Goal: Information Seeking & Learning: Check status

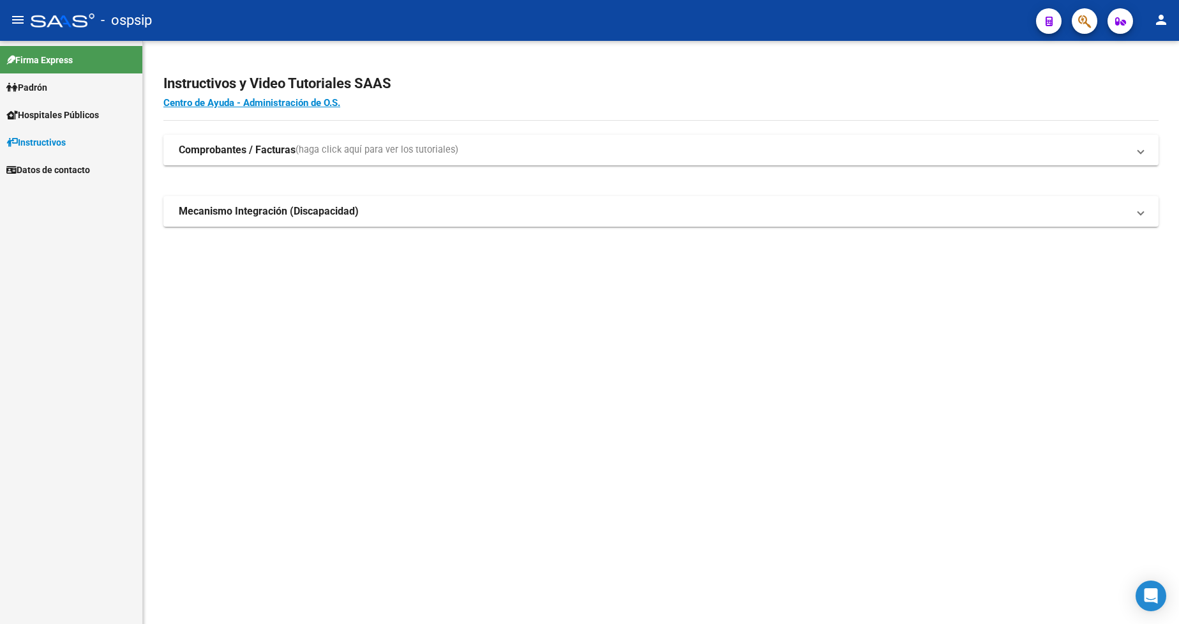
click at [54, 86] on link "Padrón" at bounding box center [71, 86] width 142 height 27
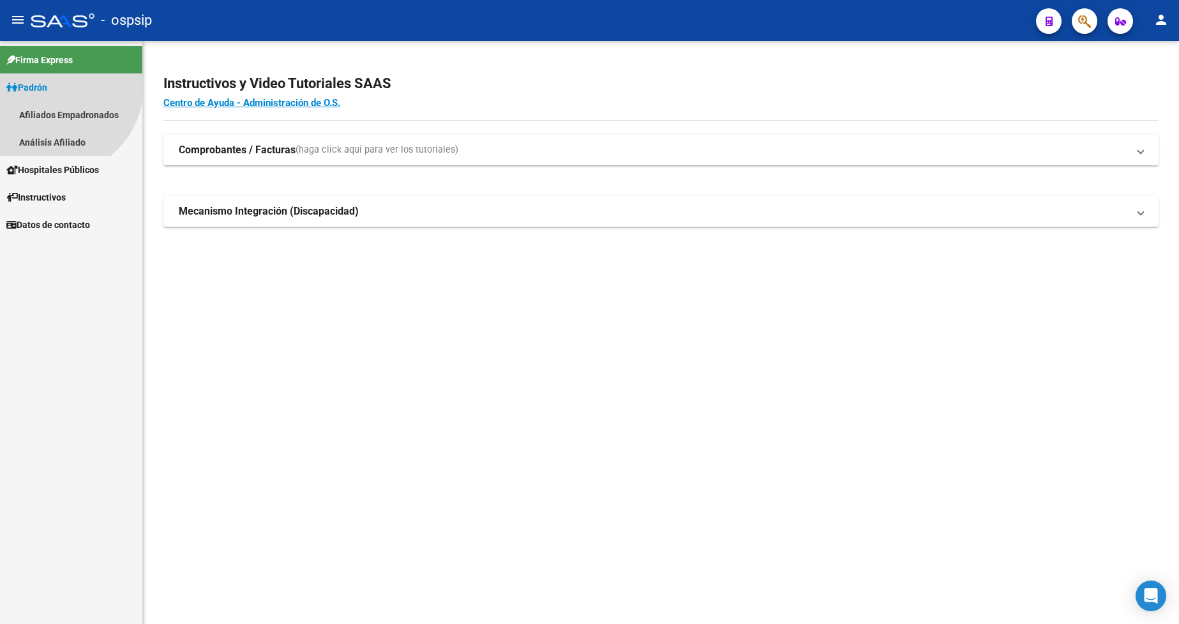
click at [54, 86] on link "Padrón" at bounding box center [71, 86] width 142 height 27
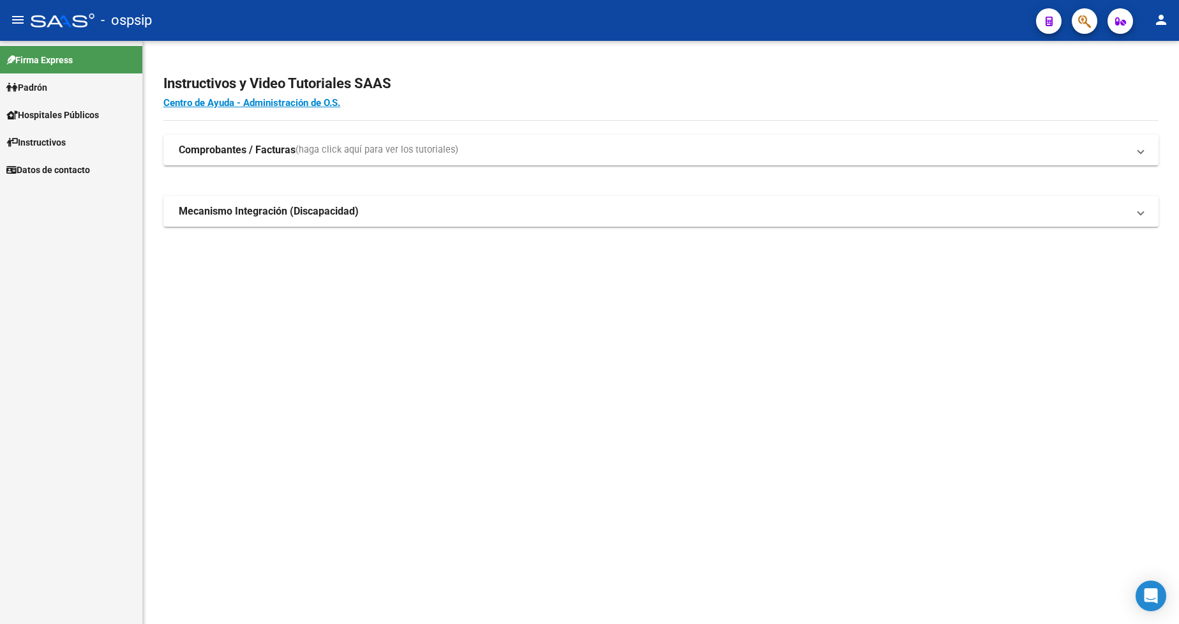
click at [54, 86] on link "Padrón" at bounding box center [71, 86] width 142 height 27
click at [71, 145] on link "Análisis Afiliado" at bounding box center [71, 141] width 142 height 27
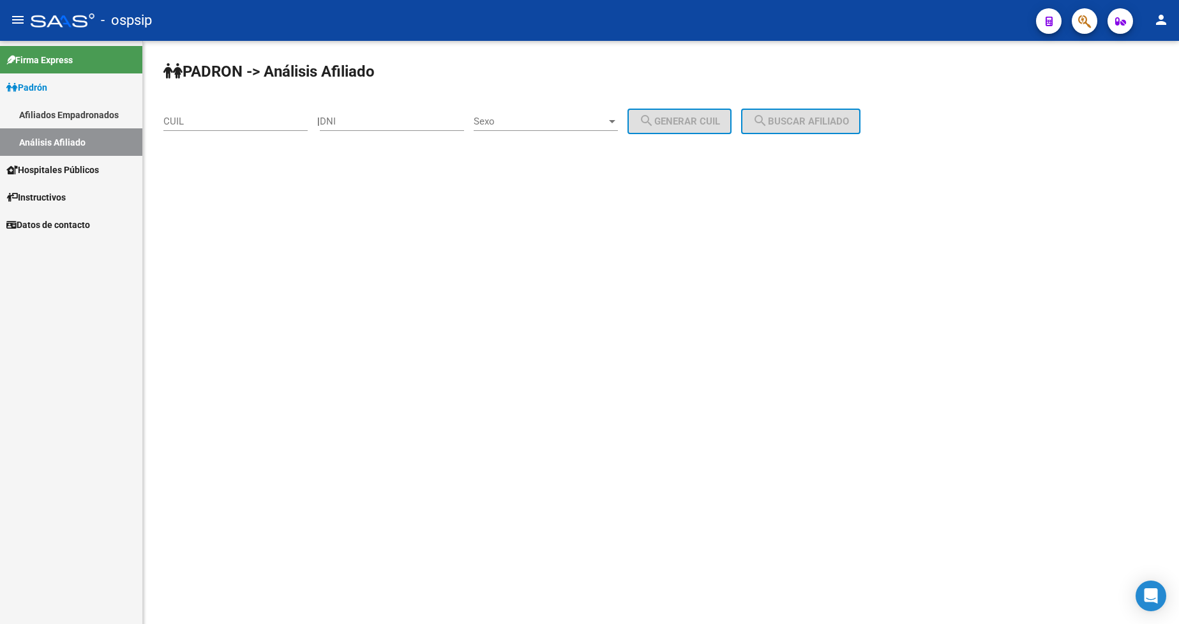
click at [428, 128] on div "DNI" at bounding box center [392, 116] width 144 height 27
type input "26608899"
click at [562, 121] on span "Sexo" at bounding box center [540, 121] width 133 height 11
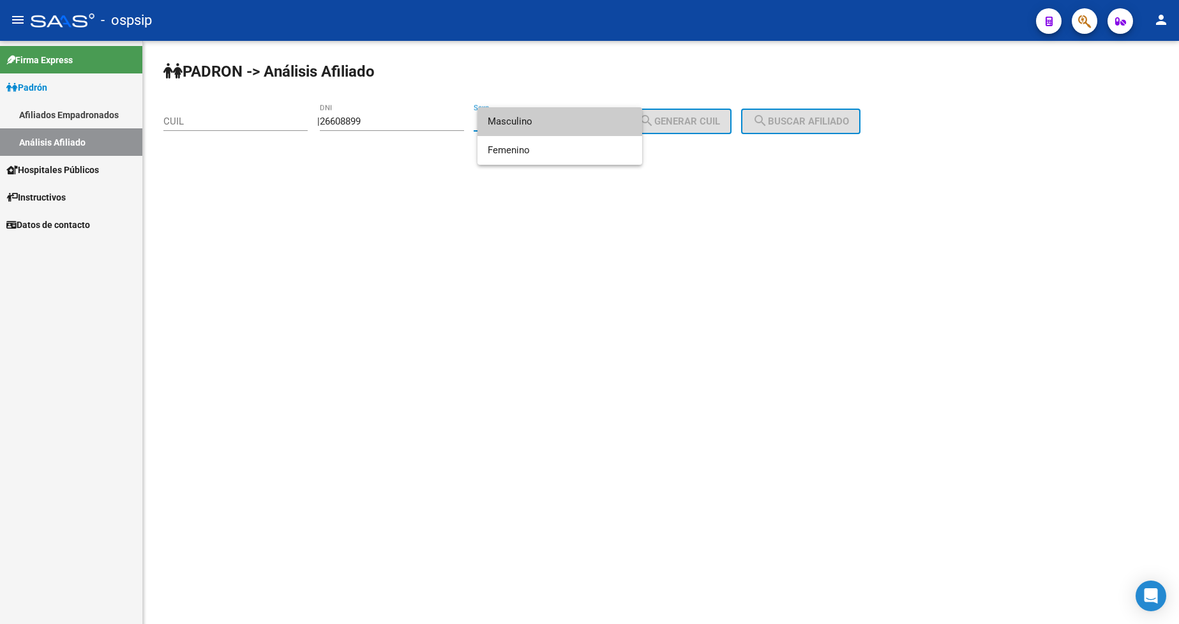
click at [562, 121] on span "Masculino" at bounding box center [560, 121] width 144 height 29
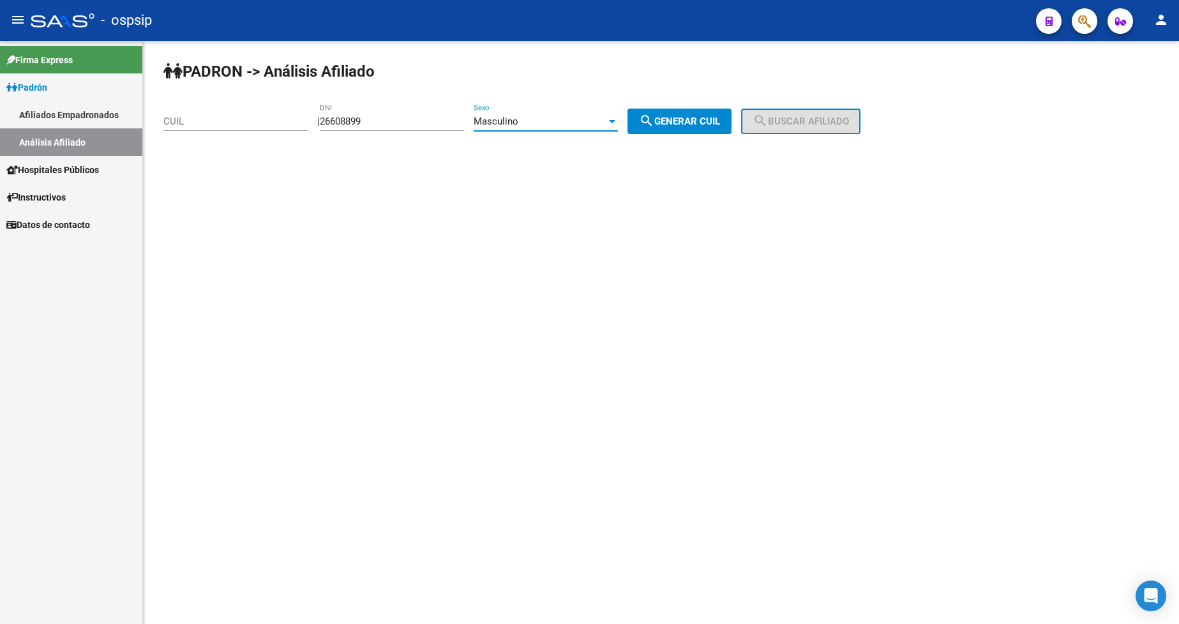
click at [681, 129] on button "search Generar CUIL" at bounding box center [680, 122] width 104 height 26
type input "20-26608899-0"
drag, startPoint x: 794, startPoint y: 103, endPoint x: 813, endPoint y: 138, distance: 39.1
click at [795, 105] on div "PADRON -> Análisis Afiliado 20-26608899-0 CUIL | 26608899 DNI Masculino Sexo se…" at bounding box center [661, 108] width 1036 height 134
click at [813, 139] on div "PADRON -> Análisis Afiliado 20-26608899-0 CUIL | 26608899 DNI Masculino Sexo se…" at bounding box center [661, 108] width 1036 height 134
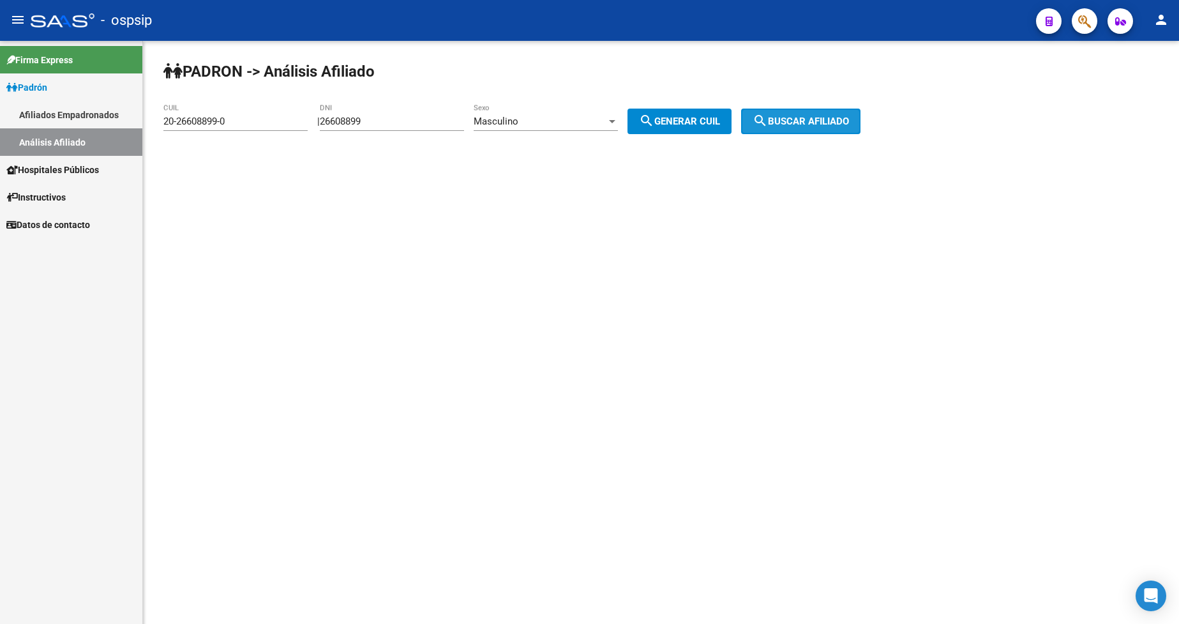
click at [806, 111] on button "search Buscar afiliado" at bounding box center [800, 122] width 119 height 26
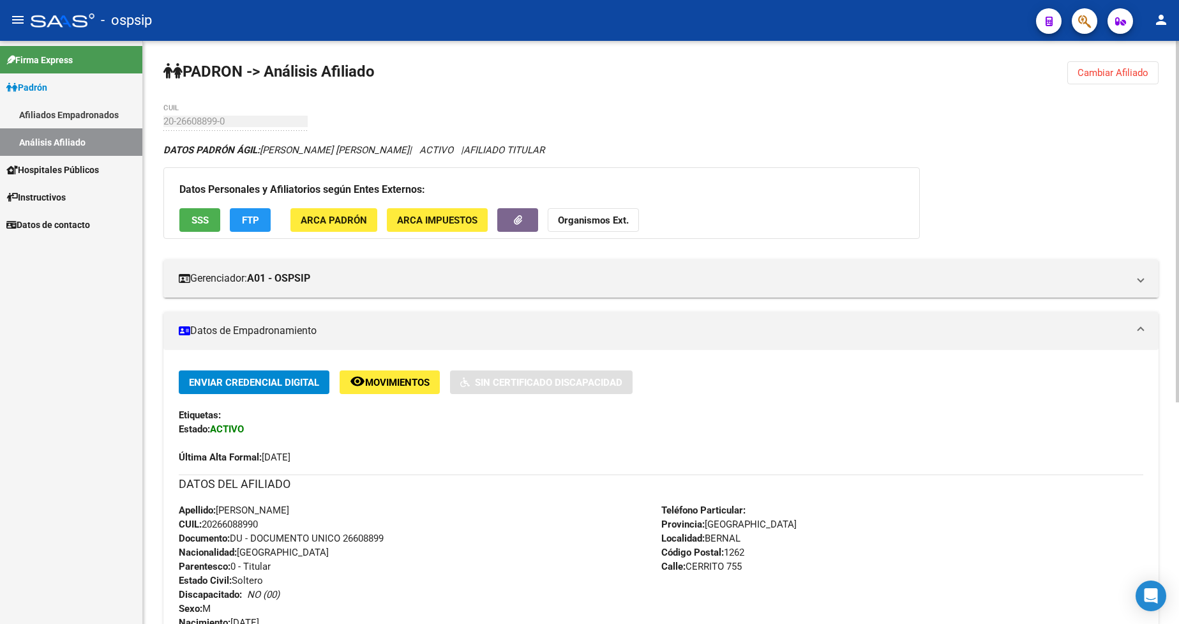
scroll to position [192, 0]
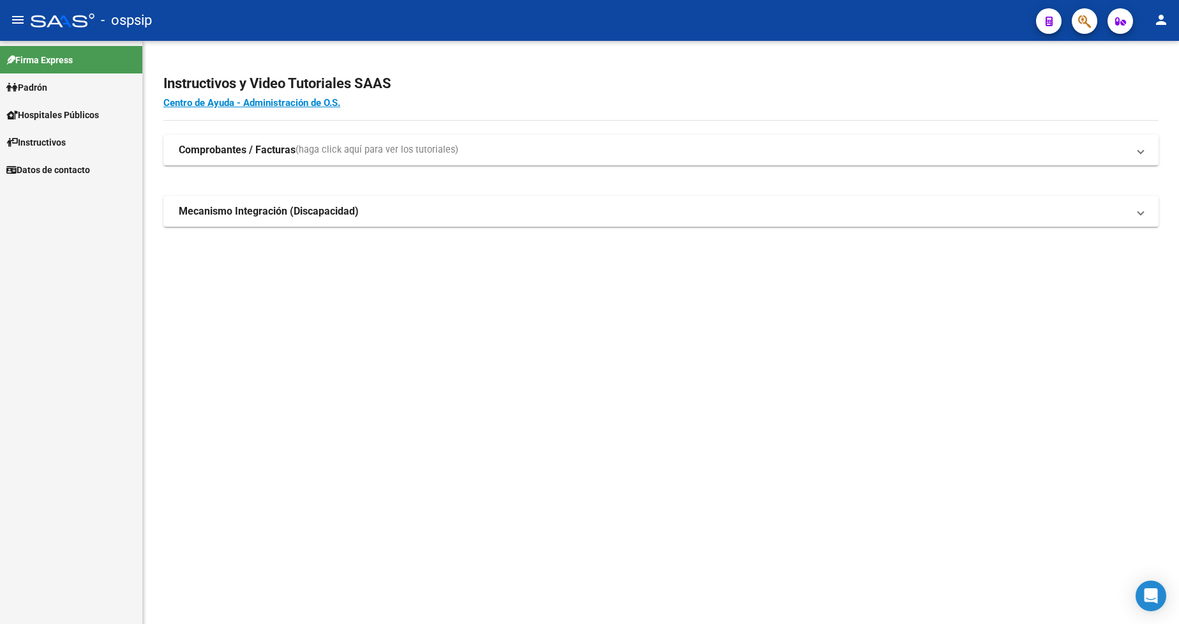
click at [61, 89] on link "Padrón" at bounding box center [71, 86] width 142 height 27
drag, startPoint x: 61, startPoint y: 89, endPoint x: 68, endPoint y: 117, distance: 29.4
click at [61, 89] on link "Padrón" at bounding box center [71, 86] width 142 height 27
click at [68, 140] on link "Análisis Afiliado" at bounding box center [71, 141] width 142 height 27
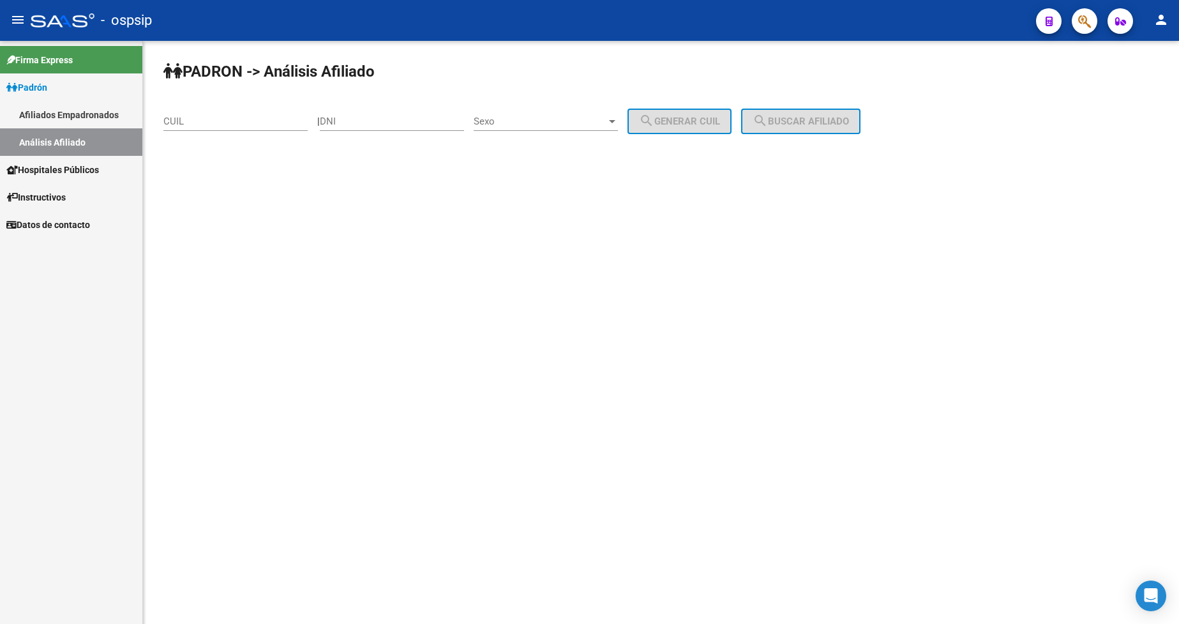
click at [451, 123] on input "DNI" at bounding box center [392, 121] width 144 height 11
type input "94443658"
click at [530, 117] on span "Sexo" at bounding box center [540, 121] width 133 height 11
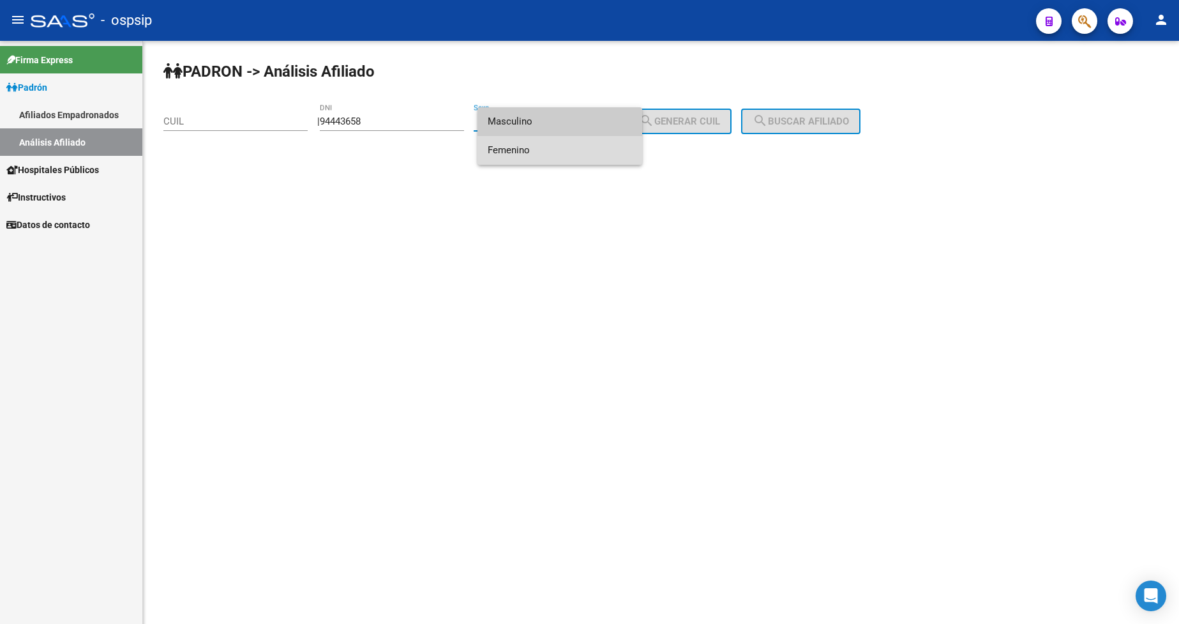
click at [554, 156] on span "Femenino" at bounding box center [560, 150] width 144 height 29
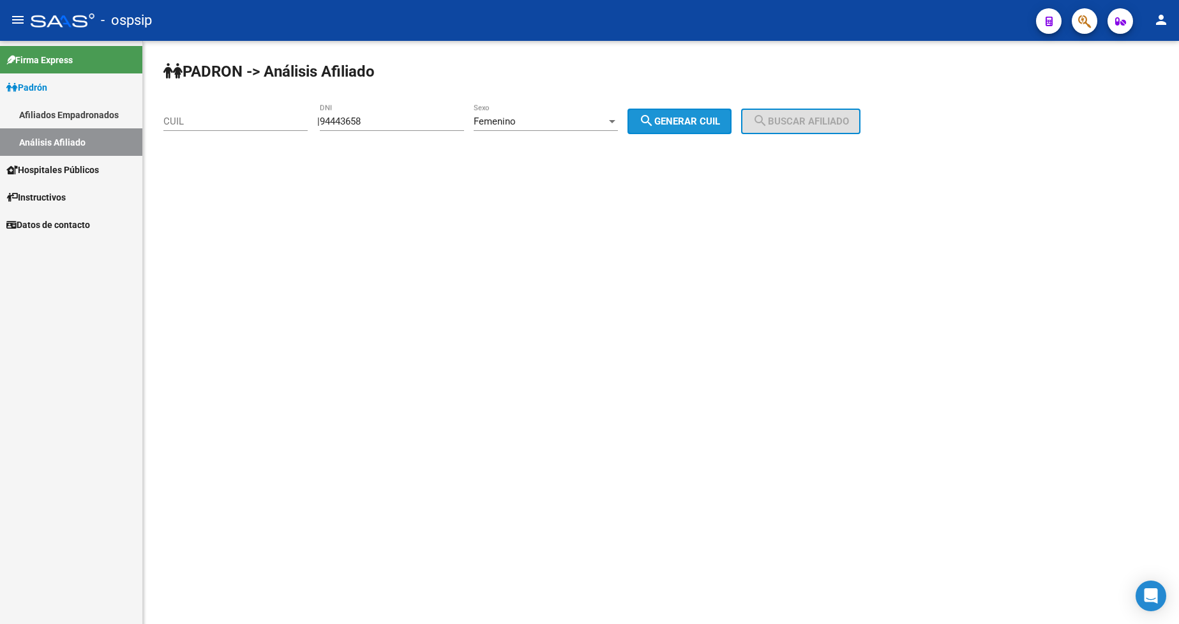
click at [670, 121] on span "search Generar CUIL" at bounding box center [679, 121] width 81 height 11
type input "27-94443658-3"
click at [758, 116] on button "search Buscar afiliado" at bounding box center [800, 122] width 119 height 26
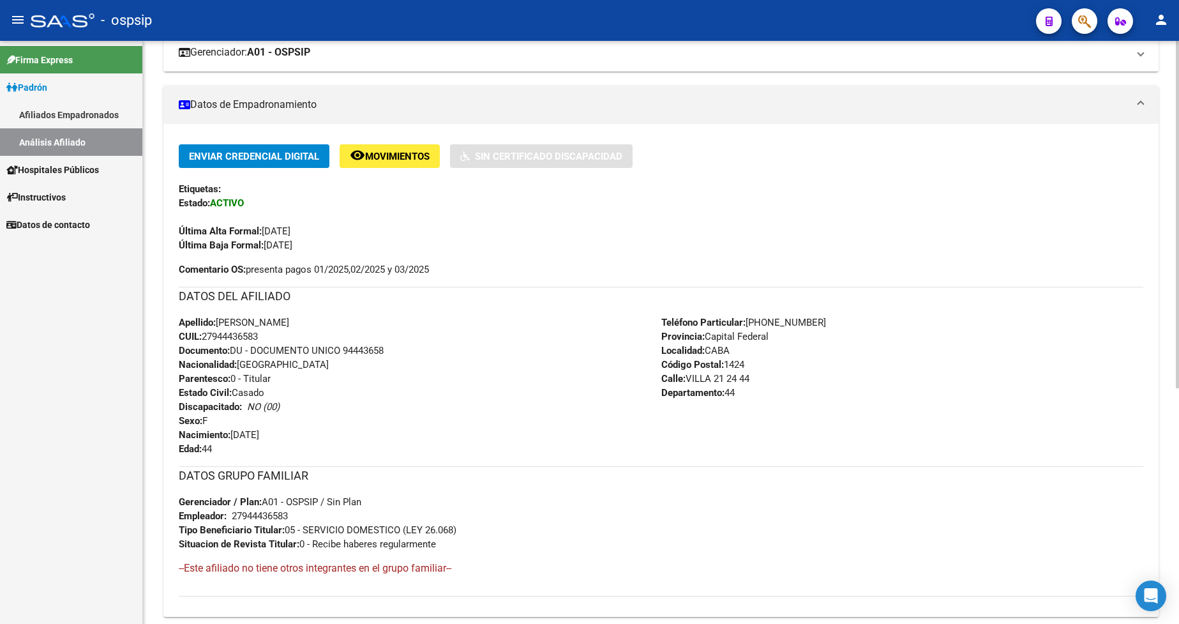
scroll to position [255, 0]
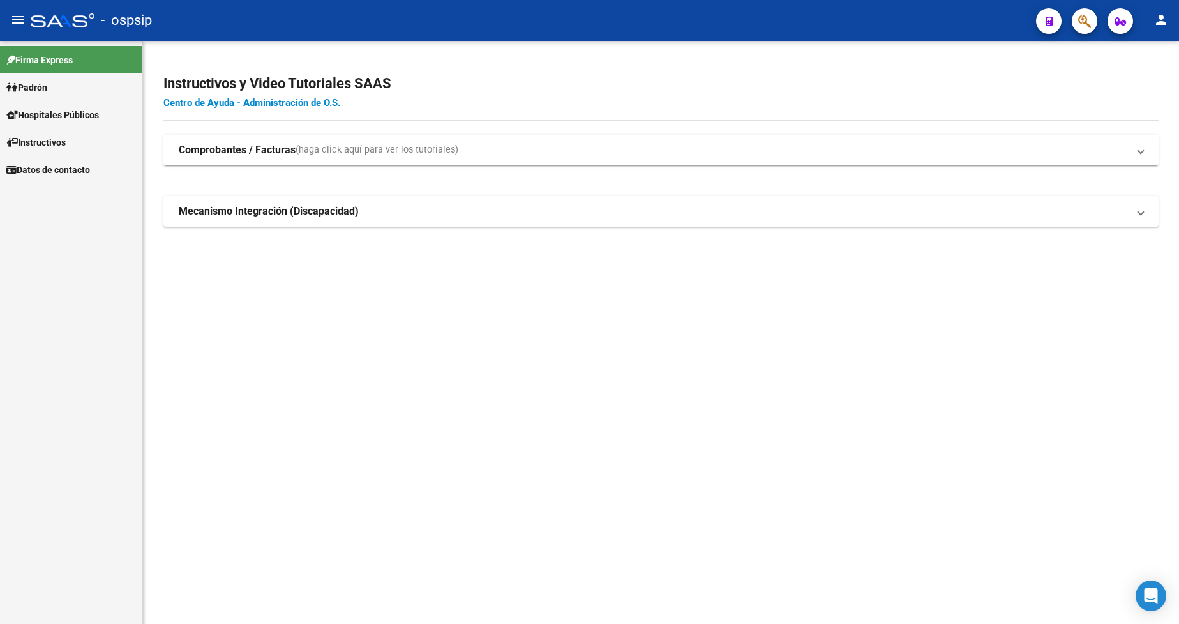
click at [40, 93] on span "Padrón" at bounding box center [26, 87] width 41 height 14
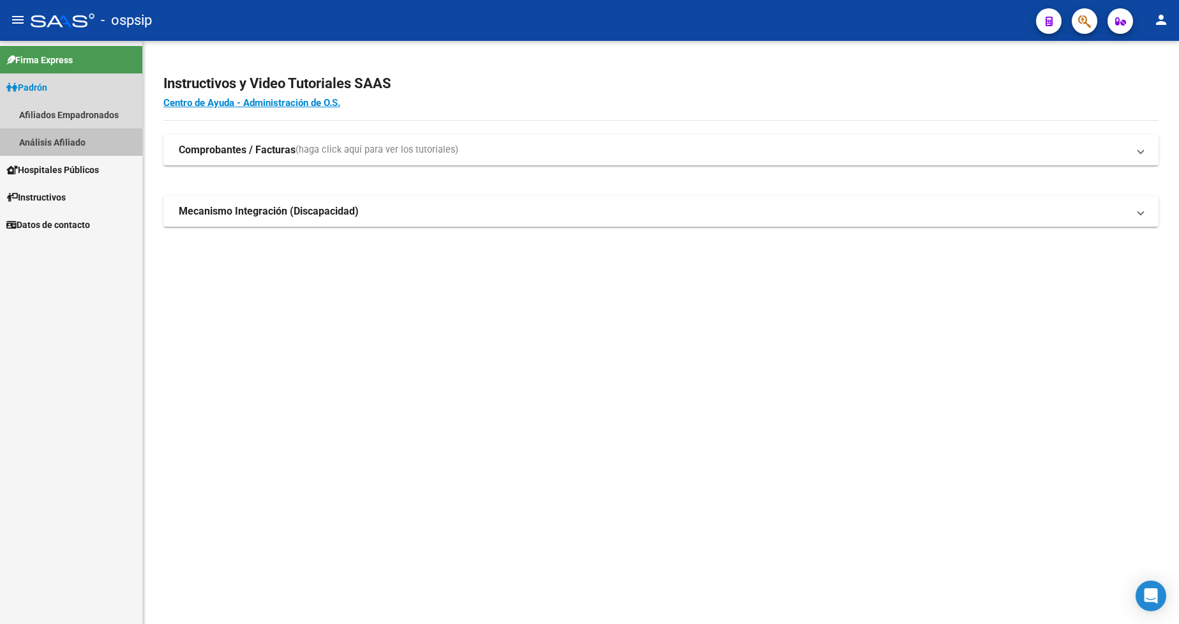
click at [63, 139] on link "Análisis Afiliado" at bounding box center [71, 141] width 142 height 27
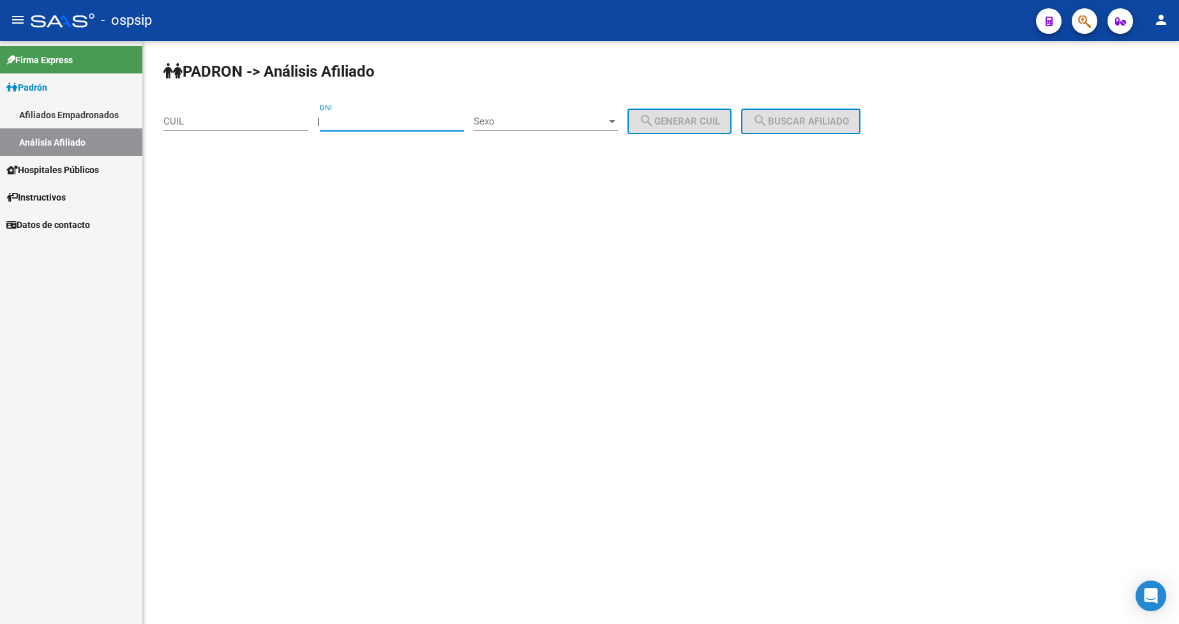
click at [389, 123] on input "DNI" at bounding box center [392, 121] width 144 height 11
type input "40664822"
click at [575, 109] on div "Sexo Sexo" at bounding box center [546, 116] width 144 height 27
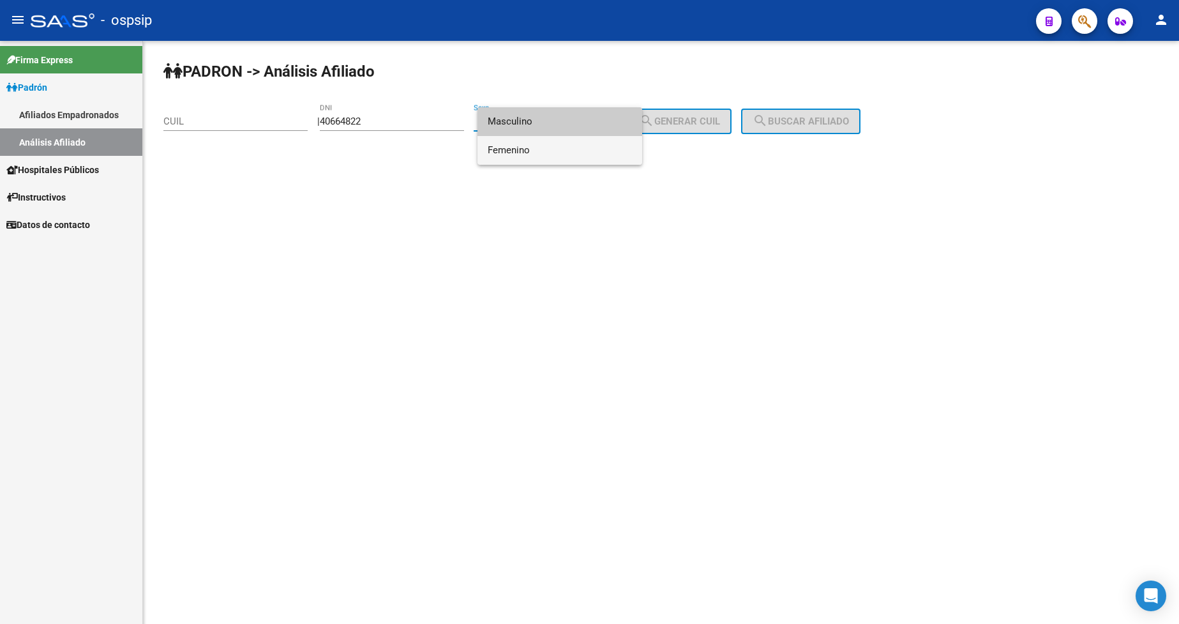
click at [561, 160] on span "Femenino" at bounding box center [560, 150] width 144 height 29
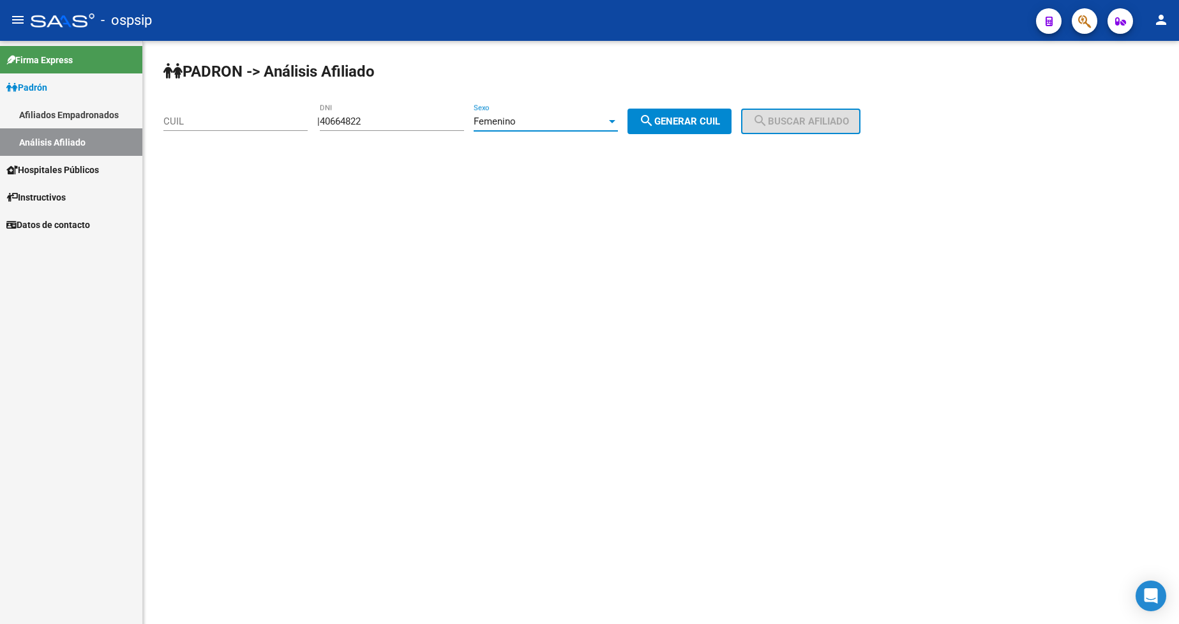
click at [693, 116] on span "search Generar CUIL" at bounding box center [679, 121] width 81 height 11
type input "27-40664822-8"
click at [810, 101] on div "PADRON -> Análisis Afiliado 27-40664822-8 CUIL | 40664822 DNI Femenino Sexo sea…" at bounding box center [661, 108] width 1036 height 134
click at [818, 117] on span "search Buscar afiliado" at bounding box center [801, 121] width 96 height 11
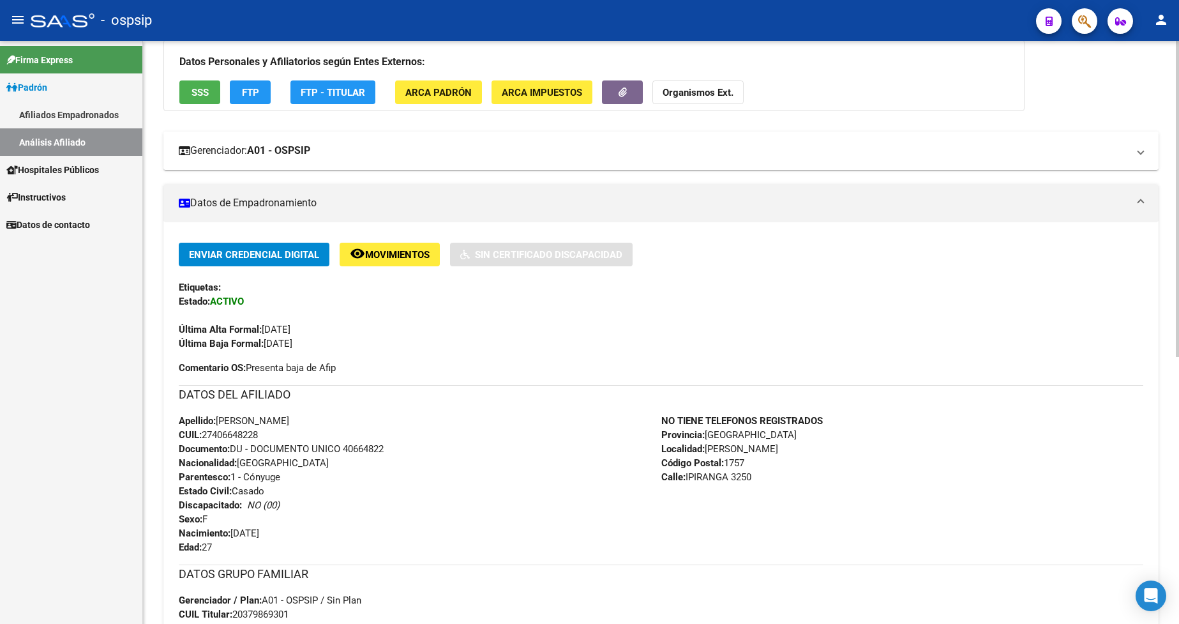
scroll to position [192, 0]
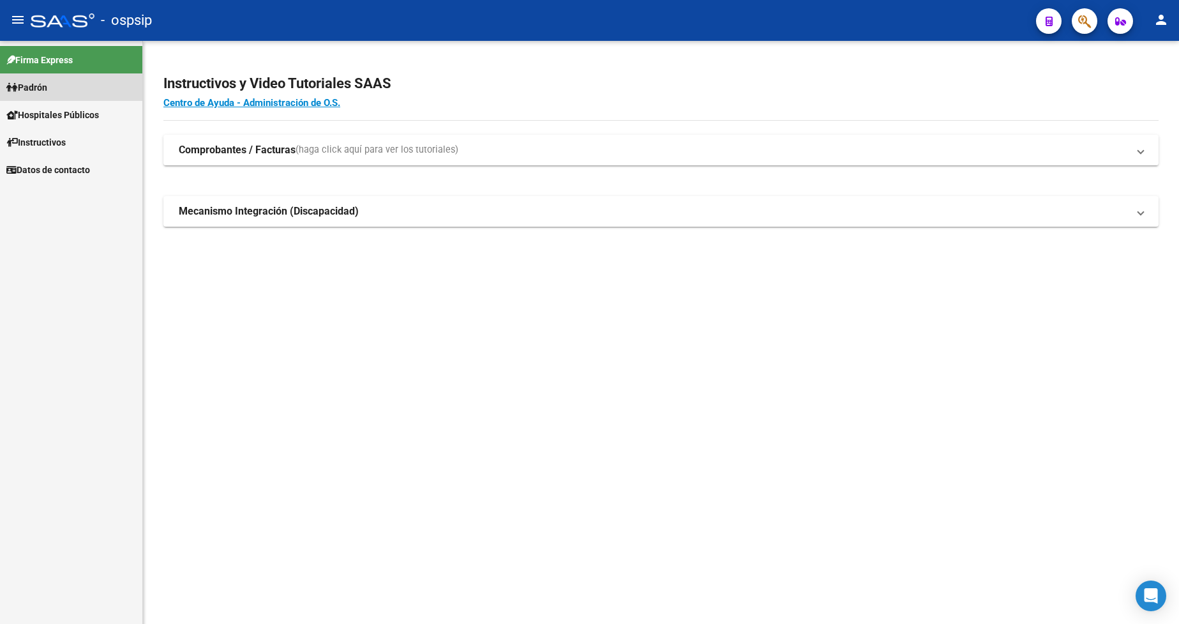
click at [59, 82] on link "Padrón" at bounding box center [71, 86] width 142 height 27
click at [58, 83] on link "Padrón" at bounding box center [71, 86] width 142 height 27
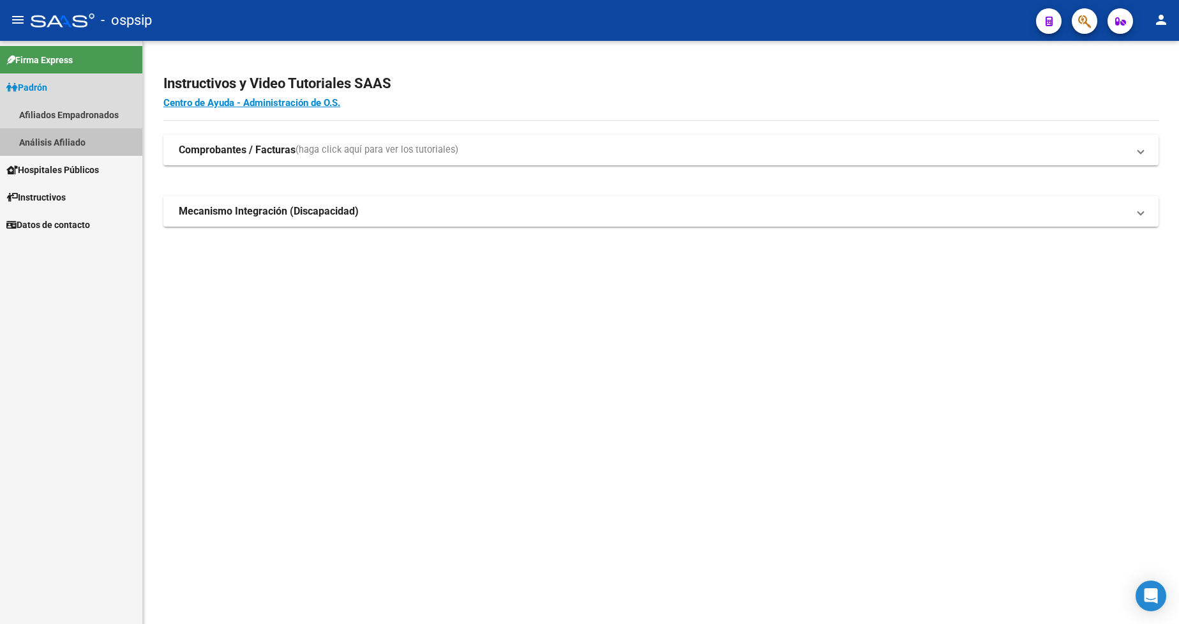
click at [67, 146] on link "Análisis Afiliado" at bounding box center [71, 141] width 142 height 27
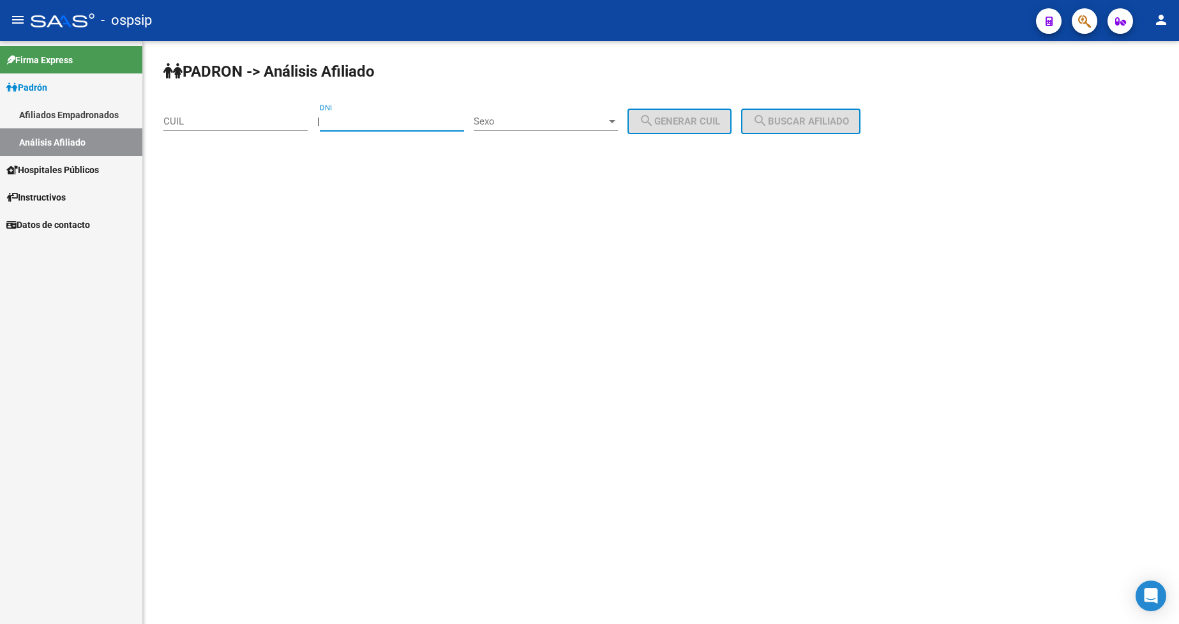
click at [446, 126] on input "DNI" at bounding box center [392, 121] width 144 height 11
type input "18892307"
click at [569, 129] on div "Sexo Sexo" at bounding box center [546, 116] width 144 height 27
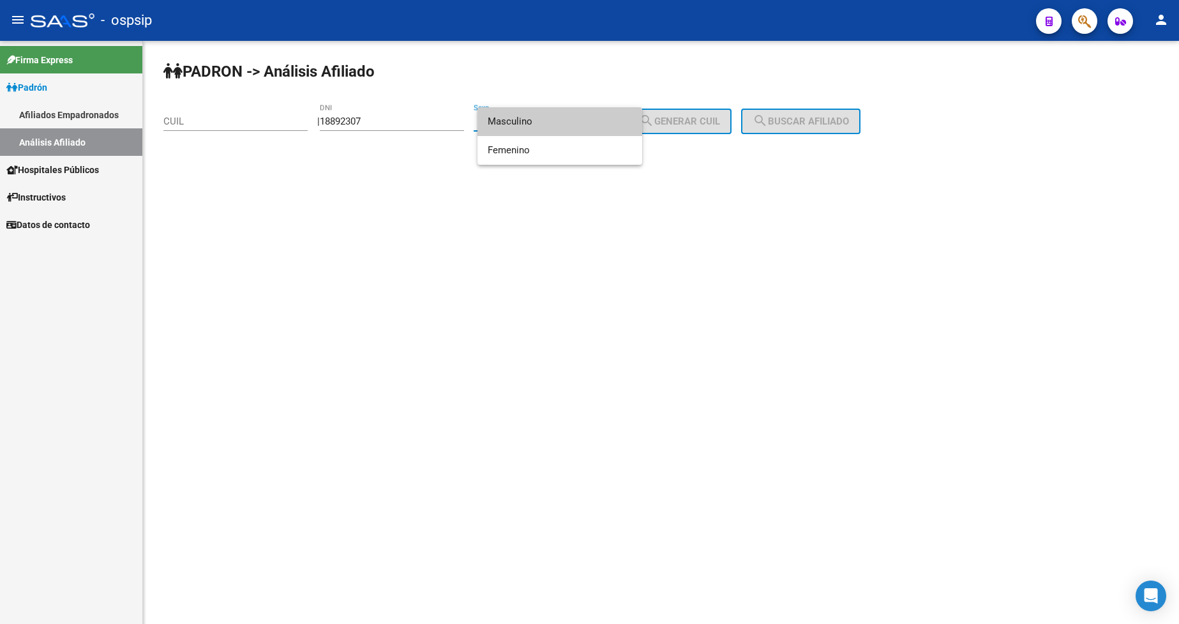
click at [569, 129] on span "Masculino" at bounding box center [560, 121] width 144 height 29
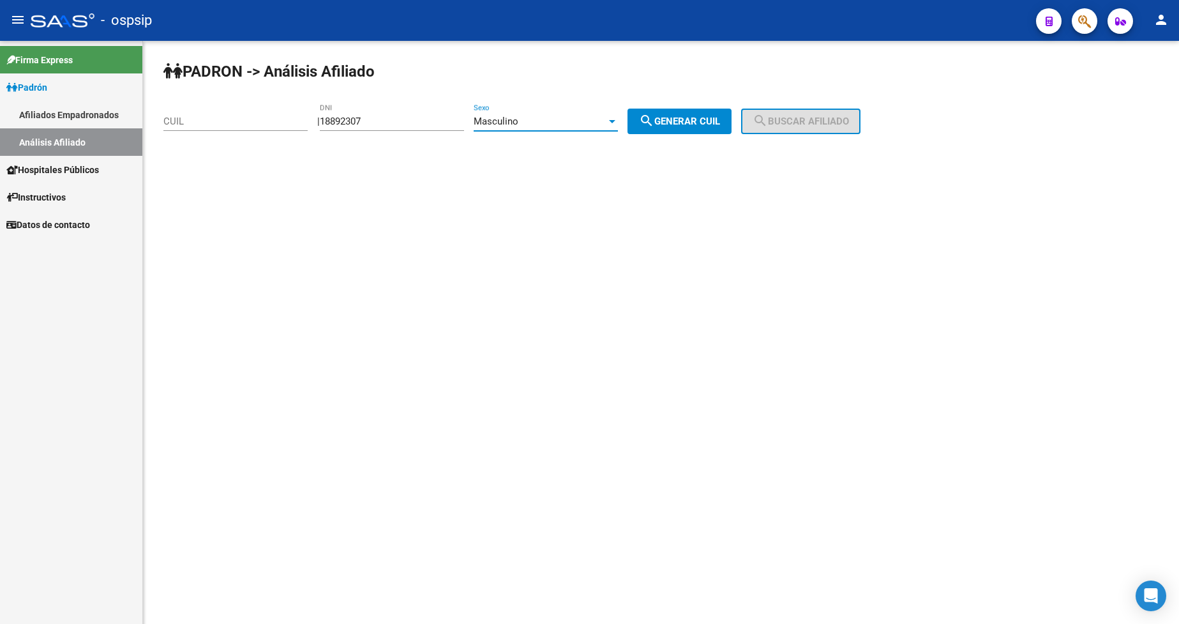
click at [715, 120] on span "search Generar CUIL" at bounding box center [679, 121] width 81 height 11
type input "20-18892307-1"
click at [768, 114] on mat-icon "search" at bounding box center [760, 120] width 15 height 15
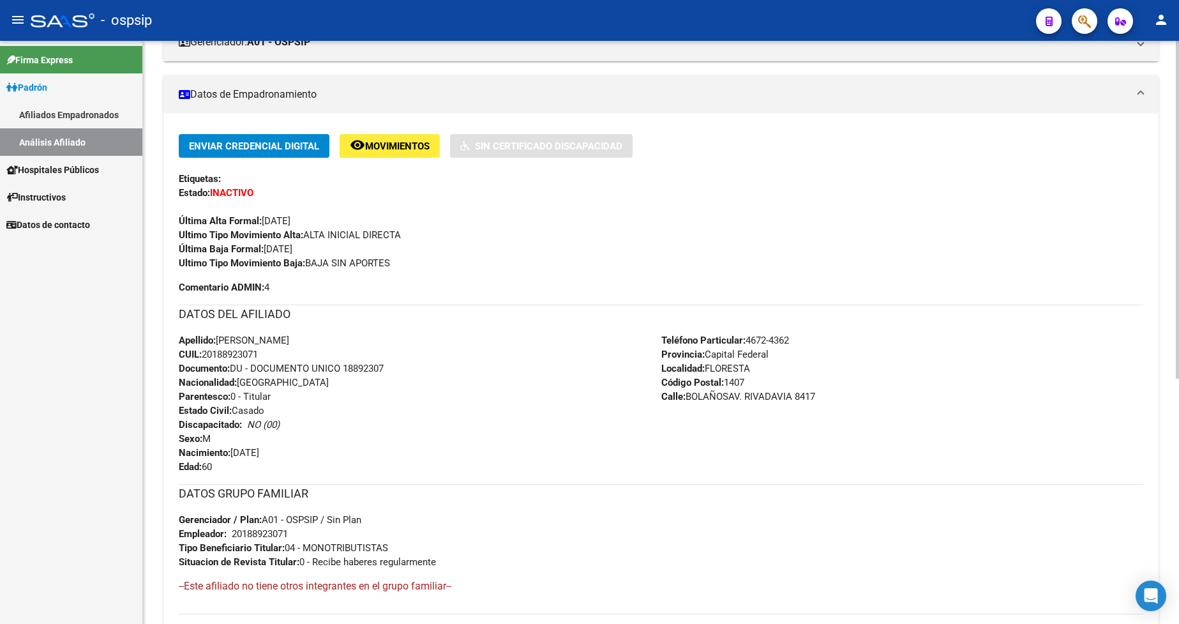
scroll to position [255, 0]
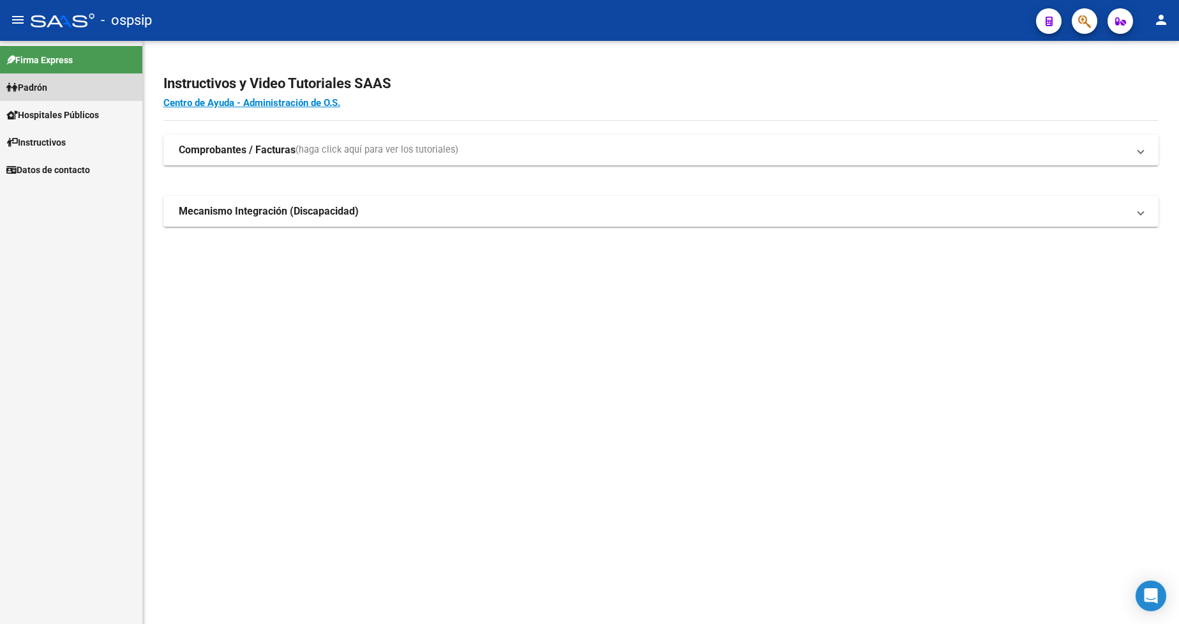
click at [47, 94] on link "Padrón" at bounding box center [71, 86] width 142 height 27
click at [44, 95] on link "Padrón" at bounding box center [71, 86] width 142 height 27
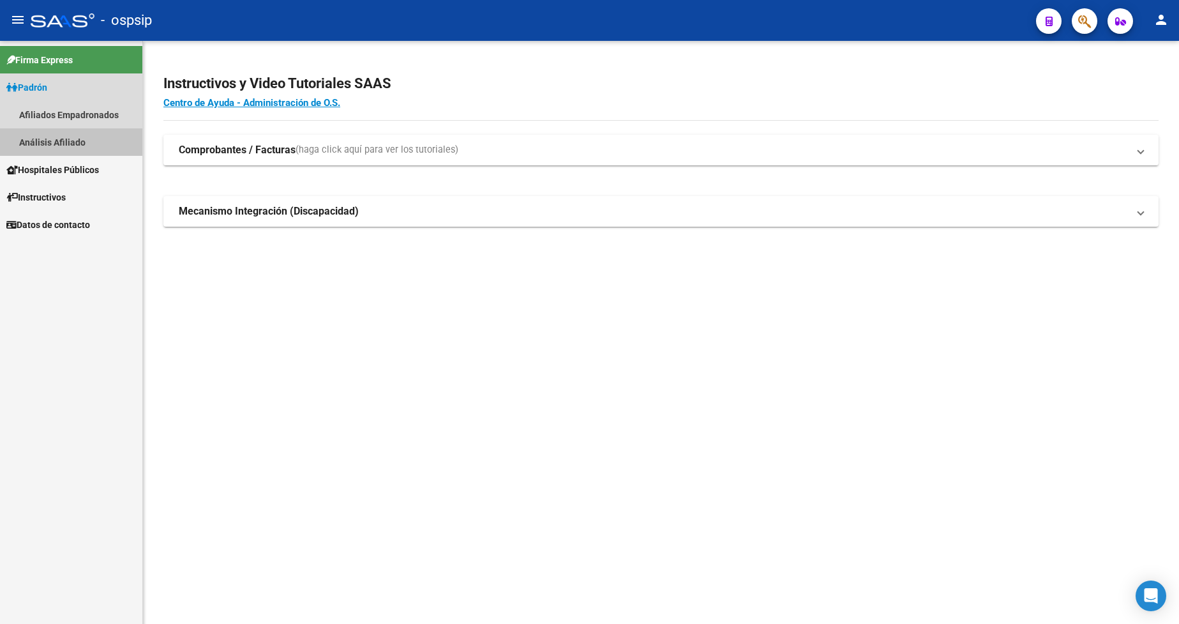
click at [57, 139] on link "Análisis Afiliado" at bounding box center [71, 141] width 142 height 27
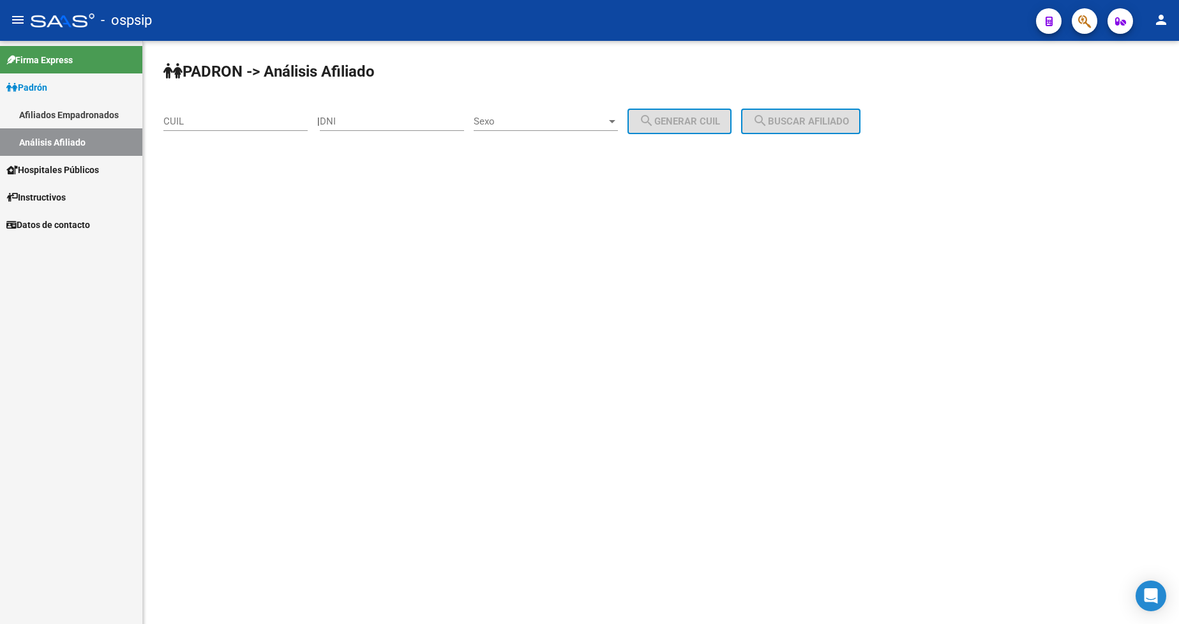
click at [382, 129] on div "DNI" at bounding box center [392, 116] width 144 height 27
click at [444, 109] on div "DNI" at bounding box center [392, 116] width 144 height 27
type input "25506912"
click at [550, 124] on span "Sexo" at bounding box center [540, 121] width 133 height 11
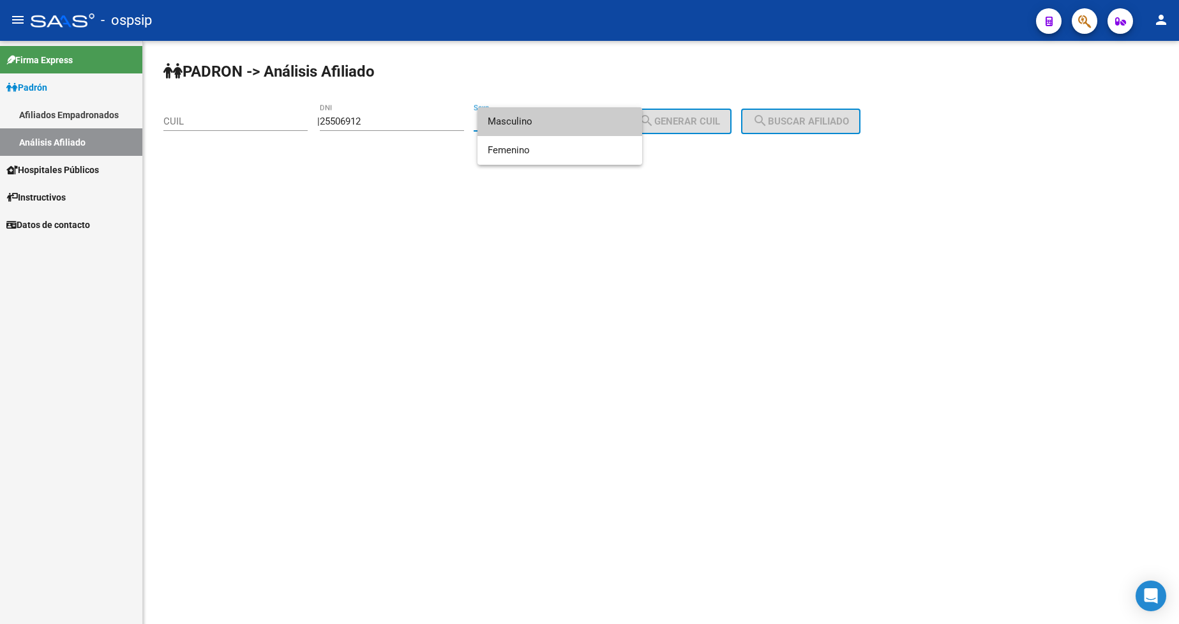
click at [550, 128] on span "Masculino" at bounding box center [560, 121] width 144 height 29
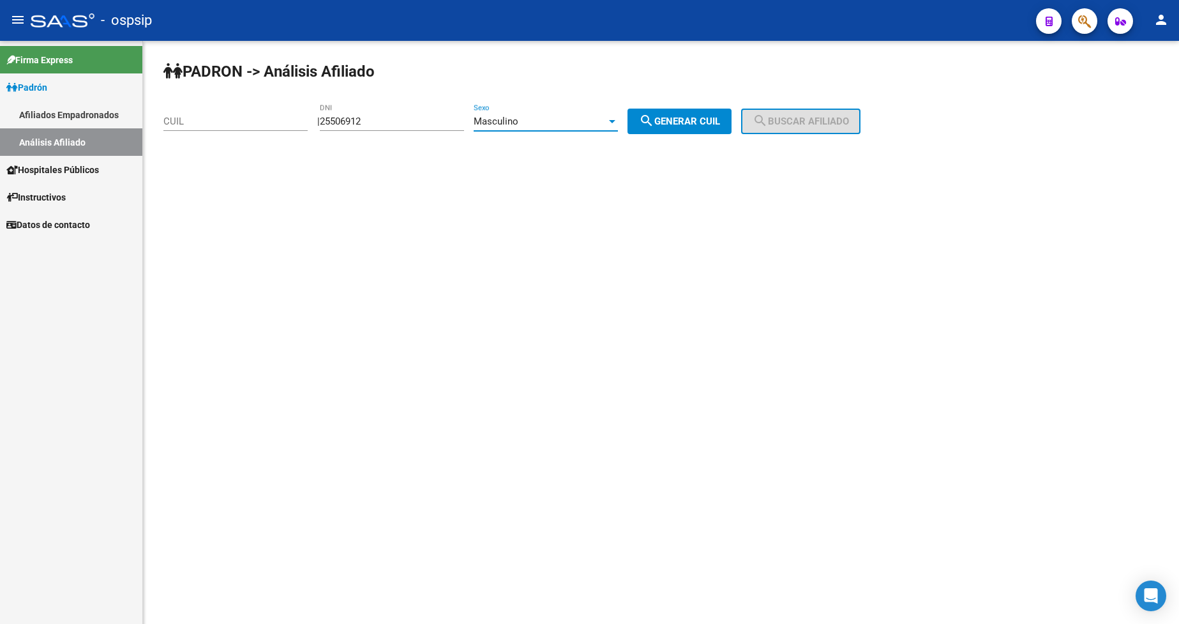
click at [553, 126] on div "Masculino" at bounding box center [540, 121] width 133 height 11
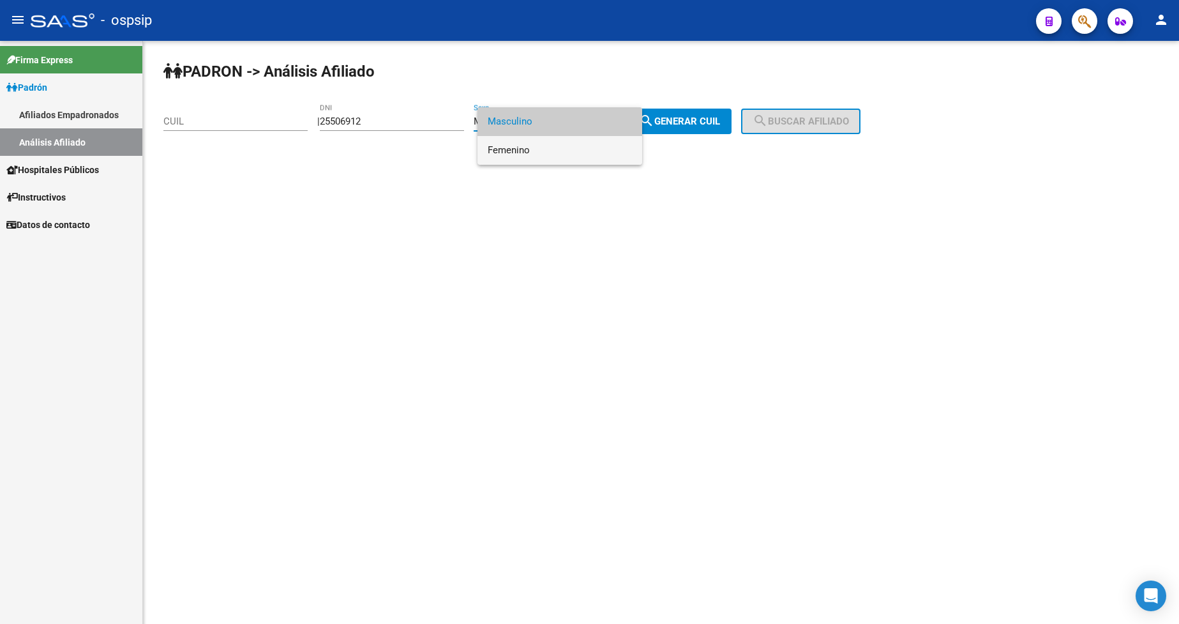
click at [548, 149] on span "Femenino" at bounding box center [560, 150] width 144 height 29
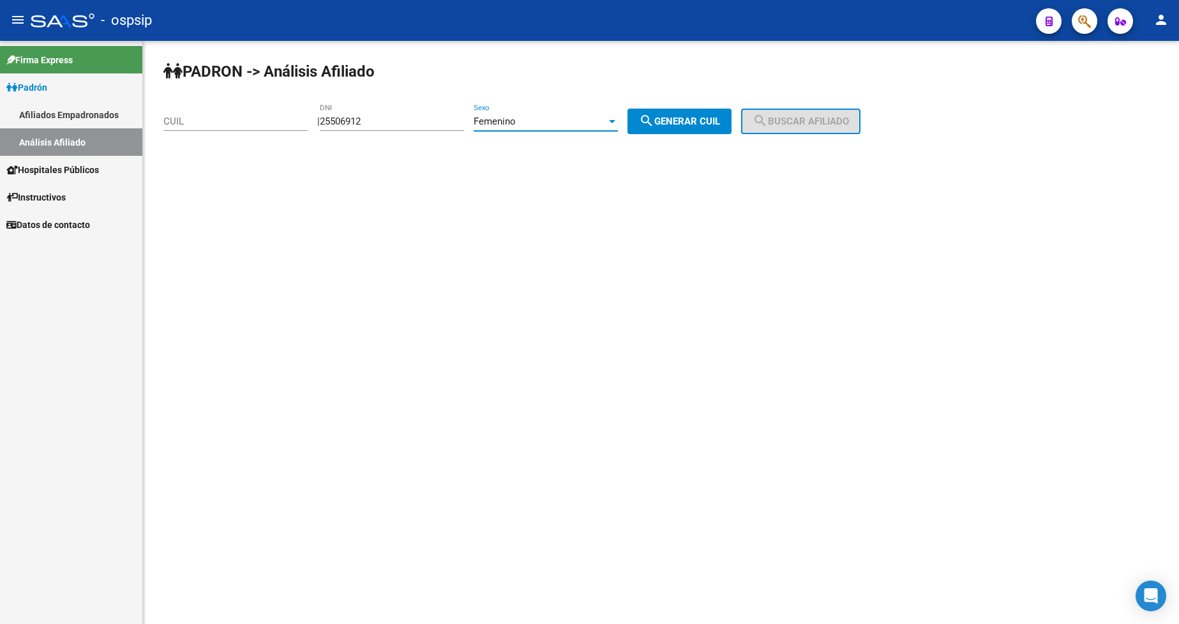
click at [690, 127] on button "search Generar CUIL" at bounding box center [680, 122] width 104 height 26
type input "27-25506912-3"
click at [768, 124] on mat-icon "search" at bounding box center [760, 120] width 15 height 15
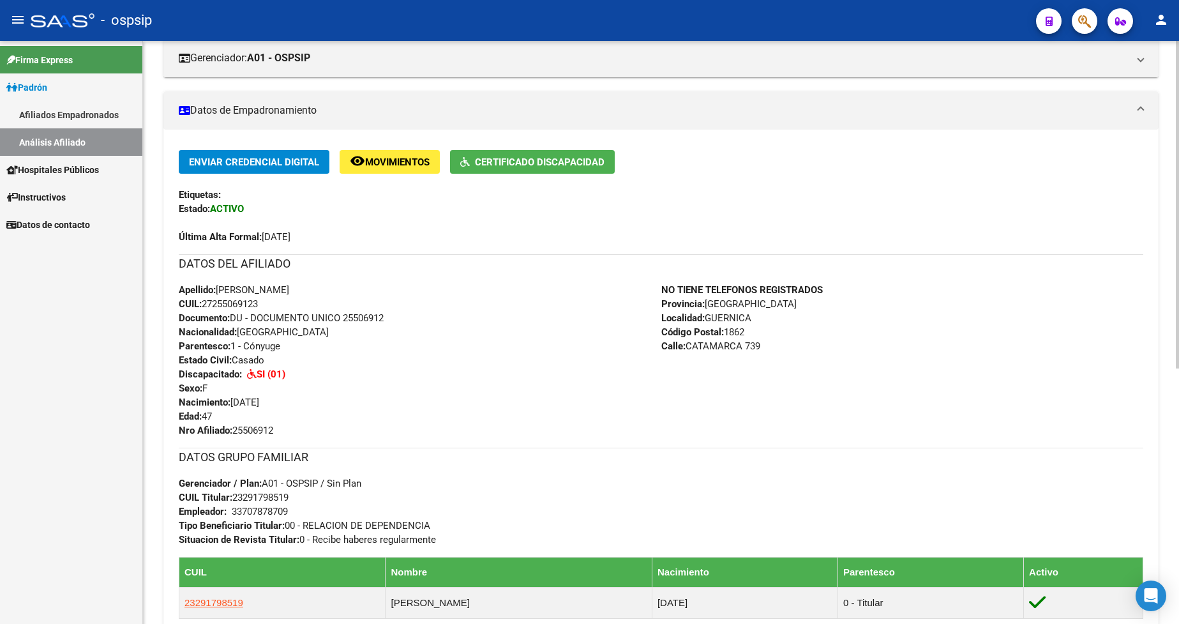
scroll to position [319, 0]
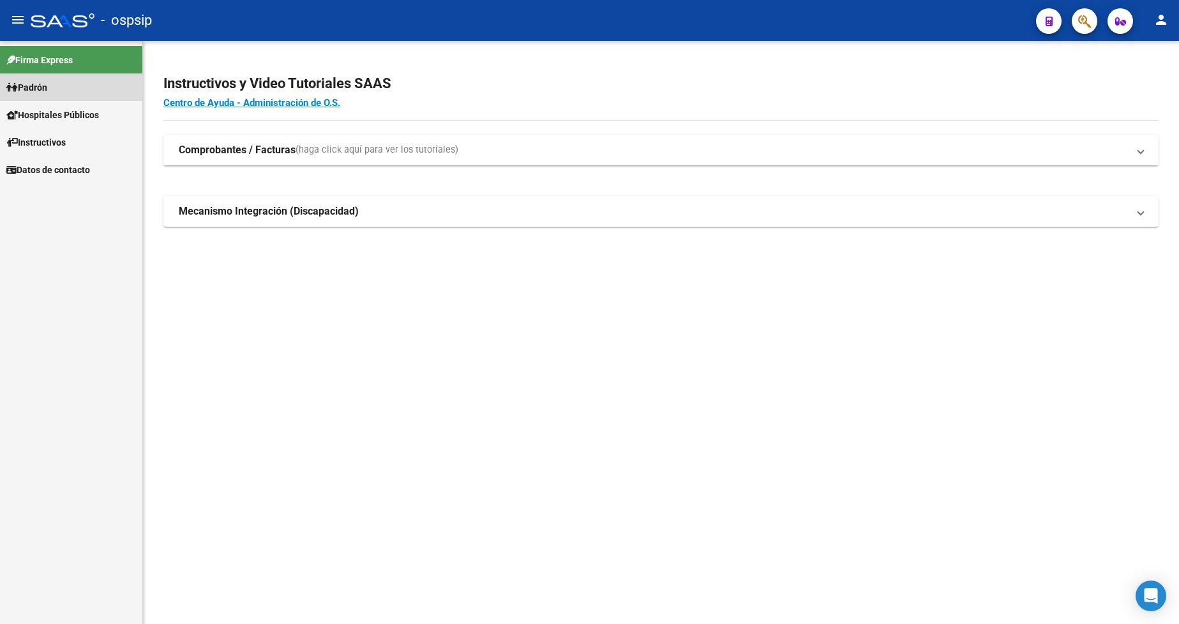
click at [53, 87] on link "Padrón" at bounding box center [71, 86] width 142 height 27
click at [47, 89] on span "Padrón" at bounding box center [26, 87] width 41 height 14
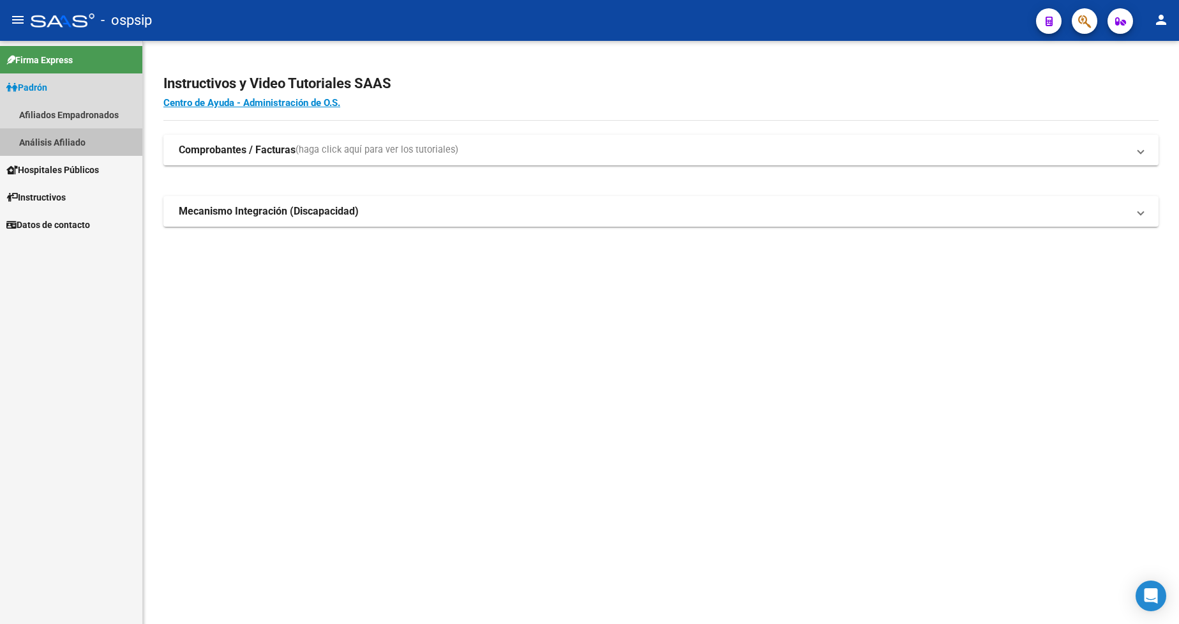
click at [65, 137] on link "Análisis Afiliado" at bounding box center [71, 141] width 142 height 27
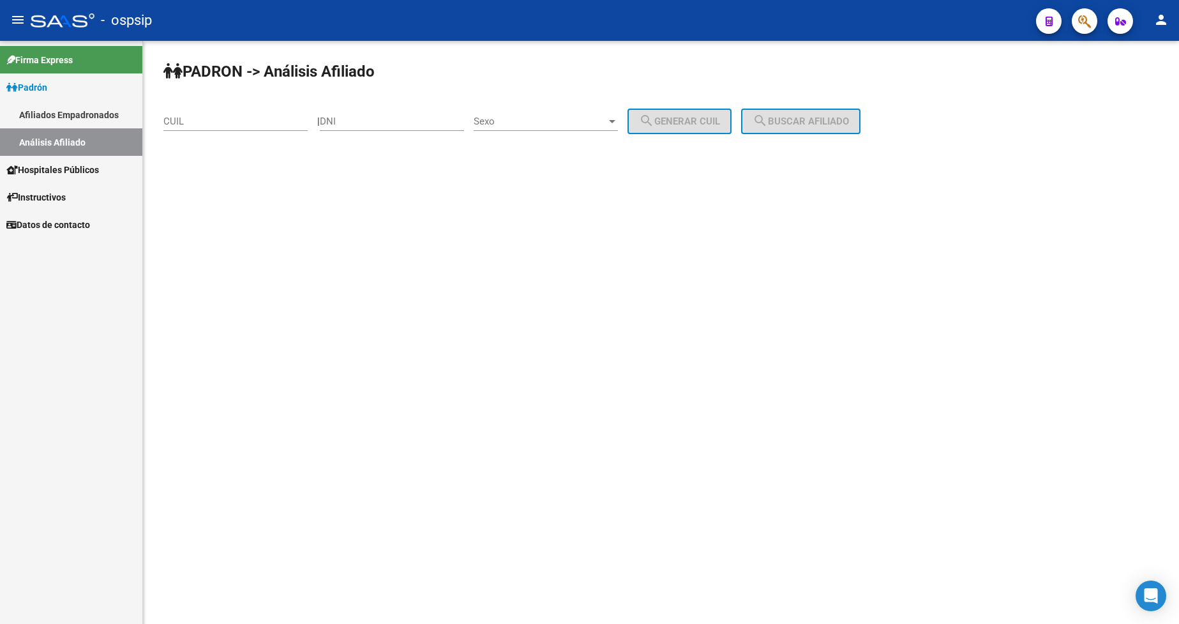
click at [396, 120] on input "DNI" at bounding box center [392, 121] width 144 height 11
type input "21115990"
click at [543, 120] on span "Sexo" at bounding box center [540, 121] width 133 height 11
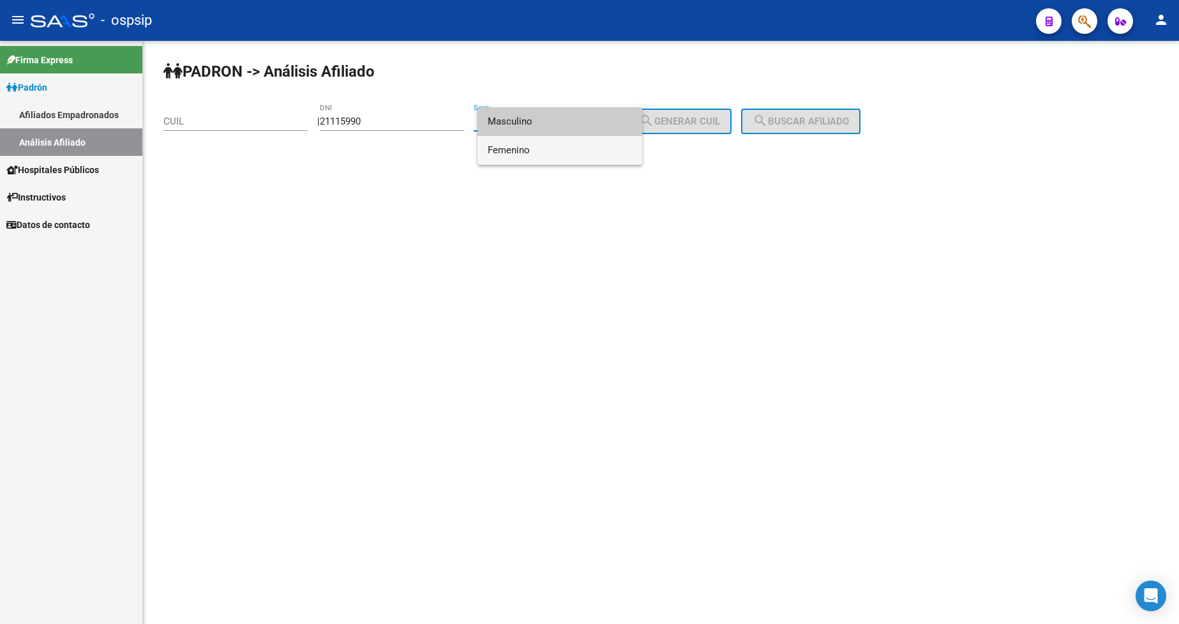
click at [555, 153] on span "Femenino" at bounding box center [560, 150] width 144 height 29
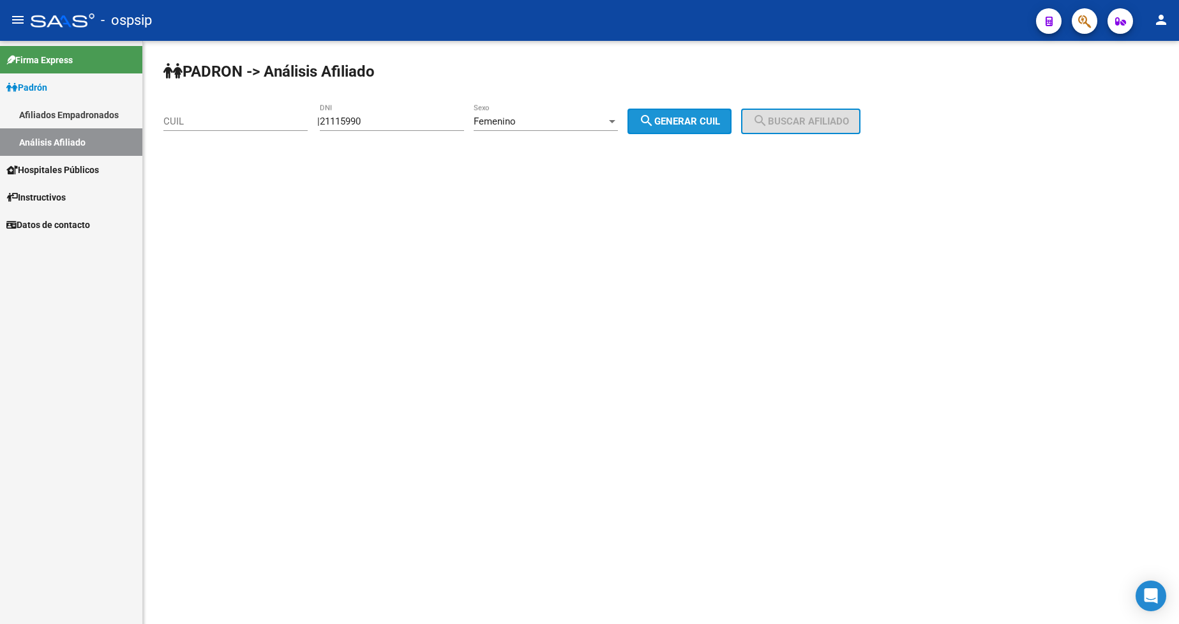
click at [700, 116] on span "search Generar CUIL" at bounding box center [679, 121] width 81 height 11
type input "27-21115990-7"
drag, startPoint x: 762, startPoint y: 117, endPoint x: 772, endPoint y: 122, distance: 11.1
click at [765, 119] on button "search Buscar afiliado" at bounding box center [800, 122] width 119 height 26
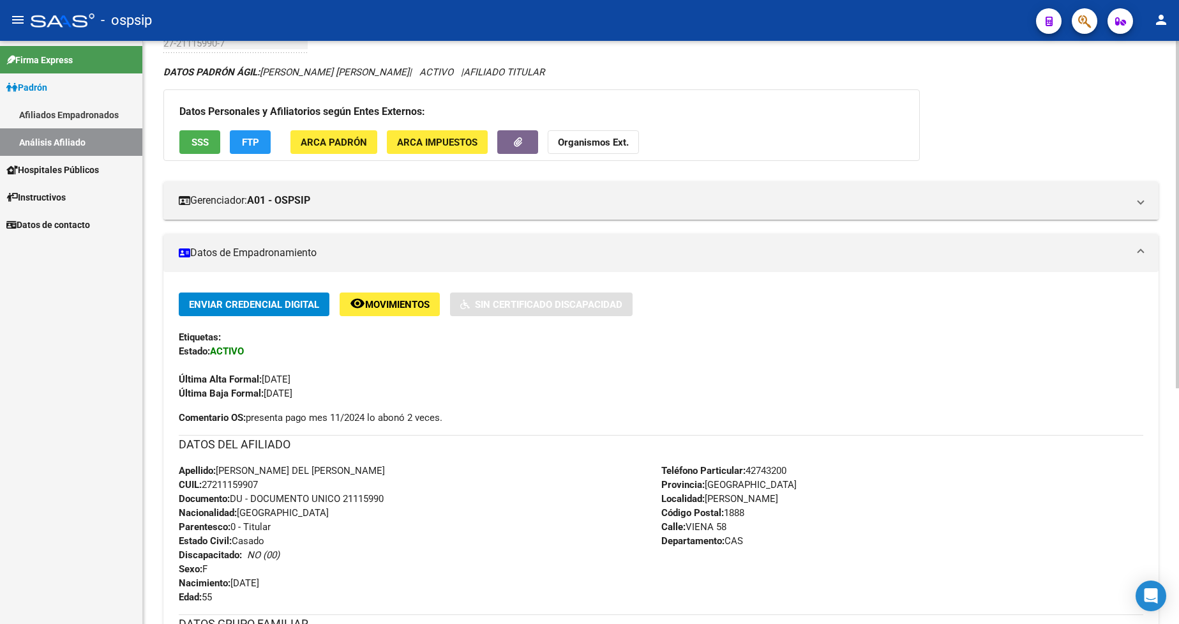
scroll to position [192, 0]
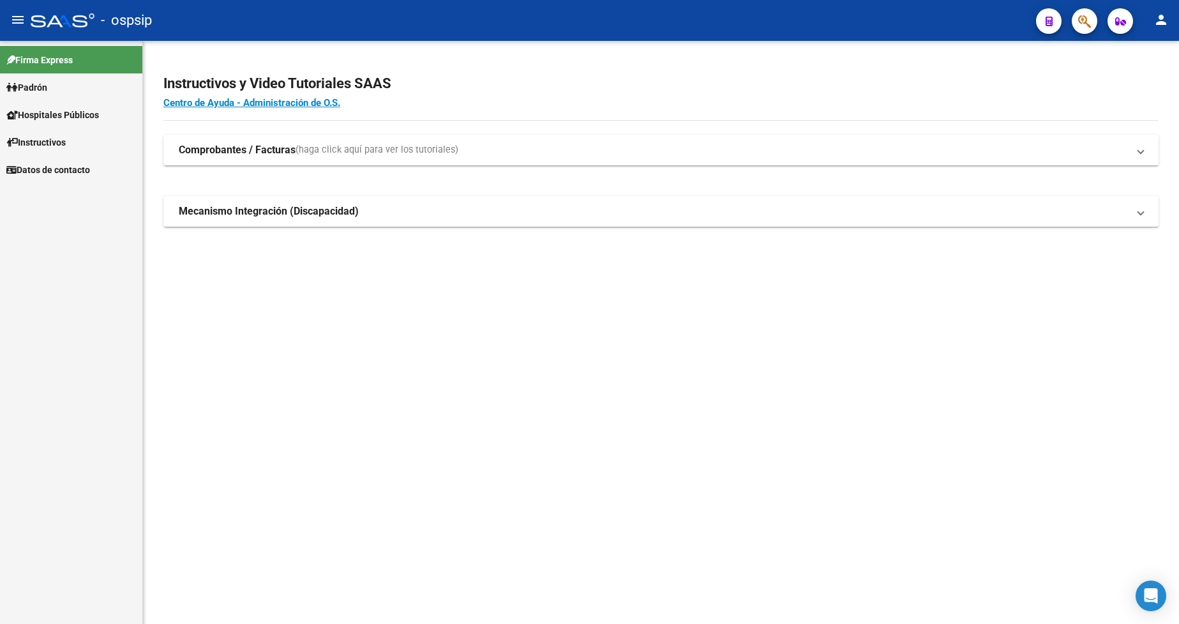
click at [47, 93] on span "Padrón" at bounding box center [26, 87] width 41 height 14
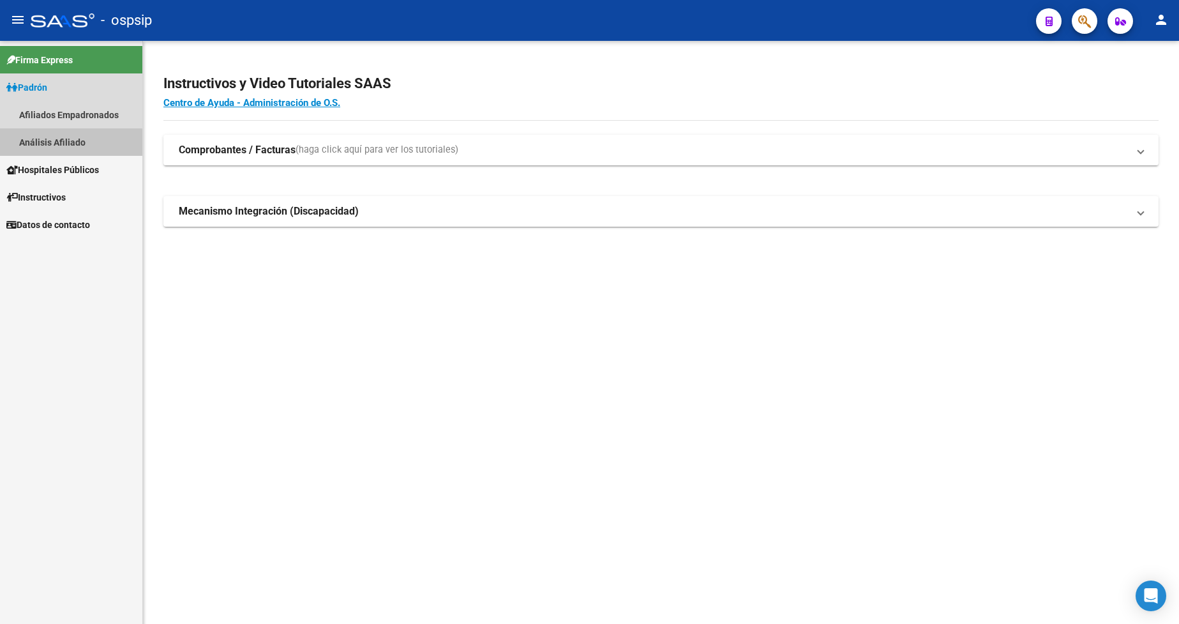
click at [50, 144] on link "Análisis Afiliado" at bounding box center [71, 141] width 142 height 27
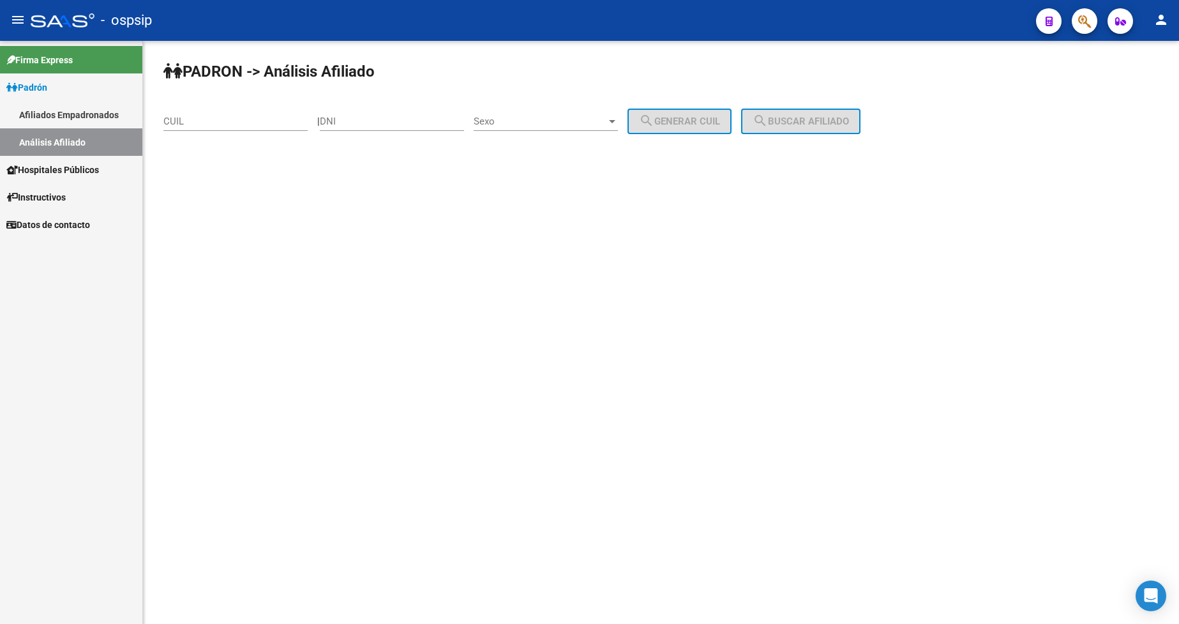
click at [394, 121] on input "DNI" at bounding box center [392, 121] width 144 height 11
type input "29553962"
click at [543, 120] on span "Sexo" at bounding box center [540, 121] width 133 height 11
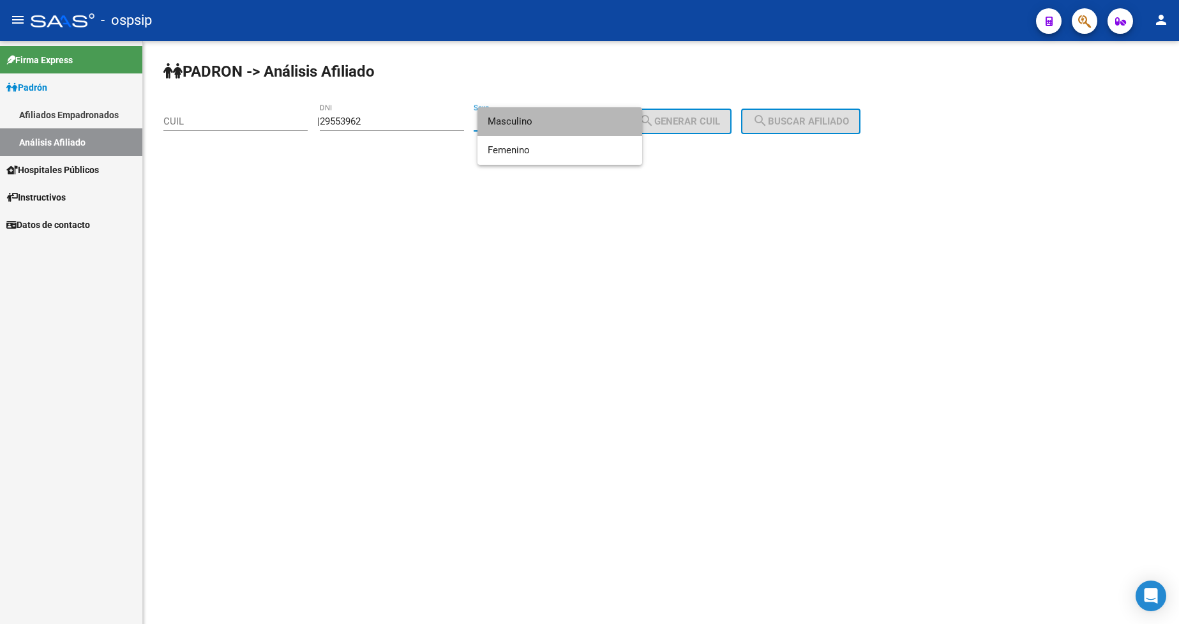
click at [544, 127] on span "Masculino" at bounding box center [560, 121] width 144 height 29
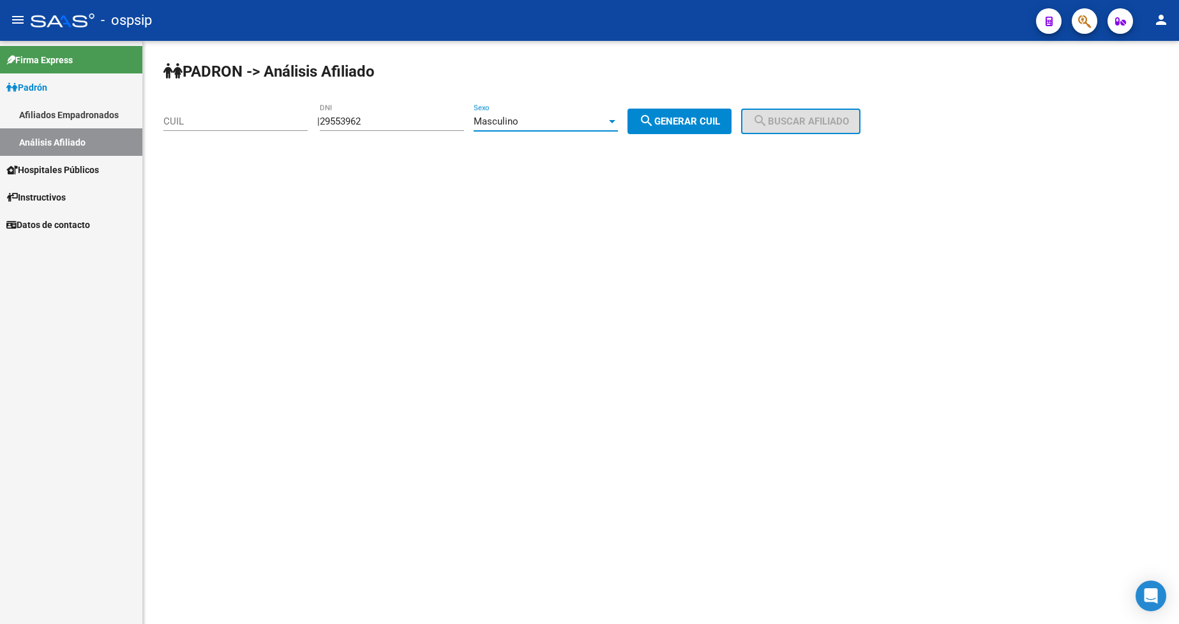
click at [691, 128] on button "search Generar CUIL" at bounding box center [680, 122] width 104 height 26
type input "20-29553962-4"
click at [777, 131] on button "search Buscar afiliado" at bounding box center [800, 122] width 119 height 26
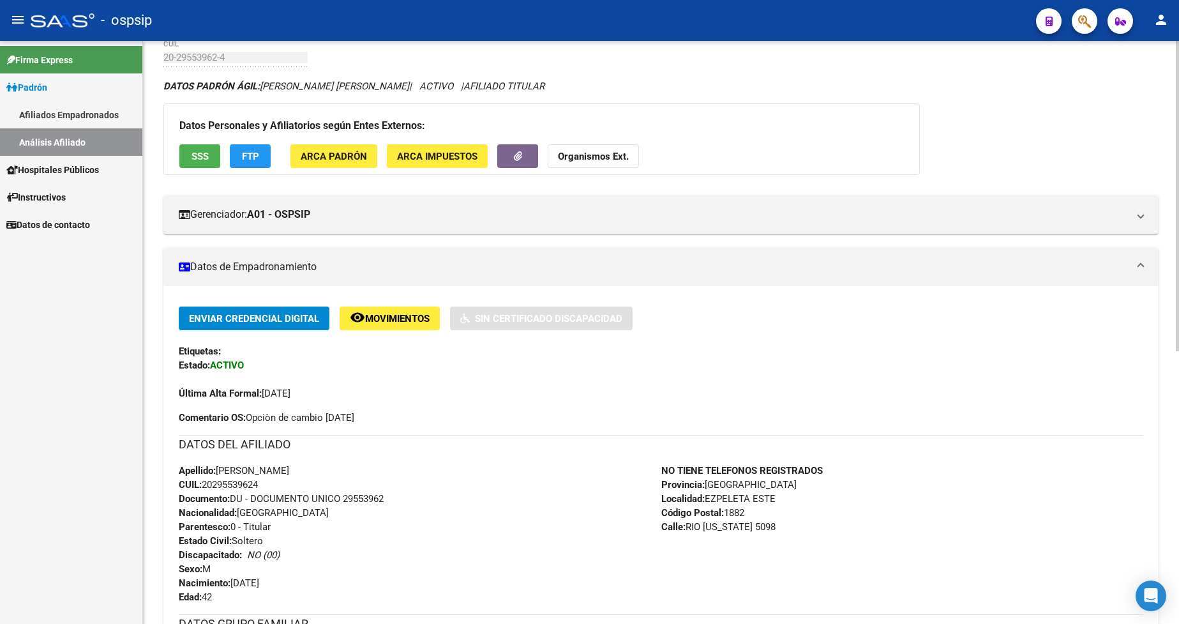
scroll to position [255, 0]
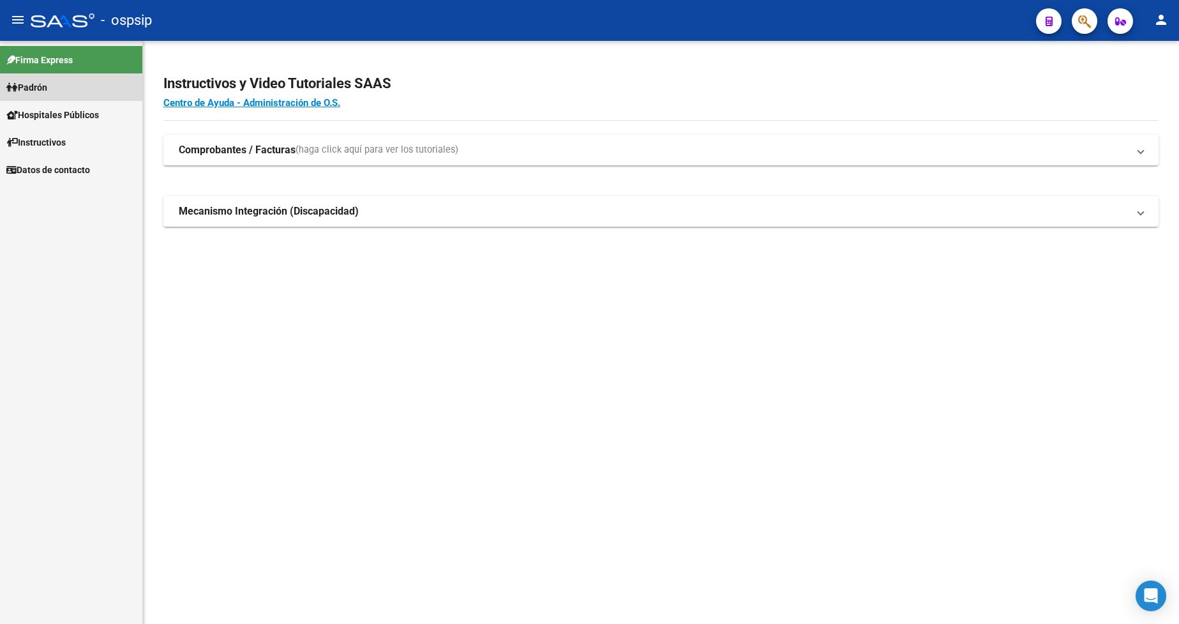
click at [42, 90] on span "Padrón" at bounding box center [26, 87] width 41 height 14
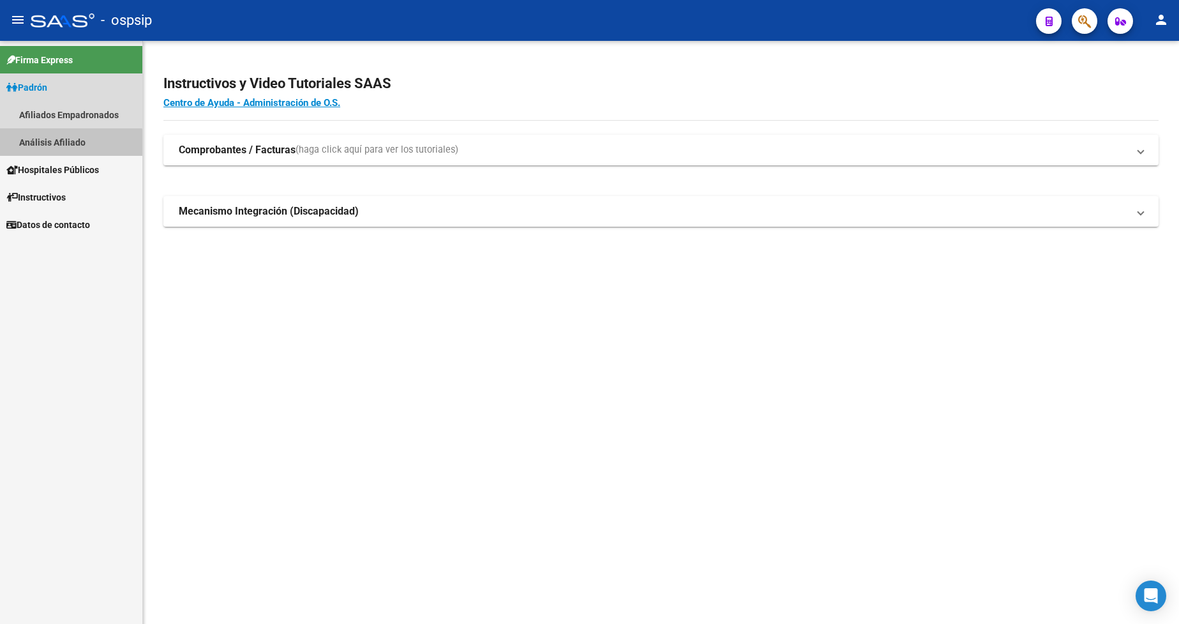
click at [50, 154] on link "Análisis Afiliado" at bounding box center [71, 141] width 142 height 27
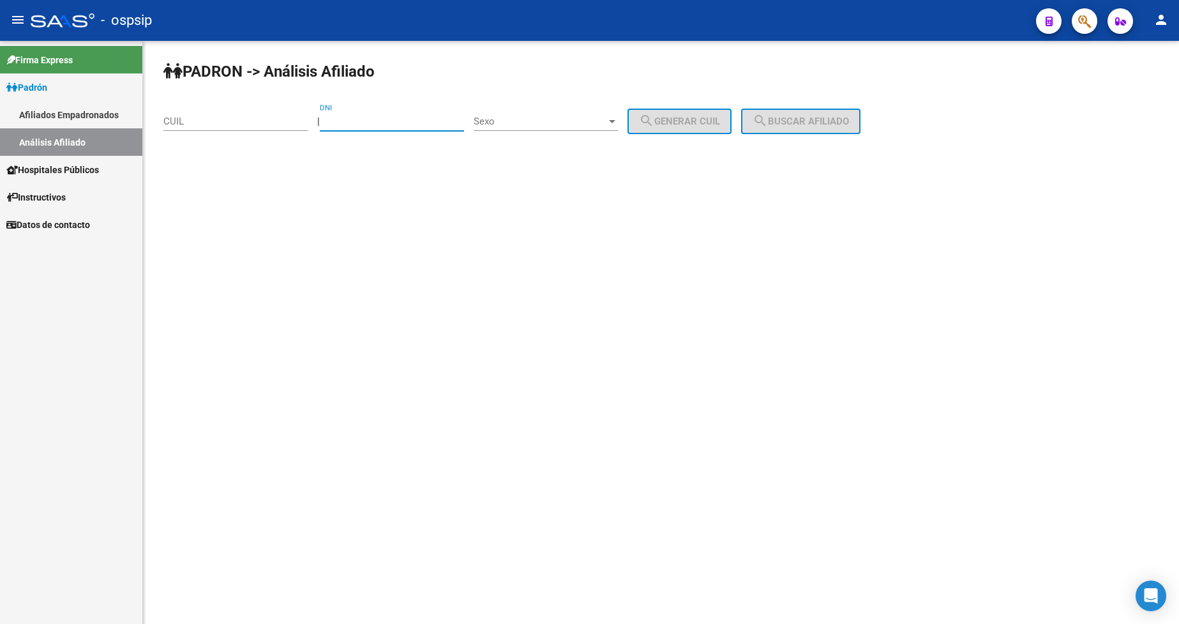
drag, startPoint x: 377, startPoint y: 123, endPoint x: 437, endPoint y: 130, distance: 59.8
click at [377, 124] on input "DNI" at bounding box center [392, 121] width 144 height 11
type input "40017272"
click at [579, 119] on span "Sexo" at bounding box center [540, 121] width 133 height 11
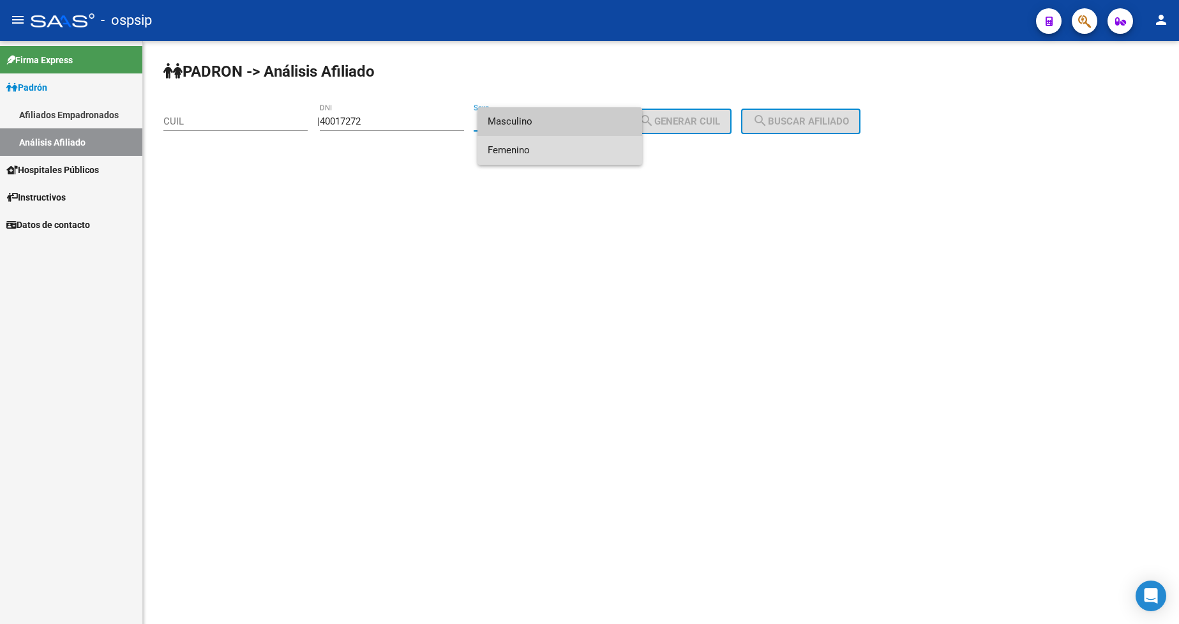
click at [568, 144] on span "Femenino" at bounding box center [560, 150] width 144 height 29
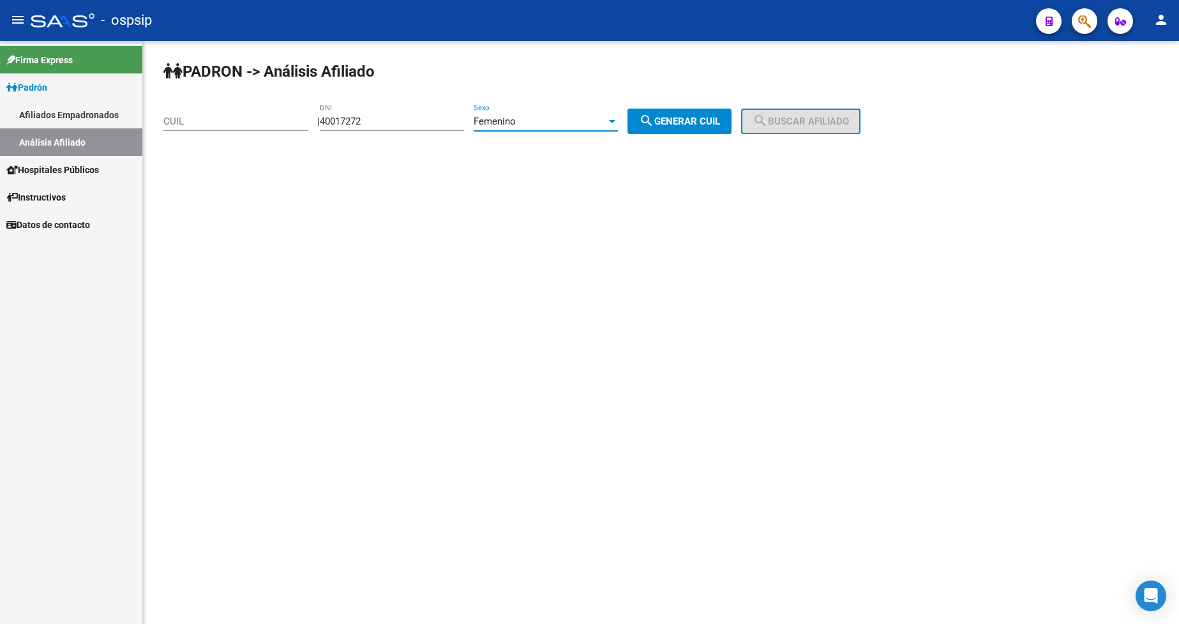
click at [686, 129] on button "search Generar CUIL" at bounding box center [680, 122] width 104 height 26
type input "27-40017272-8"
click at [768, 117] on mat-icon "search" at bounding box center [760, 120] width 15 height 15
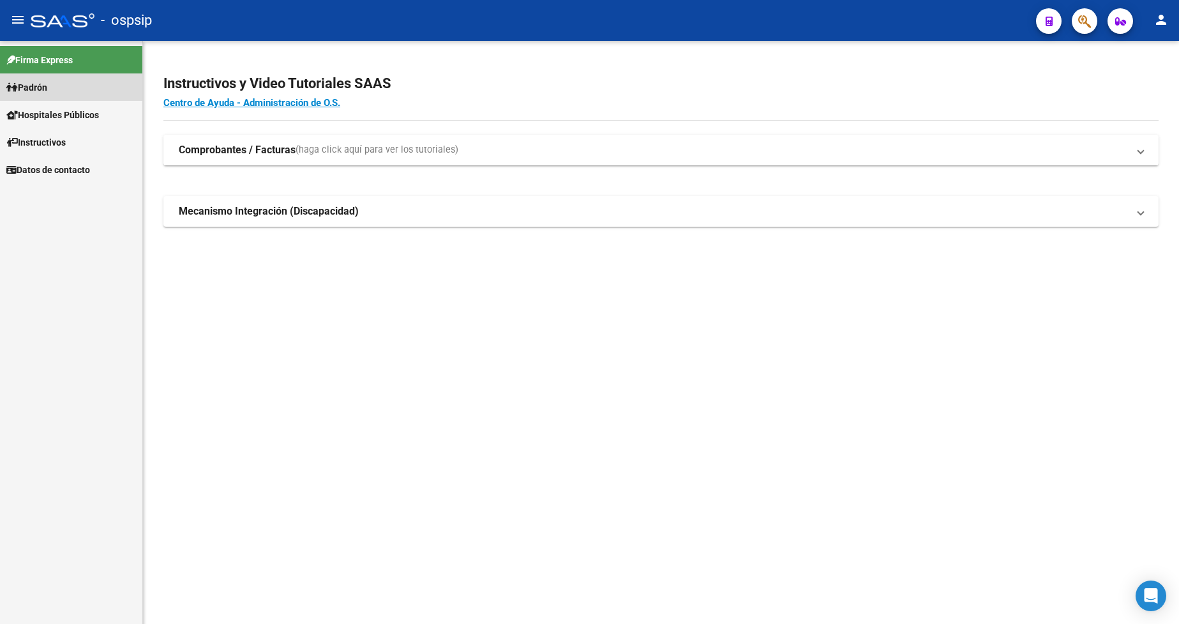
click at [41, 82] on span "Padrón" at bounding box center [26, 87] width 41 height 14
click at [43, 90] on span "Padrón" at bounding box center [26, 87] width 41 height 14
click at [53, 136] on link "Análisis Afiliado" at bounding box center [71, 141] width 142 height 27
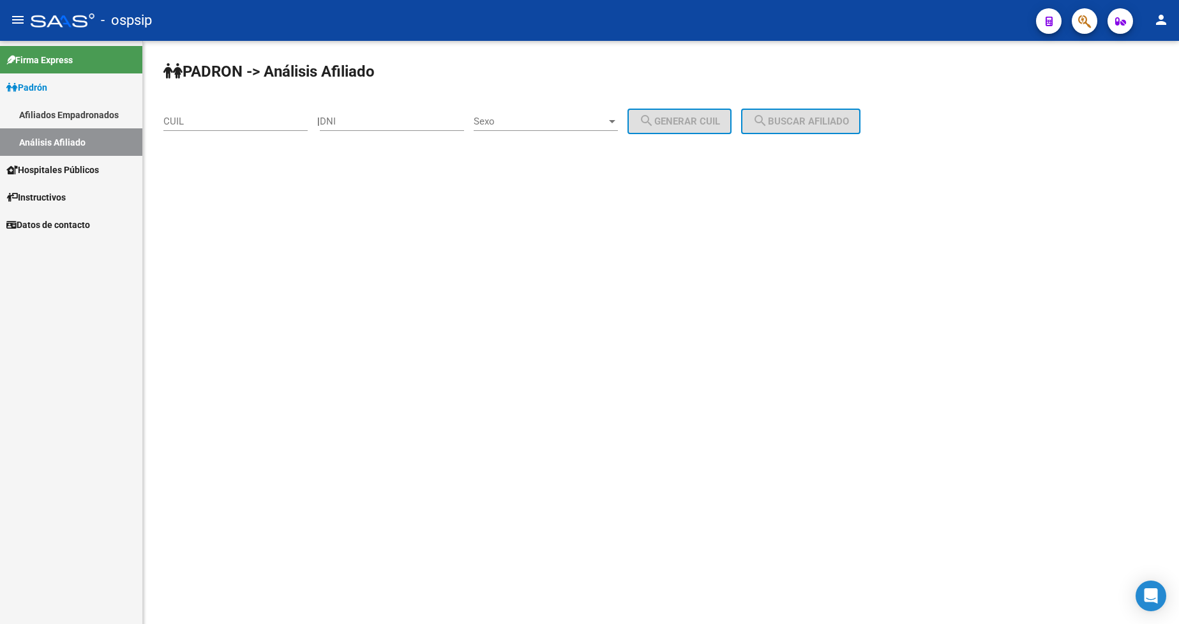
click at [205, 121] on input "CUIL" at bounding box center [235, 121] width 144 height 11
type input "20-40017272-3"
click at [806, 126] on span "search Buscar afiliado" at bounding box center [801, 121] width 96 height 11
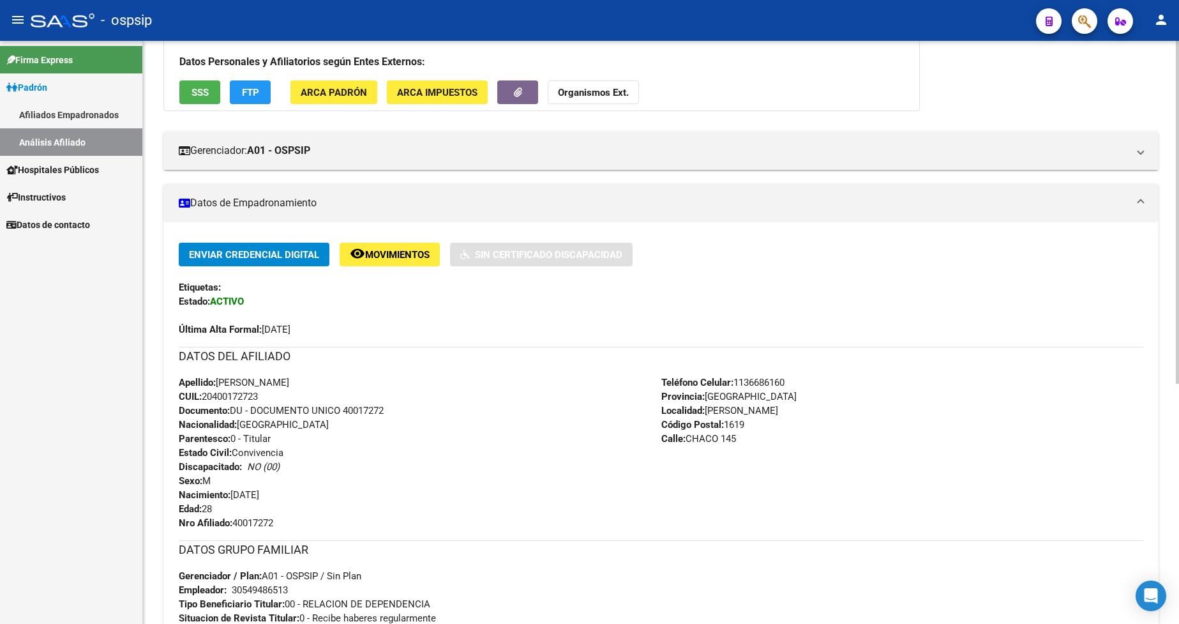
scroll to position [255, 0]
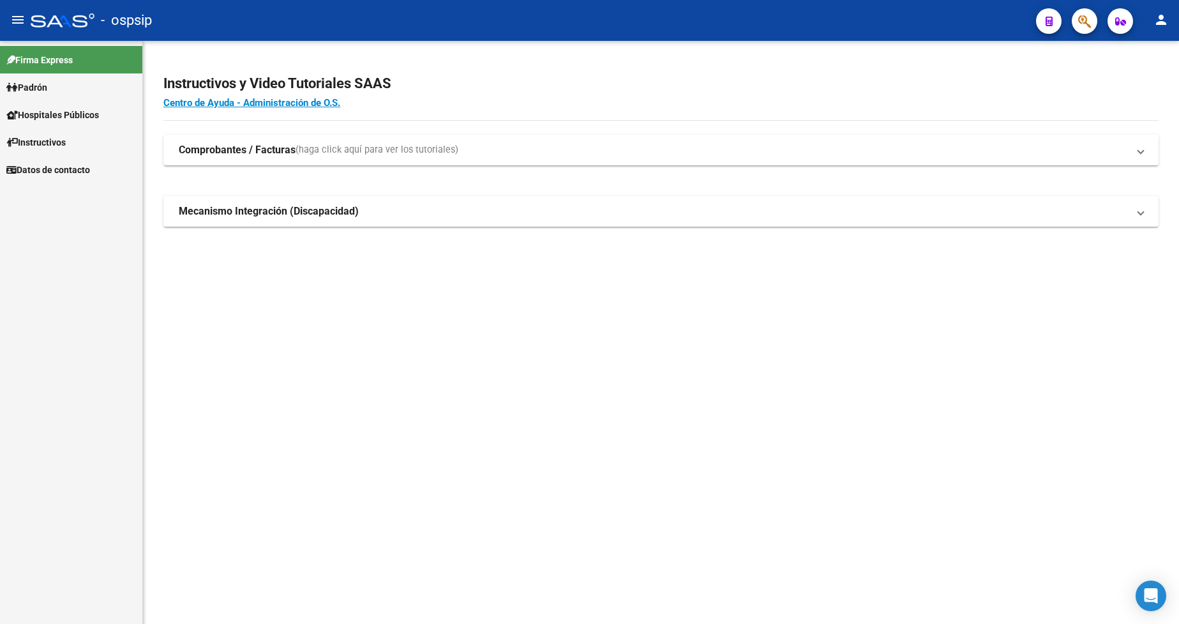
click at [34, 92] on span "Padrón" at bounding box center [26, 87] width 41 height 14
click at [59, 142] on link "Análisis Afiliado" at bounding box center [71, 141] width 142 height 27
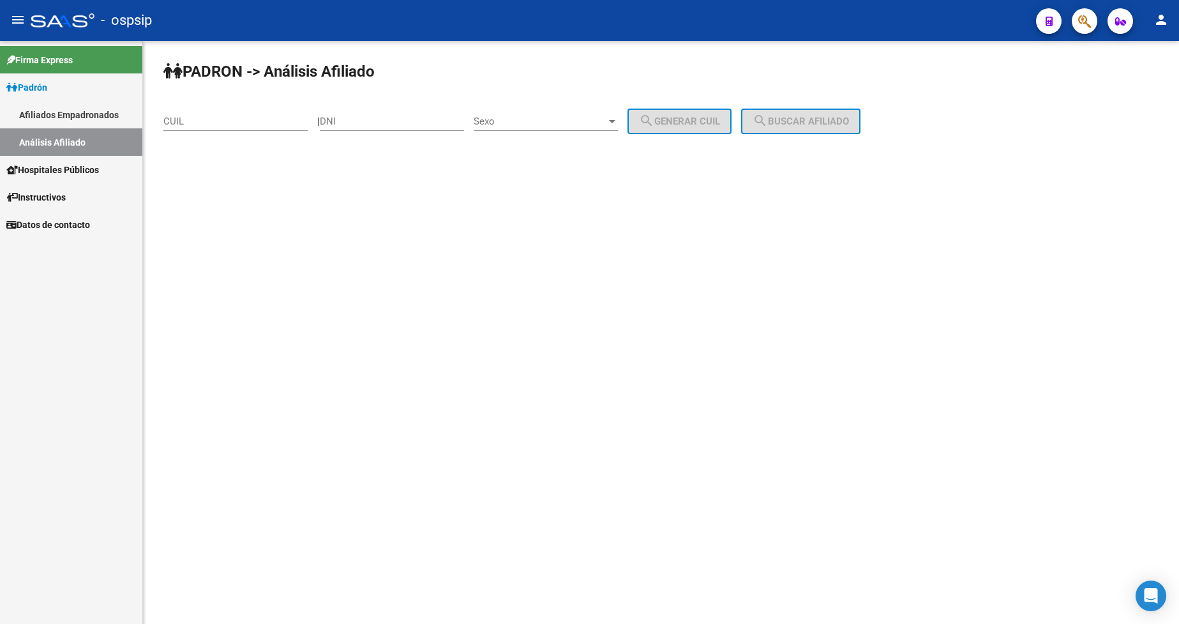
click at [403, 128] on div "DNI" at bounding box center [392, 116] width 144 height 27
type input "16243187"
click at [565, 128] on div "Sexo Sexo" at bounding box center [546, 116] width 144 height 27
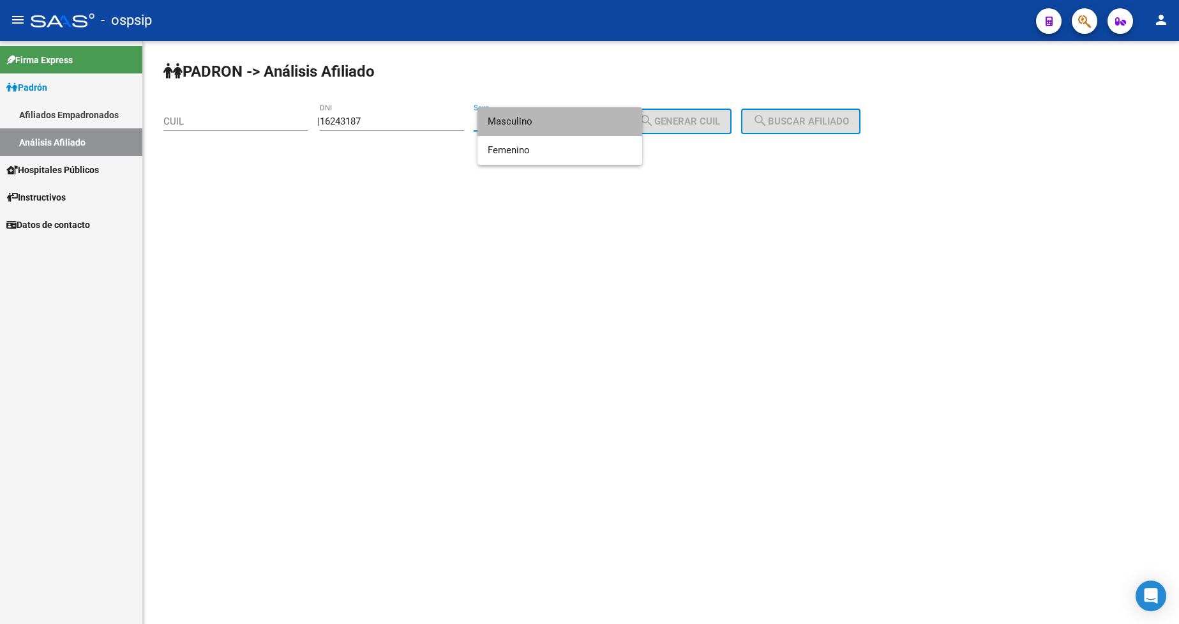
click at [565, 128] on span "Masculino" at bounding box center [560, 121] width 144 height 29
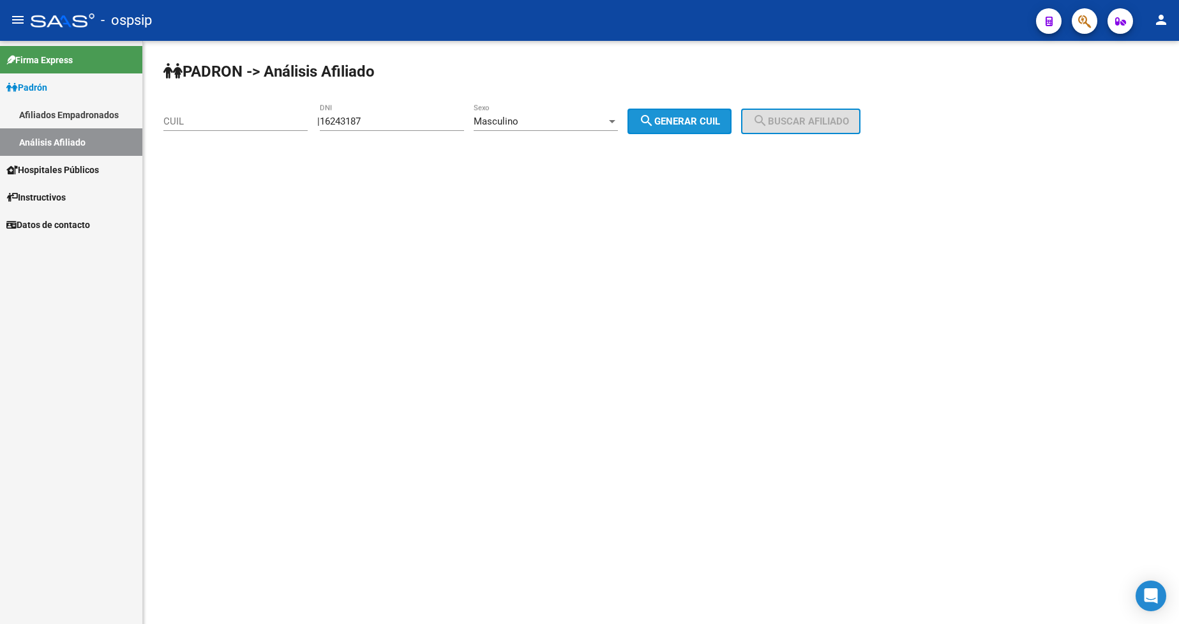
click at [720, 118] on span "search Generar CUIL" at bounding box center [679, 121] width 81 height 11
type input "20-16243187-1"
click at [793, 120] on span "search Buscar afiliado" at bounding box center [801, 121] width 96 height 11
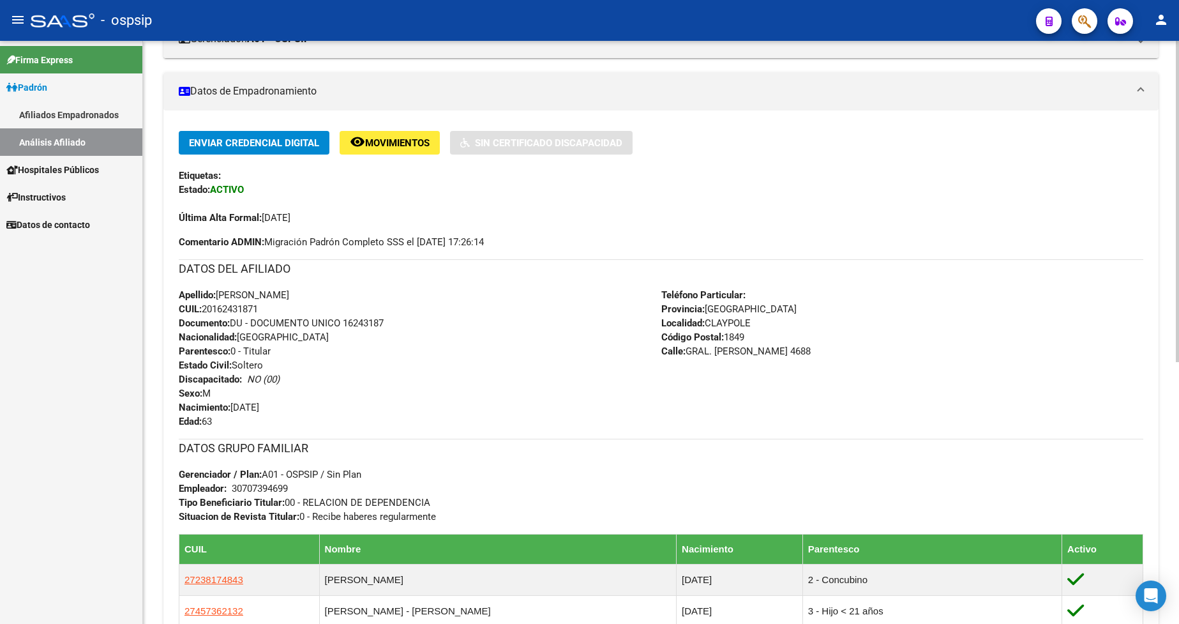
scroll to position [319, 0]
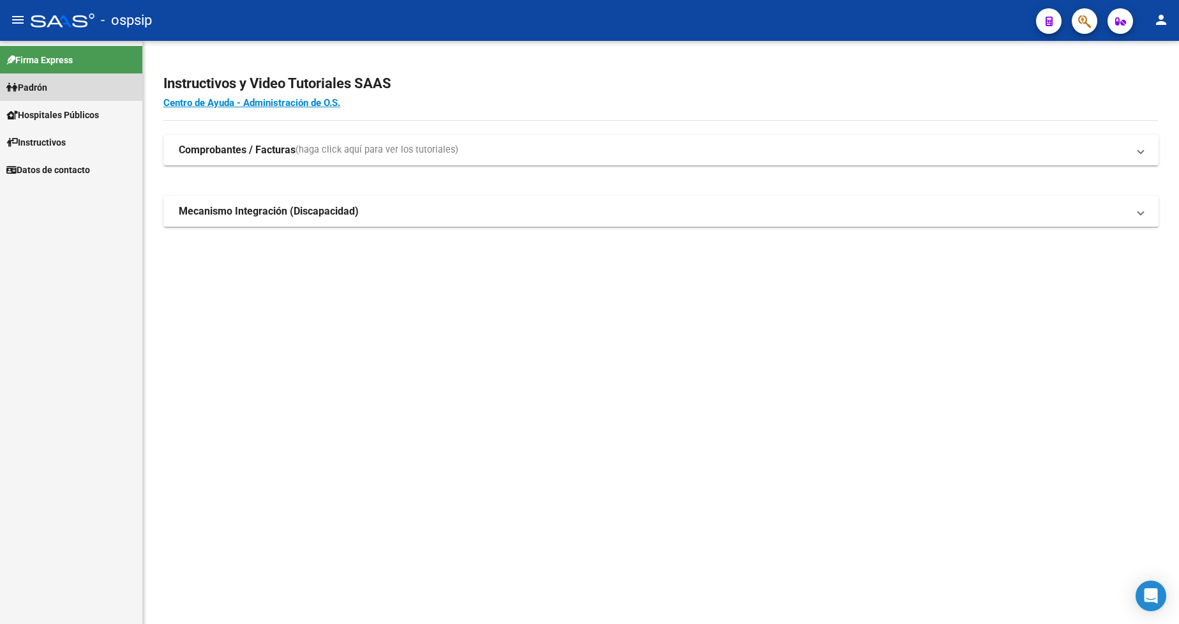
click at [47, 87] on span "Padrón" at bounding box center [26, 87] width 41 height 14
click at [77, 143] on link "Análisis Afiliado" at bounding box center [71, 141] width 142 height 27
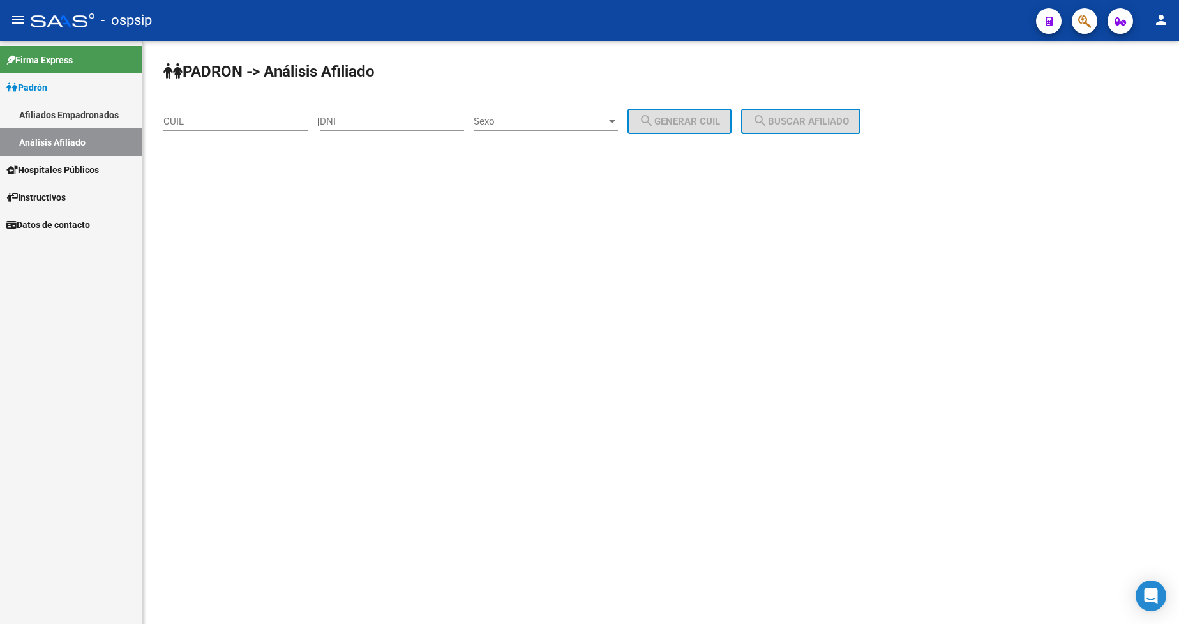
click at [379, 120] on input "DNI" at bounding box center [392, 121] width 144 height 11
type input "44128868"
click at [559, 123] on span "Sexo" at bounding box center [540, 121] width 133 height 11
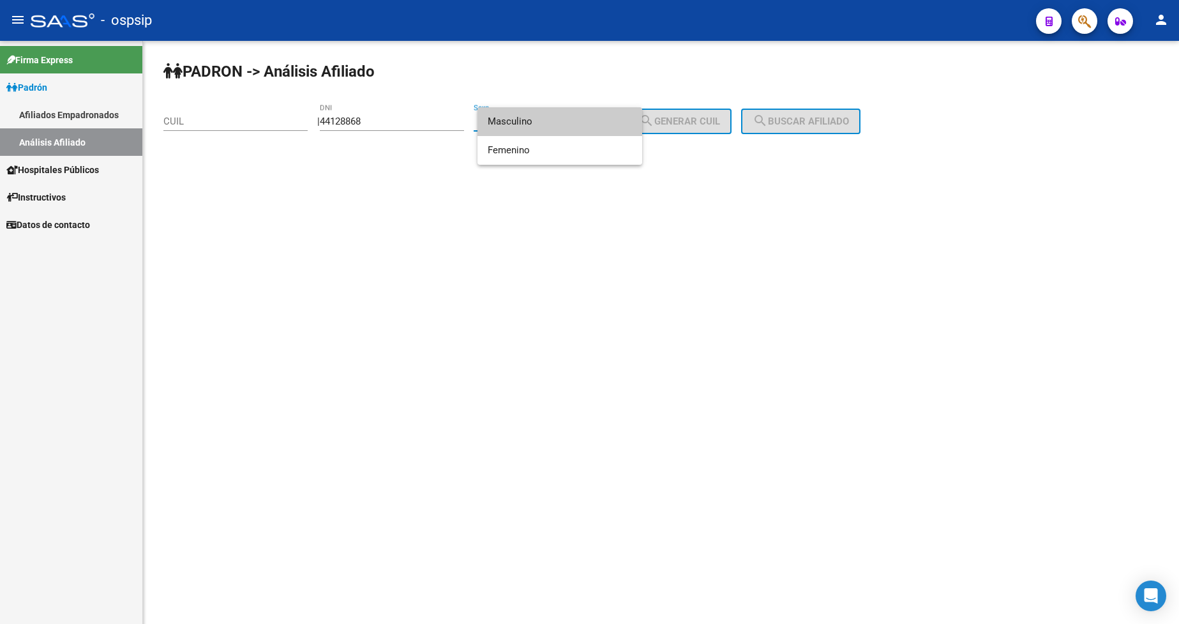
click at [559, 123] on span "Masculino" at bounding box center [560, 121] width 144 height 29
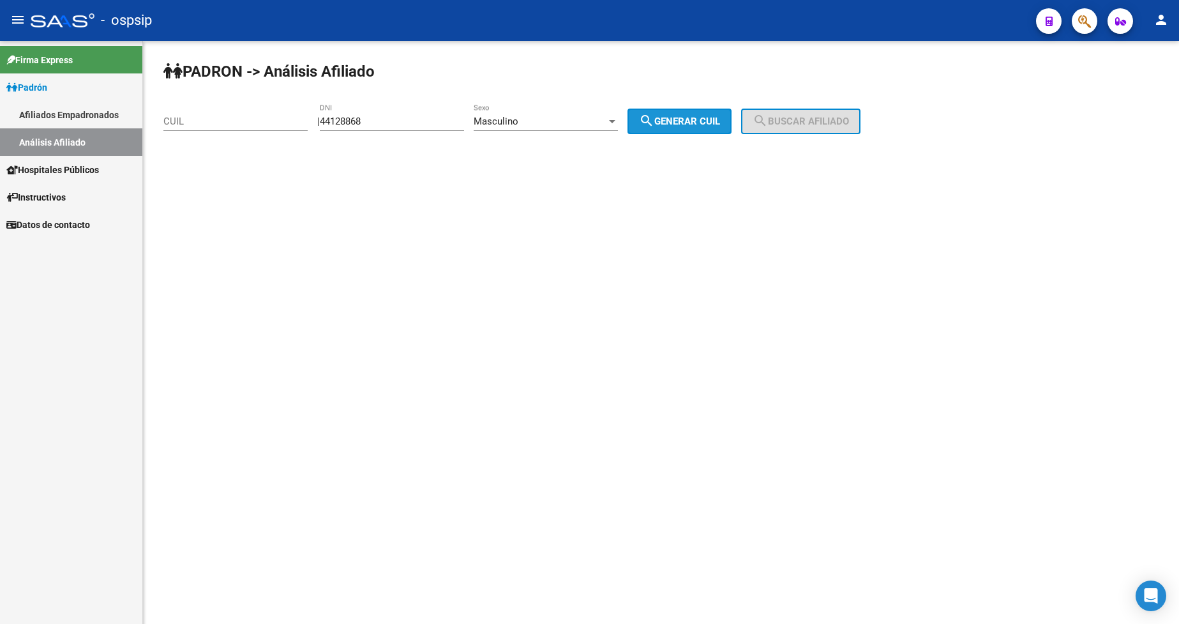
click at [713, 119] on span "search Generar CUIL" at bounding box center [679, 121] width 81 height 11
type input "23-44128868-9"
click at [768, 119] on mat-icon "search" at bounding box center [760, 120] width 15 height 15
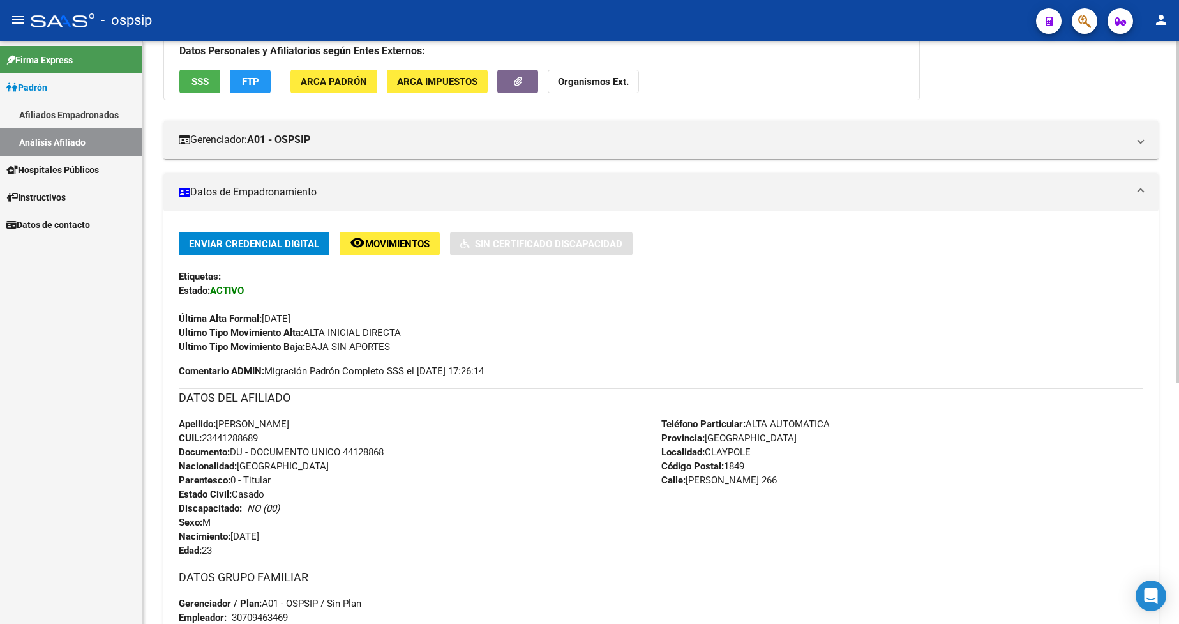
scroll to position [192, 0]
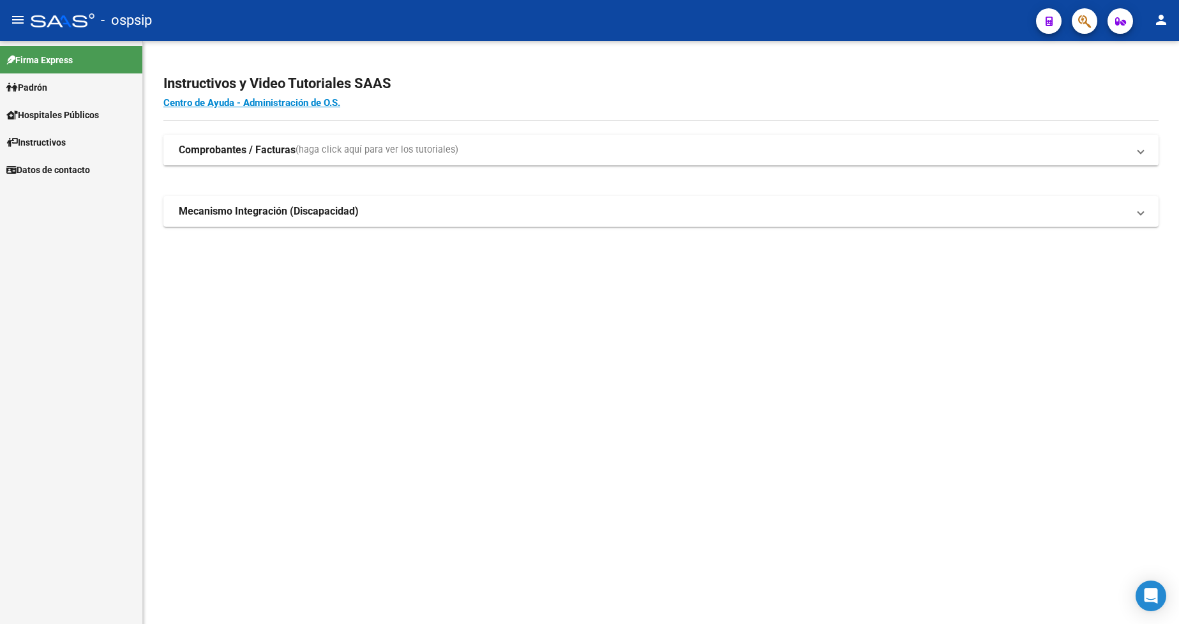
click at [47, 91] on span "Padrón" at bounding box center [26, 87] width 41 height 14
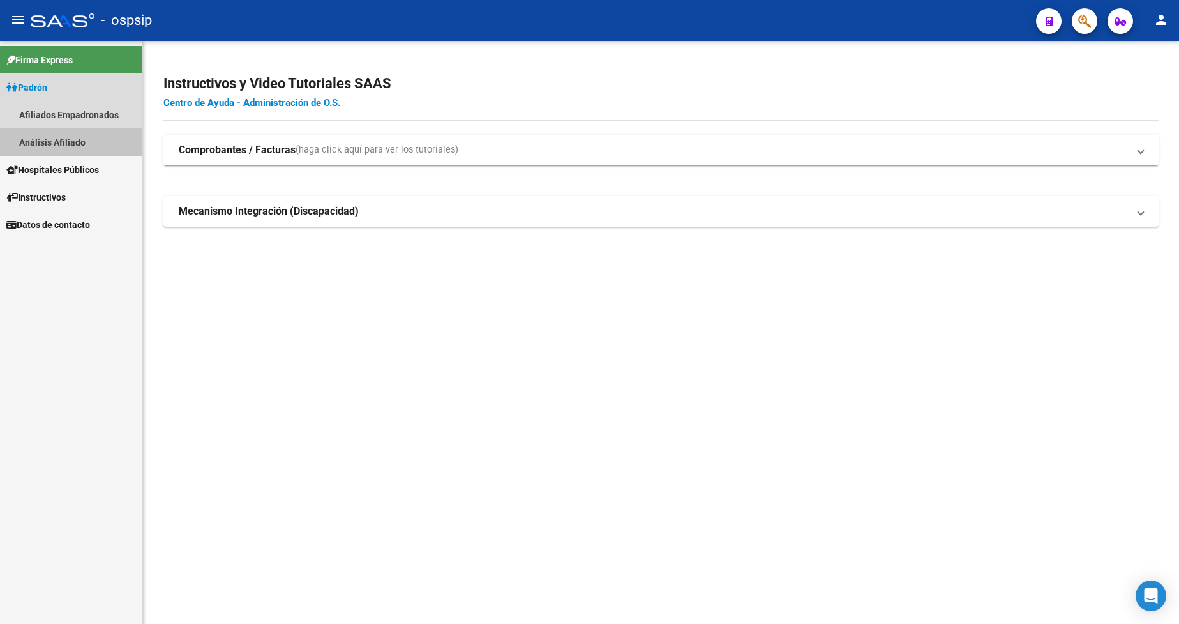
click at [52, 148] on link "Análisis Afiliado" at bounding box center [71, 141] width 142 height 27
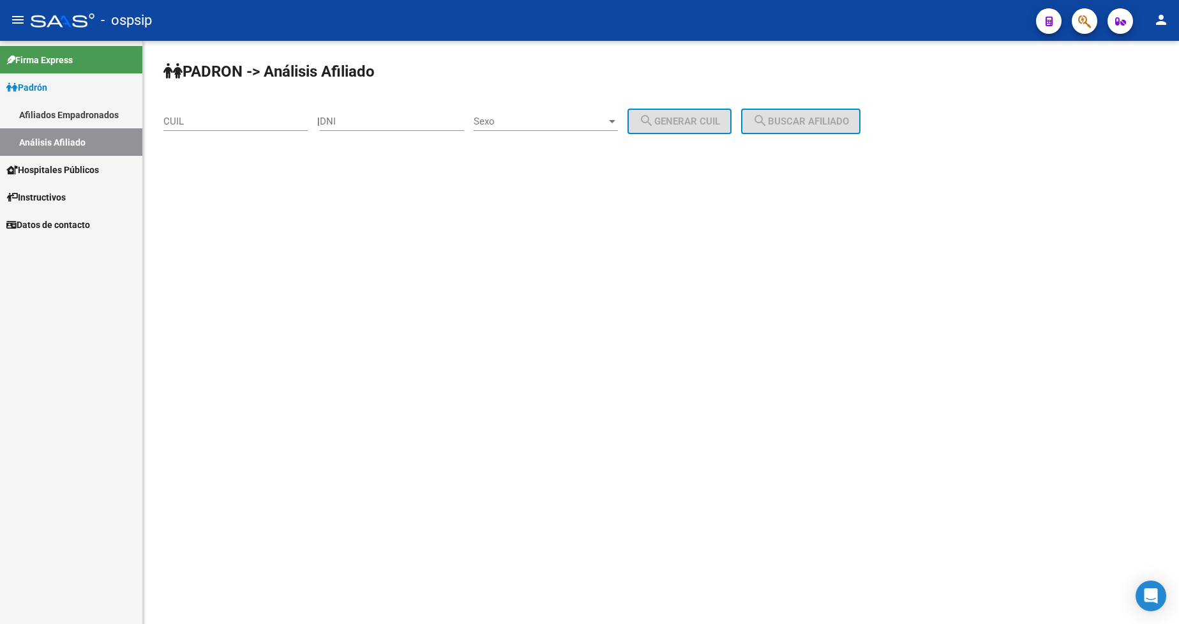
click at [401, 119] on input "DNI" at bounding box center [392, 121] width 144 height 11
type input "16825000"
click at [578, 110] on div "Sexo Sexo" at bounding box center [546, 116] width 144 height 27
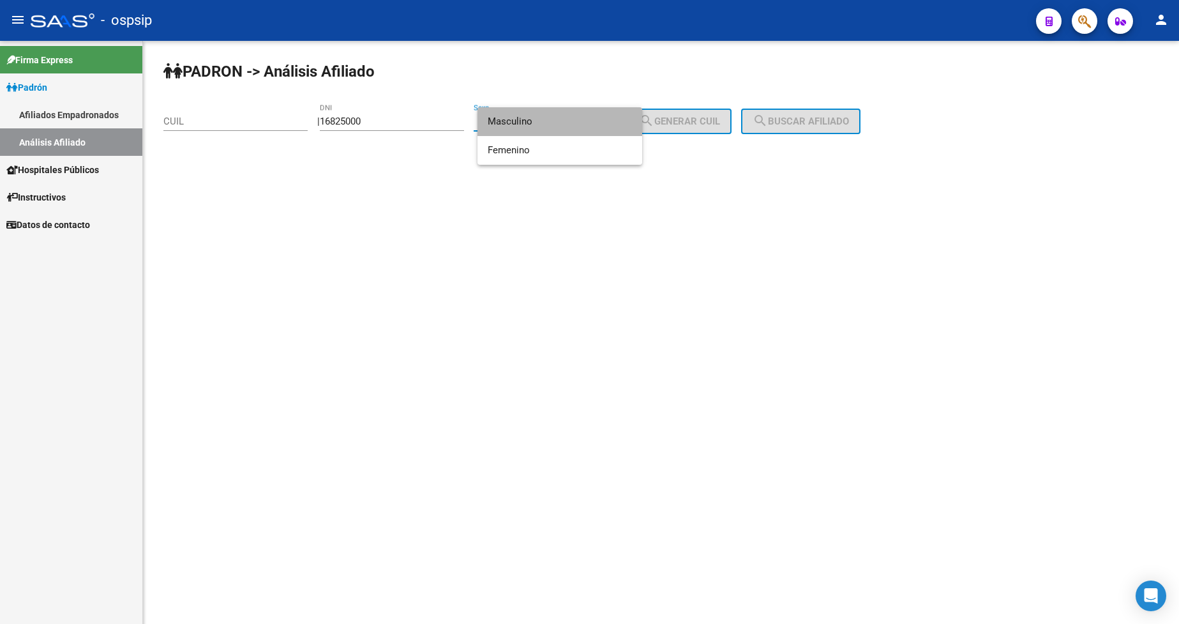
click at [558, 130] on span "Masculino" at bounding box center [560, 121] width 144 height 29
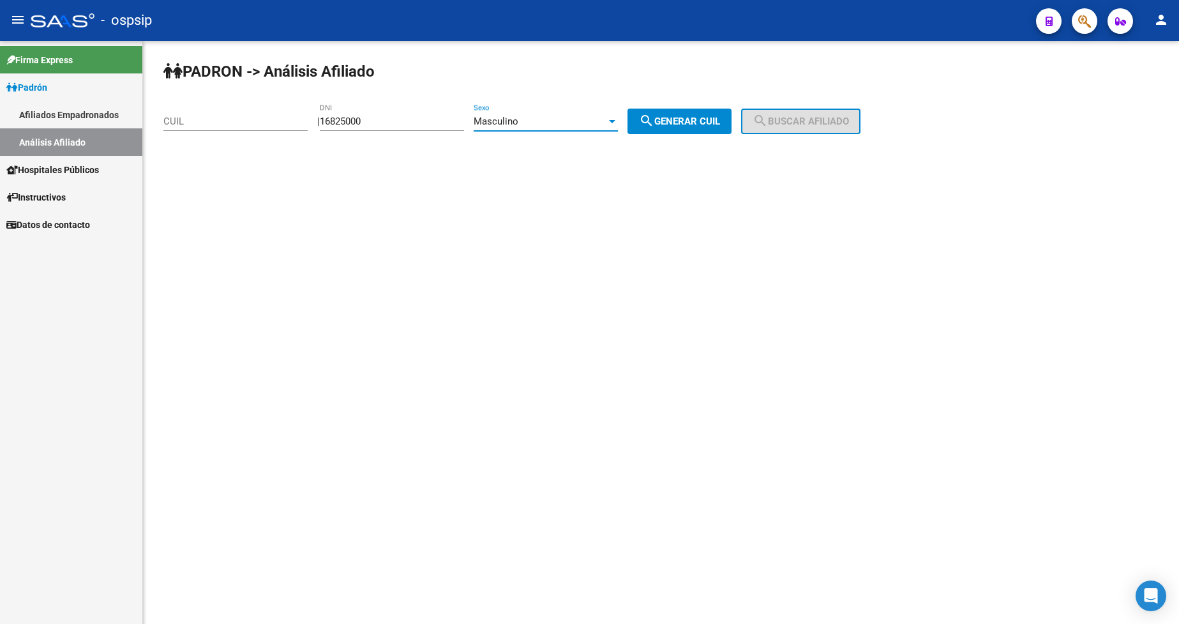
click at [672, 122] on span "search Generar CUIL" at bounding box center [679, 121] width 81 height 11
type input "20-16825000-3"
click at [808, 119] on span "search Buscar afiliado" at bounding box center [801, 121] width 96 height 11
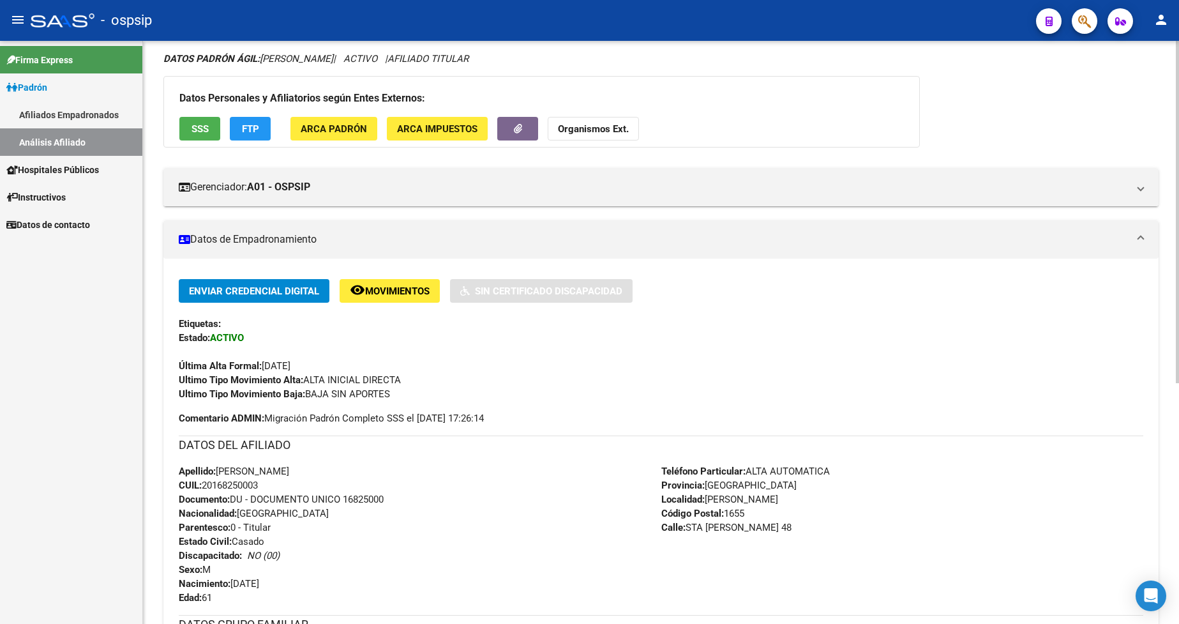
scroll to position [255, 0]
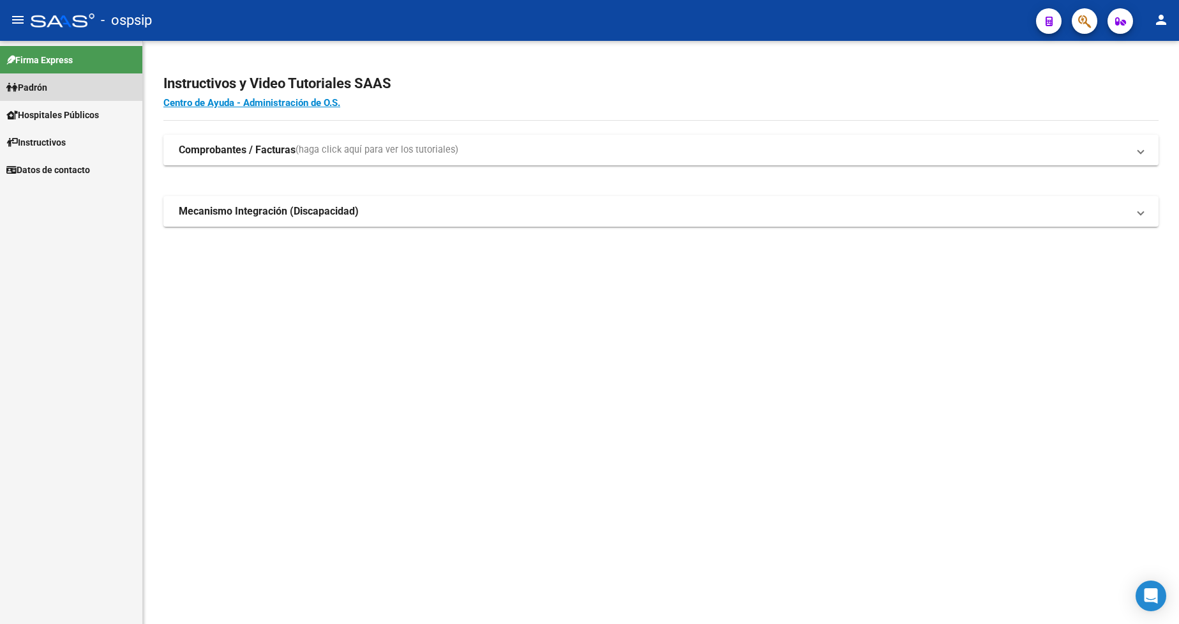
click at [47, 91] on span "Padrón" at bounding box center [26, 87] width 41 height 14
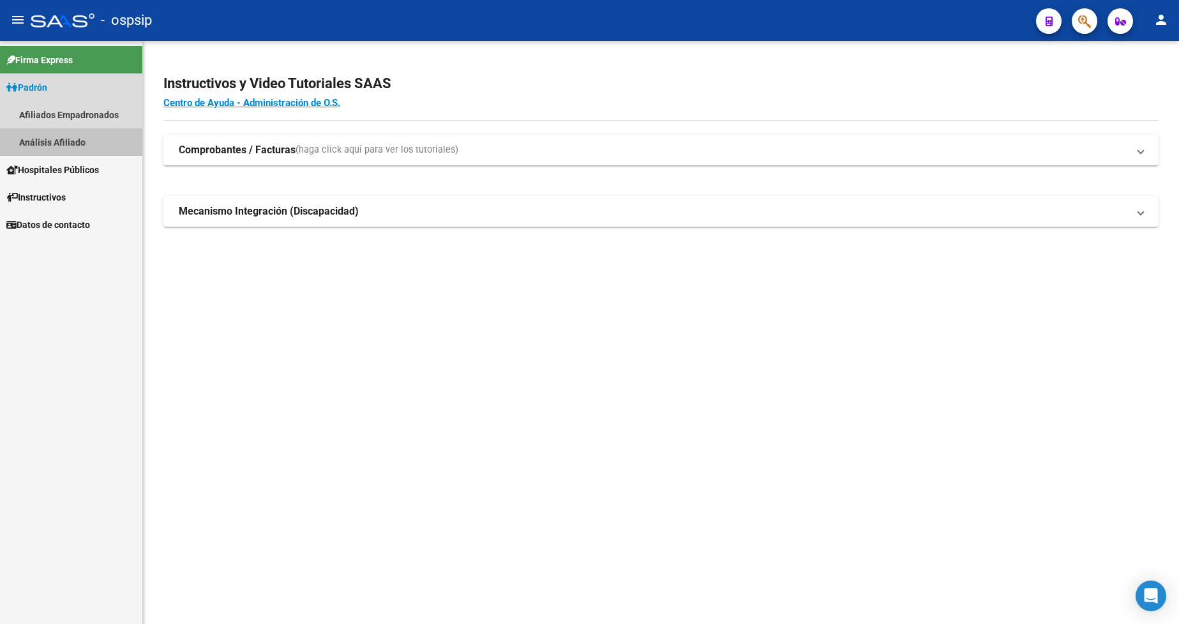
click at [54, 146] on link "Análisis Afiliado" at bounding box center [71, 141] width 142 height 27
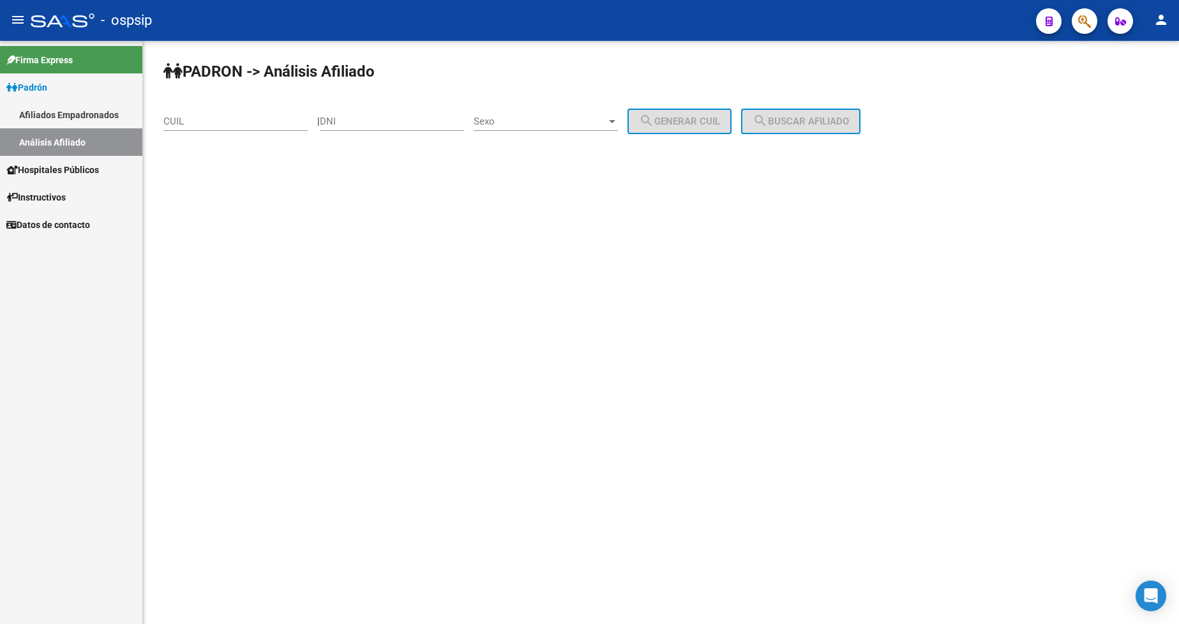
click at [393, 121] on input "DNI" at bounding box center [392, 121] width 144 height 11
type input "17675334"
click at [540, 113] on div "Sexo Sexo" at bounding box center [546, 116] width 144 height 27
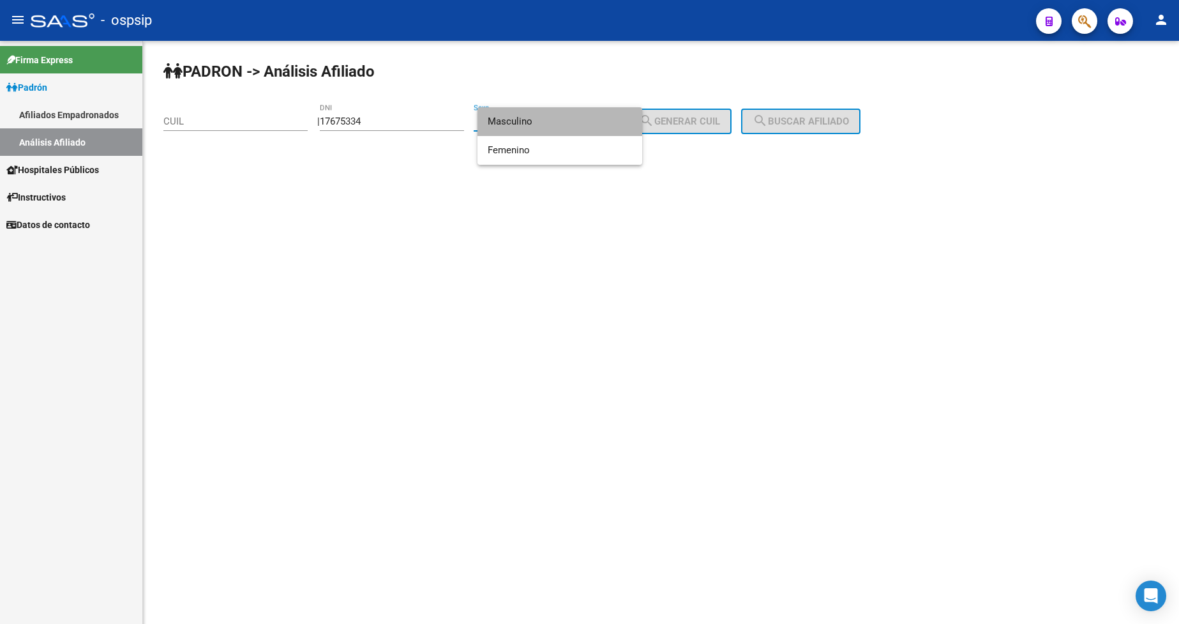
click at [551, 116] on span "Masculino" at bounding box center [560, 121] width 144 height 29
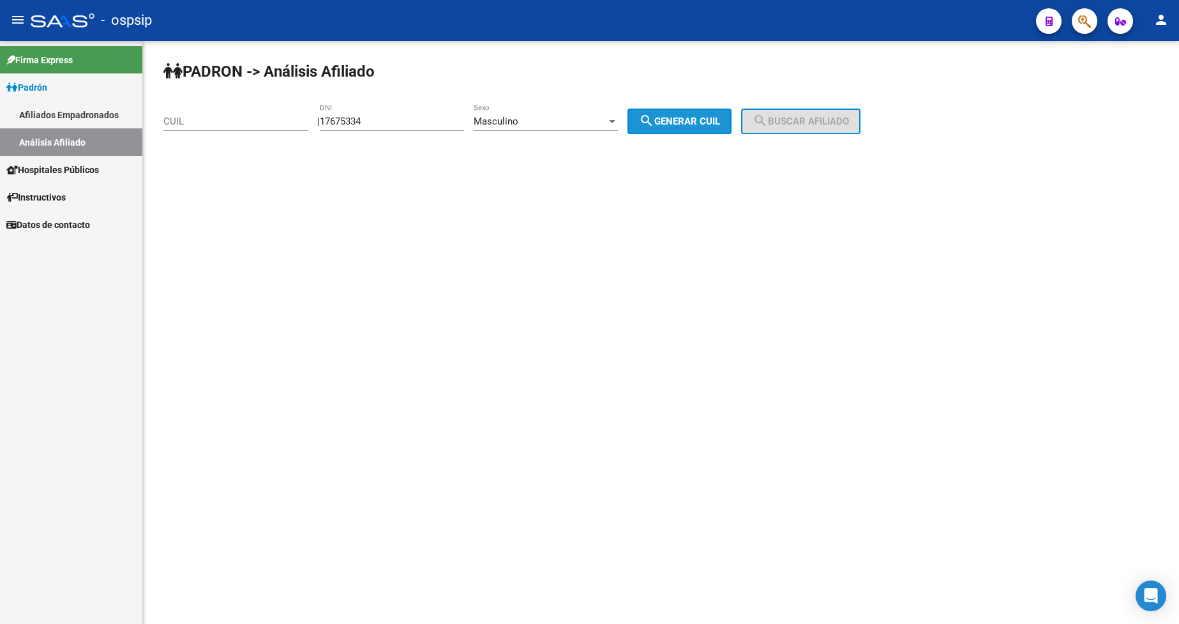
drag, startPoint x: 704, startPoint y: 117, endPoint x: 712, endPoint y: 127, distance: 13.2
click at [709, 124] on span "search Generar CUIL" at bounding box center [679, 121] width 81 height 11
type input "20-17675334-0"
click at [690, 122] on span "search Generar CUIL" at bounding box center [679, 121] width 81 height 11
click at [820, 114] on button "search Buscar afiliado" at bounding box center [800, 122] width 119 height 26
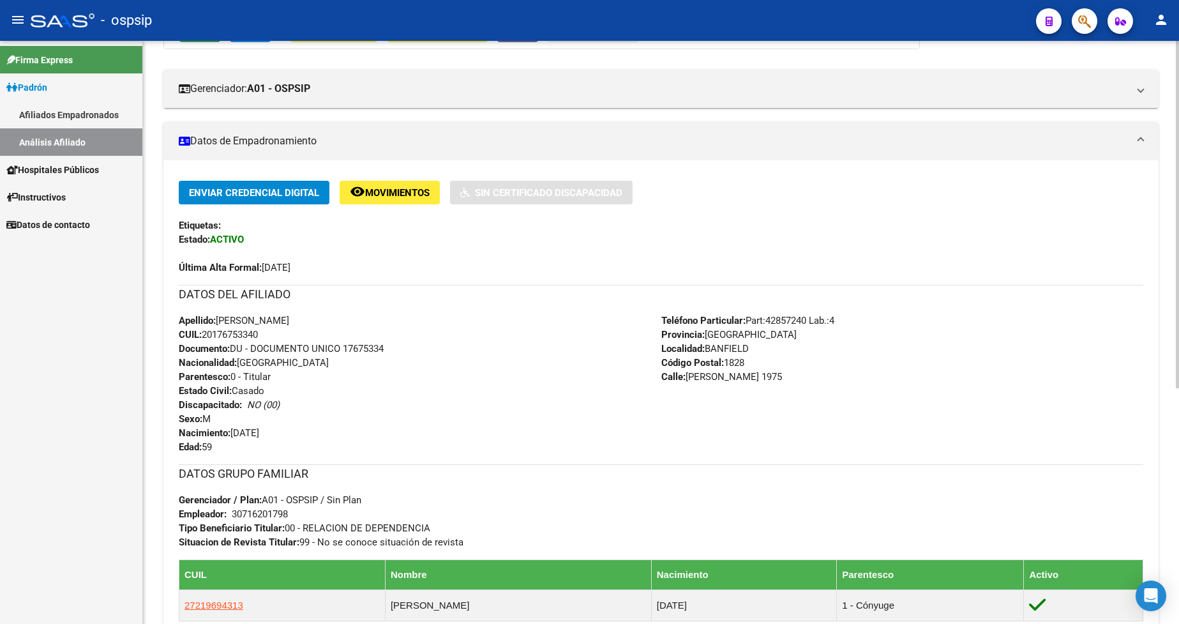
scroll to position [192, 0]
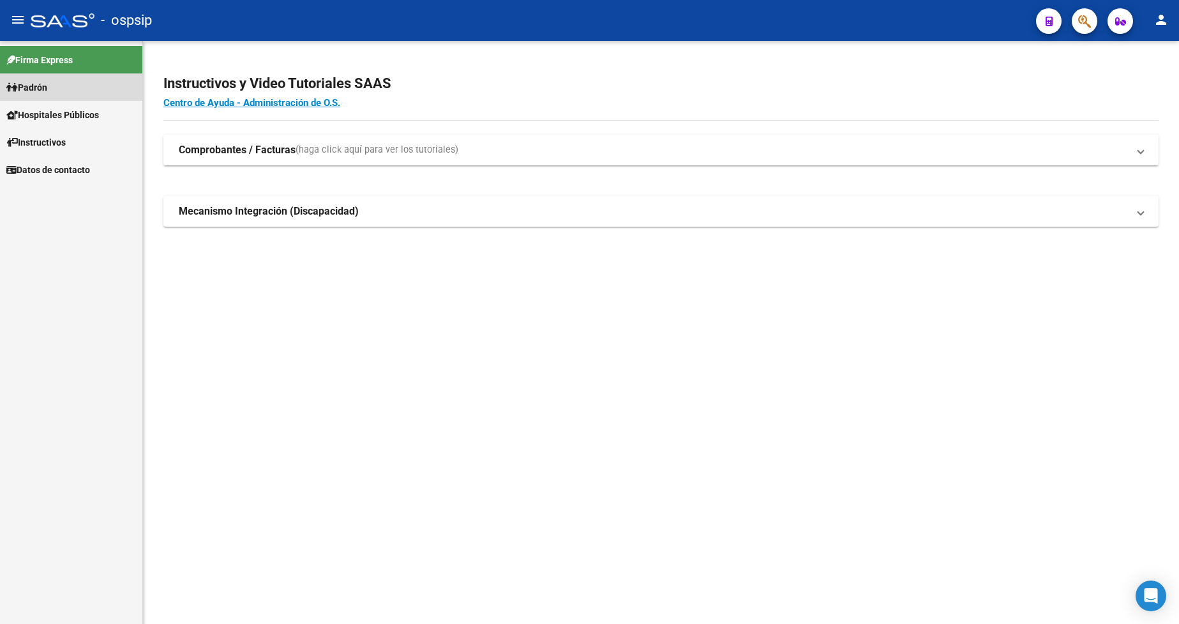
click at [47, 94] on span "Padrón" at bounding box center [26, 87] width 41 height 14
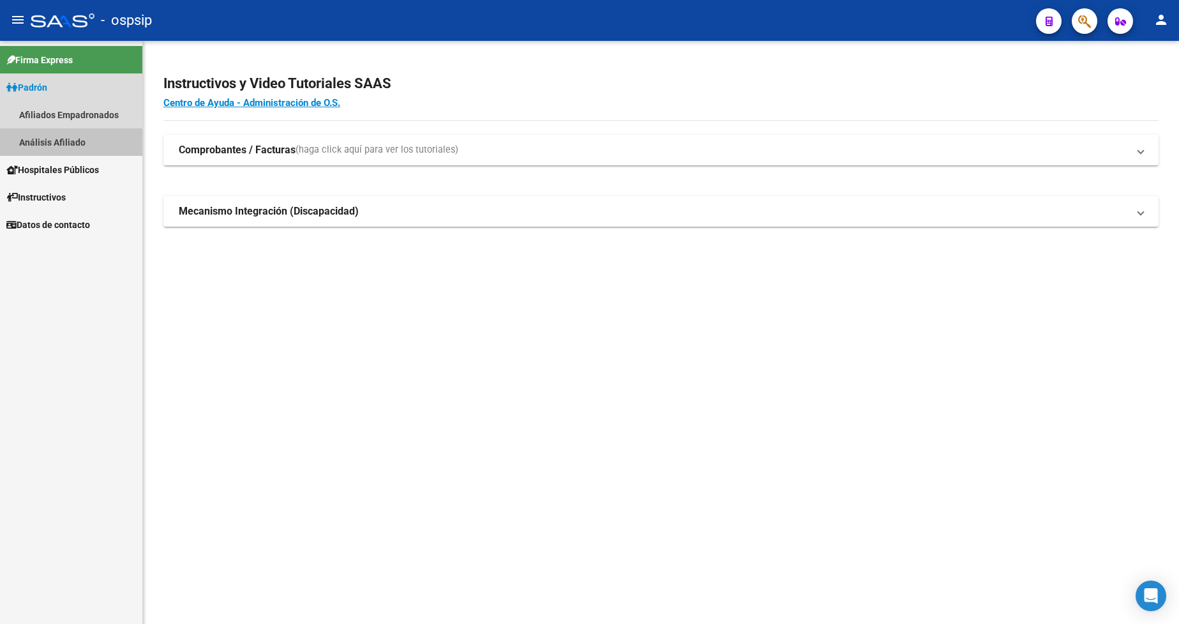
click at [71, 144] on link "Análisis Afiliado" at bounding box center [71, 141] width 142 height 27
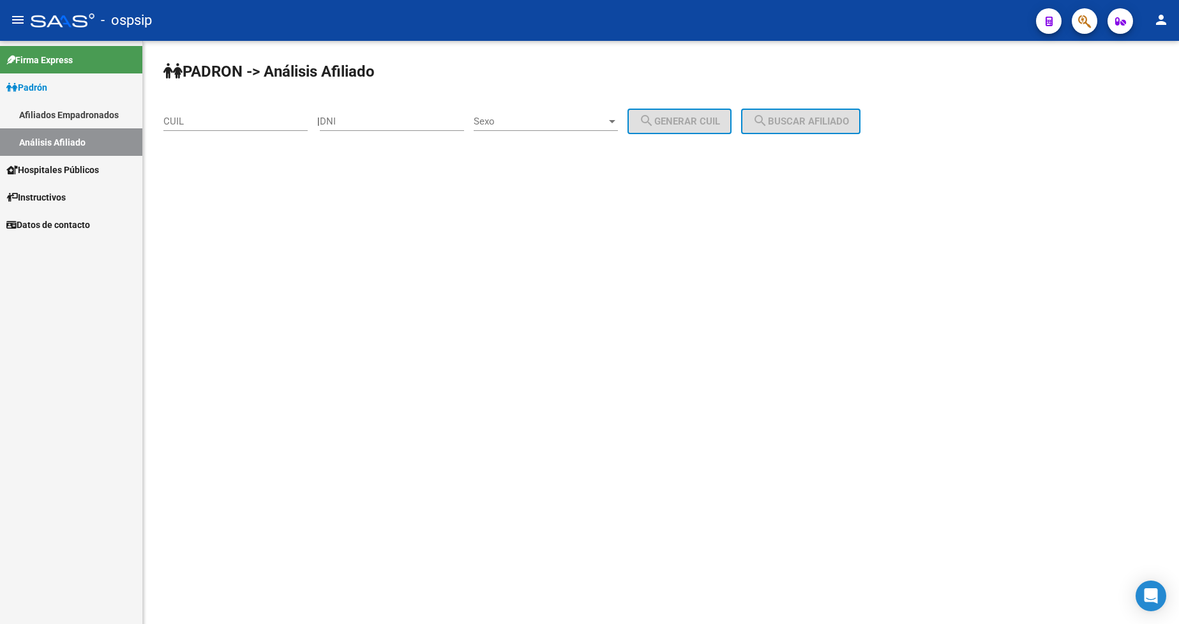
click at [387, 110] on div "DNI" at bounding box center [392, 116] width 144 height 27
type input "39018406"
click at [571, 112] on div "Sexo Sexo" at bounding box center [546, 116] width 144 height 27
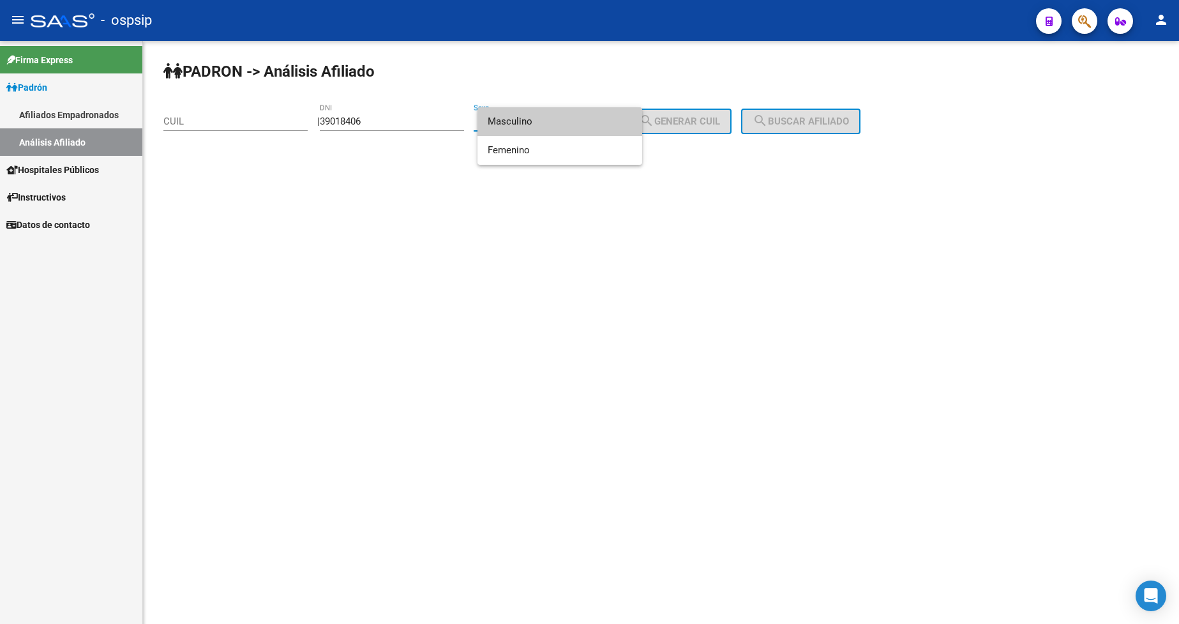
drag, startPoint x: 565, startPoint y: 121, endPoint x: 580, endPoint y: 121, distance: 15.3
click at [564, 121] on span "Masculino" at bounding box center [560, 121] width 144 height 29
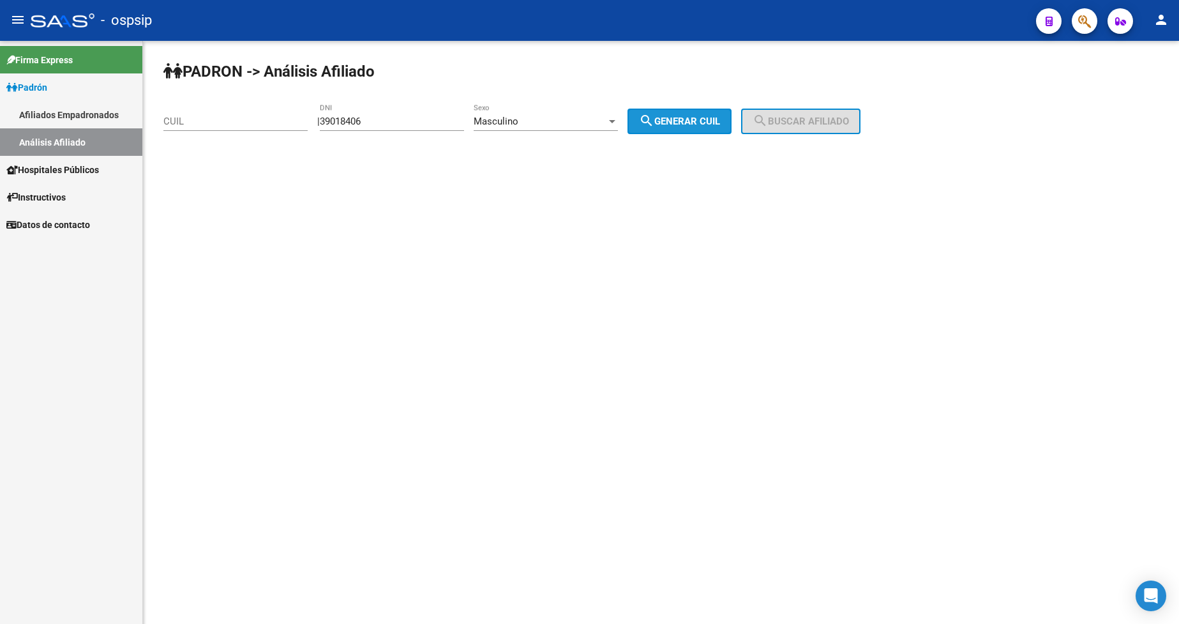
click at [686, 116] on span "search Generar CUIL" at bounding box center [679, 121] width 81 height 11
type input "23-39018406-9"
click at [768, 124] on mat-icon "search" at bounding box center [760, 120] width 15 height 15
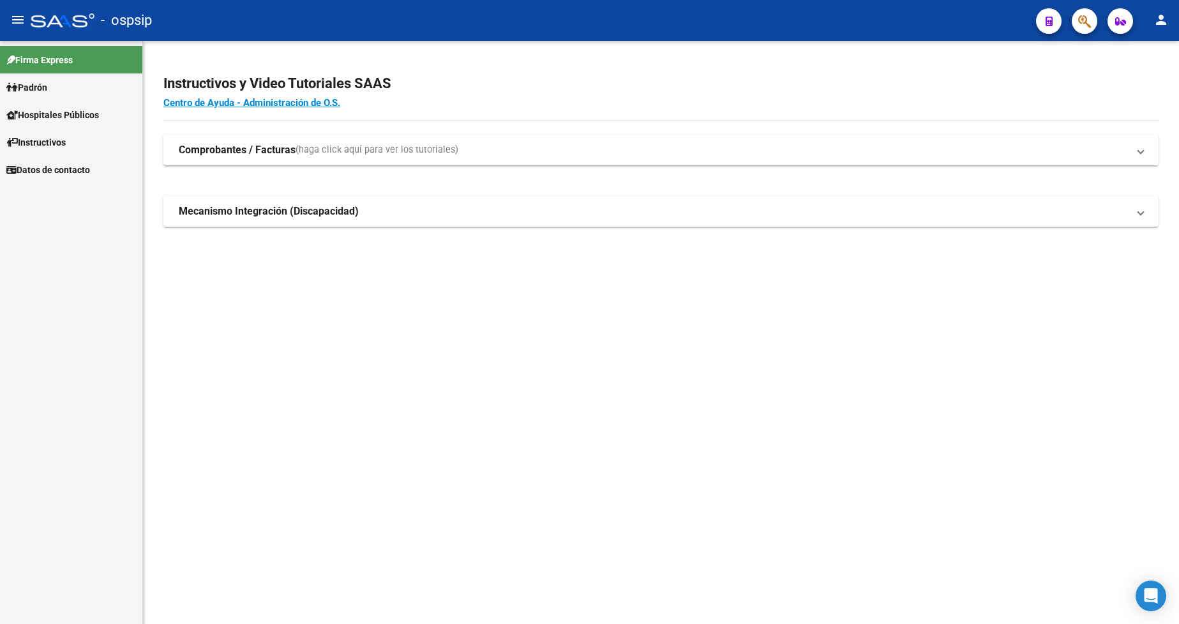
click at [70, 89] on link "Padrón" at bounding box center [71, 86] width 142 height 27
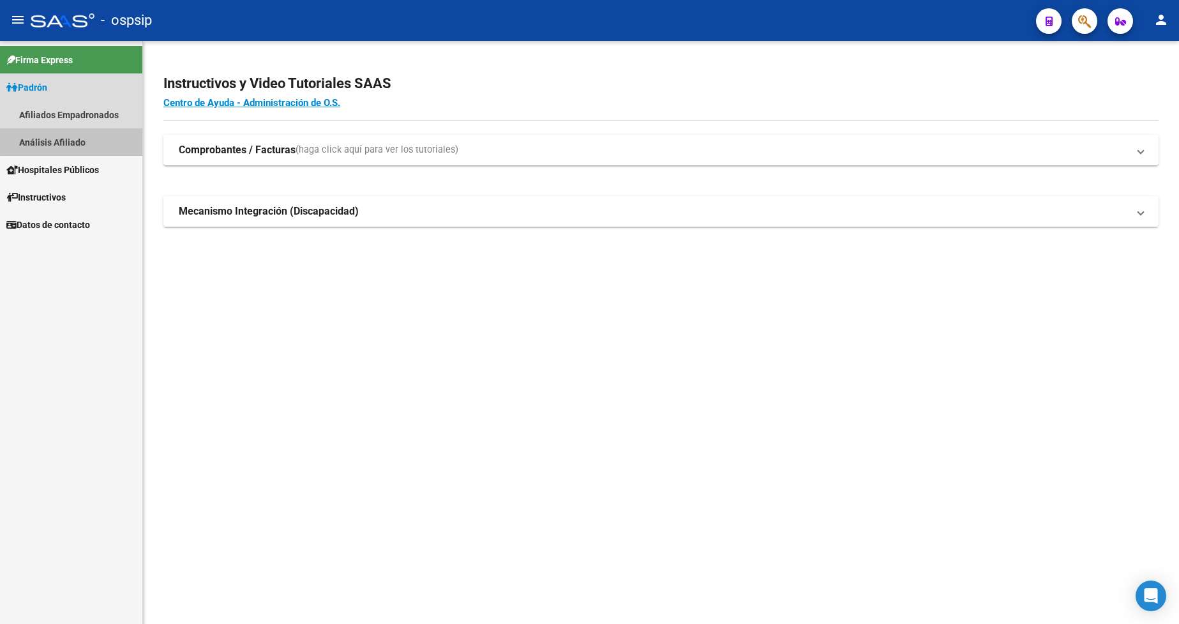
click at [79, 140] on link "Análisis Afiliado" at bounding box center [71, 141] width 142 height 27
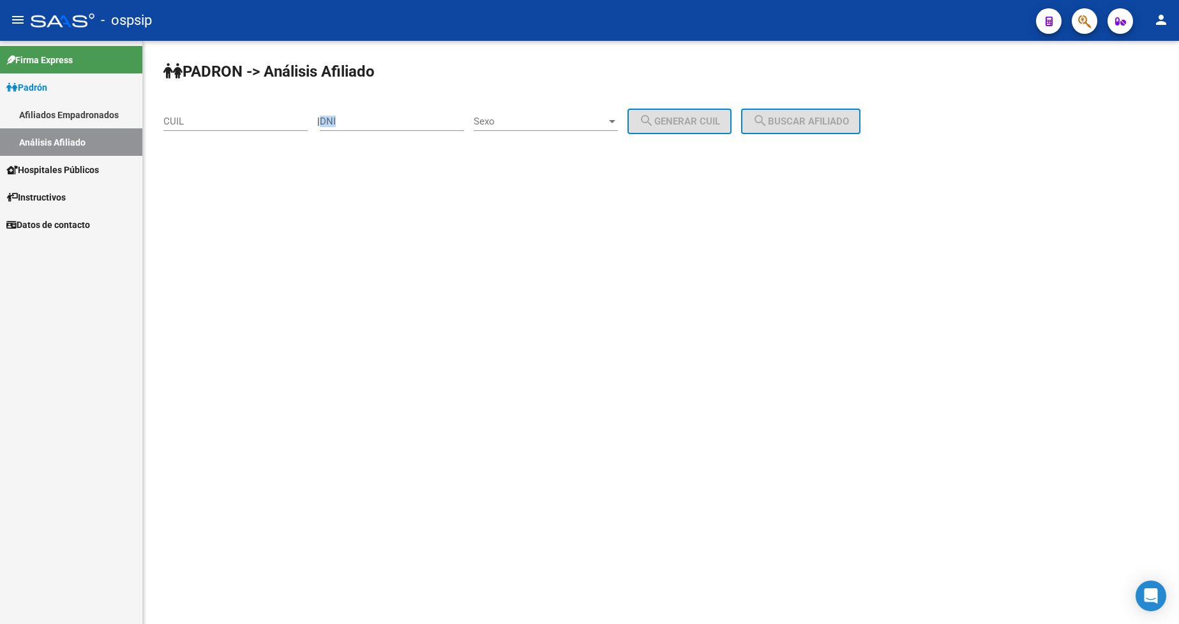
click at [406, 131] on div "DNI" at bounding box center [392, 123] width 144 height 40
drag, startPoint x: 401, startPoint y: 116, endPoint x: 390, endPoint y: 208, distance: 93.2
click at [401, 126] on input "DNI" at bounding box center [392, 121] width 144 height 11
type input "18892307"
click at [542, 119] on span "Sexo" at bounding box center [540, 121] width 133 height 11
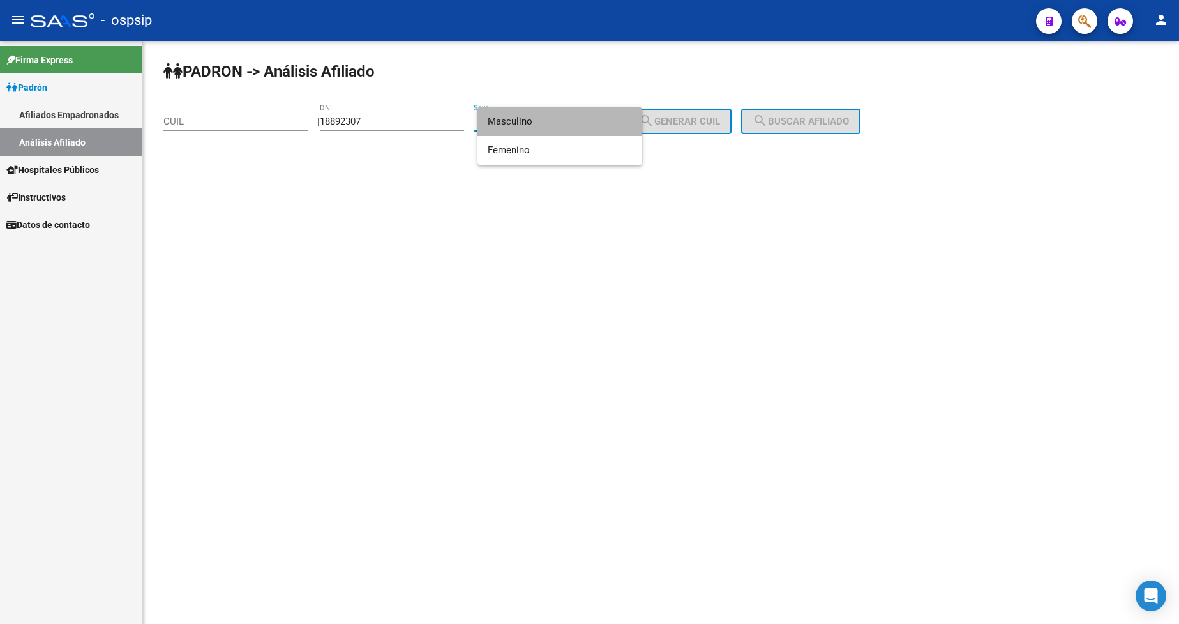
click at [542, 119] on span "Masculino" at bounding box center [560, 121] width 144 height 29
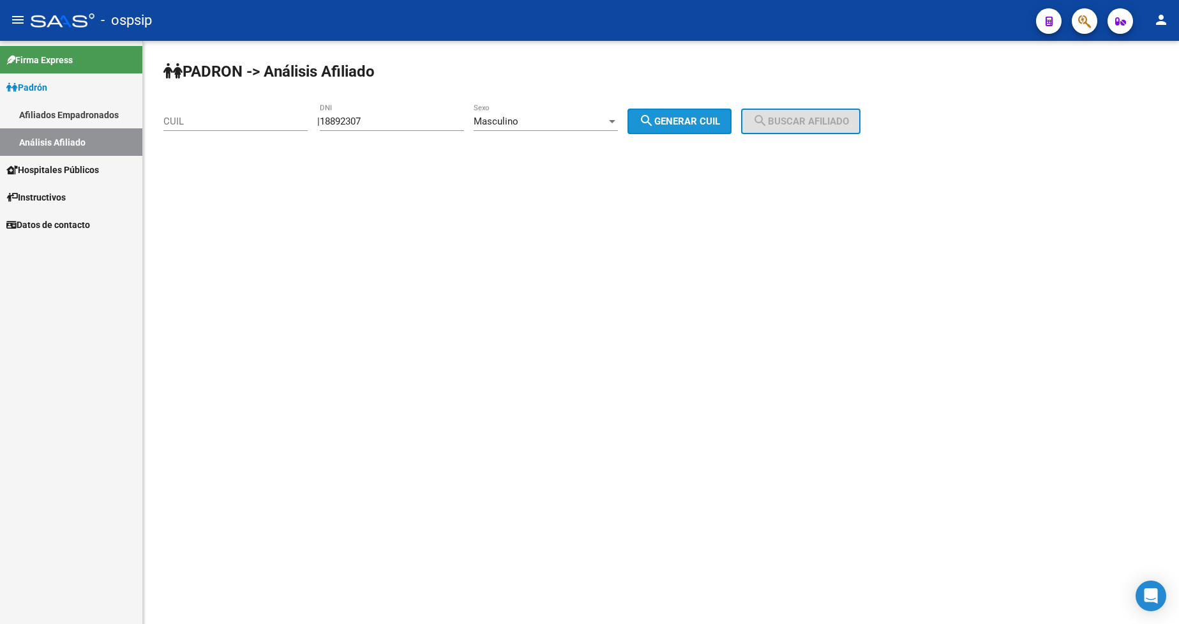
click at [686, 121] on span "search Generar CUIL" at bounding box center [679, 121] width 81 height 11
type input "20-18892307-1"
click at [778, 117] on button "search Buscar afiliado" at bounding box center [800, 122] width 119 height 26
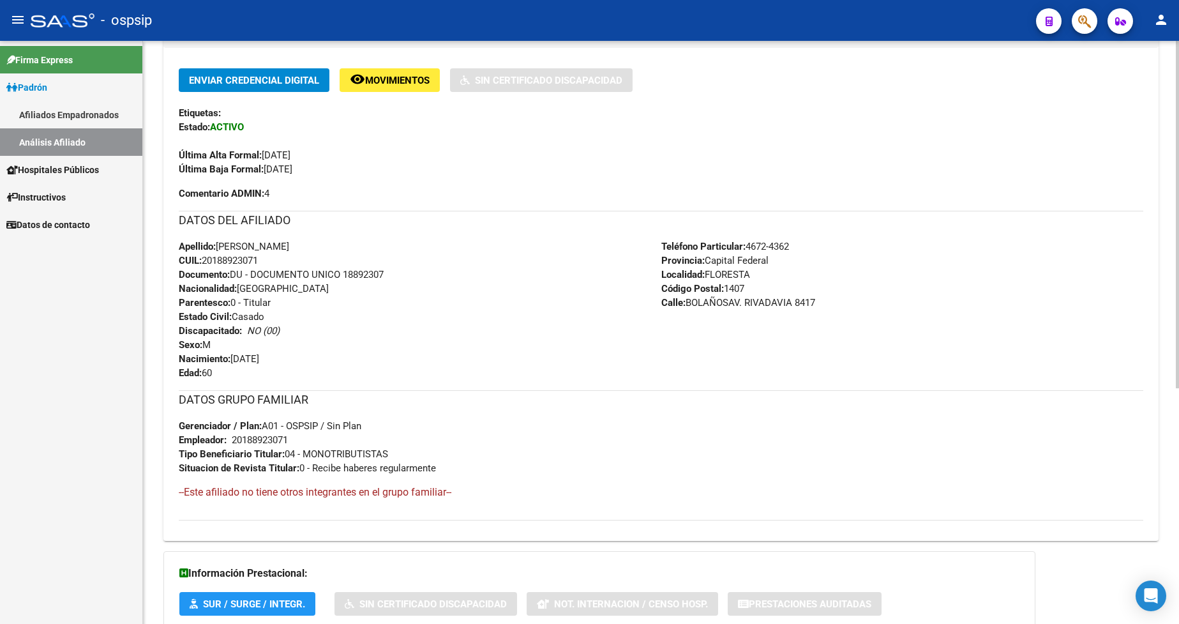
scroll to position [319, 0]
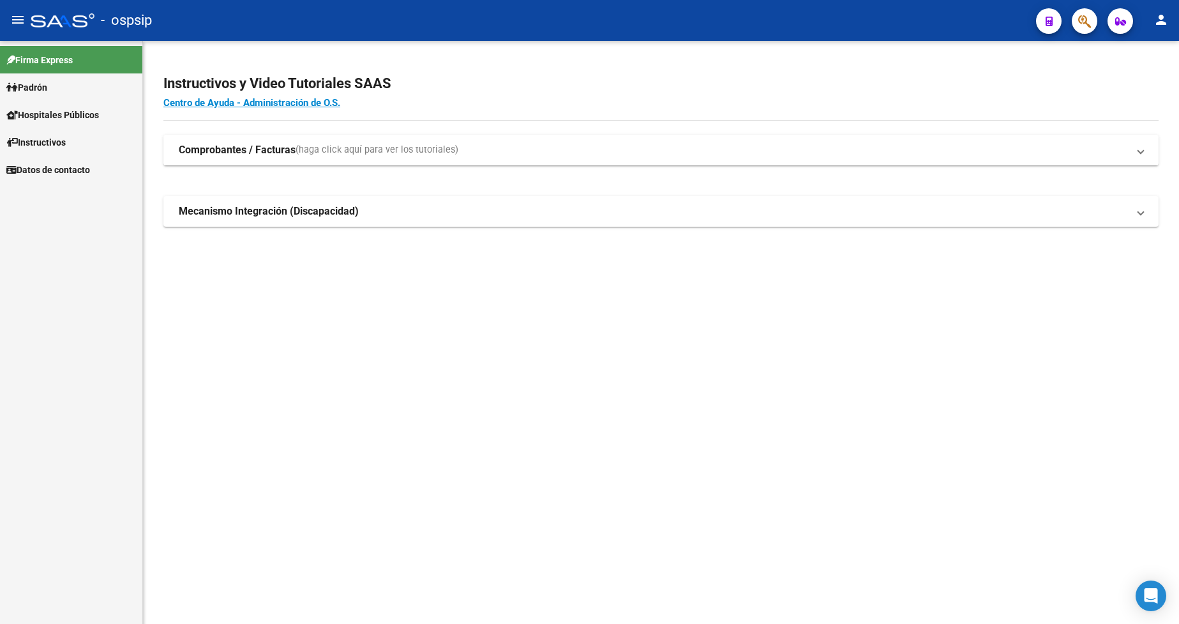
click at [45, 77] on link "Padrón" at bounding box center [71, 86] width 142 height 27
drag, startPoint x: 47, startPoint y: 84, endPoint x: 50, endPoint y: 94, distance: 10.1
click at [47, 85] on span "Padrón" at bounding box center [26, 87] width 41 height 14
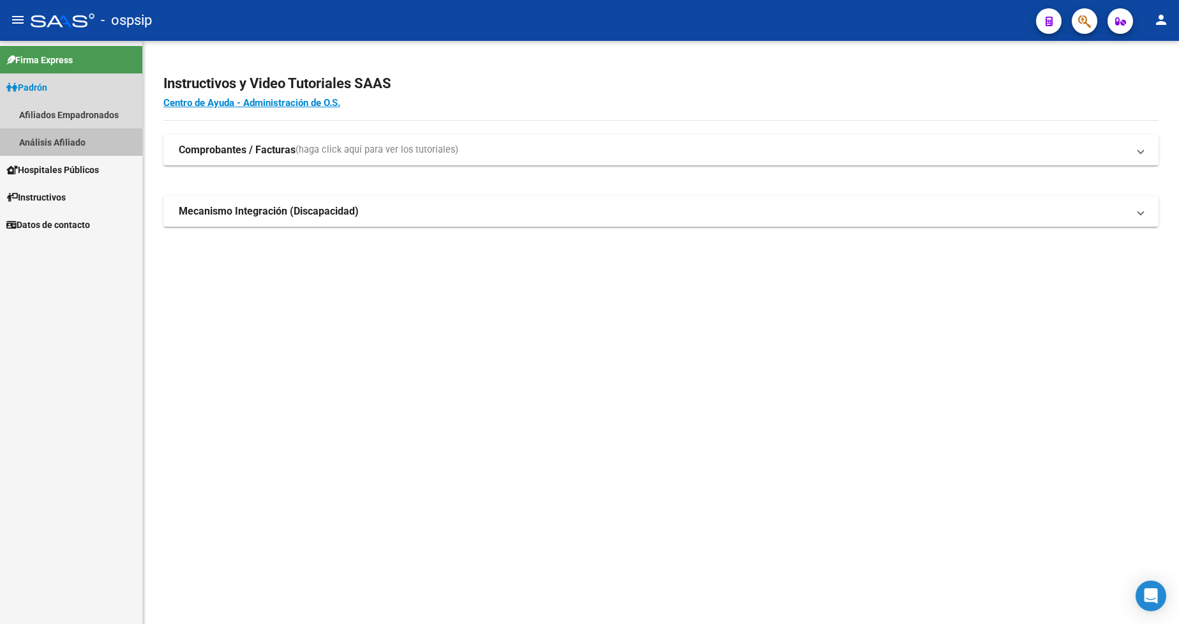
click at [68, 147] on link "Análisis Afiliado" at bounding box center [71, 141] width 142 height 27
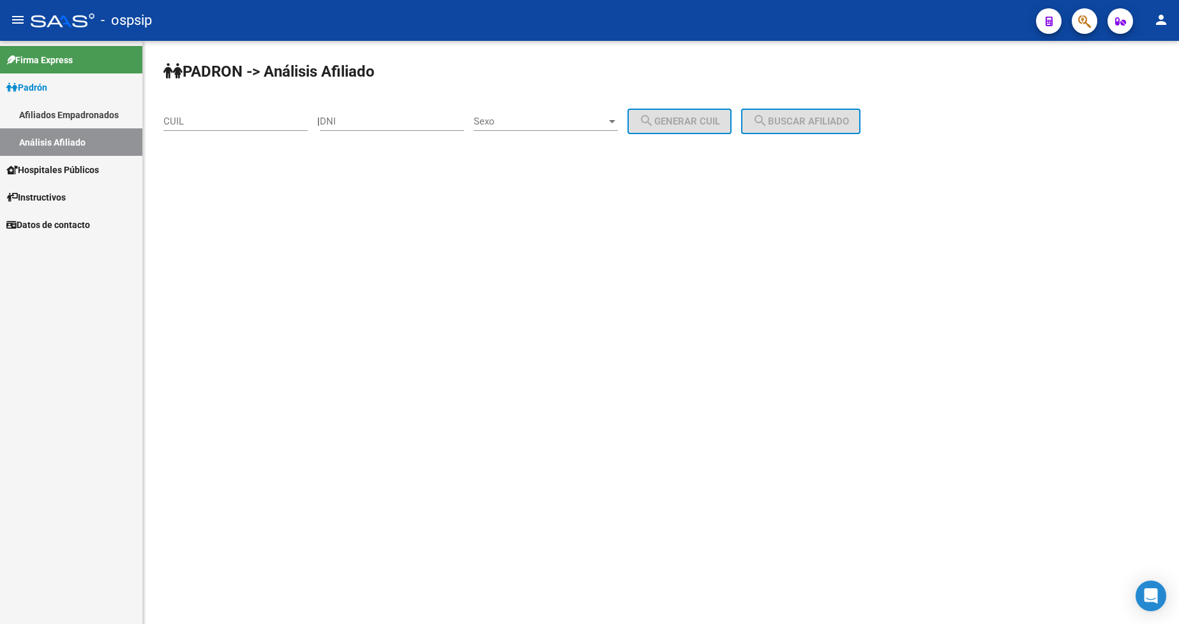
click at [379, 119] on input "DNI" at bounding box center [392, 121] width 144 height 11
type input "27419500"
click at [536, 117] on span "Sexo" at bounding box center [540, 121] width 133 height 11
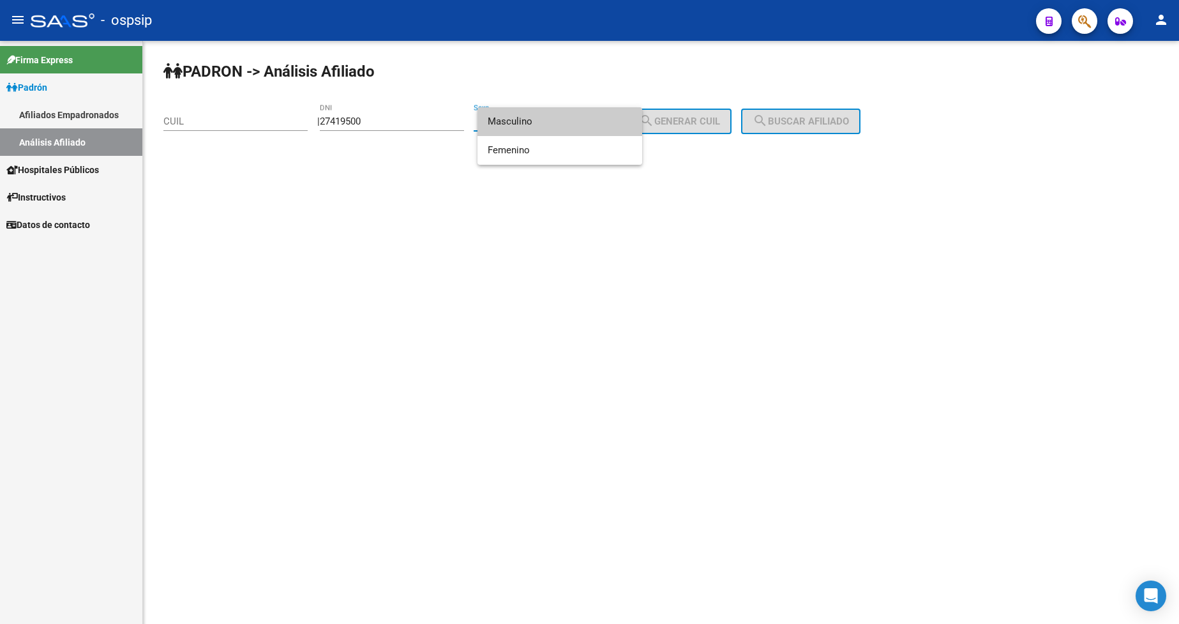
click at [540, 126] on span "Masculino" at bounding box center [560, 121] width 144 height 29
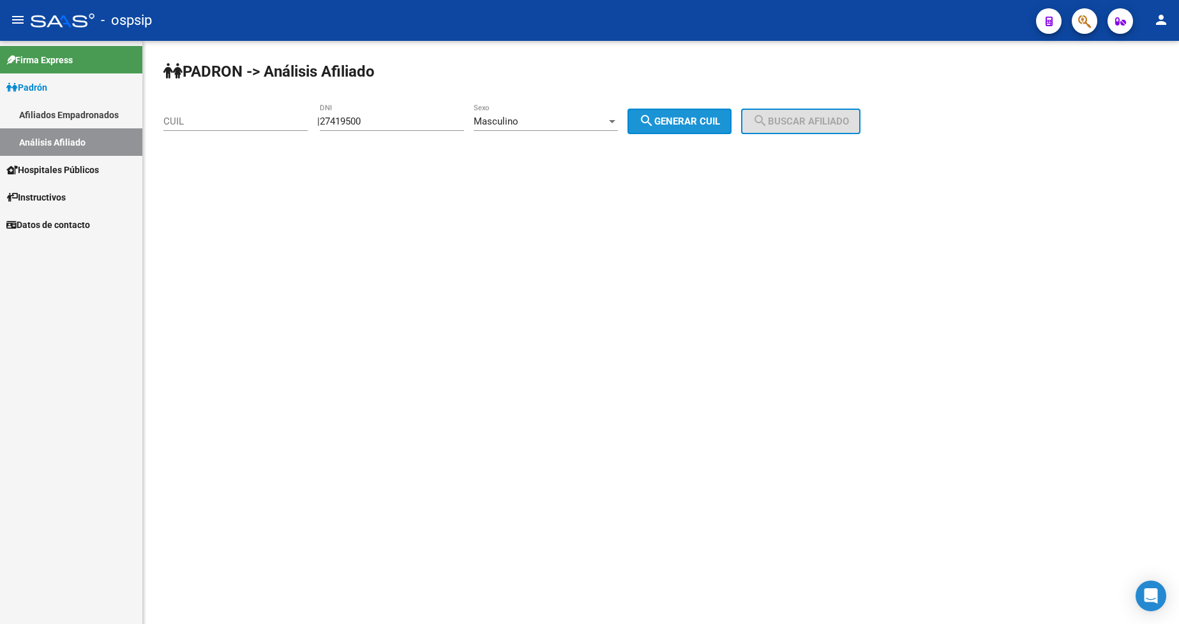
click at [677, 129] on button "search Generar CUIL" at bounding box center [680, 122] width 104 height 26
type input "20-27419500-3"
click at [799, 122] on span "search Buscar afiliado" at bounding box center [801, 121] width 96 height 11
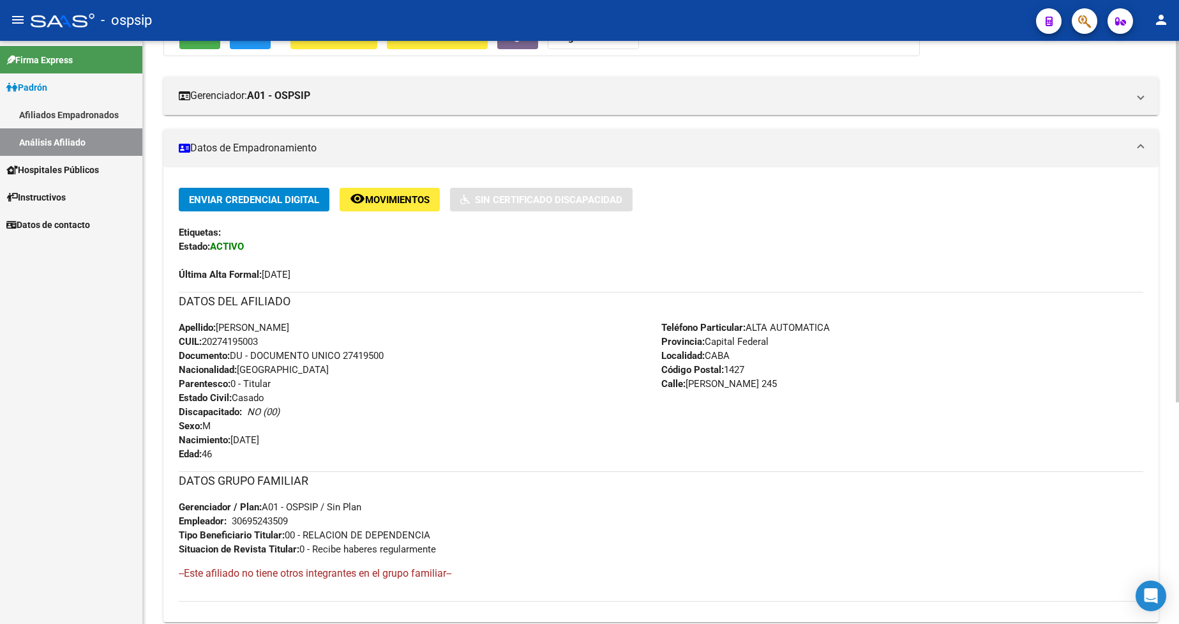
scroll to position [192, 0]
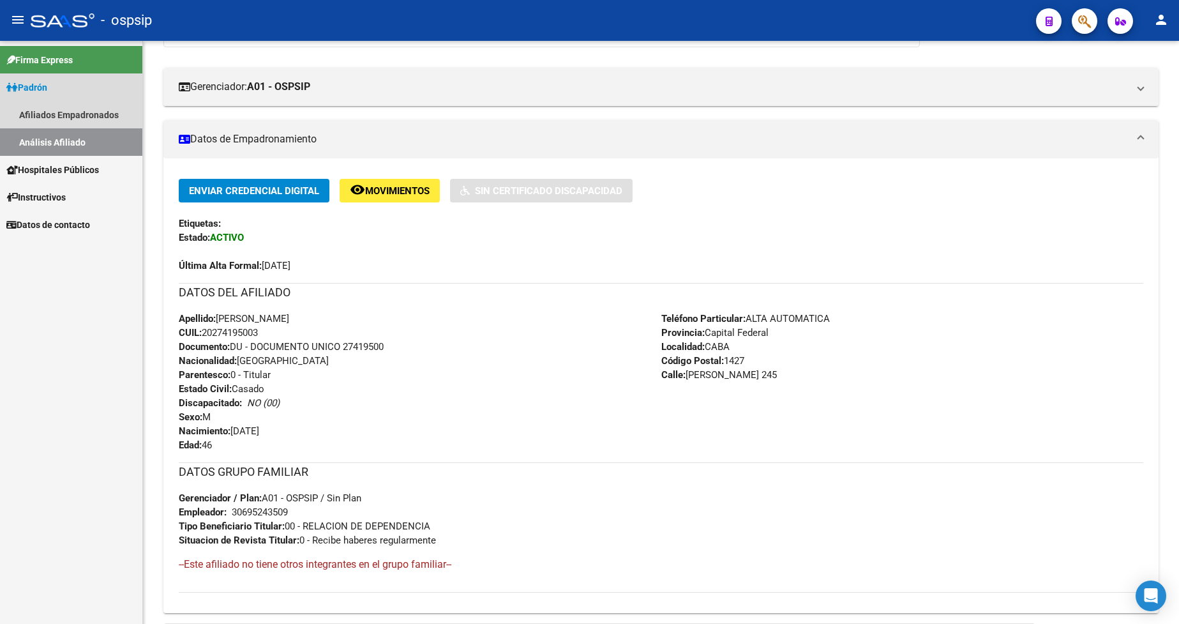
click at [53, 96] on link "Padrón" at bounding box center [71, 86] width 142 height 27
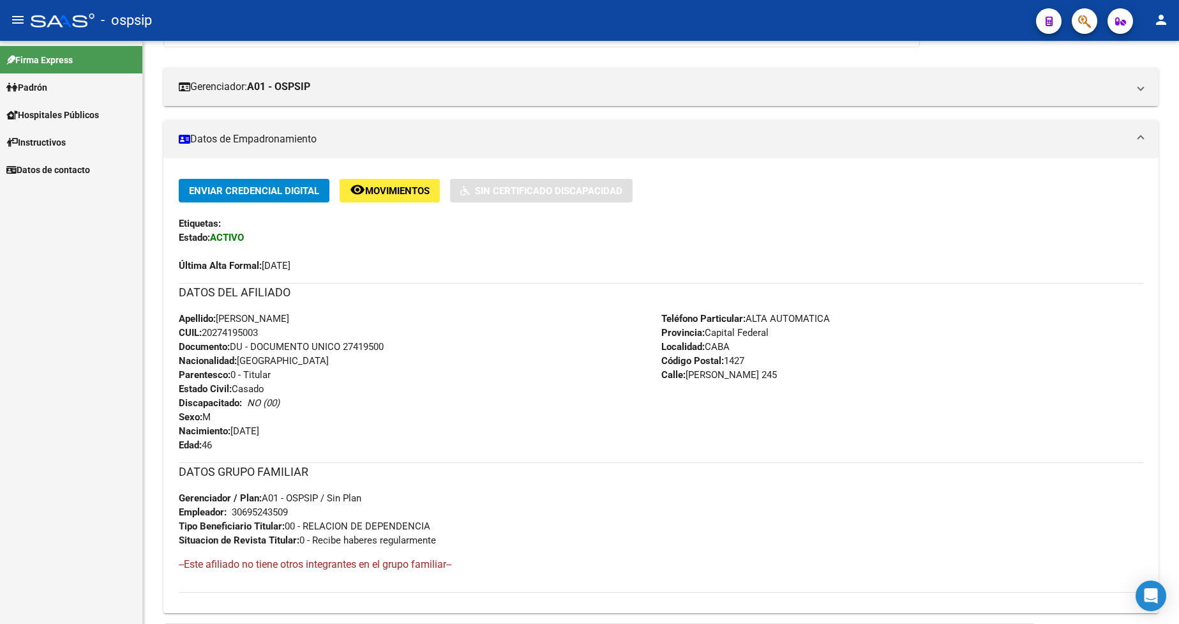
click at [53, 96] on link "Padrón" at bounding box center [71, 86] width 142 height 27
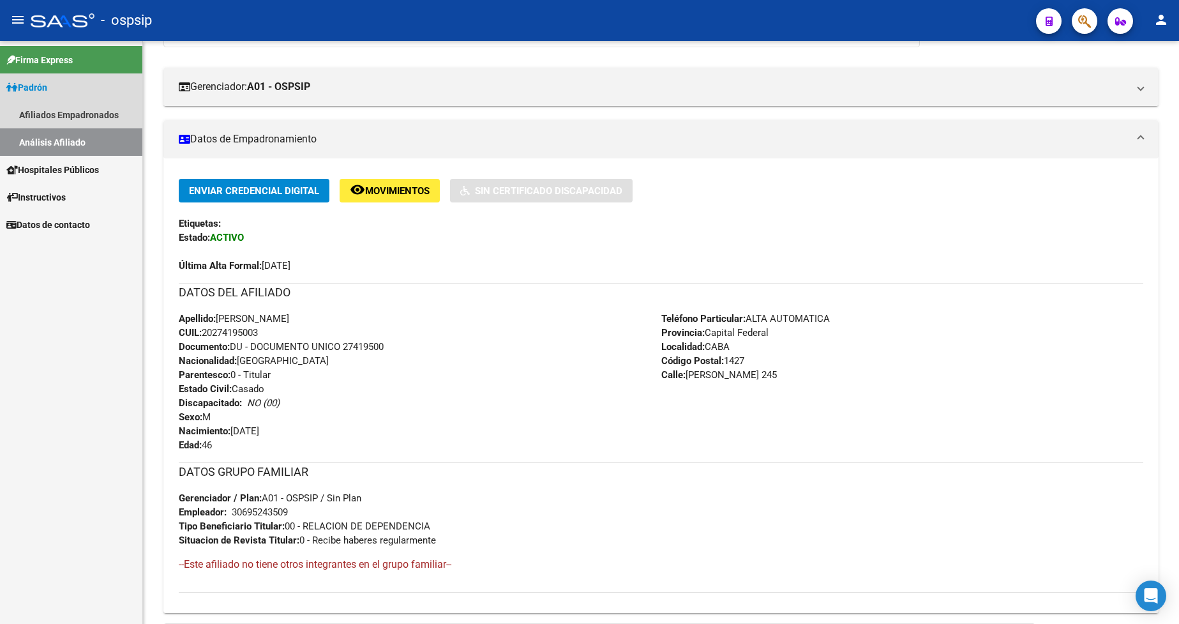
click at [64, 147] on link "Análisis Afiliado" at bounding box center [71, 141] width 142 height 27
click at [74, 144] on link "Análisis Afiliado" at bounding box center [71, 141] width 142 height 27
click at [82, 146] on link "Análisis Afiliado" at bounding box center [71, 141] width 142 height 27
click at [56, 144] on link "Análisis Afiliado" at bounding box center [71, 141] width 142 height 27
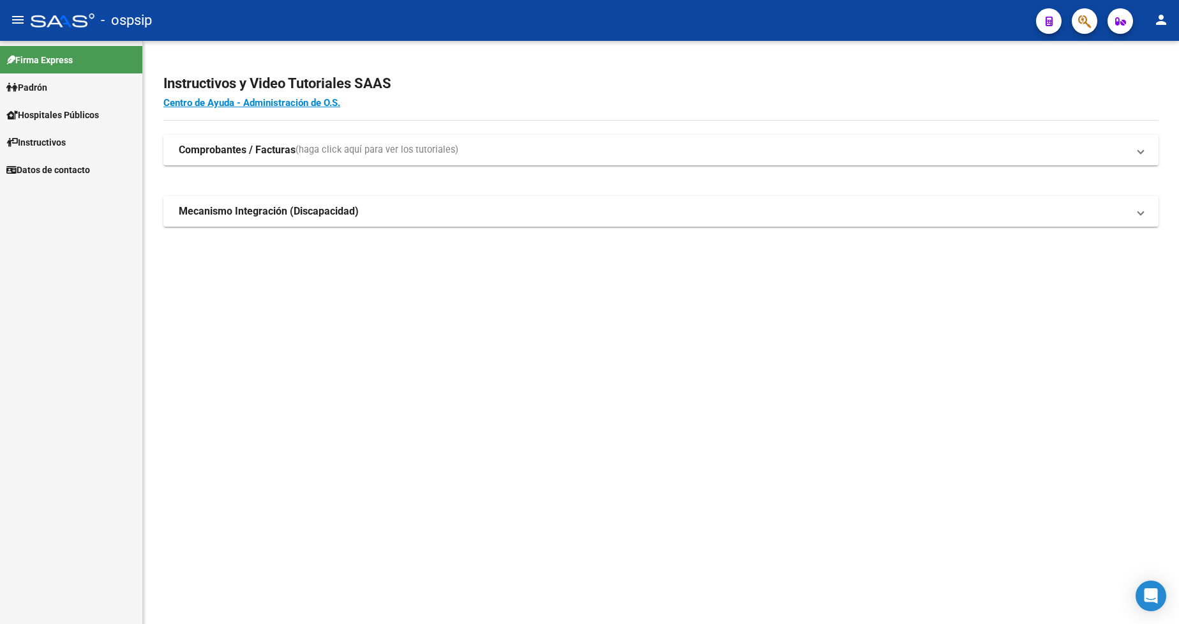
click at [36, 86] on span "Padrón" at bounding box center [26, 87] width 41 height 14
drag, startPoint x: 36, startPoint y: 86, endPoint x: 38, endPoint y: 94, distance: 8.4
click at [36, 87] on span "Padrón" at bounding box center [26, 87] width 41 height 14
click at [57, 140] on link "Análisis Afiliado" at bounding box center [71, 141] width 142 height 27
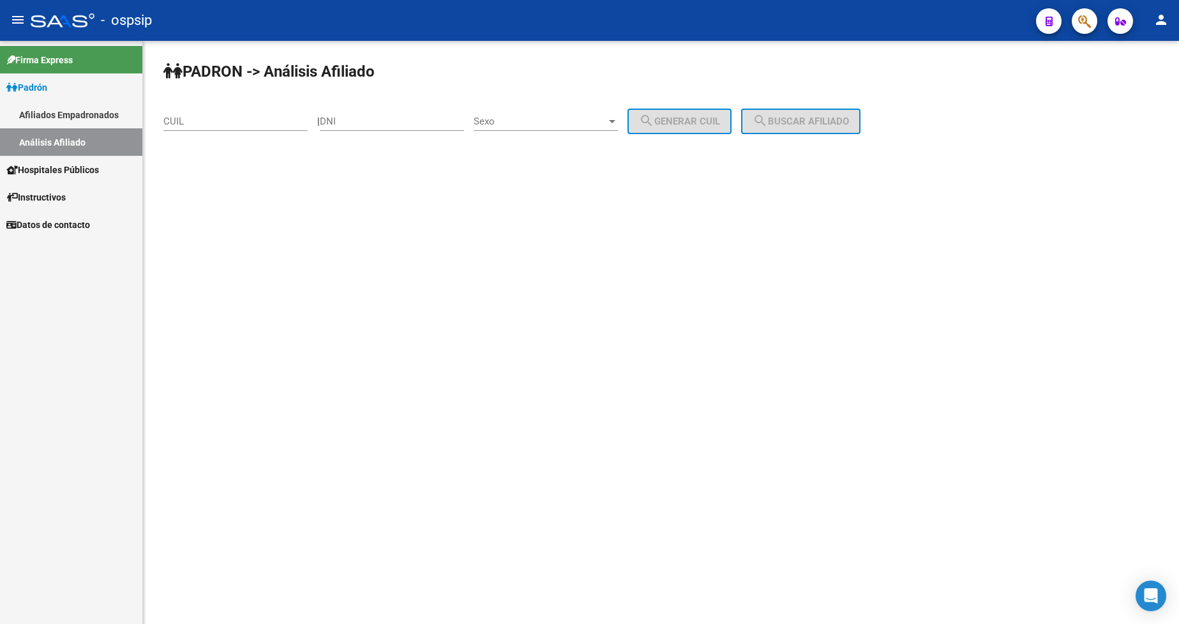
click at [395, 130] on div "DNI" at bounding box center [392, 116] width 144 height 27
type input "37448819"
click at [531, 126] on span "Sexo" at bounding box center [540, 121] width 133 height 11
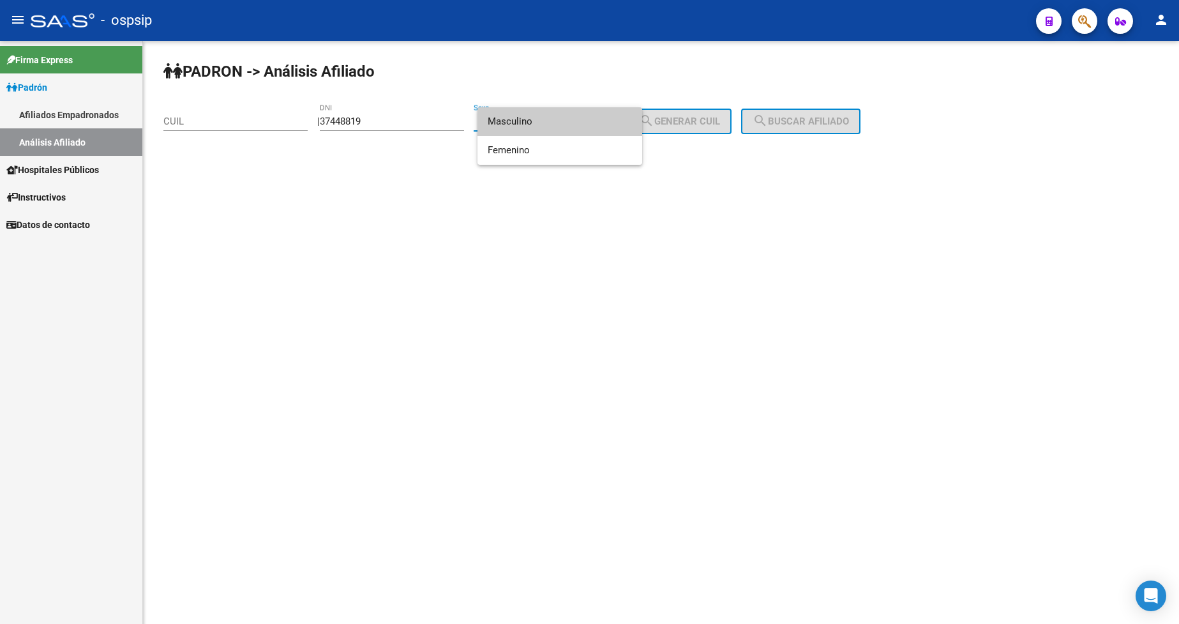
click at [531, 126] on span "Masculino" at bounding box center [560, 121] width 144 height 29
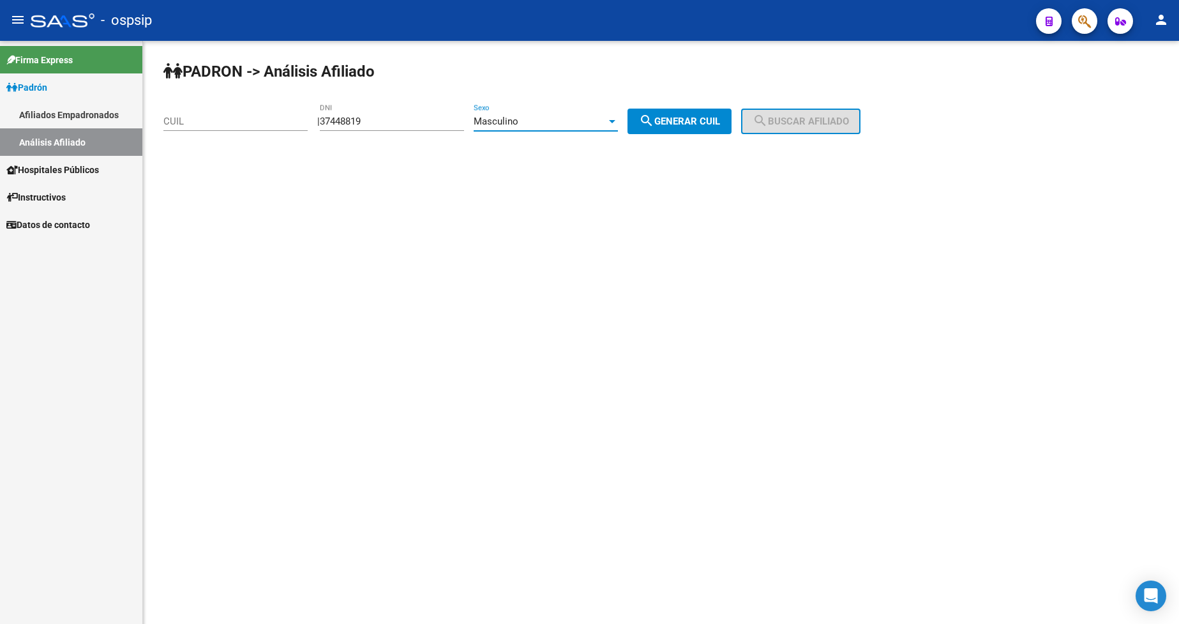
click at [720, 119] on span "search Generar CUIL" at bounding box center [679, 121] width 81 height 11
type input "20-37448819-9"
click at [825, 119] on span "search Buscar afiliado" at bounding box center [801, 121] width 96 height 11
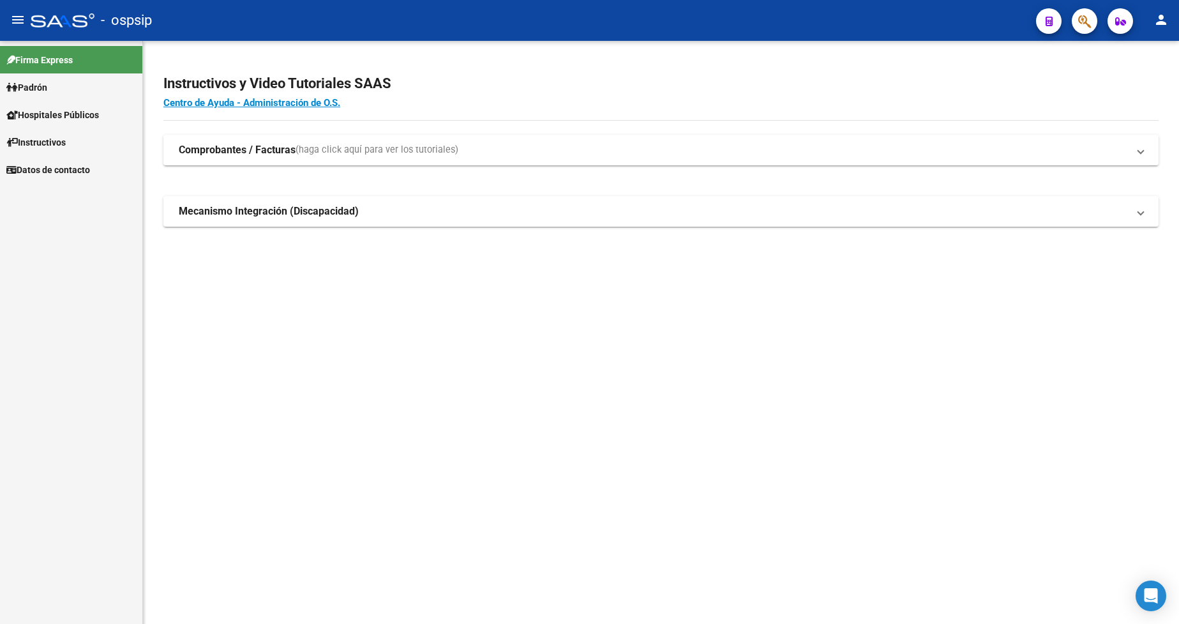
click at [47, 84] on span "Padrón" at bounding box center [26, 87] width 41 height 14
click at [72, 142] on link "Análisis Afiliado" at bounding box center [71, 141] width 142 height 27
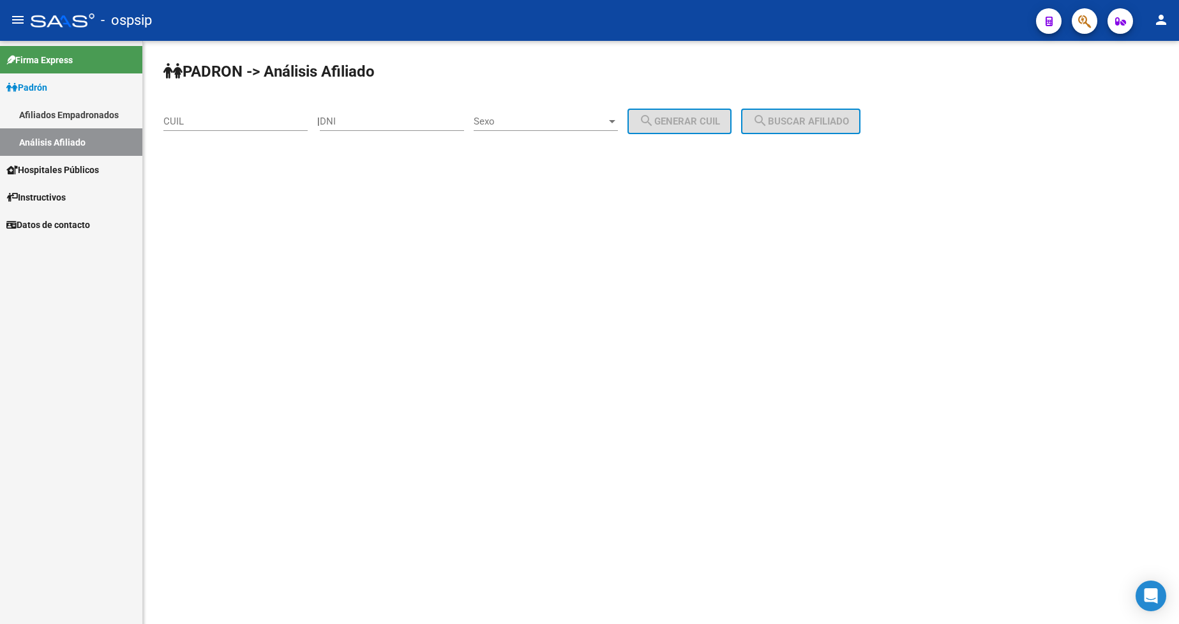
click at [395, 117] on input "DNI" at bounding box center [392, 121] width 144 height 11
type input "37448819"
click at [568, 117] on span "Sexo" at bounding box center [540, 121] width 133 height 11
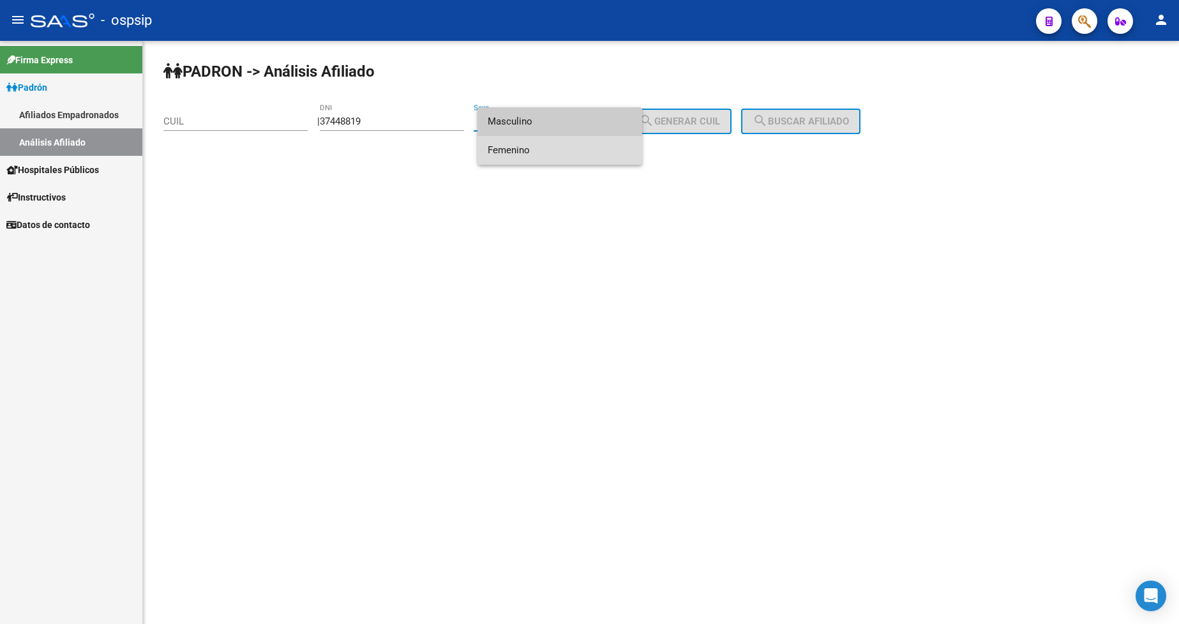
click at [566, 145] on span "Femenino" at bounding box center [560, 150] width 144 height 29
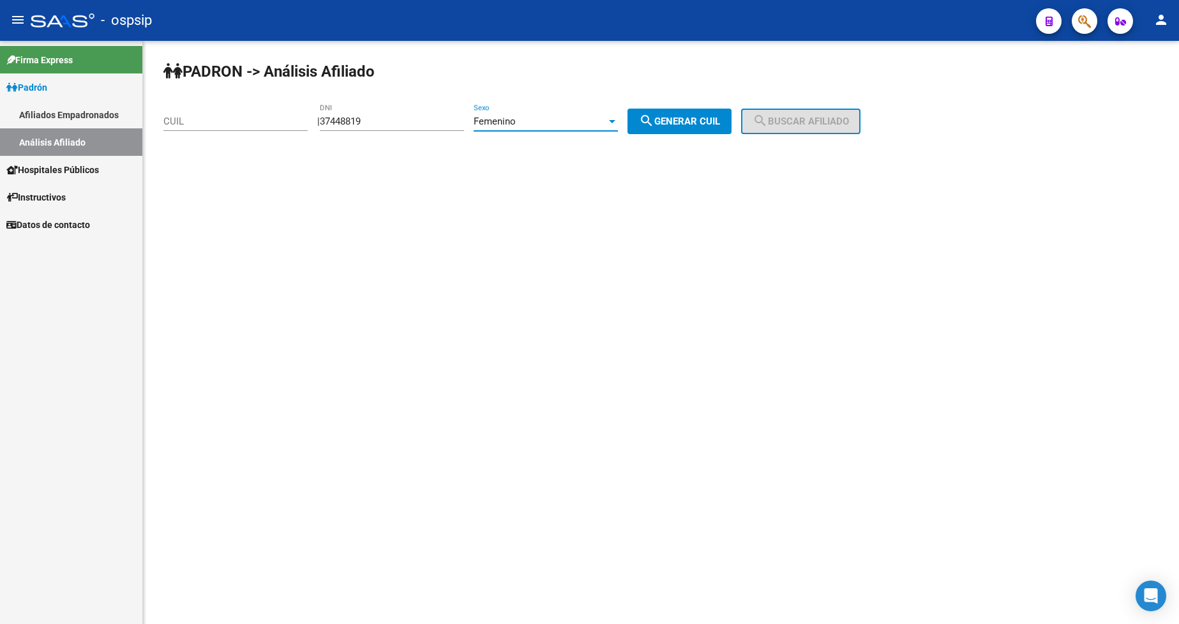
click at [684, 126] on span "search Generar CUIL" at bounding box center [679, 121] width 81 height 11
type input "27-37448819-3"
click at [819, 121] on span "search Buscar afiliado" at bounding box center [801, 121] width 96 height 11
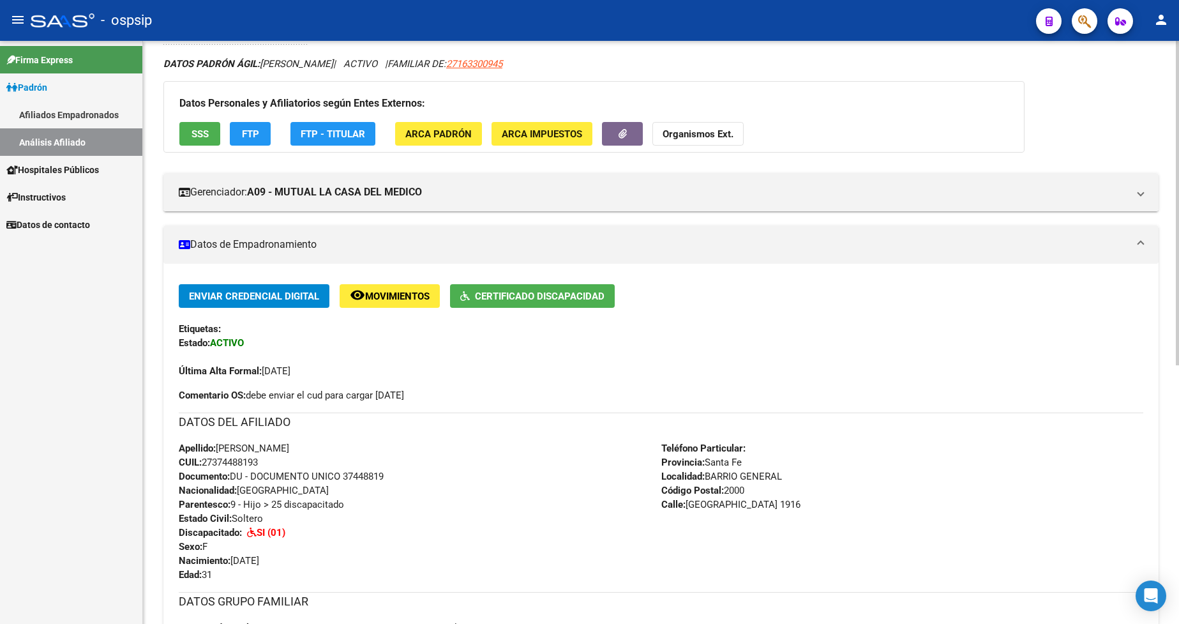
scroll to position [255, 0]
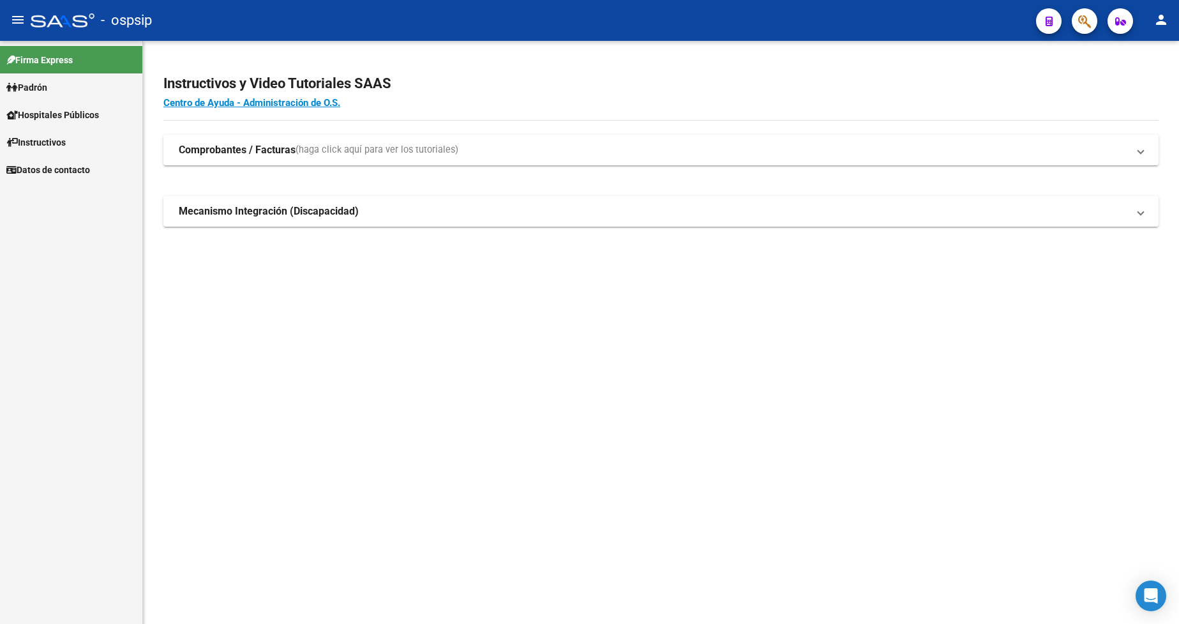
click at [54, 90] on link "Padrón" at bounding box center [71, 86] width 142 height 27
click at [54, 146] on link "Análisis Afiliado" at bounding box center [71, 141] width 142 height 27
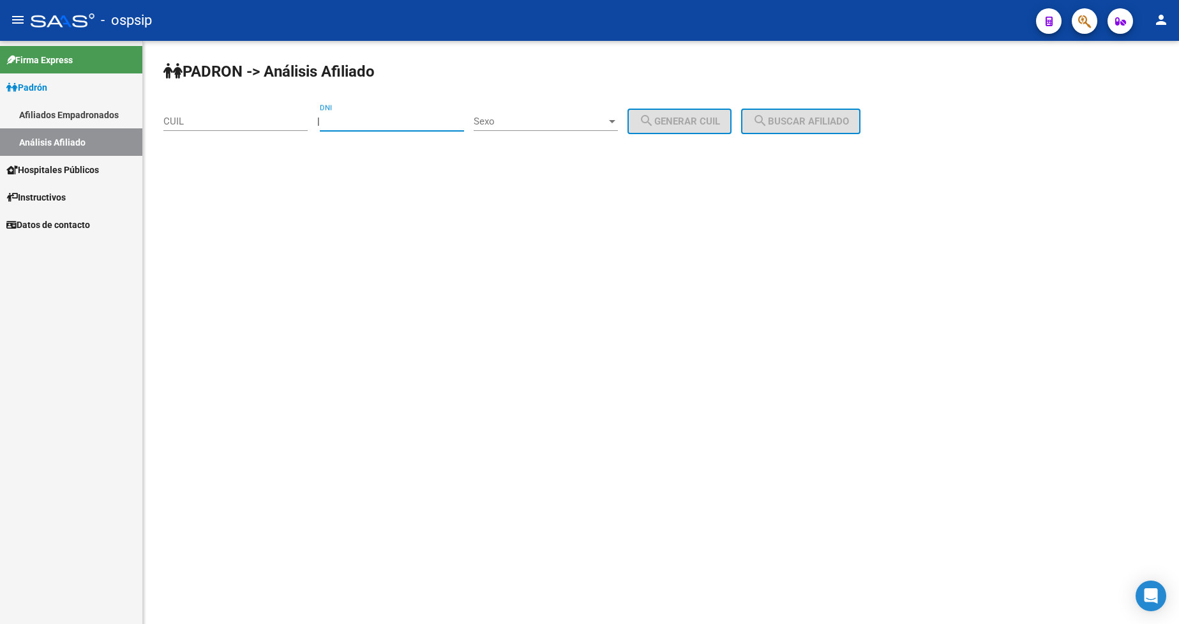
click at [381, 125] on input "DNI" at bounding box center [392, 121] width 144 height 11
type input "95763240"
click at [562, 113] on div "Sexo Sexo" at bounding box center [546, 116] width 144 height 27
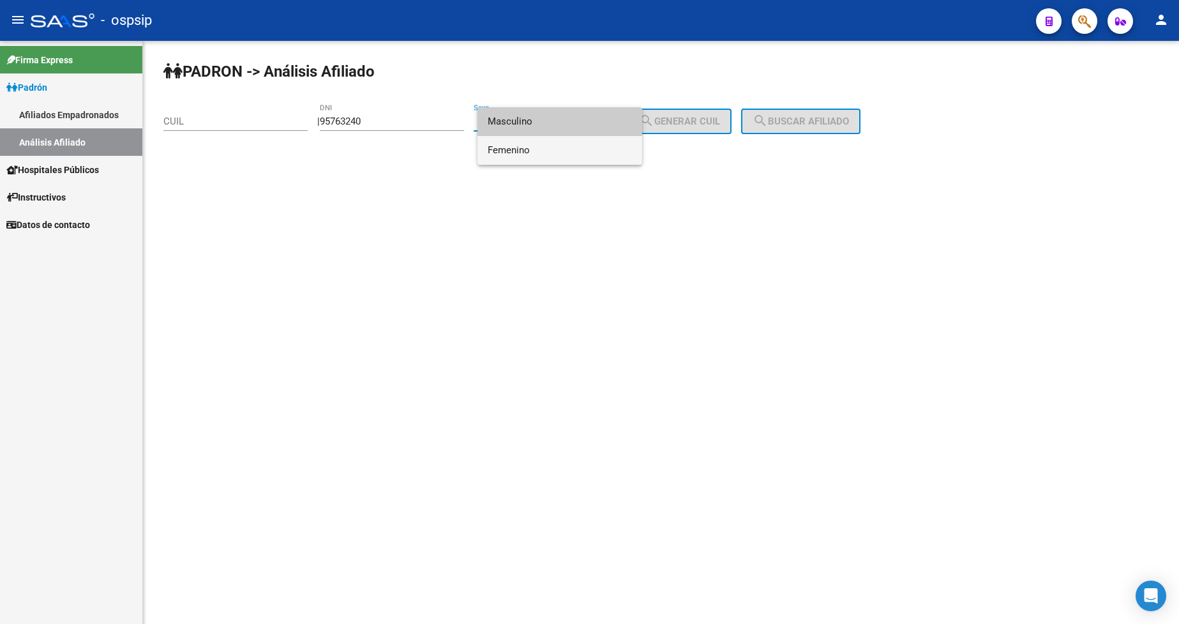
click at [573, 153] on span "Femenino" at bounding box center [560, 150] width 144 height 29
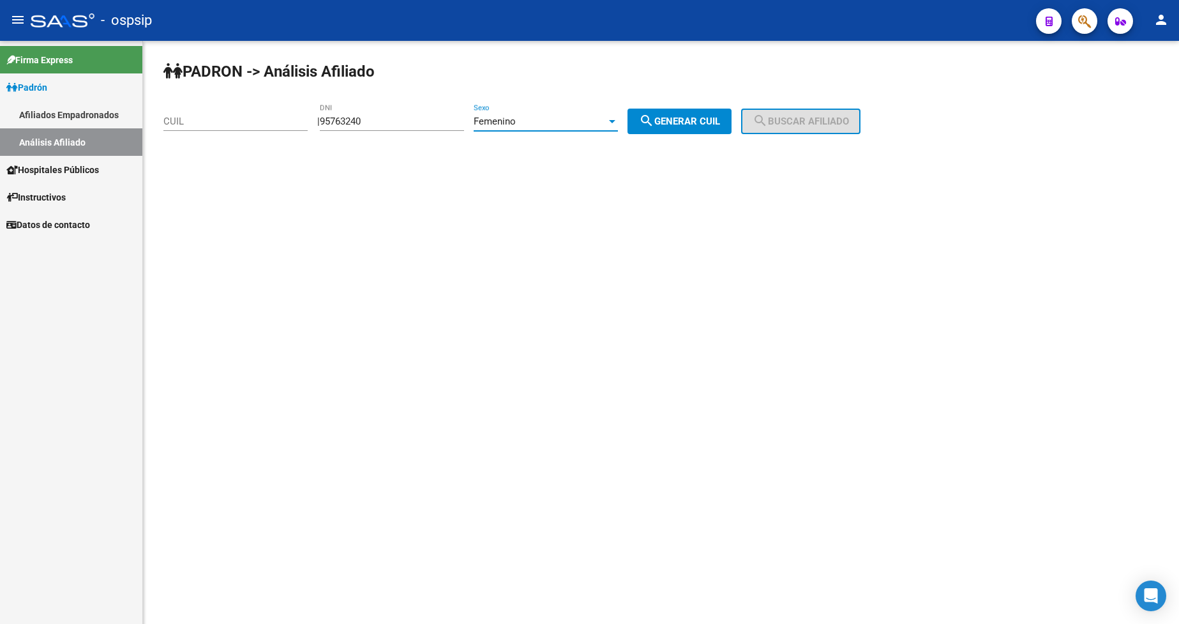
click at [674, 121] on span "search Generar CUIL" at bounding box center [679, 121] width 81 height 11
type input "27-95763240-3"
click at [787, 120] on span "search Buscar afiliado" at bounding box center [801, 121] width 96 height 11
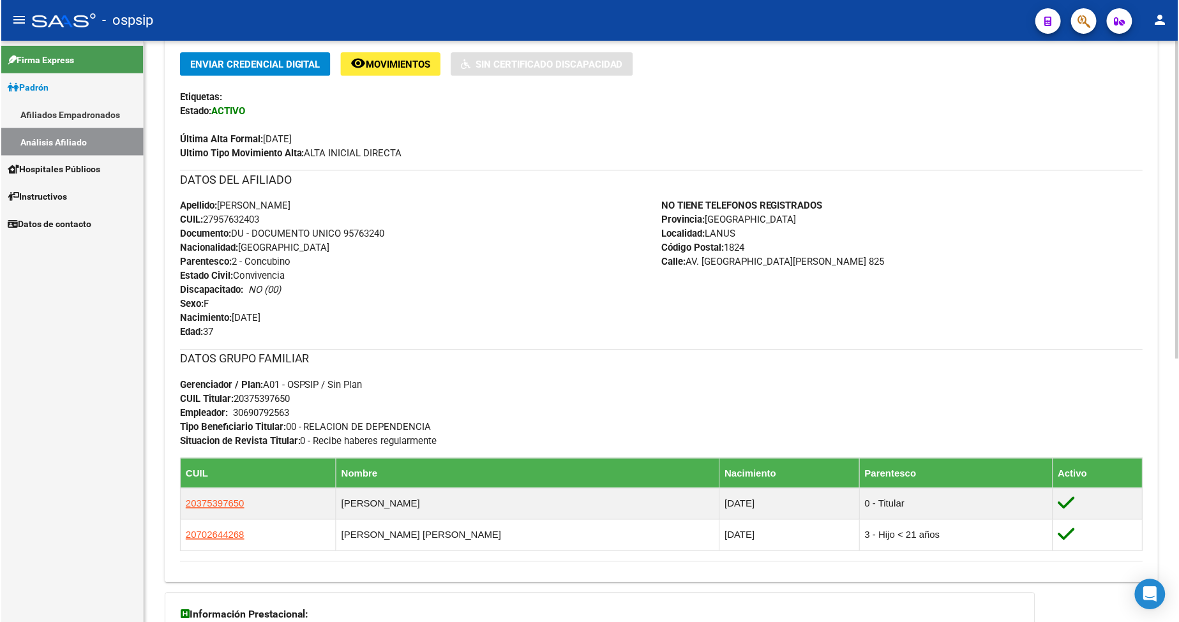
scroll to position [319, 0]
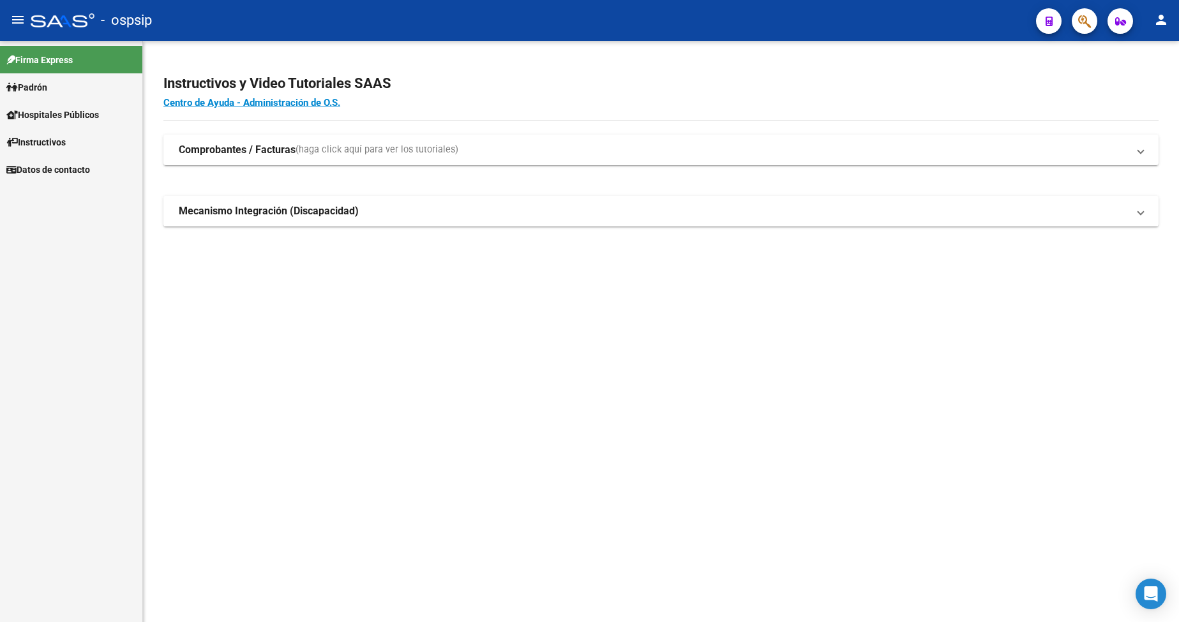
click at [38, 87] on span "Padrón" at bounding box center [26, 87] width 41 height 14
click at [66, 141] on link "Análisis Afiliado" at bounding box center [71, 141] width 142 height 27
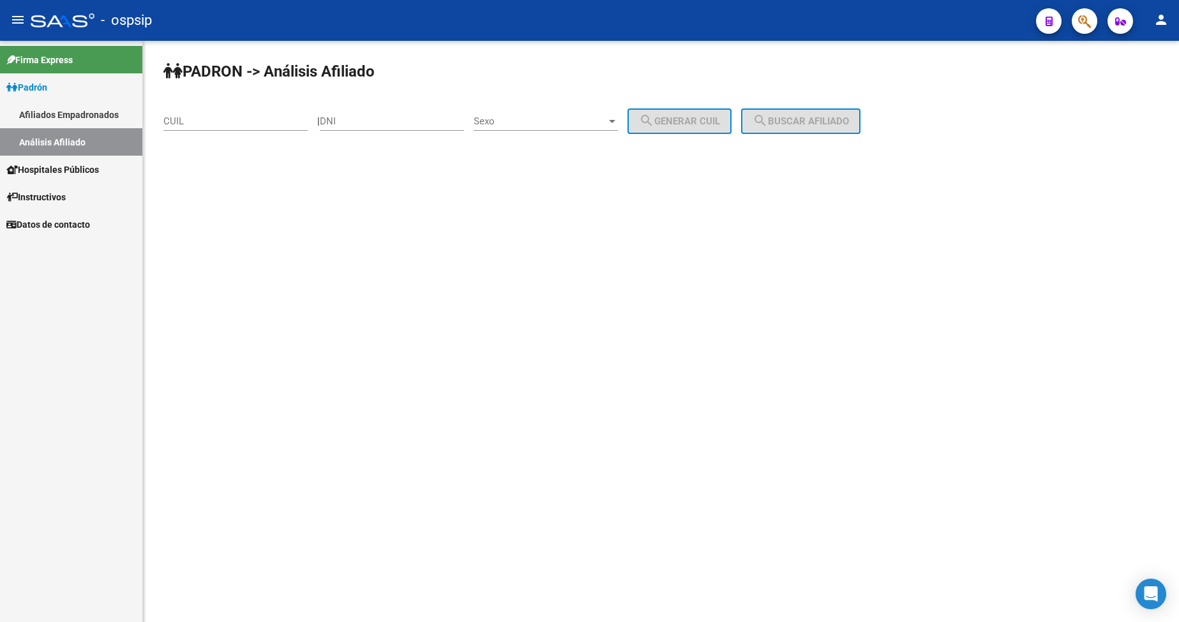
click at [401, 127] on div "DNI" at bounding box center [392, 116] width 144 height 27
type input "26576480"
click at [525, 120] on span "Sexo" at bounding box center [540, 121] width 133 height 11
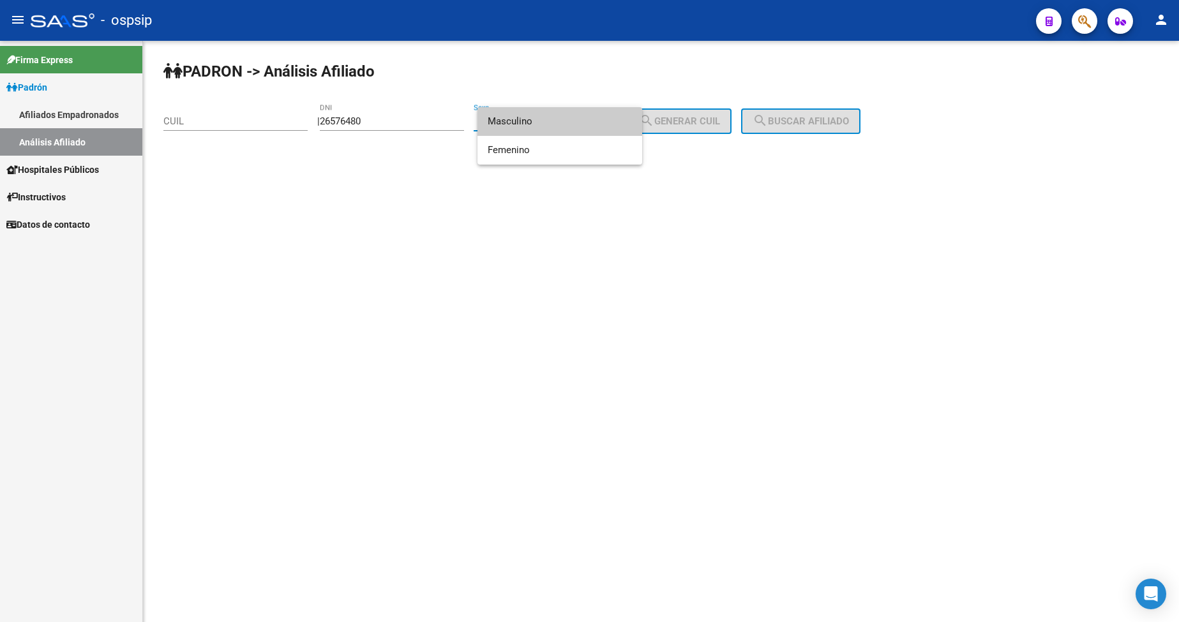
click at [535, 125] on span "Masculino" at bounding box center [560, 121] width 144 height 29
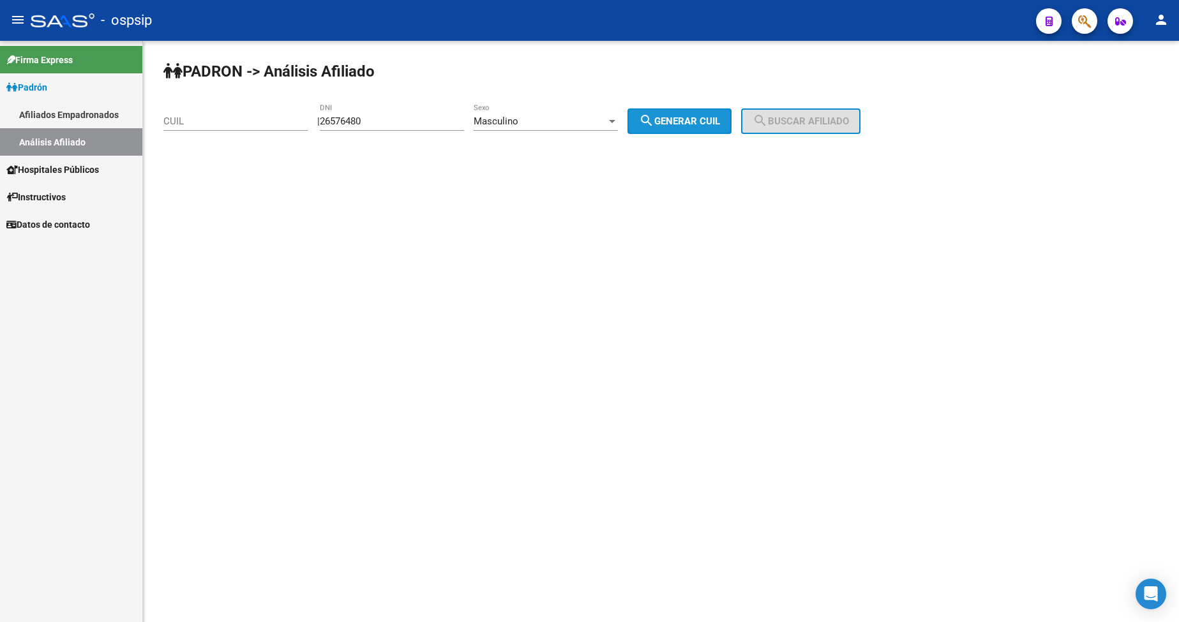
click at [716, 127] on button "search Generar CUIL" at bounding box center [680, 122] width 104 height 26
type input "20-26576480-1"
click at [787, 126] on span "search Buscar afiliado" at bounding box center [801, 121] width 96 height 11
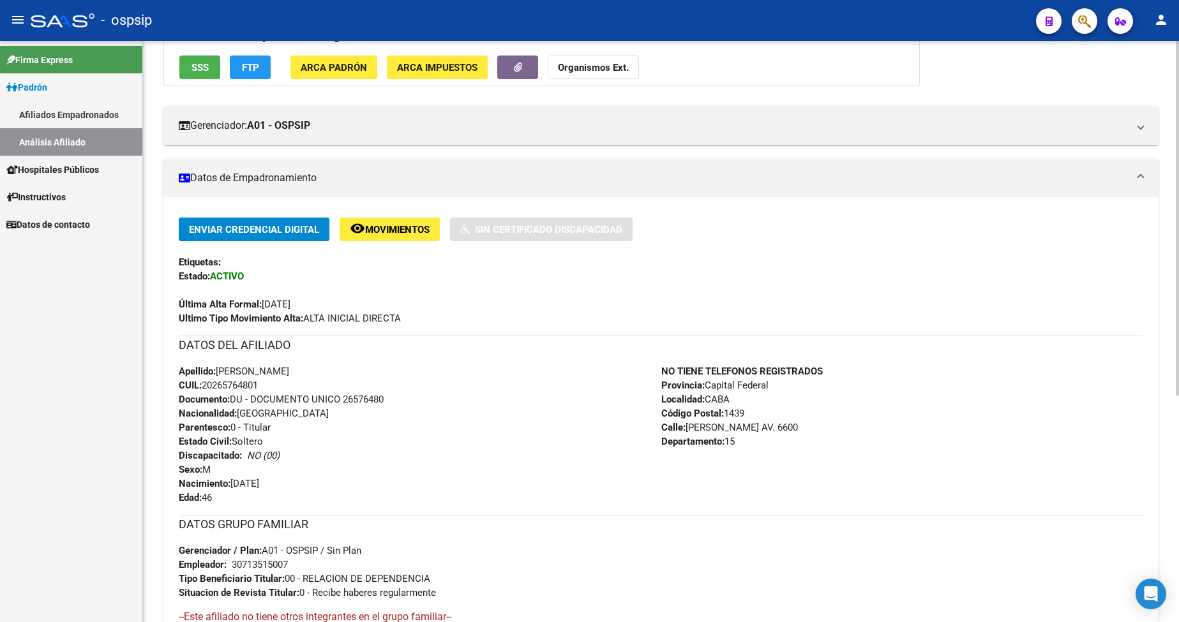
scroll to position [192, 0]
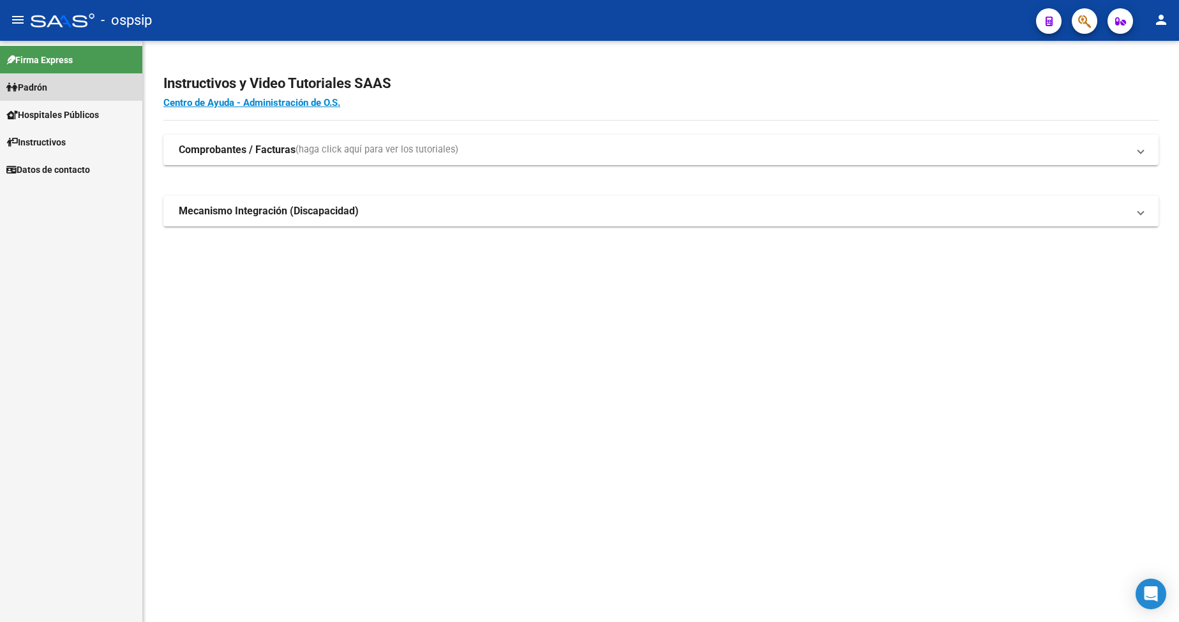
click at [47, 89] on span "Padrón" at bounding box center [26, 87] width 41 height 14
click at [61, 146] on link "Análisis Afiliado" at bounding box center [71, 141] width 142 height 27
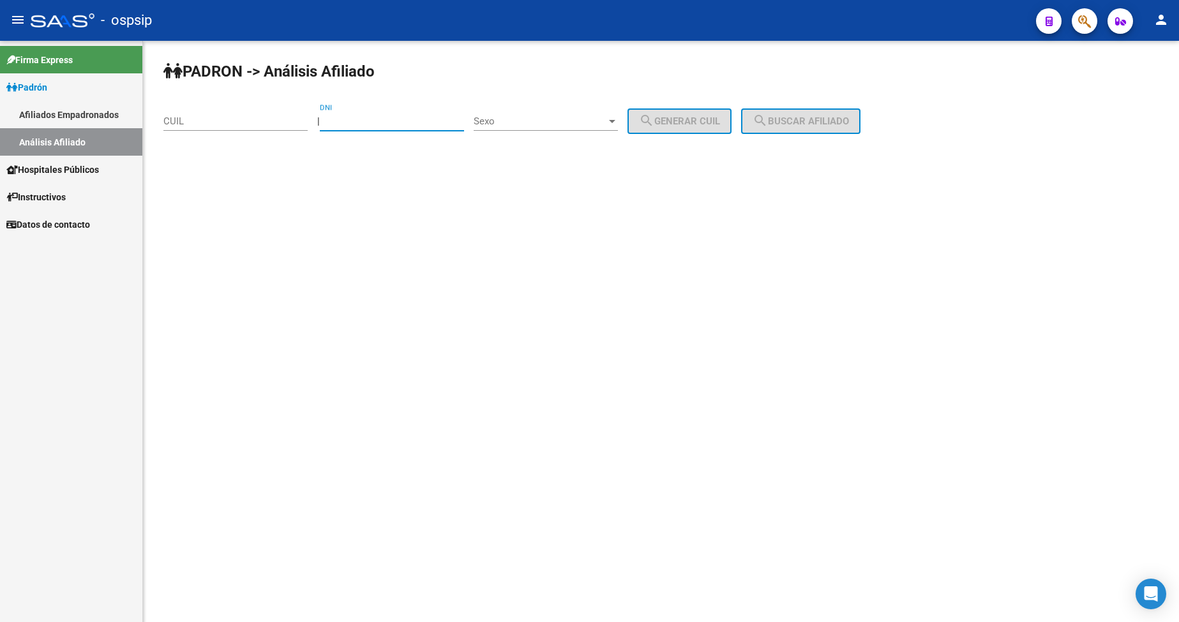
click at [428, 126] on input "DNI" at bounding box center [392, 121] width 144 height 11
type input "1"
type input "16400444"
click at [554, 122] on span "Sexo" at bounding box center [540, 121] width 133 height 11
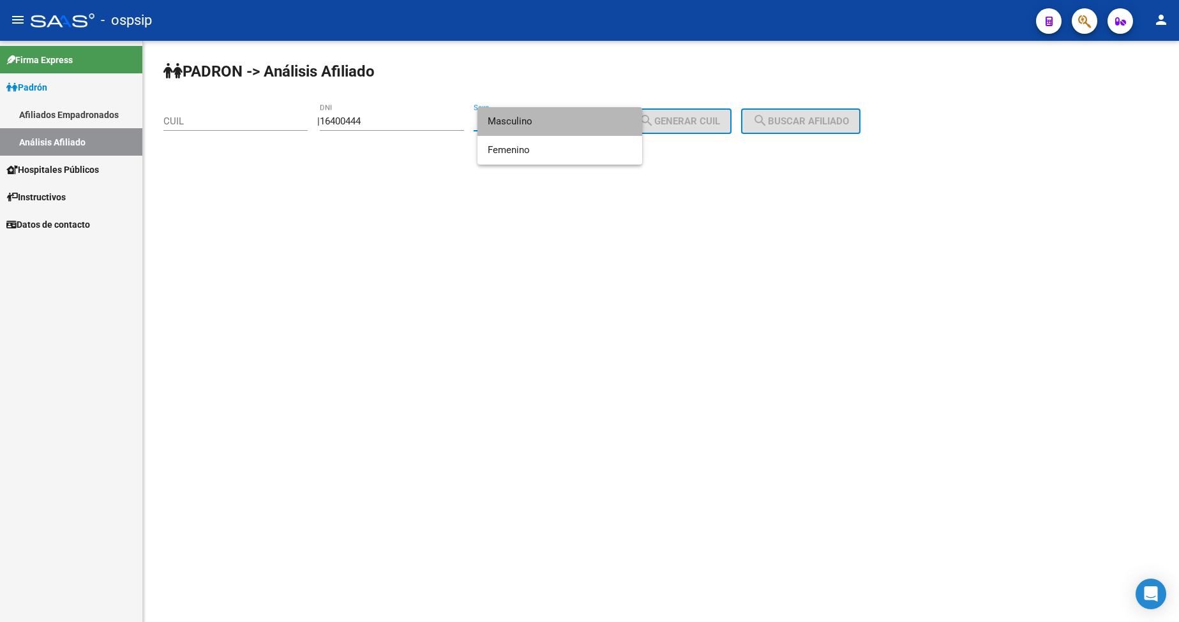
click at [555, 122] on span "Masculino" at bounding box center [560, 121] width 144 height 29
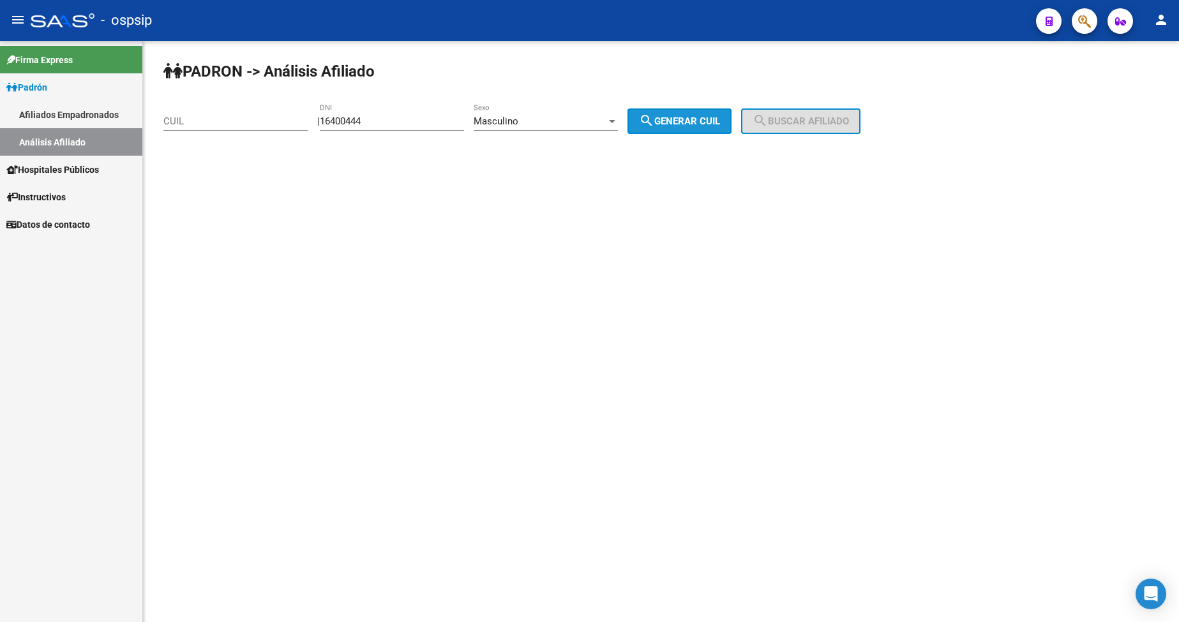
click at [700, 114] on button "search Generar CUIL" at bounding box center [680, 122] width 104 height 26
type input "23-16400444-9"
click at [812, 105] on div "PADRON -> Análisis Afiliado 23-16400444-9 CUIL | 16400444 DNI Masculino Sexo se…" at bounding box center [661, 108] width 1036 height 134
click at [806, 124] on span "search Buscar afiliado" at bounding box center [801, 121] width 96 height 11
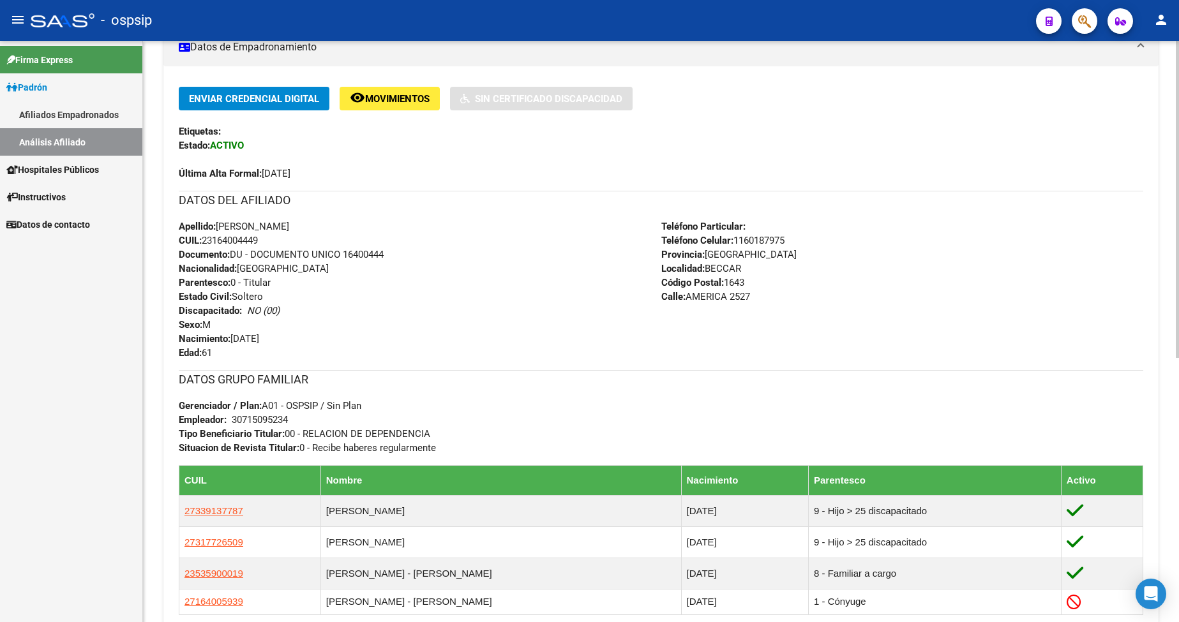
scroll to position [255, 0]
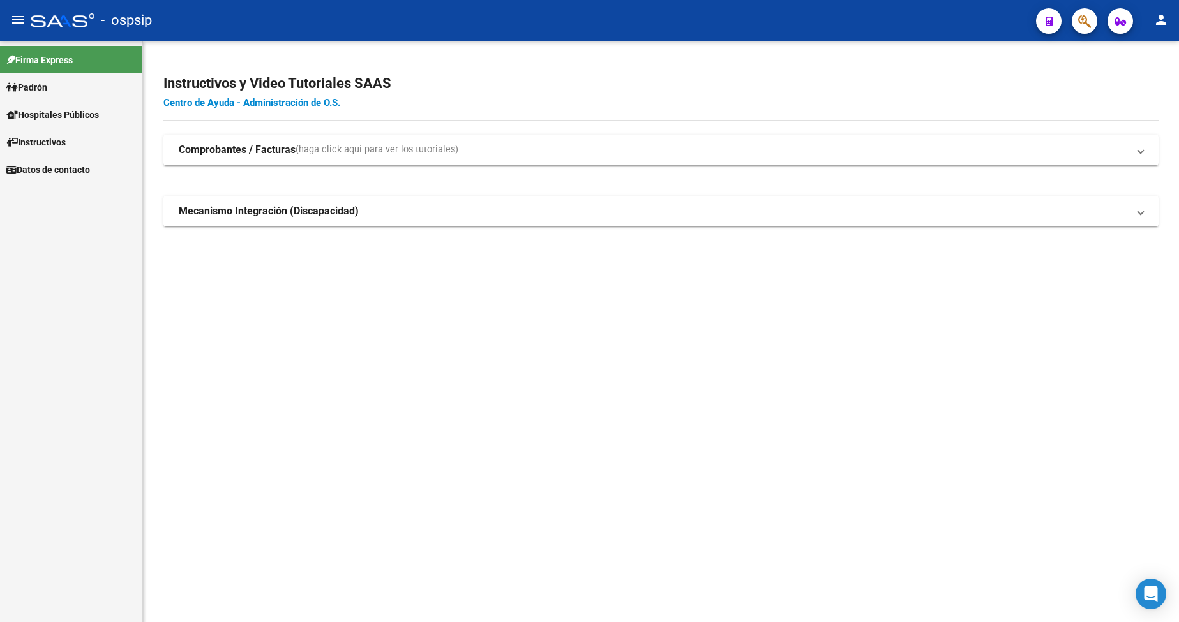
click at [47, 92] on span "Padrón" at bounding box center [26, 87] width 41 height 14
drag, startPoint x: 51, startPoint y: 92, endPoint x: 49, endPoint y: 105, distance: 13.5
click at [47, 93] on span "Padrón" at bounding box center [26, 87] width 41 height 14
click at [70, 146] on link "Análisis Afiliado" at bounding box center [71, 141] width 142 height 27
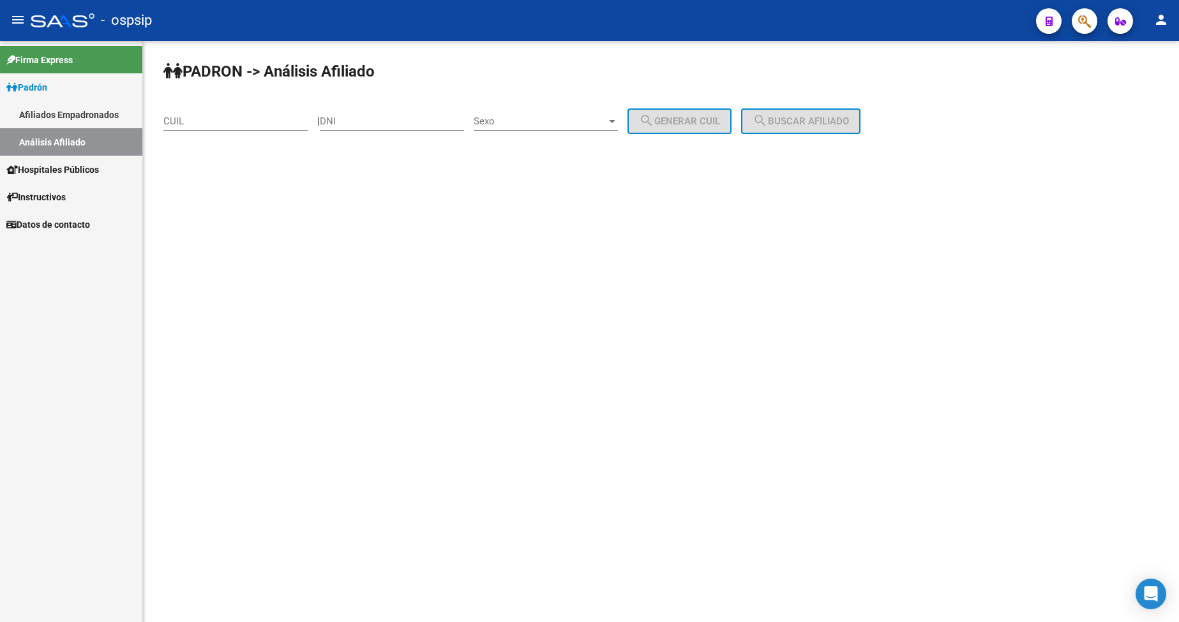
click at [385, 116] on input "DNI" at bounding box center [392, 121] width 144 height 11
click at [28, 83] on span "Padrón" at bounding box center [26, 87] width 41 height 14
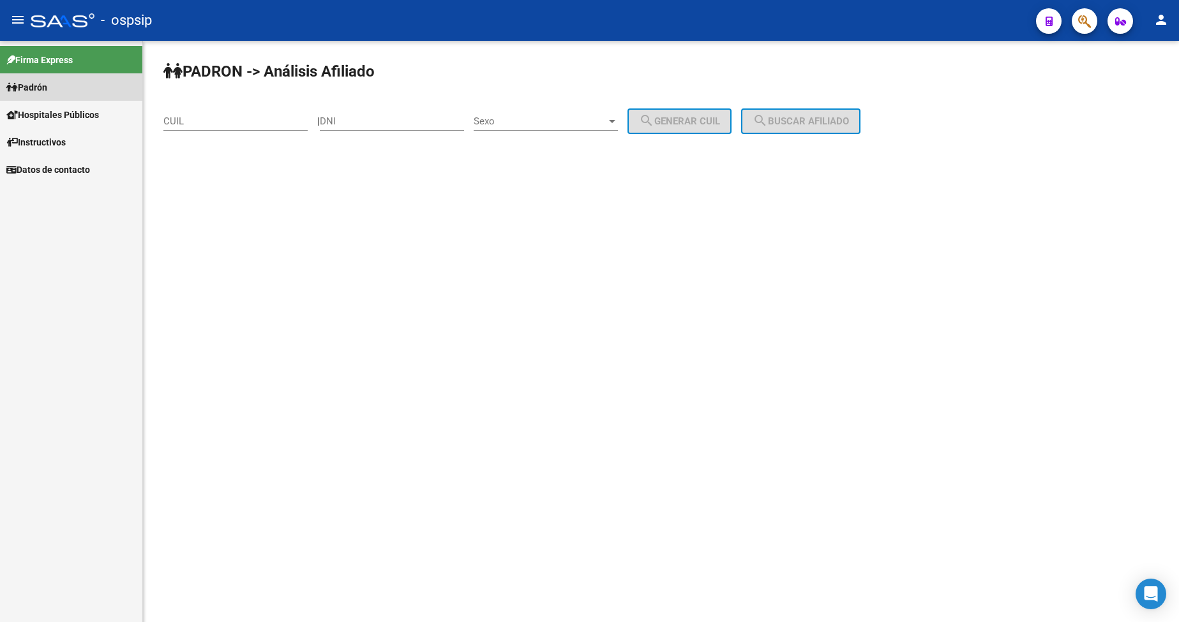
click at [47, 87] on span "Padrón" at bounding box center [26, 87] width 41 height 14
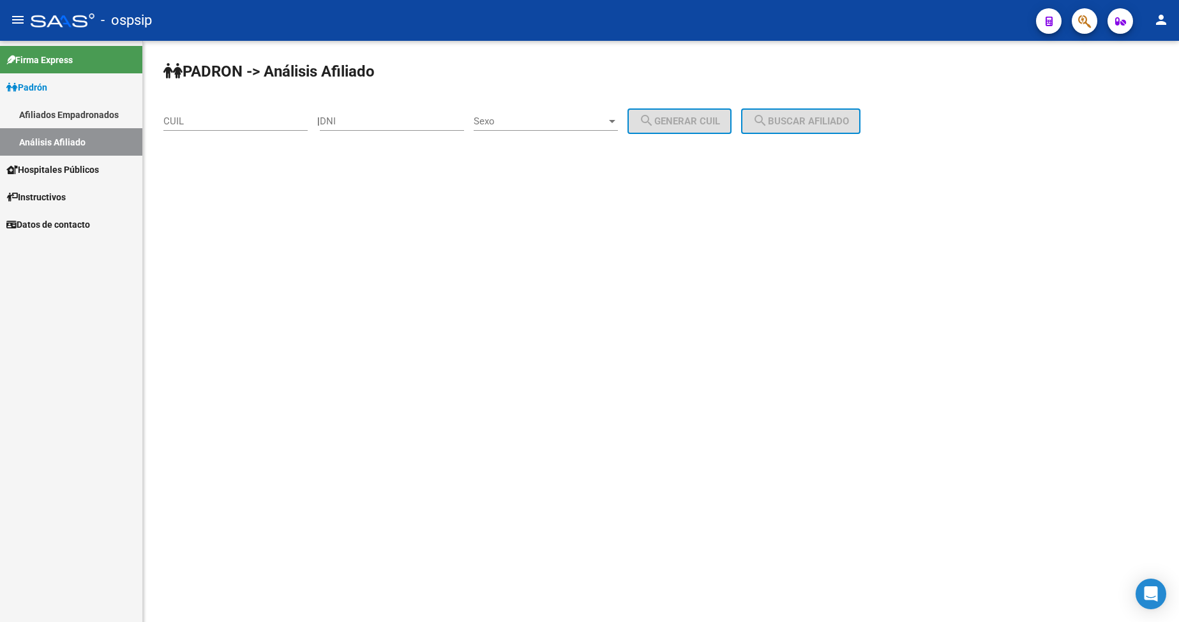
click at [464, 117] on input "DNI" at bounding box center [392, 121] width 144 height 11
type input "56077064"
click at [525, 114] on div "Sexo Sexo" at bounding box center [546, 116] width 144 height 27
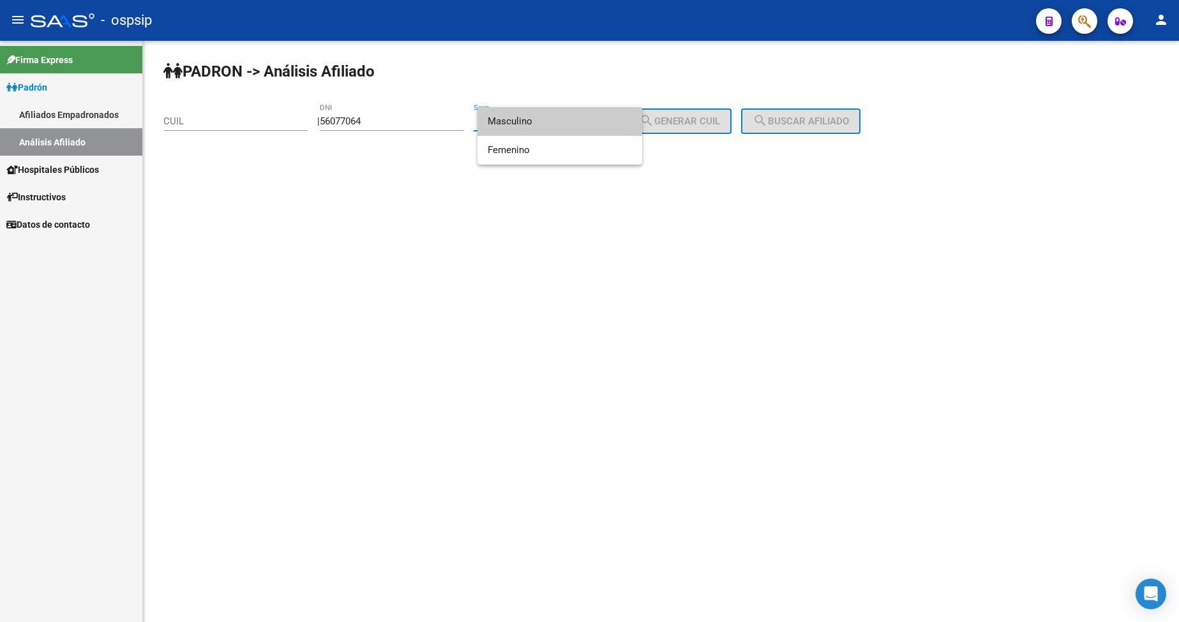
click at [538, 126] on span "Masculino" at bounding box center [560, 121] width 144 height 29
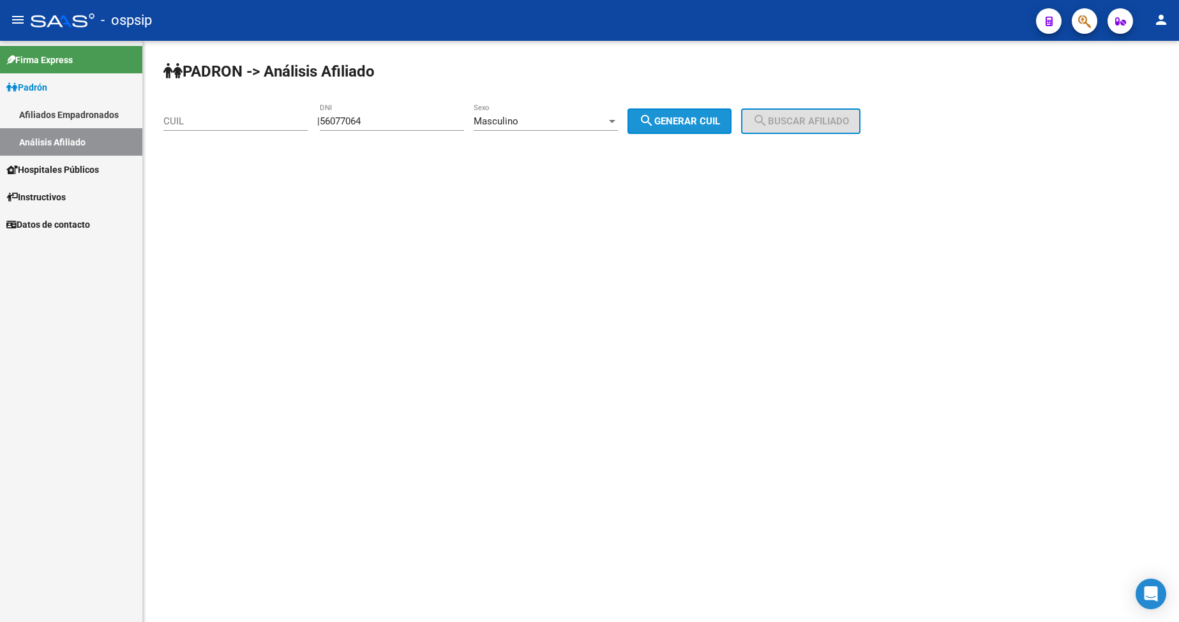
click at [678, 113] on button "search Generar CUIL" at bounding box center [680, 122] width 104 height 26
type input "20-56077064-3"
click at [795, 117] on span "search Buscar afiliado" at bounding box center [801, 121] width 96 height 11
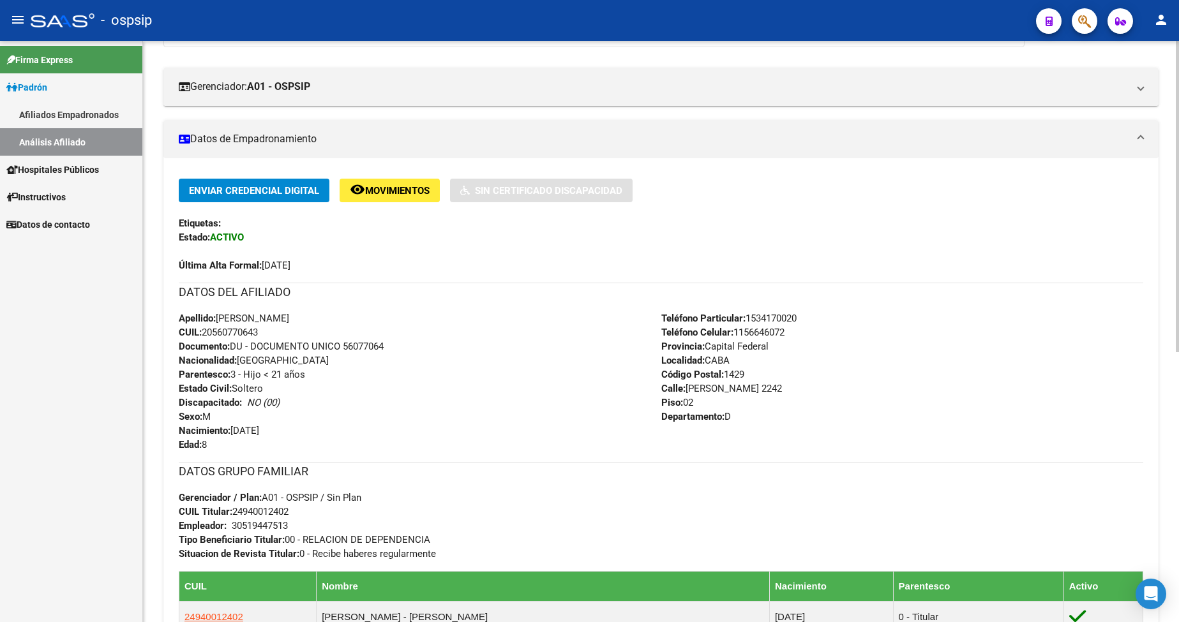
scroll to position [255, 0]
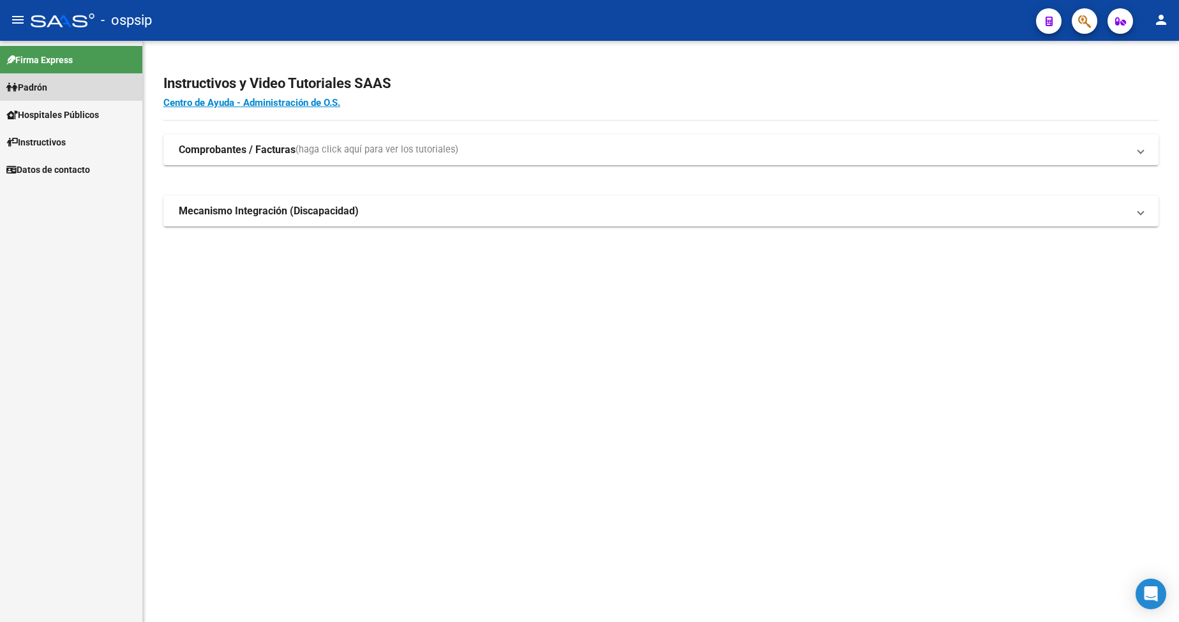
click at [40, 80] on span "Padrón" at bounding box center [26, 87] width 41 height 14
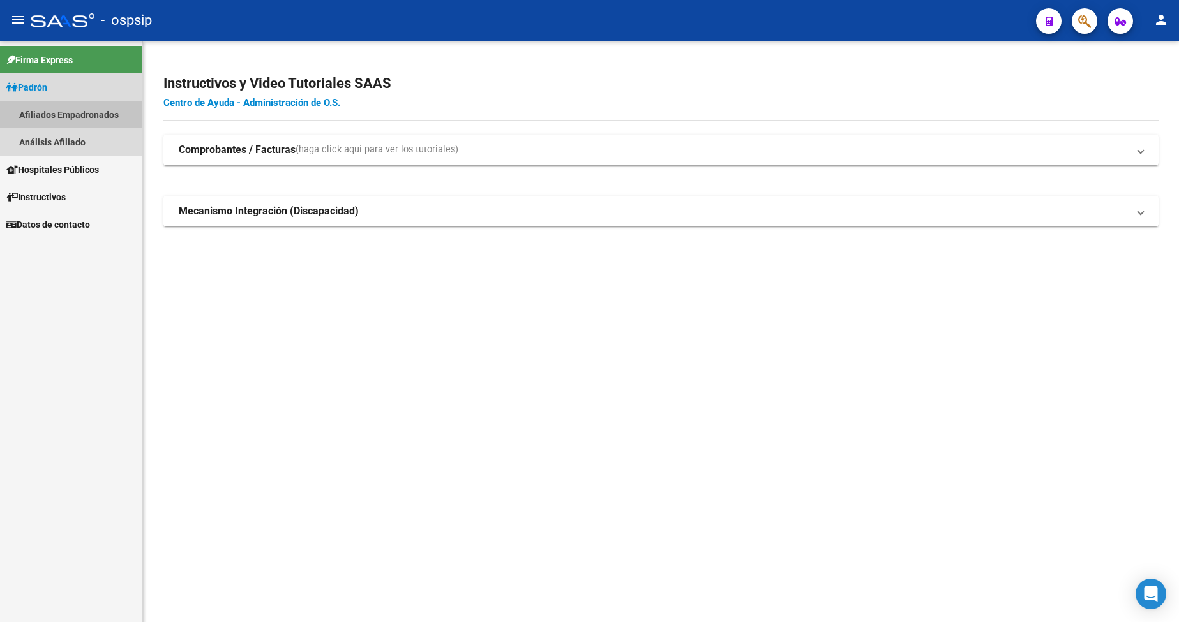
click at [49, 116] on link "Afiliados Empadronados" at bounding box center [71, 114] width 142 height 27
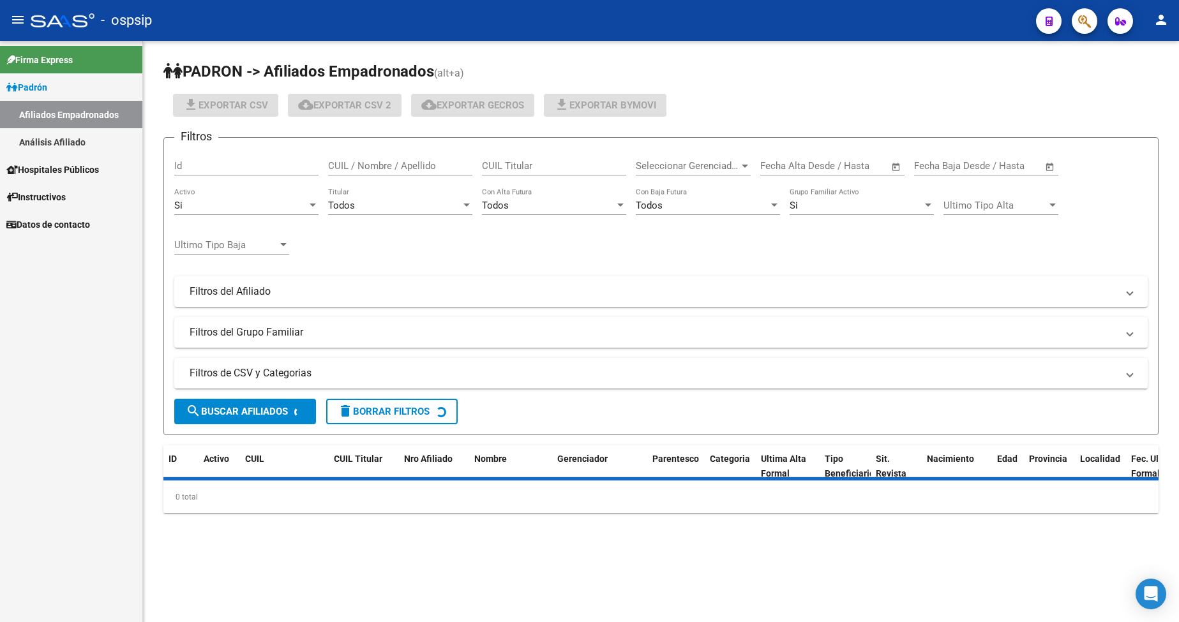
click at [35, 83] on span "Padrón" at bounding box center [26, 87] width 41 height 14
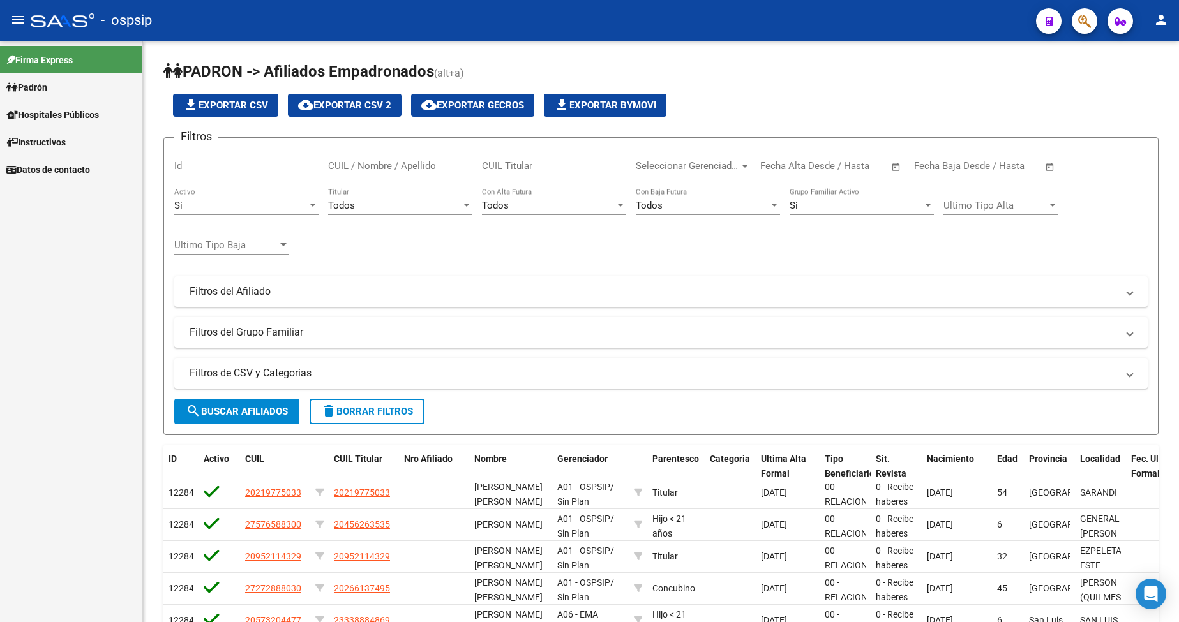
click at [35, 83] on span "Padrón" at bounding box center [26, 87] width 41 height 14
click at [56, 146] on link "Análisis Afiliado" at bounding box center [71, 141] width 142 height 27
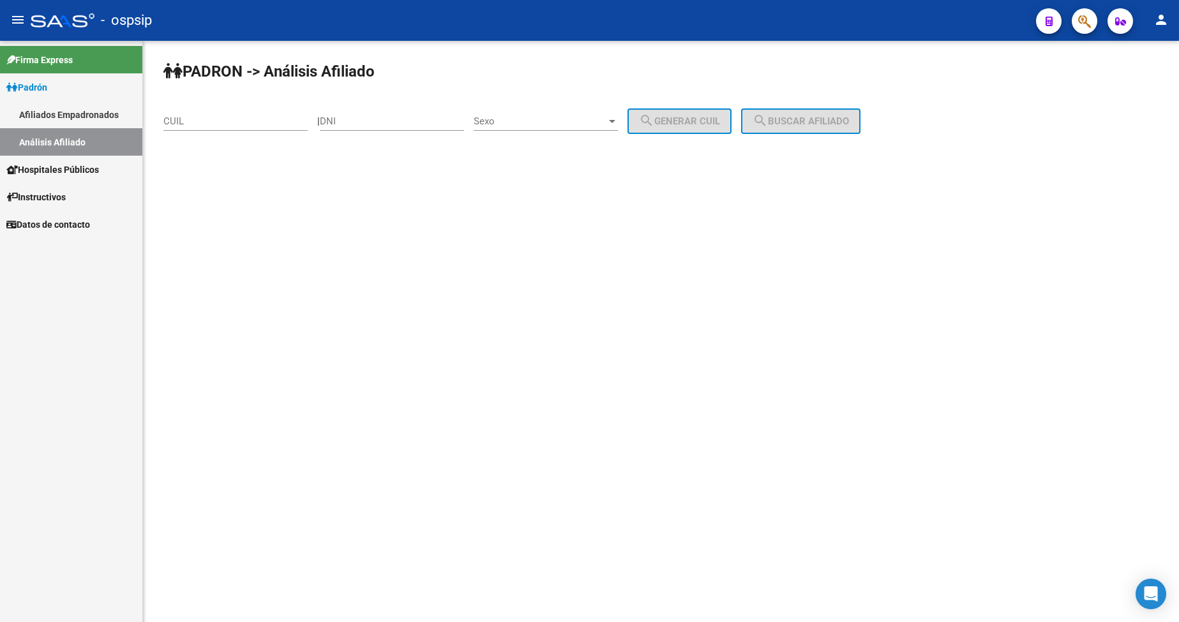
click at [397, 115] on div "DNI" at bounding box center [392, 116] width 144 height 27
type input "32537918"
click at [559, 119] on span "Sexo" at bounding box center [540, 121] width 133 height 11
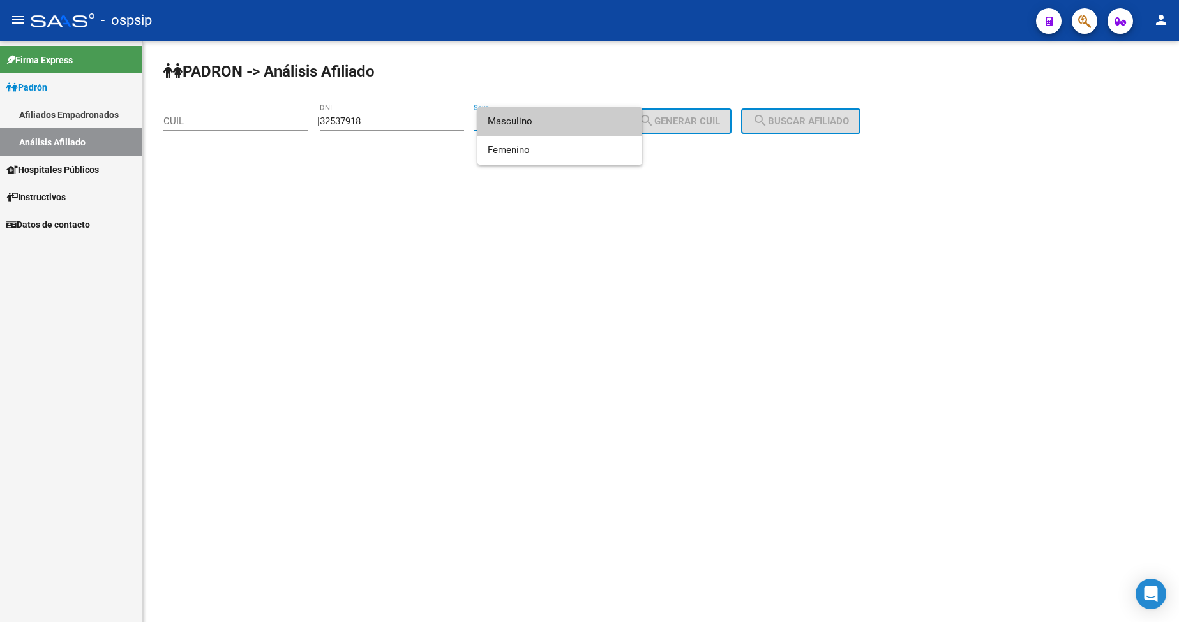
click at [559, 119] on span "Masculino" at bounding box center [560, 121] width 144 height 29
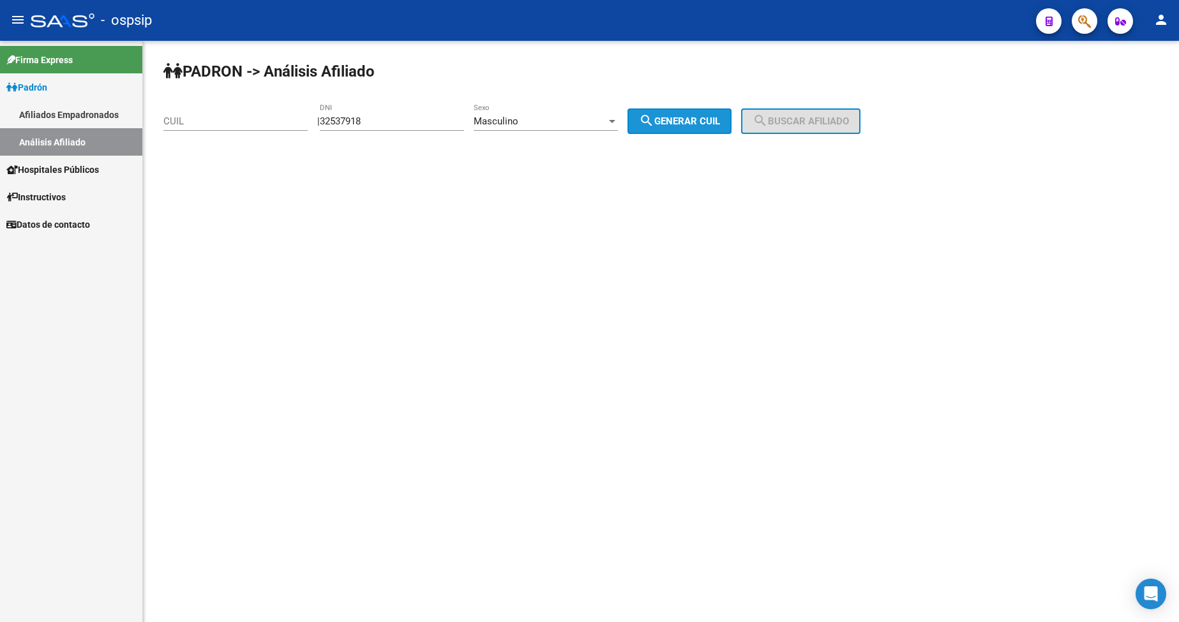
click at [679, 119] on span "search Generar CUIL" at bounding box center [679, 121] width 81 height 11
type input "23-32537918-9"
click at [792, 120] on span "search Buscar afiliado" at bounding box center [801, 121] width 96 height 11
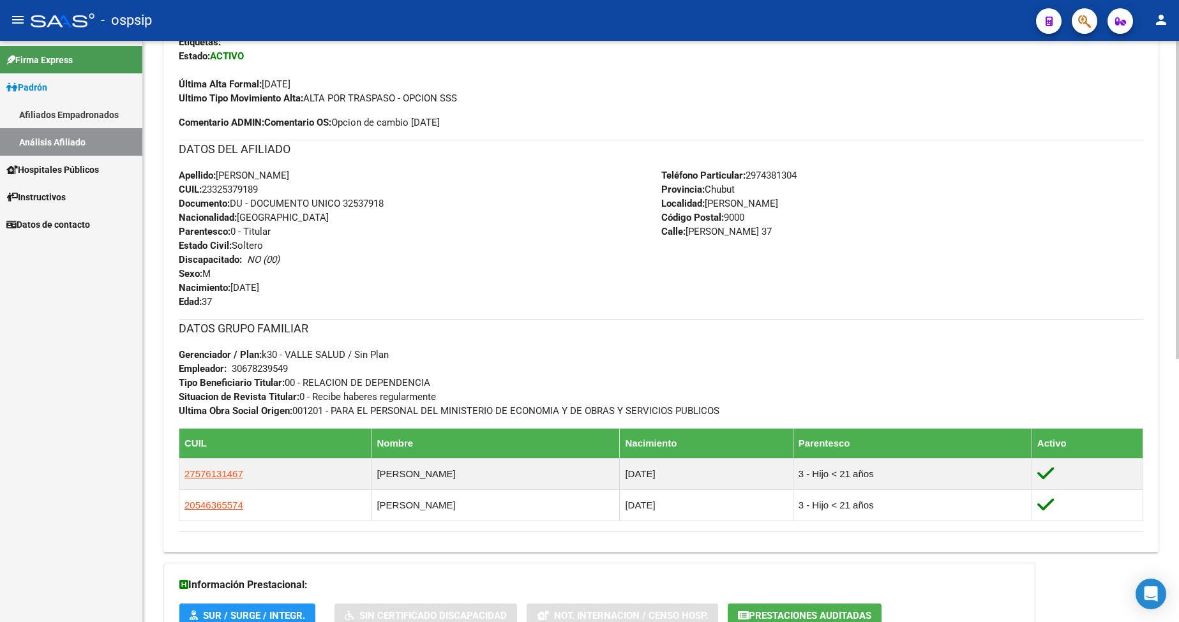
scroll to position [383, 0]
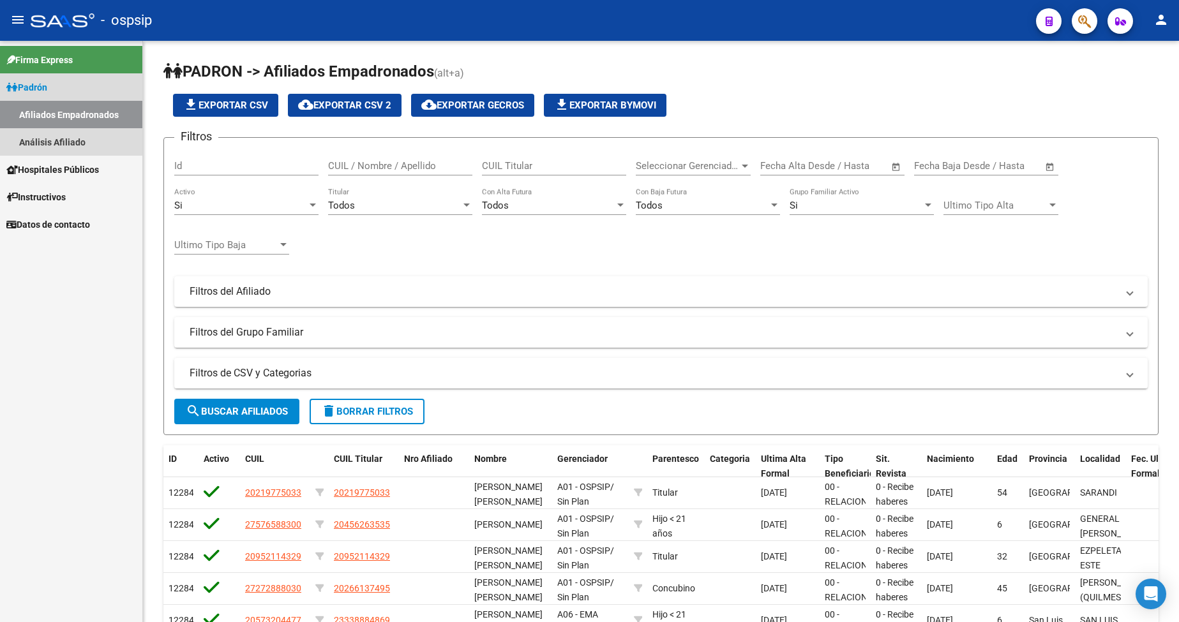
click at [41, 85] on span "Padrón" at bounding box center [26, 87] width 41 height 14
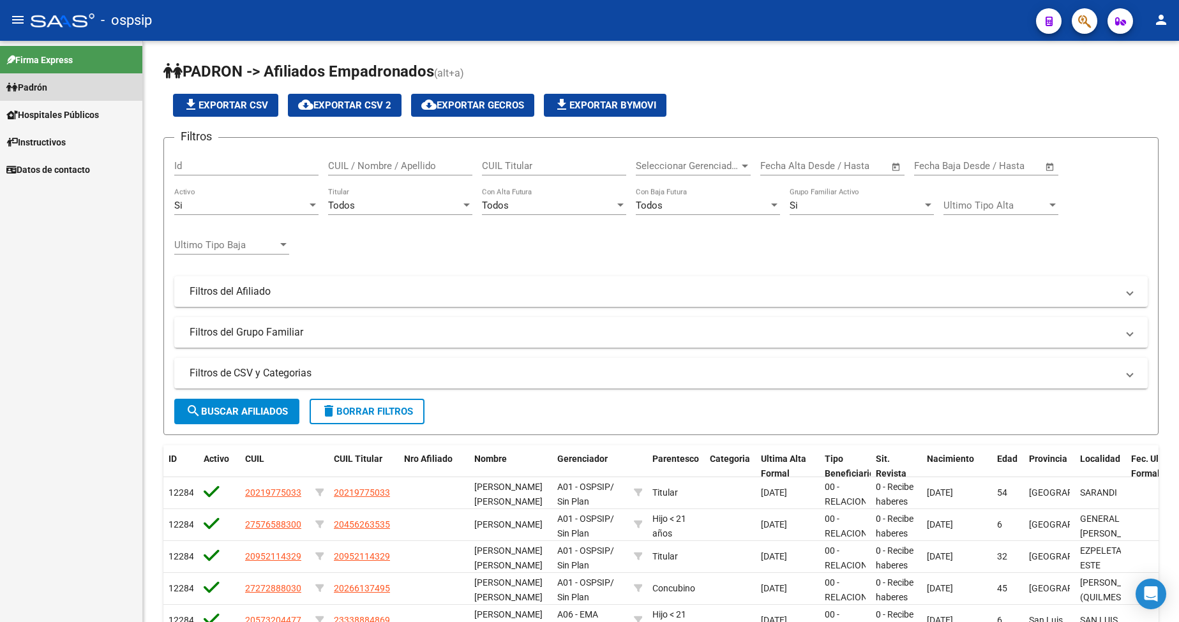
click at [41, 85] on span "Padrón" at bounding box center [26, 87] width 41 height 14
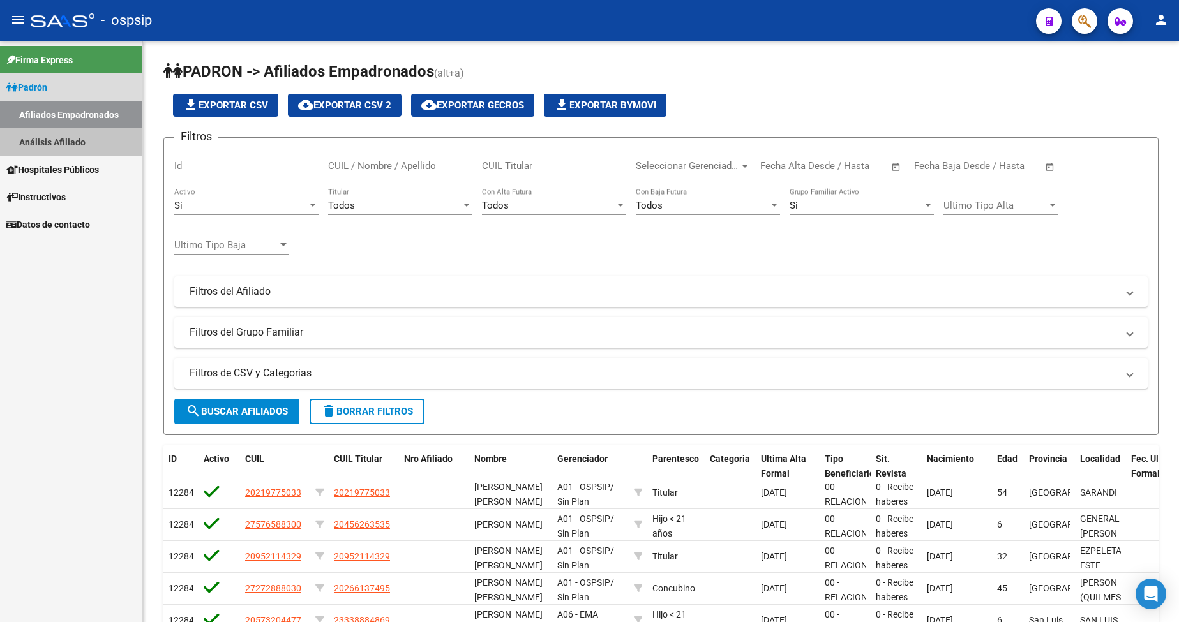
click at [64, 146] on link "Análisis Afiliado" at bounding box center [71, 141] width 142 height 27
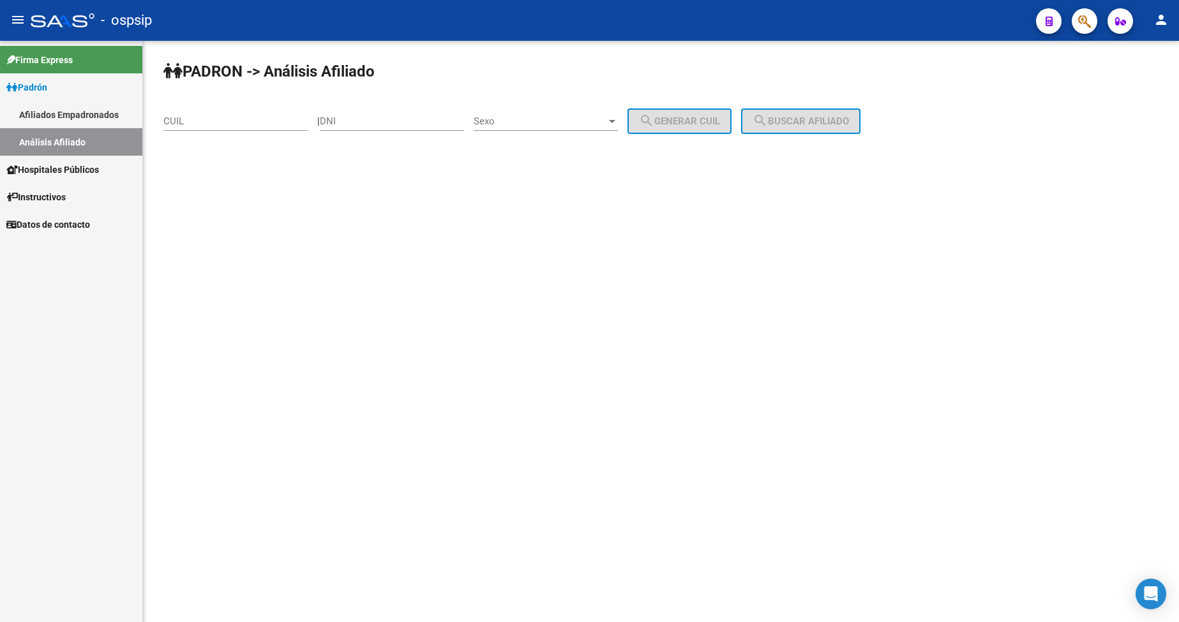
click at [388, 129] on div "DNI" at bounding box center [392, 116] width 144 height 27
click at [568, 128] on div "Sexo Sexo" at bounding box center [546, 116] width 144 height 27
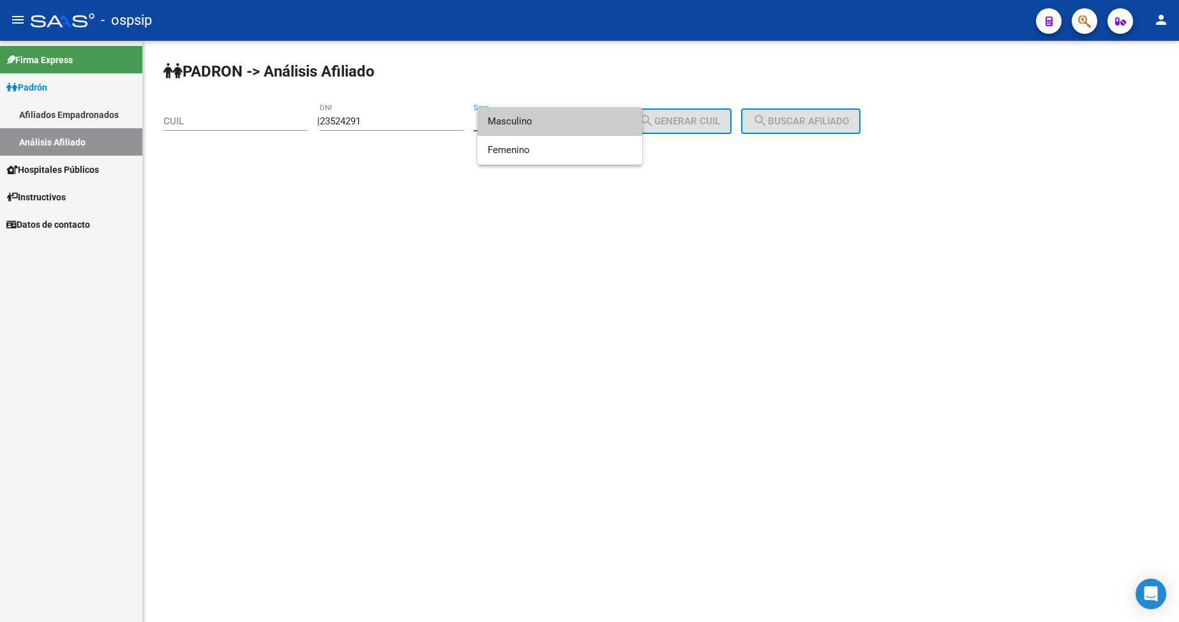
click at [399, 123] on div at bounding box center [589, 311] width 1179 height 622
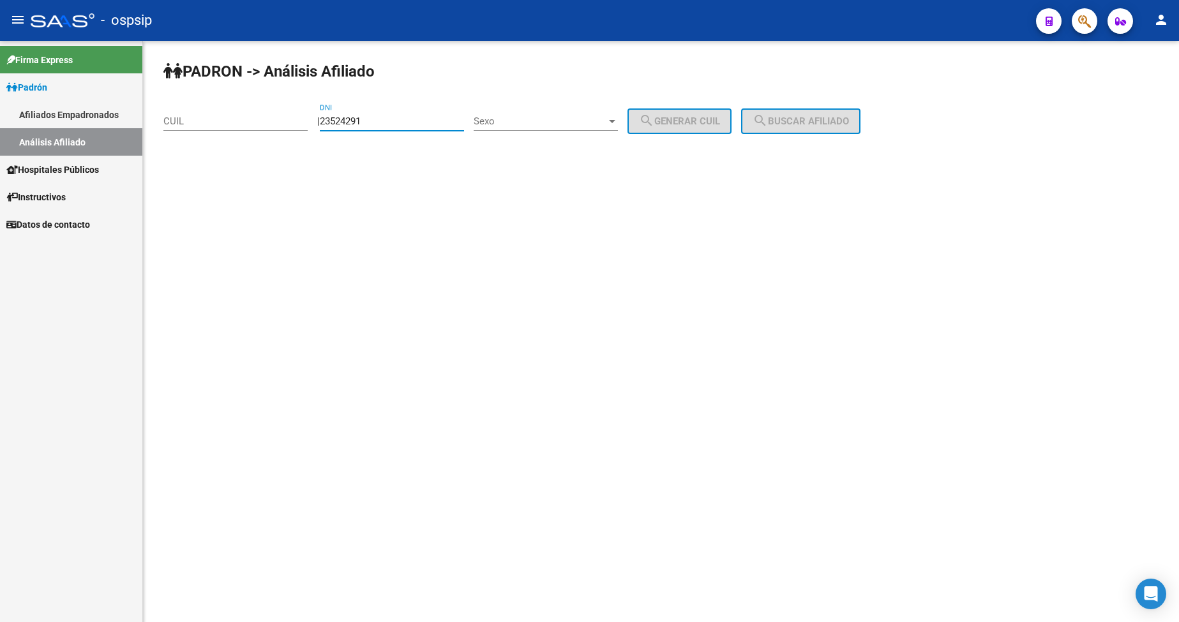
click at [391, 122] on input "23524291" at bounding box center [392, 121] width 144 height 11
type input "2"
click at [380, 112] on div "DNI" at bounding box center [392, 116] width 144 height 27
type input "21055817"
click at [550, 114] on div "Sexo Sexo" at bounding box center [546, 116] width 144 height 27
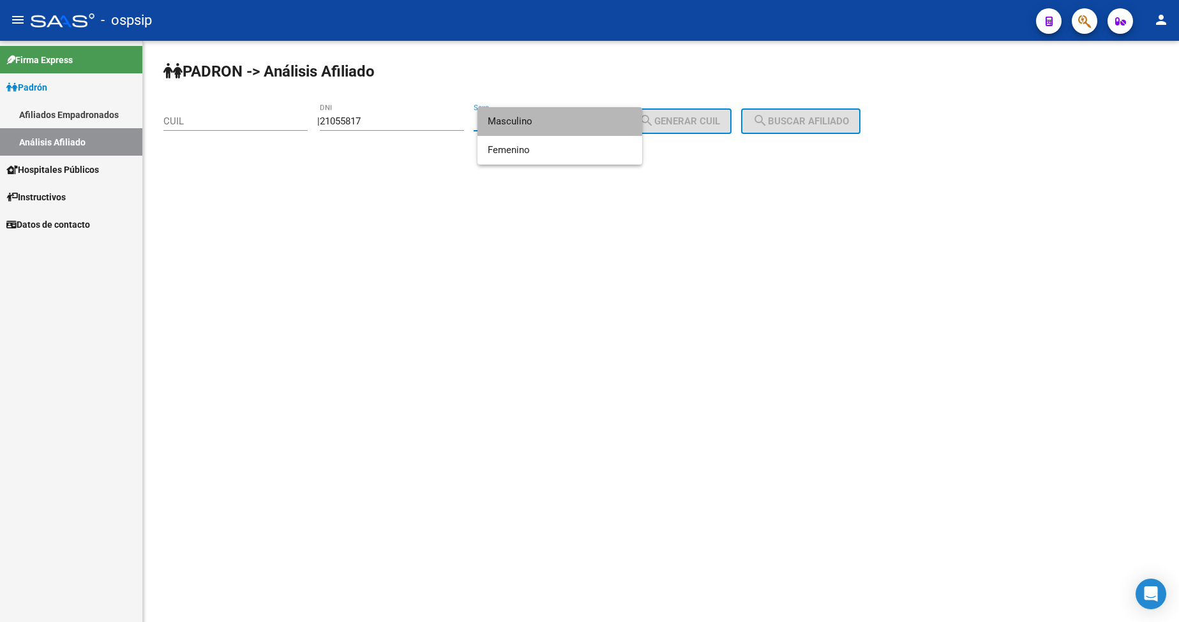
click at [570, 131] on span "Masculino" at bounding box center [560, 121] width 144 height 29
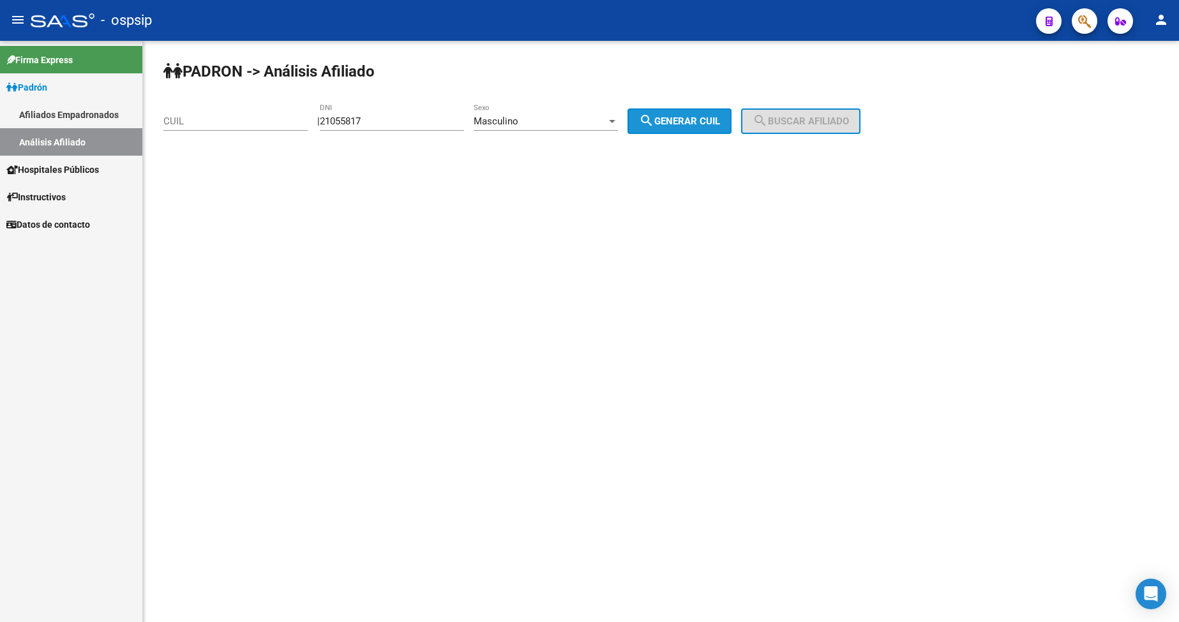
click at [688, 125] on span "search Generar CUIL" at bounding box center [679, 121] width 81 height 11
type input "23-21055817-9"
click at [838, 109] on button "search Buscar afiliado" at bounding box center [800, 122] width 119 height 26
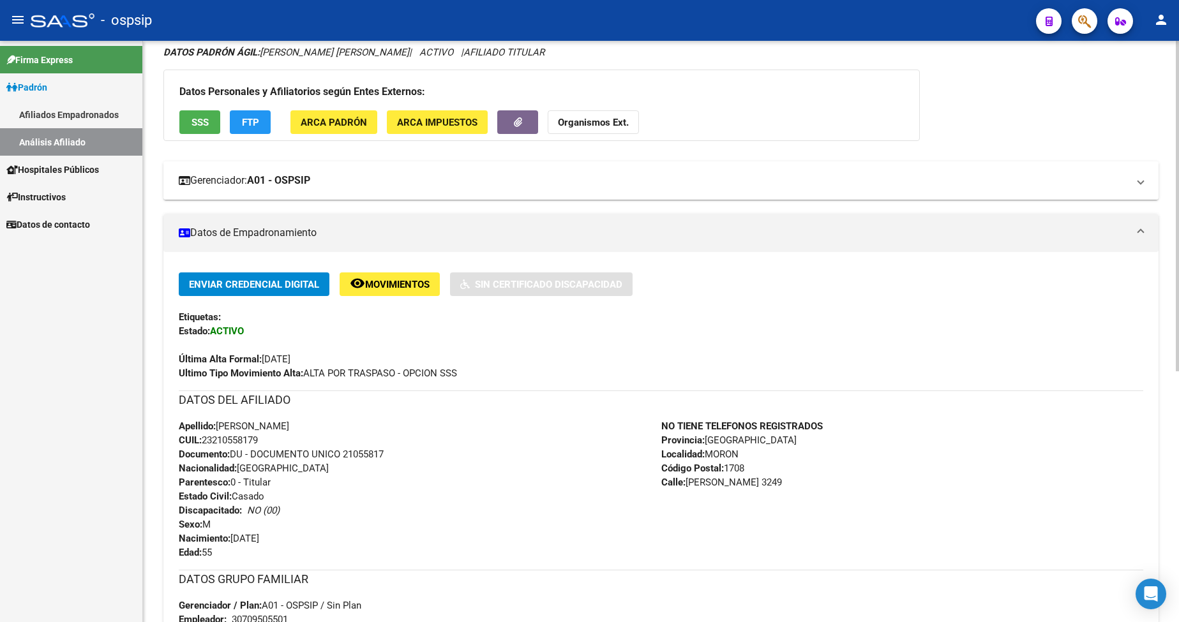
scroll to position [255, 0]
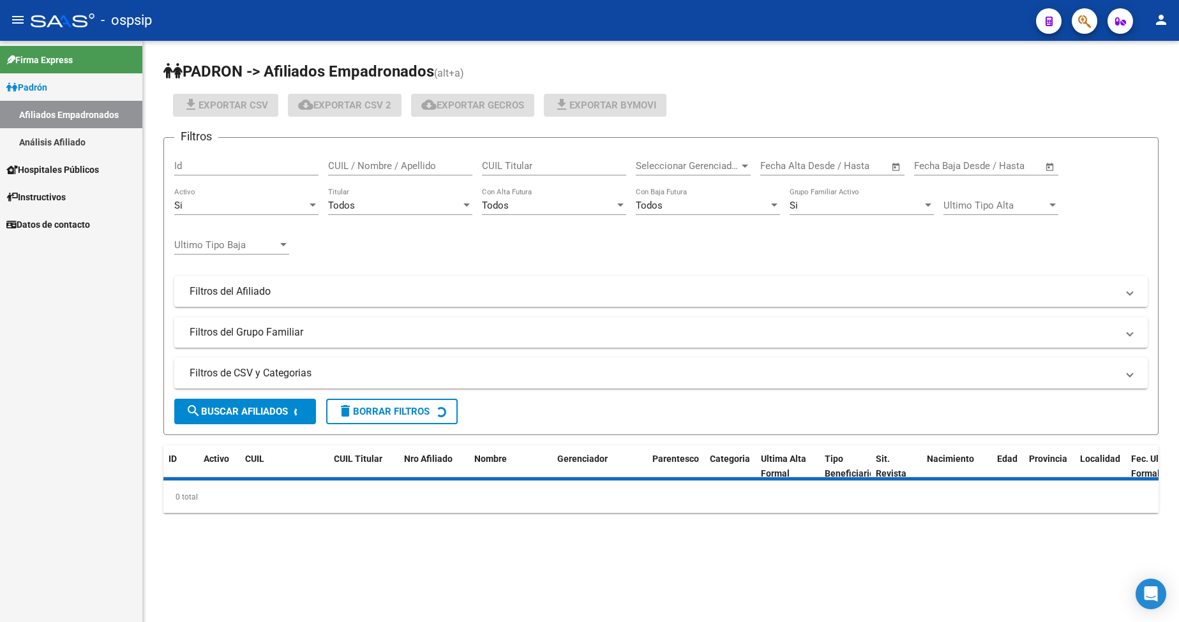
click at [59, 88] on link "Padrón" at bounding box center [71, 86] width 142 height 27
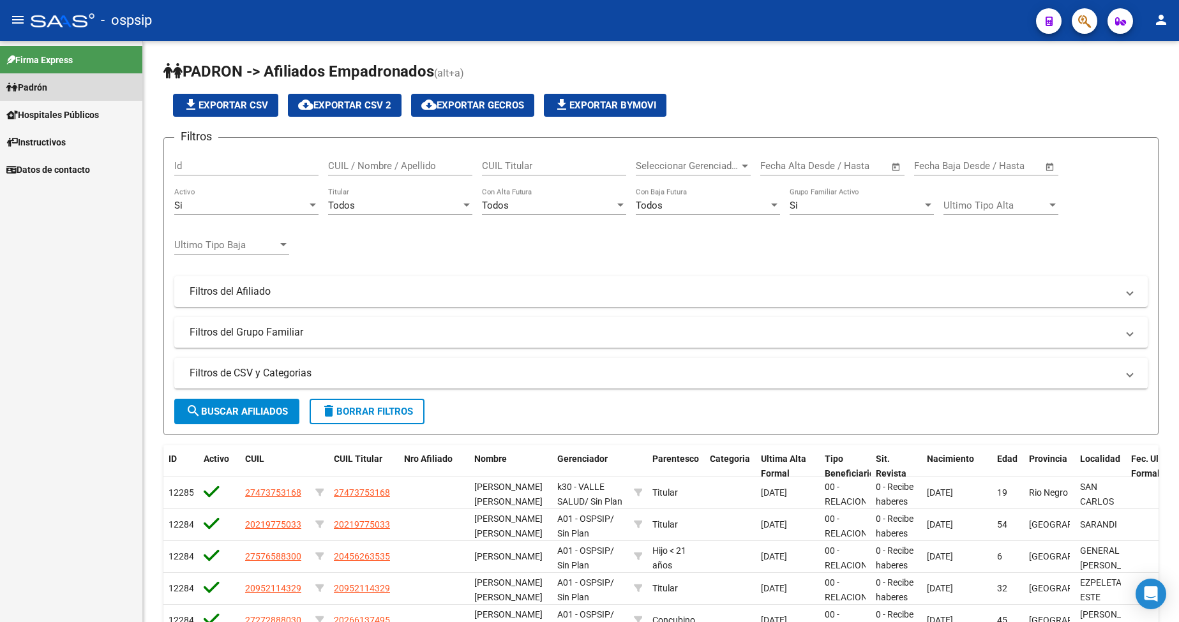
click at [59, 88] on link "Padrón" at bounding box center [71, 86] width 142 height 27
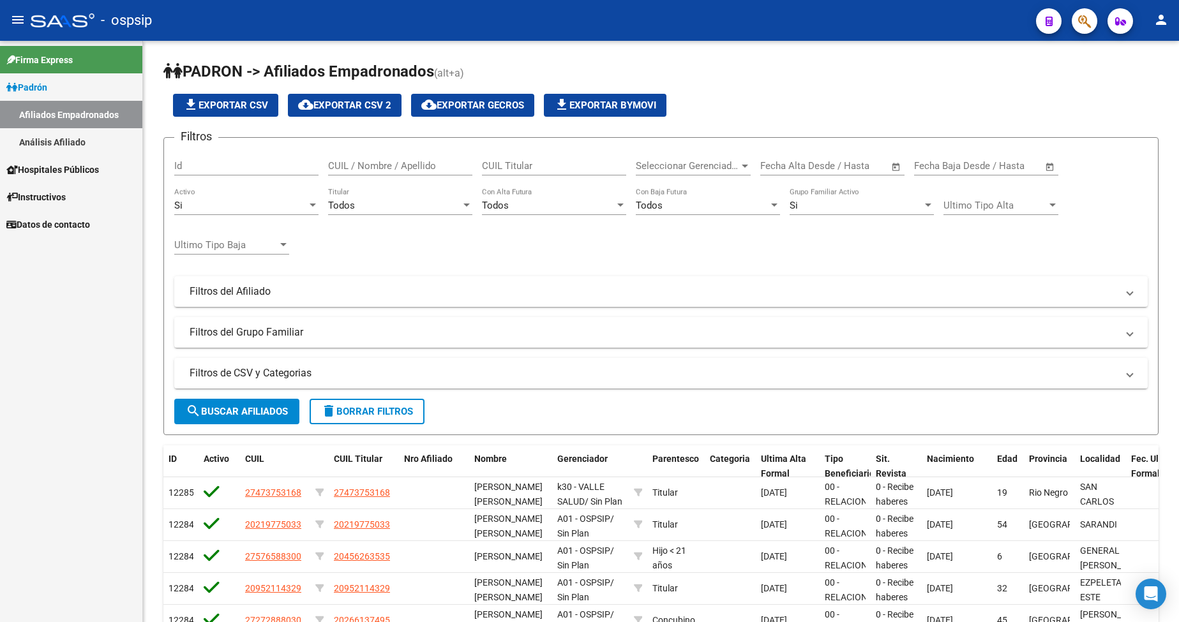
click at [64, 144] on link "Análisis Afiliado" at bounding box center [71, 141] width 142 height 27
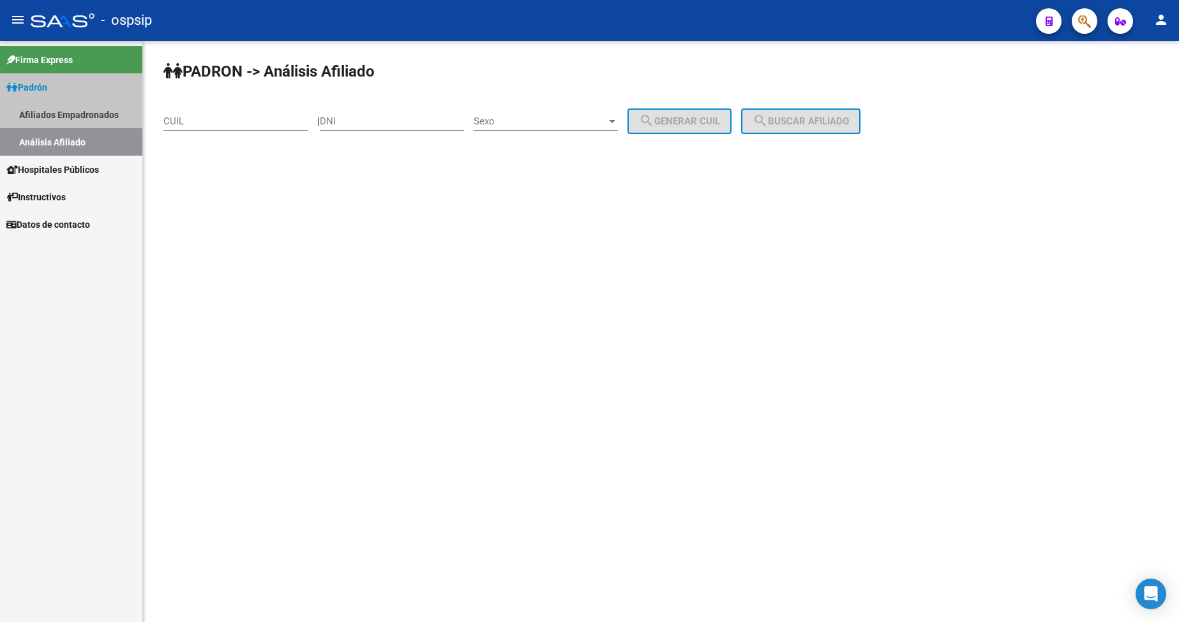
click at [64, 144] on link "Análisis Afiliado" at bounding box center [71, 141] width 142 height 27
click at [378, 114] on div "DNI" at bounding box center [392, 116] width 144 height 27
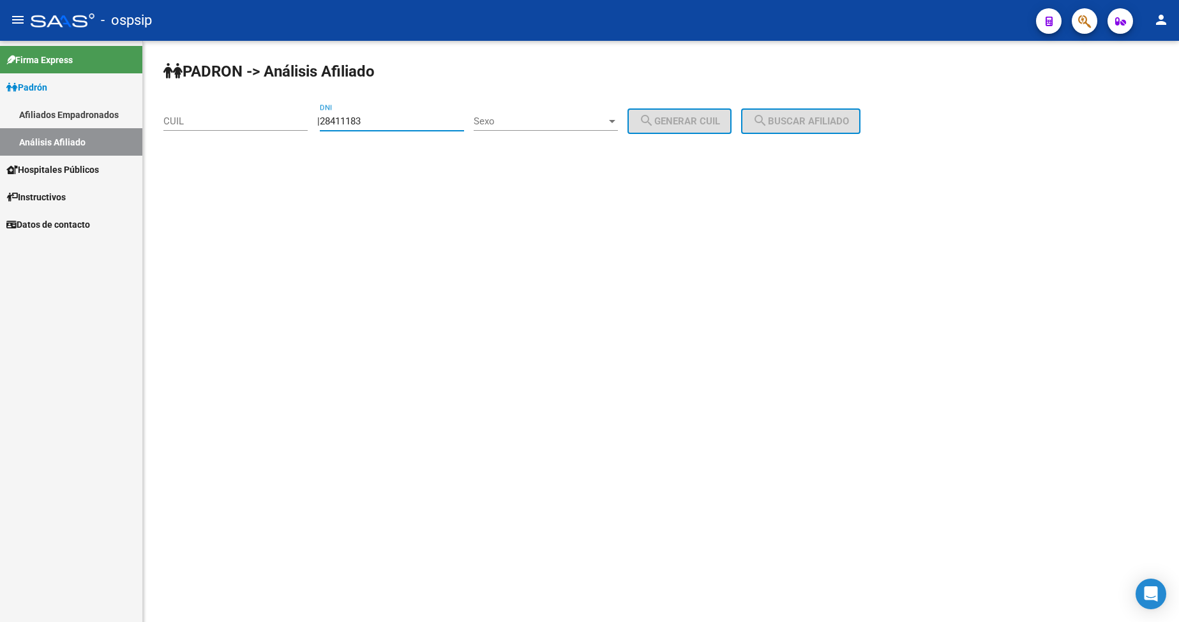
type input "28411183"
click at [561, 128] on div "Sexo Sexo" at bounding box center [546, 116] width 144 height 27
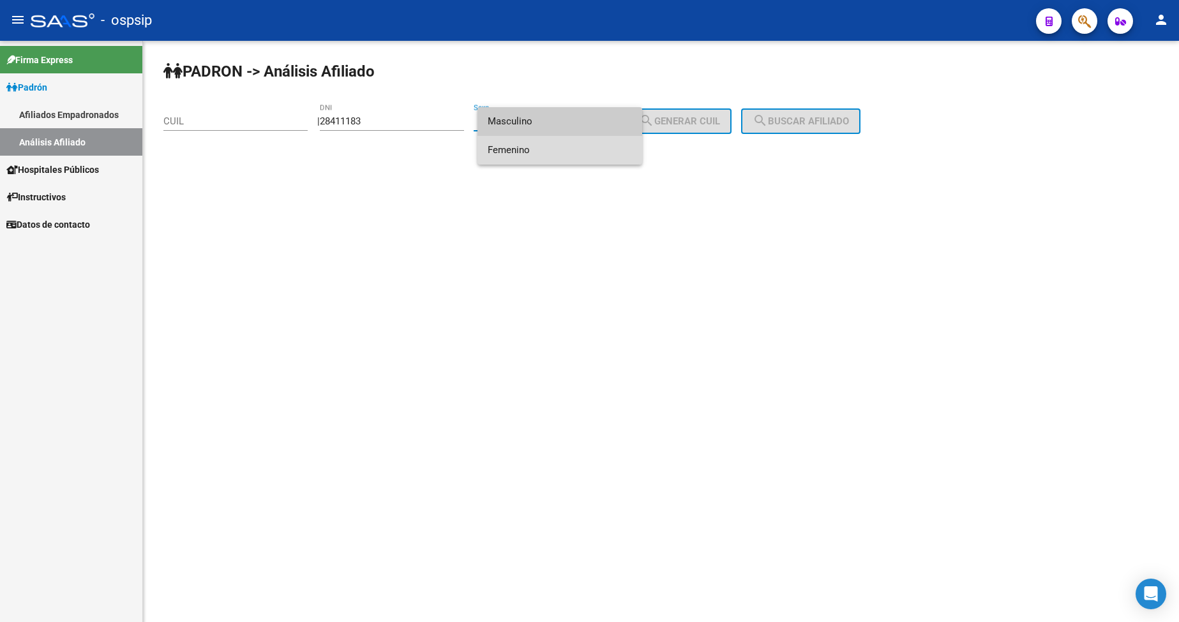
click at [562, 154] on span "Femenino" at bounding box center [560, 150] width 144 height 29
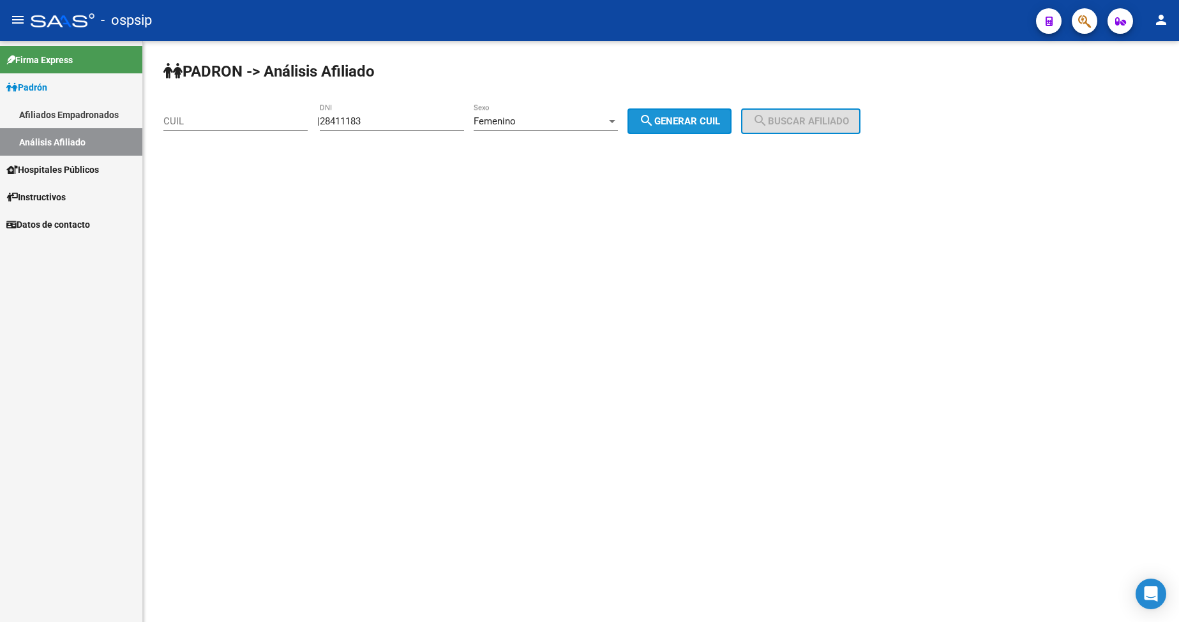
click at [685, 123] on span "search Generar CUIL" at bounding box center [679, 121] width 81 height 11
type input "23-28411183-4"
click at [772, 112] on button "search Buscar afiliado" at bounding box center [800, 122] width 119 height 26
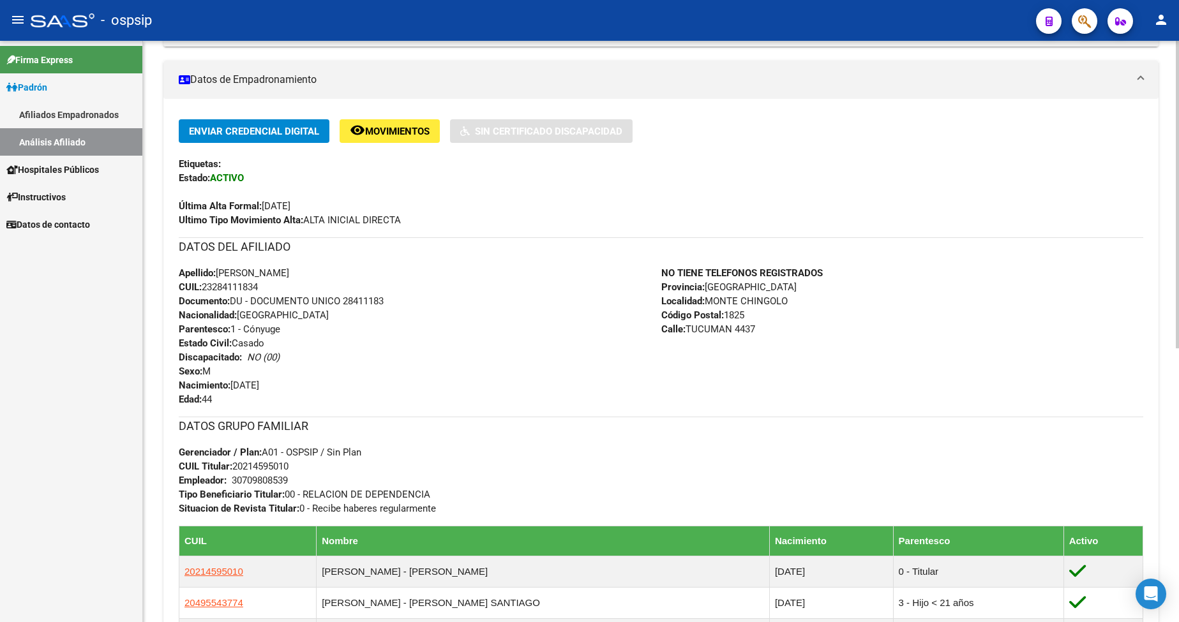
scroll to position [319, 0]
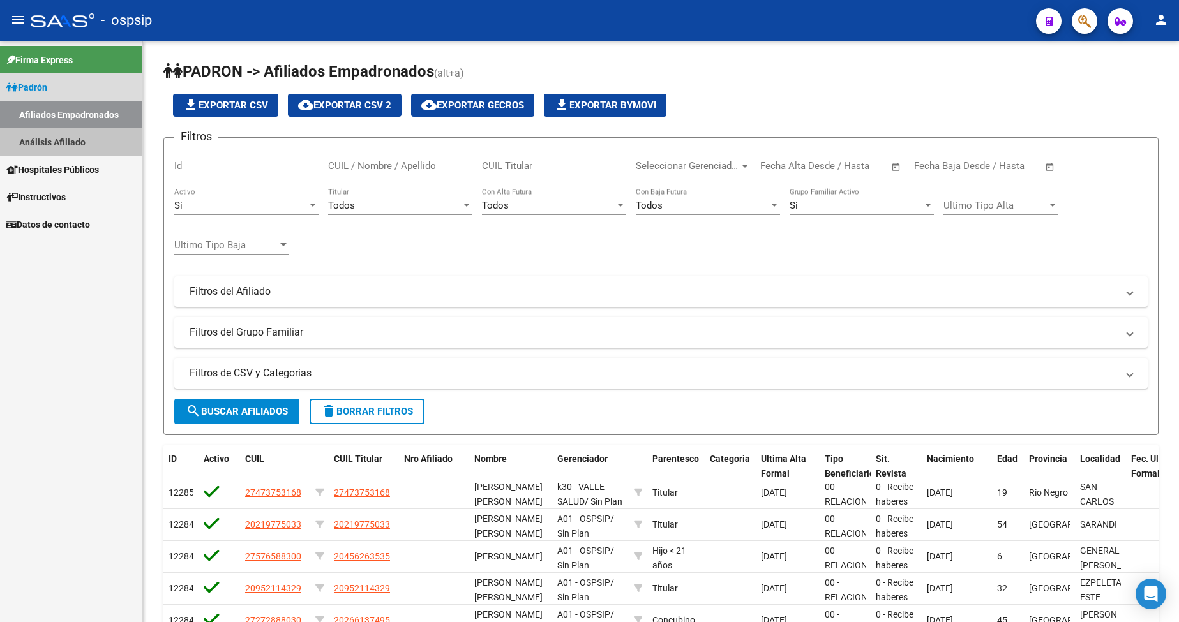
click at [50, 135] on link "Análisis Afiliado" at bounding box center [71, 141] width 142 height 27
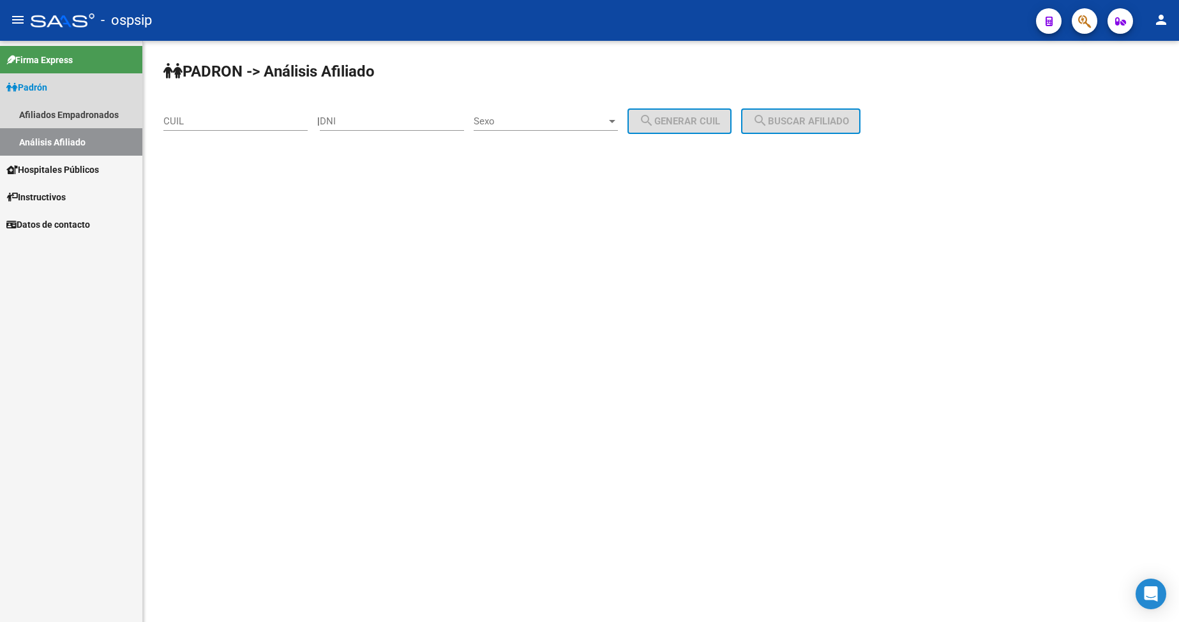
click at [50, 135] on link "Análisis Afiliado" at bounding box center [71, 141] width 142 height 27
click at [396, 123] on input "DNI" at bounding box center [392, 121] width 144 height 11
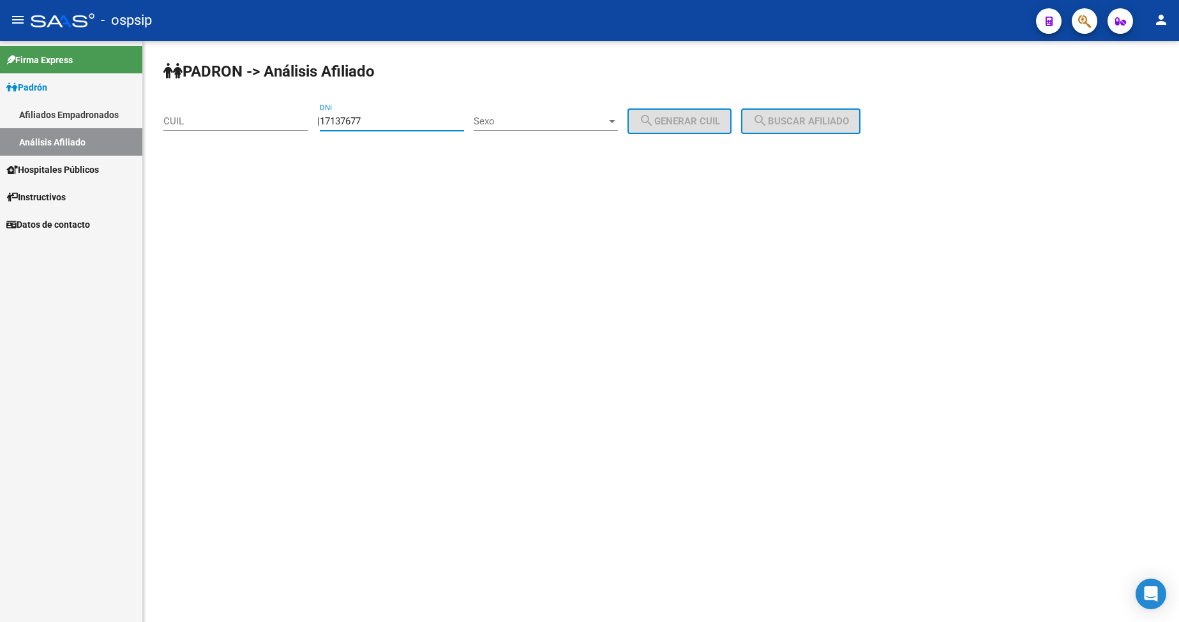
type input "17137677"
click at [558, 124] on span "Sexo" at bounding box center [540, 121] width 133 height 11
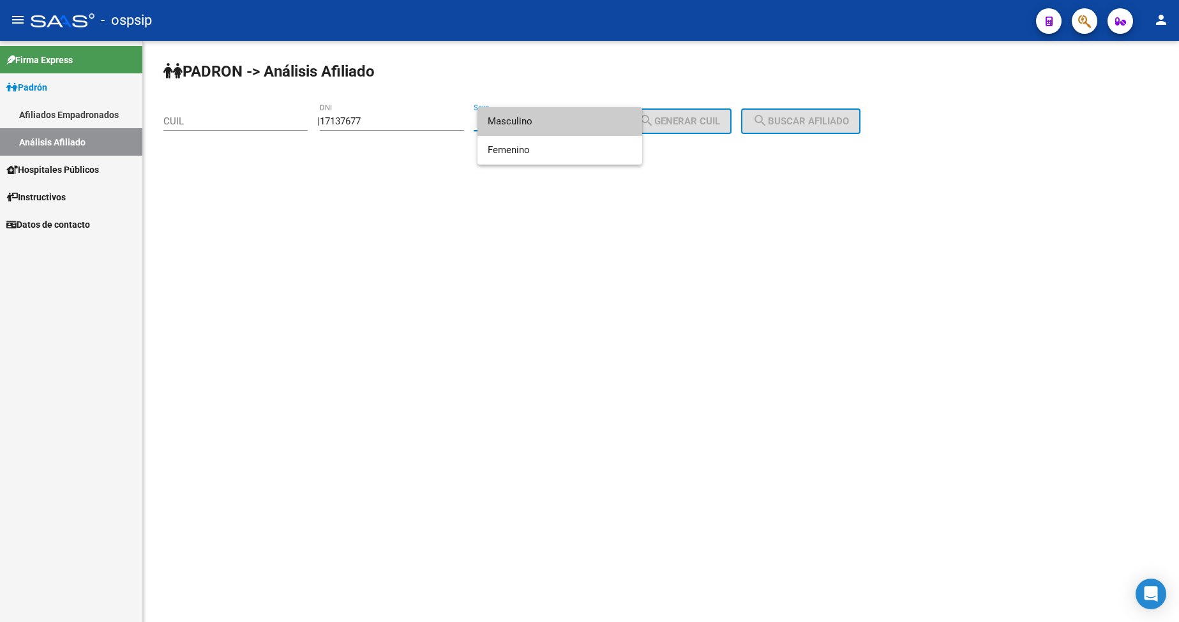
click at [558, 124] on span "Masculino" at bounding box center [560, 121] width 144 height 29
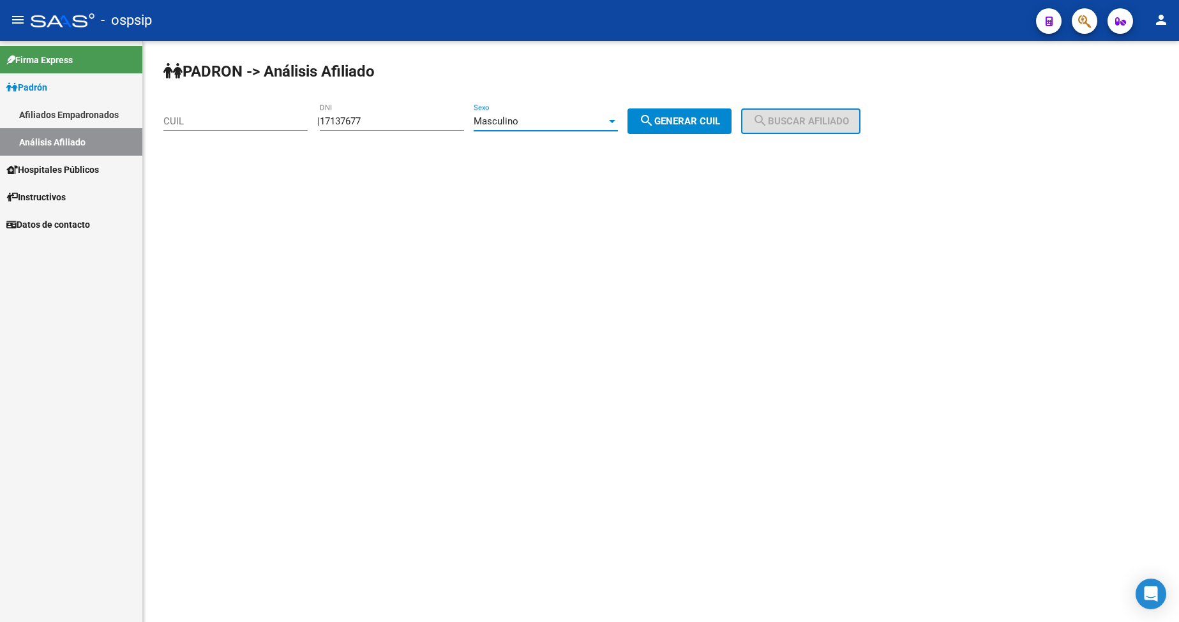
click at [681, 120] on span "search Generar CUIL" at bounding box center [679, 121] width 81 height 11
type input "20-17137677-8"
click at [788, 110] on button "search Buscar afiliado" at bounding box center [800, 122] width 119 height 26
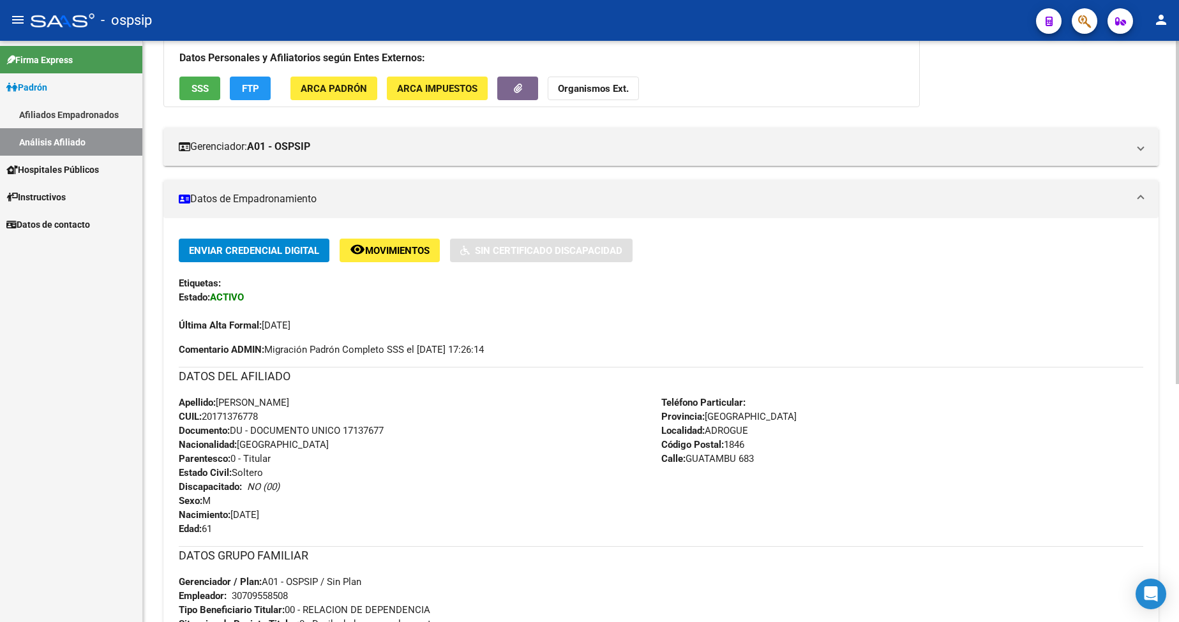
scroll to position [192, 0]
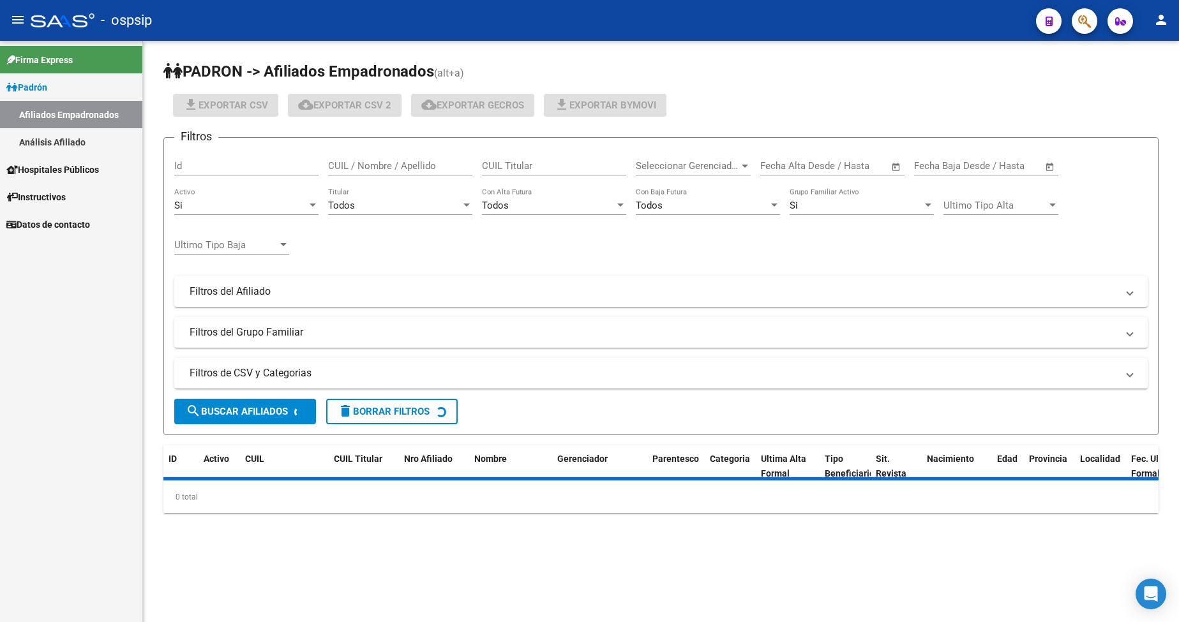
click at [38, 94] on link "Padrón" at bounding box center [71, 86] width 142 height 27
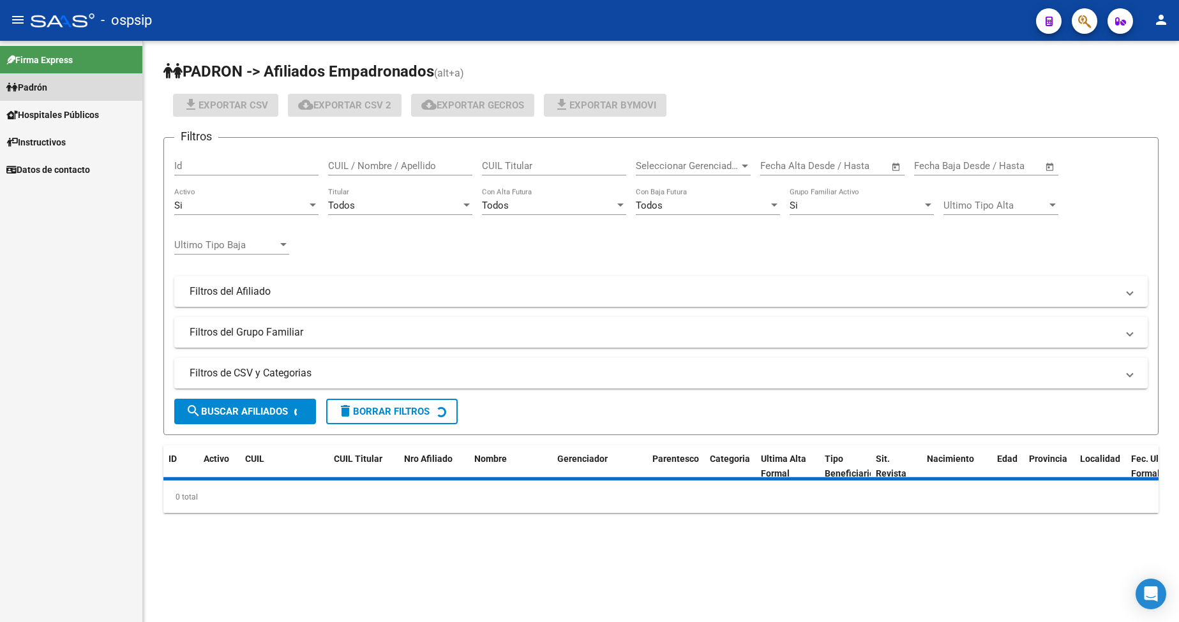
click at [38, 94] on link "Padrón" at bounding box center [71, 86] width 142 height 27
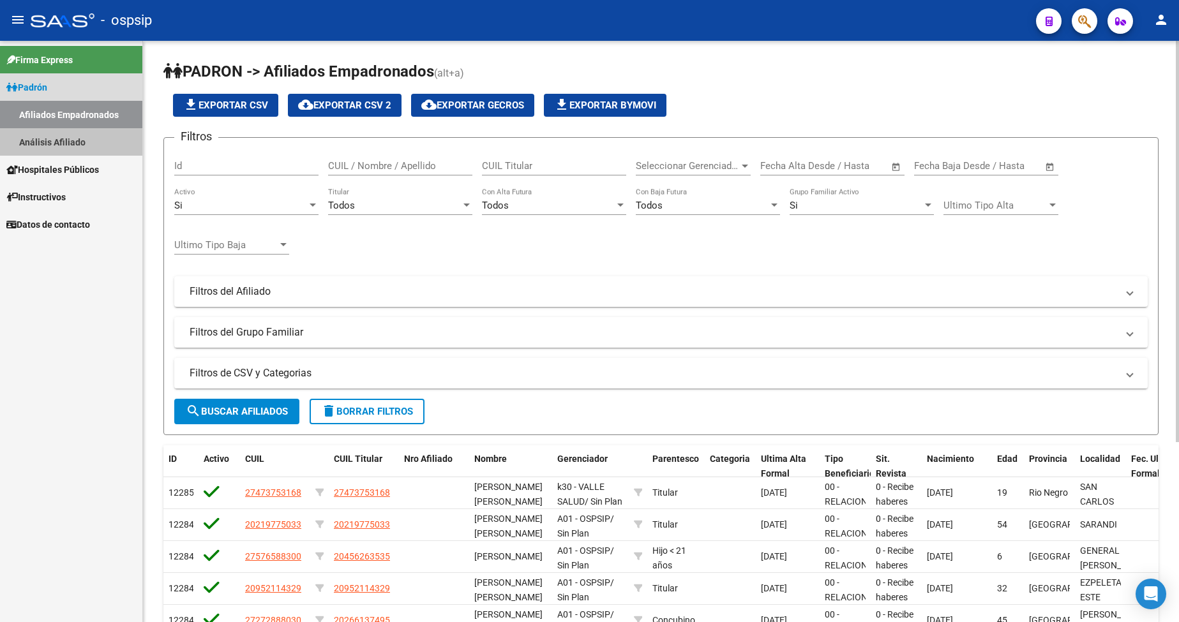
drag, startPoint x: 63, startPoint y: 143, endPoint x: 289, endPoint y: 155, distance: 226.3
click at [63, 143] on link "Análisis Afiliado" at bounding box center [71, 141] width 142 height 27
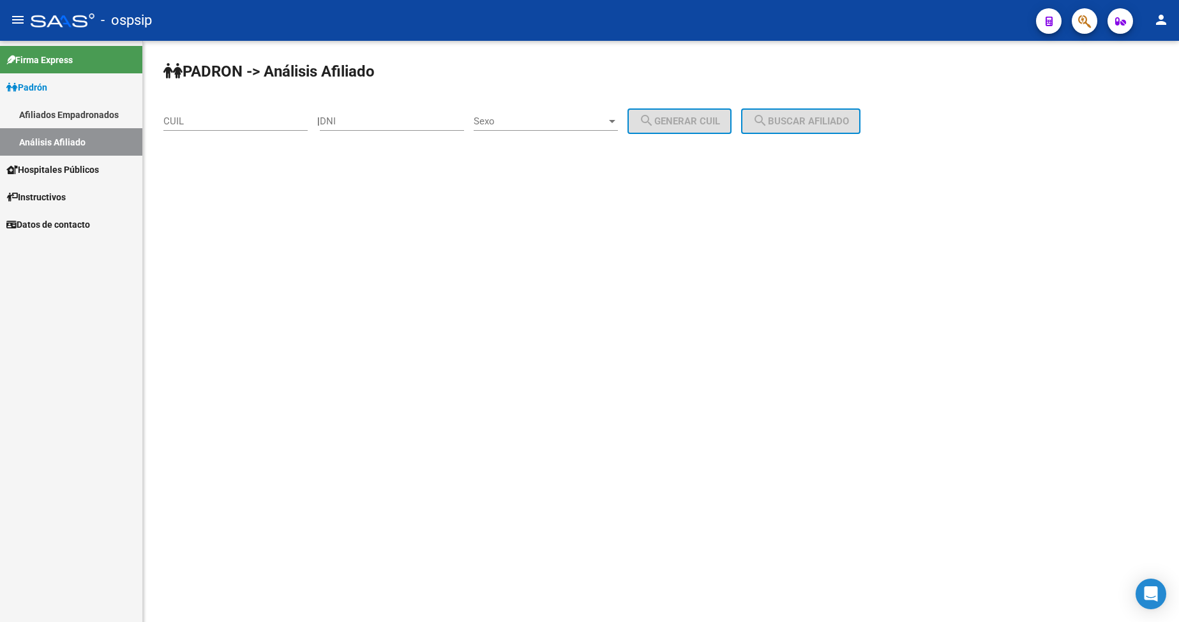
click at [442, 128] on div "DNI" at bounding box center [392, 116] width 144 height 27
type input "23340367"
drag, startPoint x: 538, startPoint y: 97, endPoint x: 542, endPoint y: 106, distance: 9.7
click at [541, 105] on div "PADRON -> Análisis Afiliado CUIL | 23340367 DNI Sexo Sexo search Generar CUIL s…" at bounding box center [661, 108] width 1036 height 134
click at [544, 108] on div "Sexo Sexo" at bounding box center [546, 116] width 144 height 27
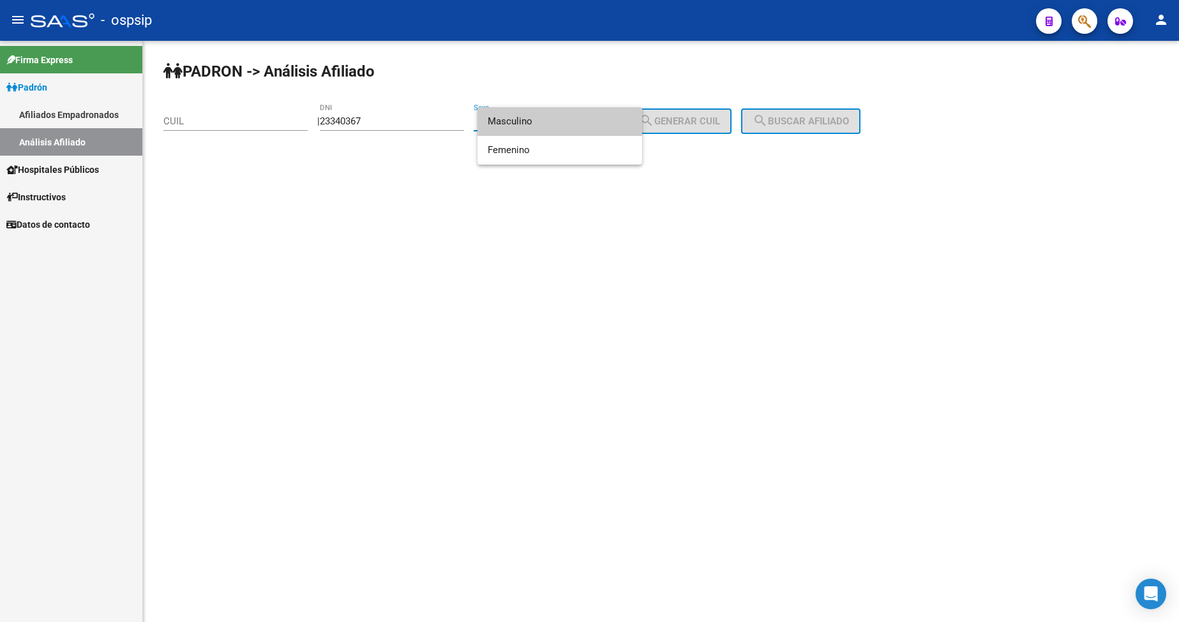
click at [554, 124] on span "Masculino" at bounding box center [560, 121] width 144 height 29
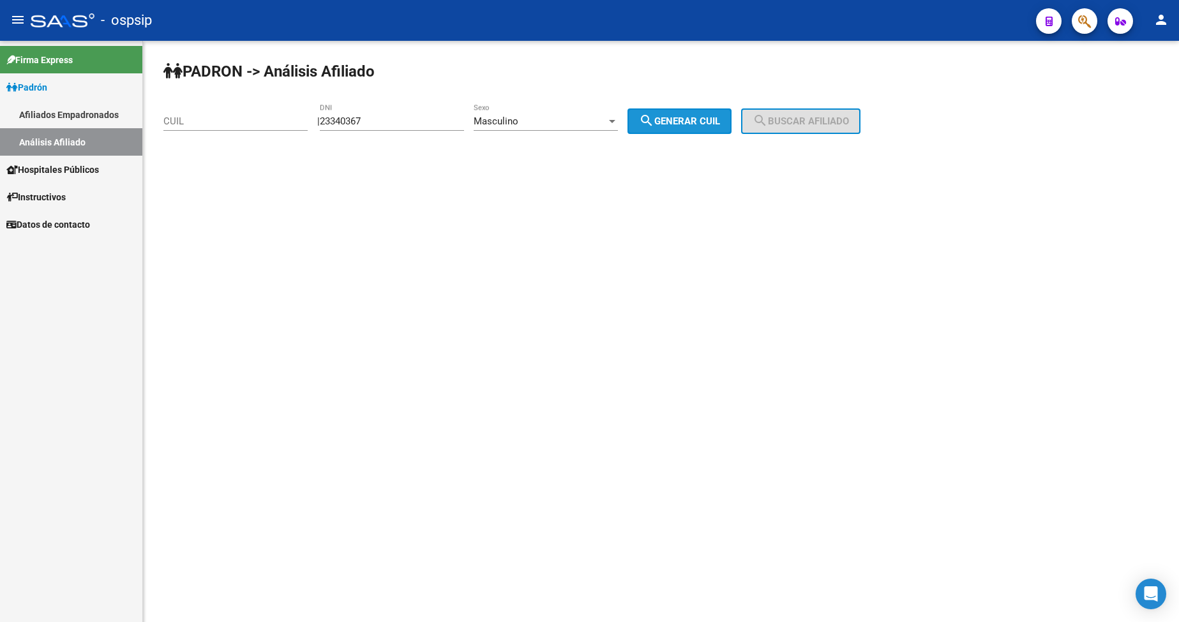
click at [728, 128] on button "search Generar CUIL" at bounding box center [680, 122] width 104 height 26
type input "23-23340367-9"
click at [808, 114] on button "search Buscar afiliado" at bounding box center [800, 122] width 119 height 26
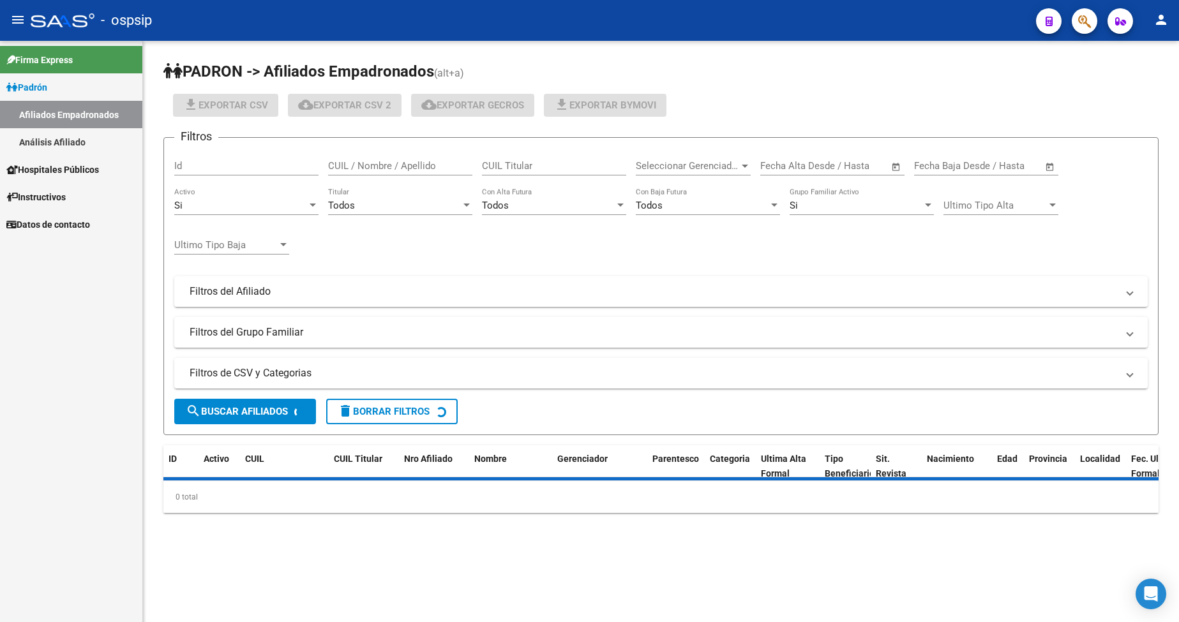
click at [39, 90] on span "Padrón" at bounding box center [26, 87] width 41 height 14
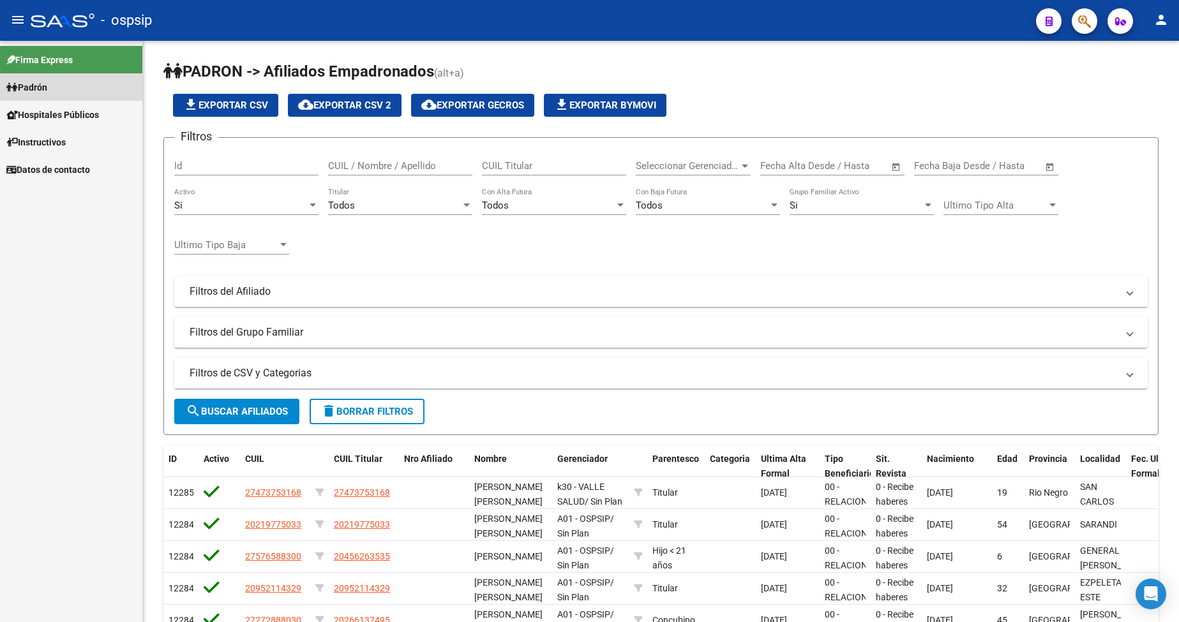
click at [39, 90] on span "Padrón" at bounding box center [26, 87] width 41 height 14
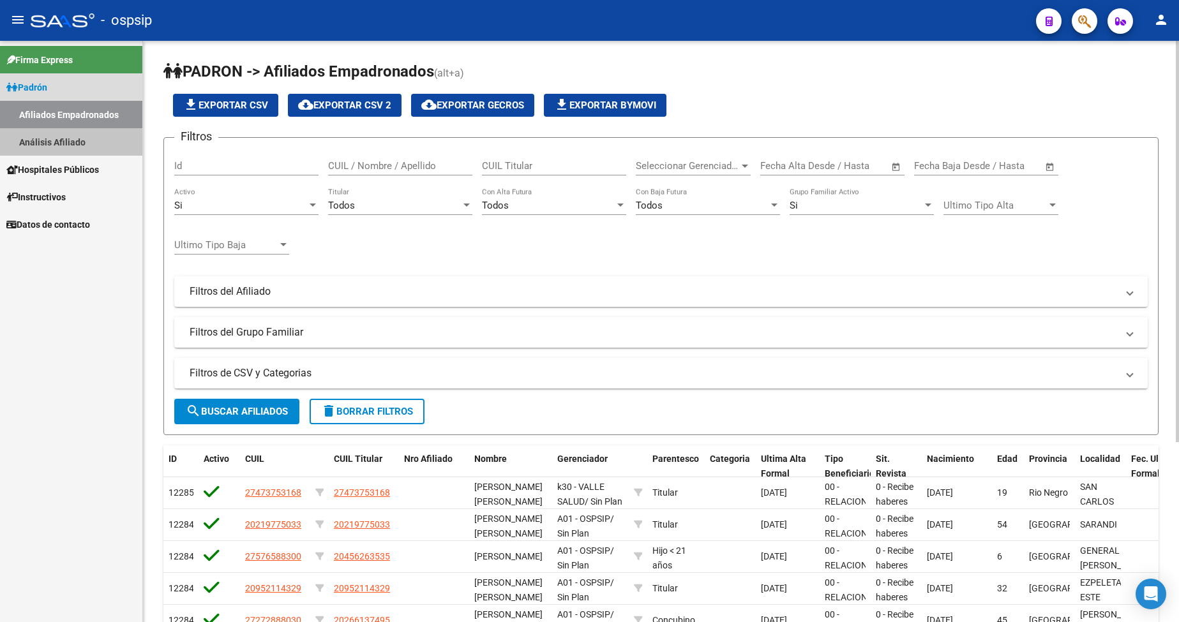
click at [56, 145] on link "Análisis Afiliado" at bounding box center [71, 141] width 142 height 27
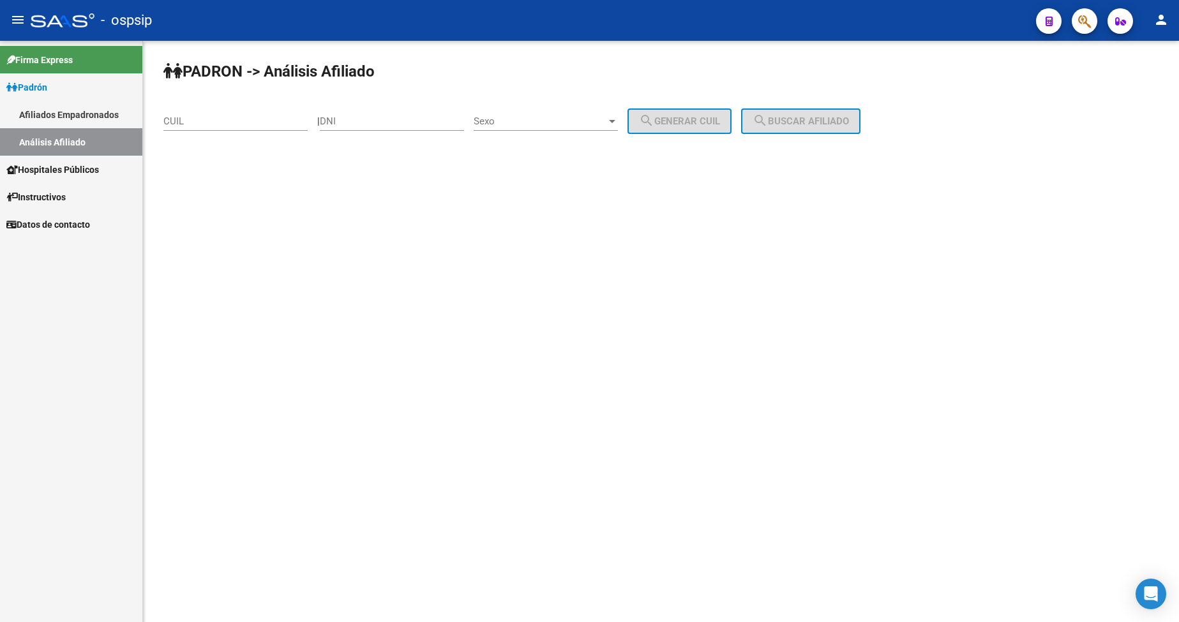
click at [384, 125] on input "DNI" at bounding box center [392, 121] width 144 height 11
click at [366, 121] on input "DNI" at bounding box center [392, 121] width 144 height 11
type input "42178569"
click at [545, 120] on span "Sexo" at bounding box center [540, 121] width 133 height 11
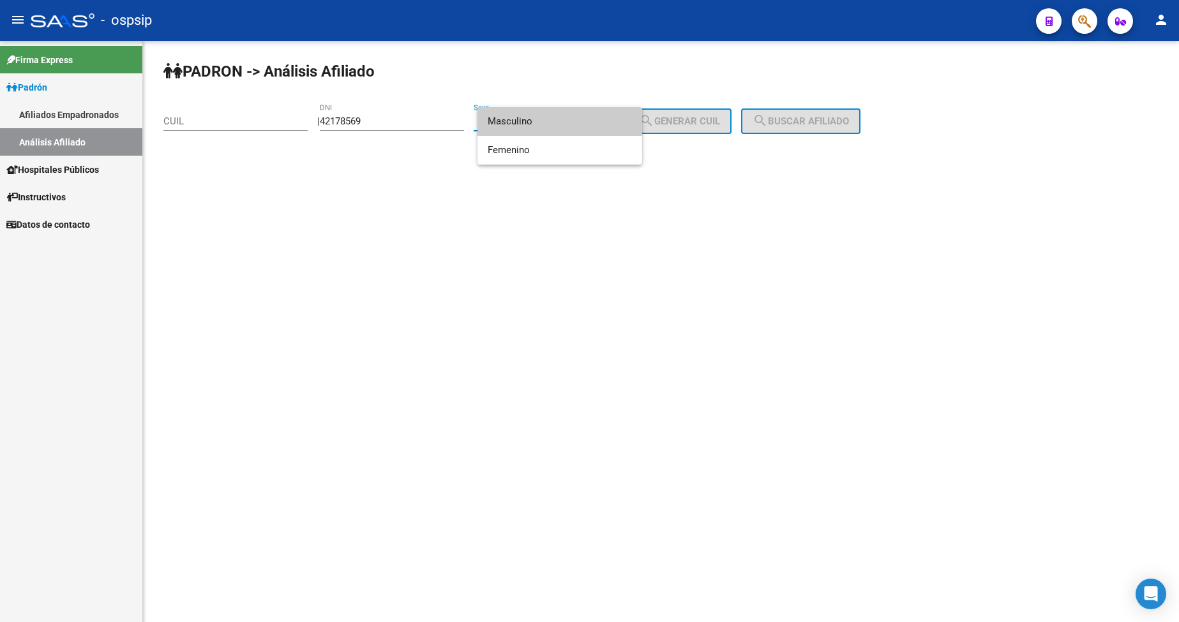
click at [545, 121] on span "Masculino" at bounding box center [560, 121] width 144 height 29
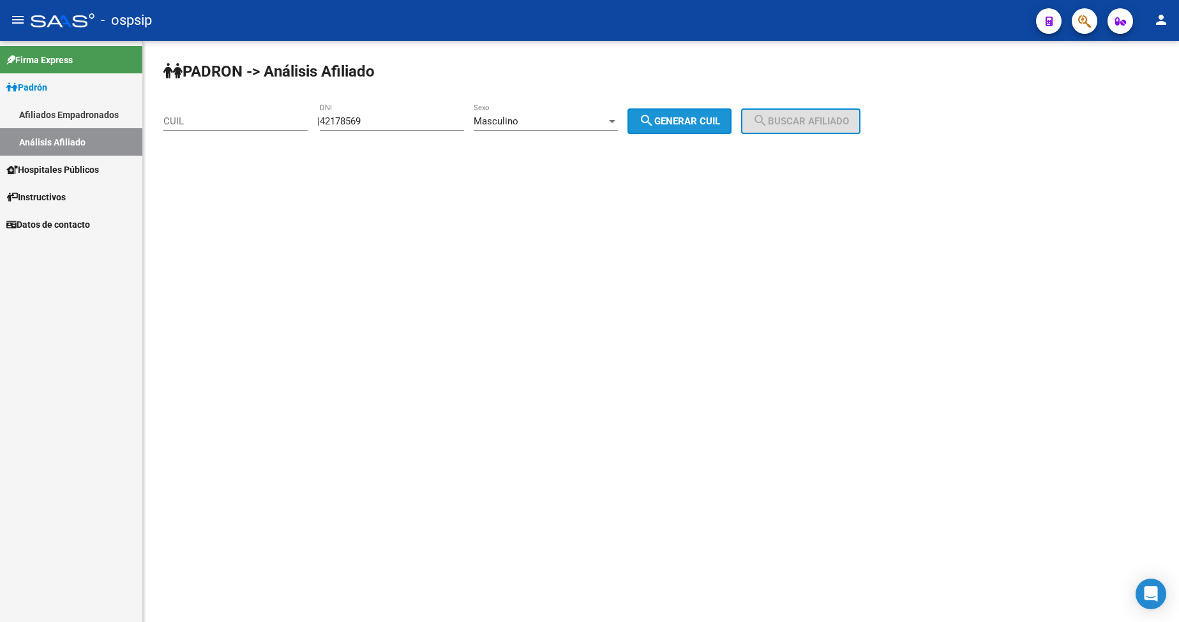
click at [682, 124] on span "search Generar CUIL" at bounding box center [679, 121] width 81 height 11
type input "20-42178569-5"
click at [768, 128] on mat-icon "search" at bounding box center [760, 120] width 15 height 15
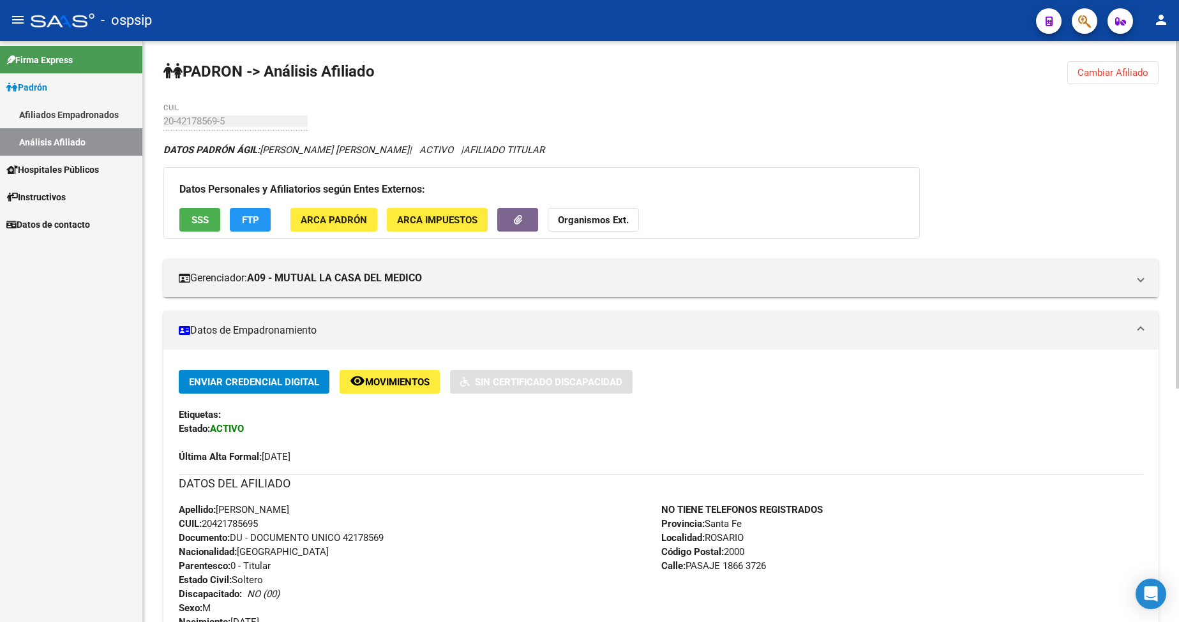
scroll to position [255, 0]
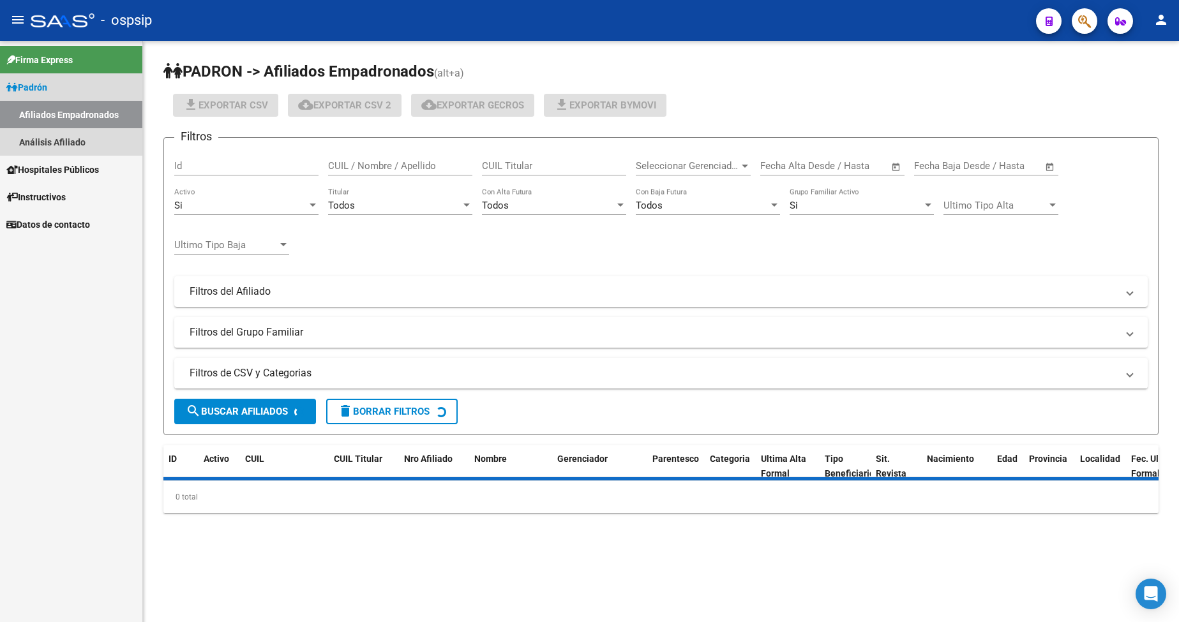
click at [47, 84] on span "Padrón" at bounding box center [26, 87] width 41 height 14
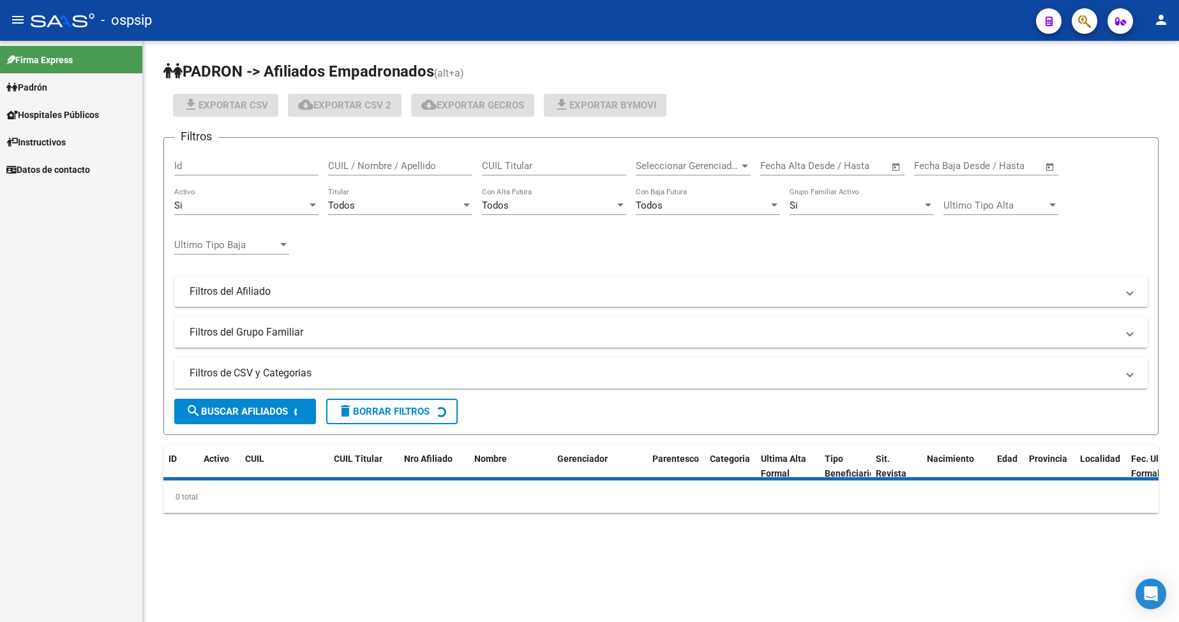
click at [47, 84] on span "Padrón" at bounding box center [26, 87] width 41 height 14
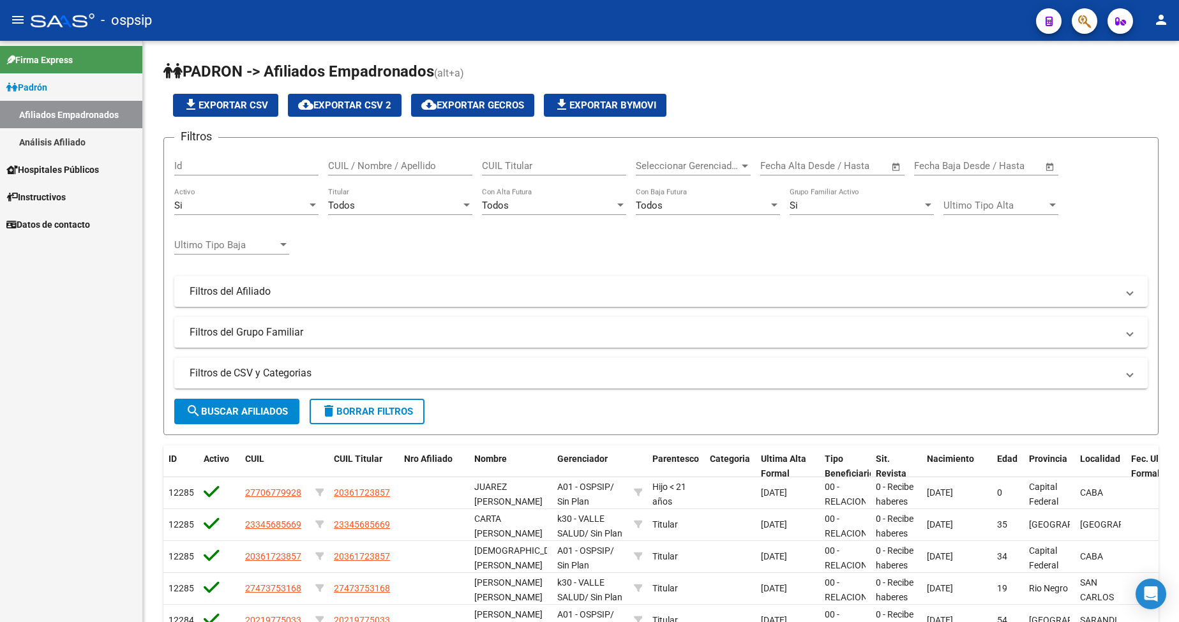
click at [52, 136] on link "Análisis Afiliado" at bounding box center [71, 141] width 142 height 27
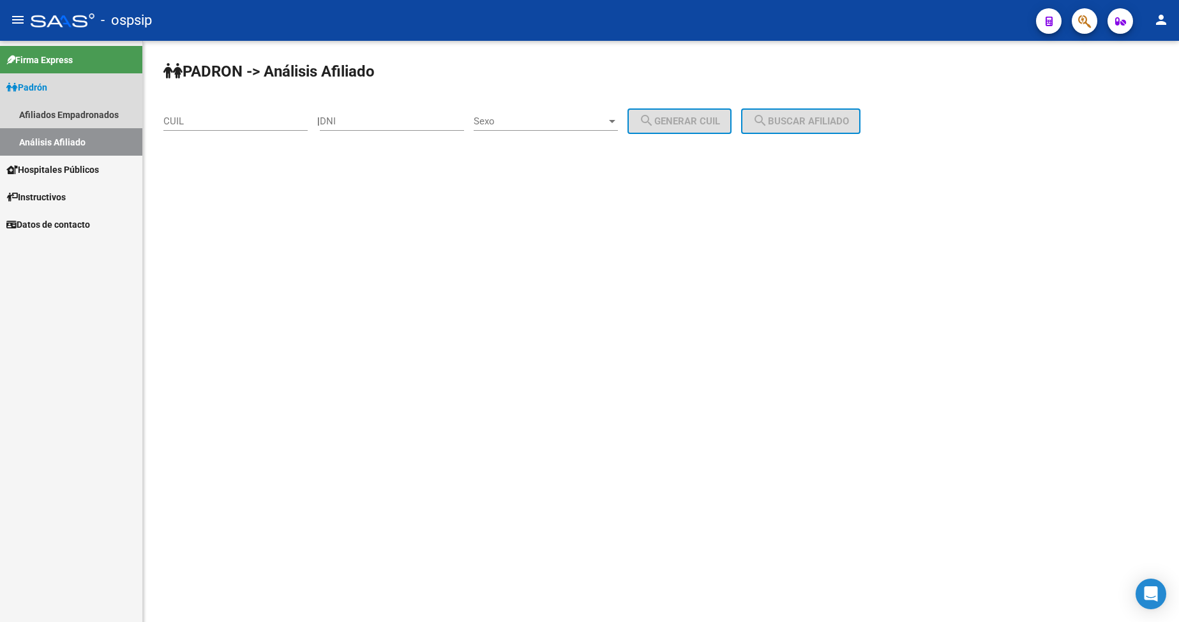
click at [52, 136] on link "Análisis Afiliado" at bounding box center [71, 141] width 142 height 27
click at [413, 120] on input "DNI" at bounding box center [392, 121] width 144 height 11
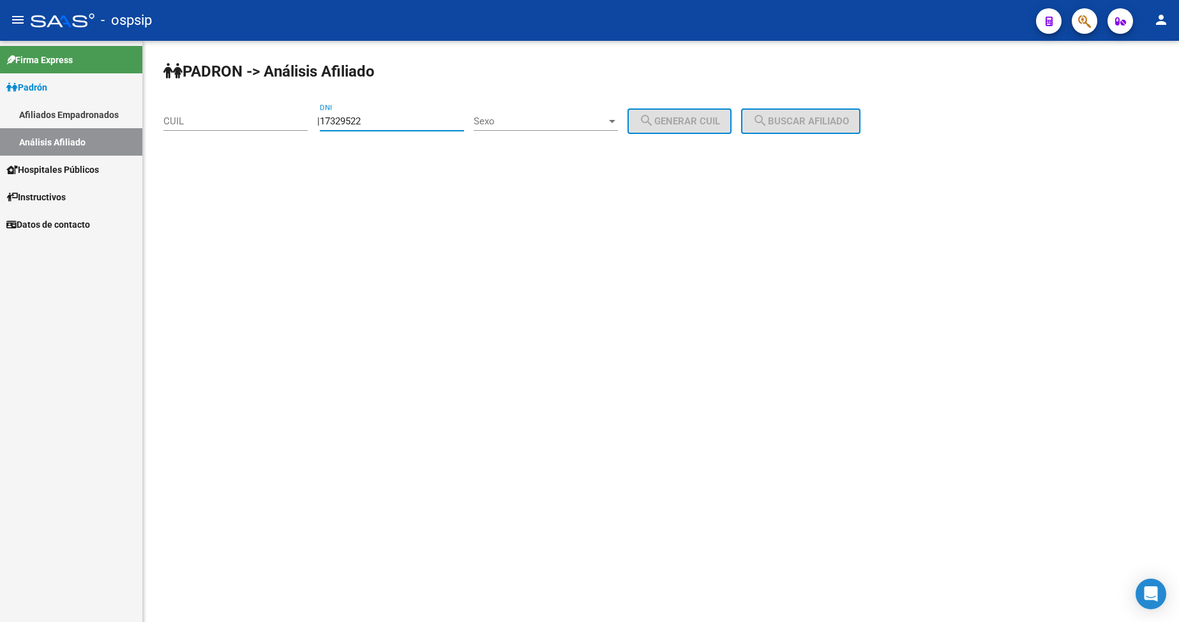
type input "17329522"
click at [546, 116] on span "Sexo" at bounding box center [540, 121] width 133 height 11
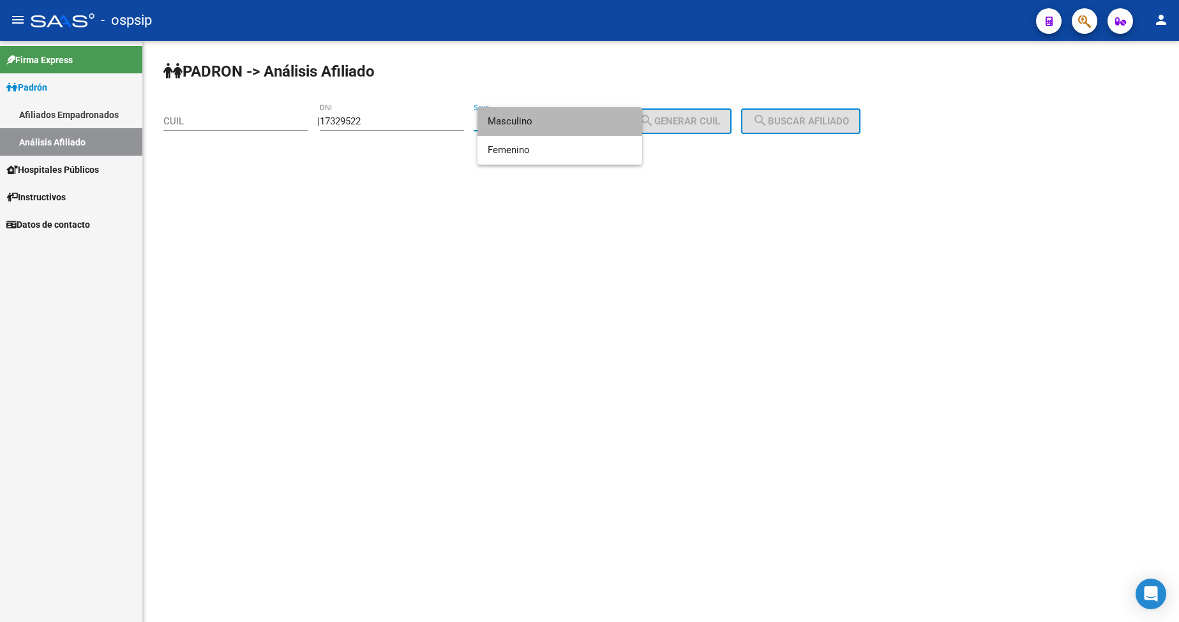
click at [546, 122] on span "Masculino" at bounding box center [560, 121] width 144 height 29
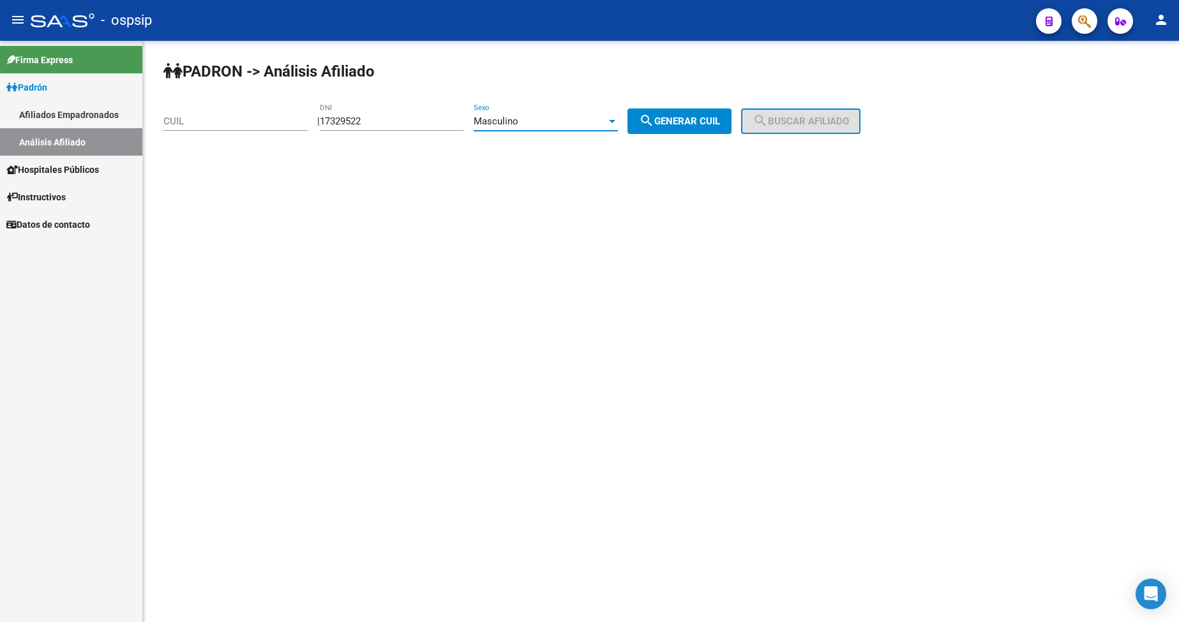
click at [683, 126] on span "search Generar CUIL" at bounding box center [679, 121] width 81 height 11
type input "20-17329522-8"
click at [768, 124] on mat-icon "search" at bounding box center [760, 120] width 15 height 15
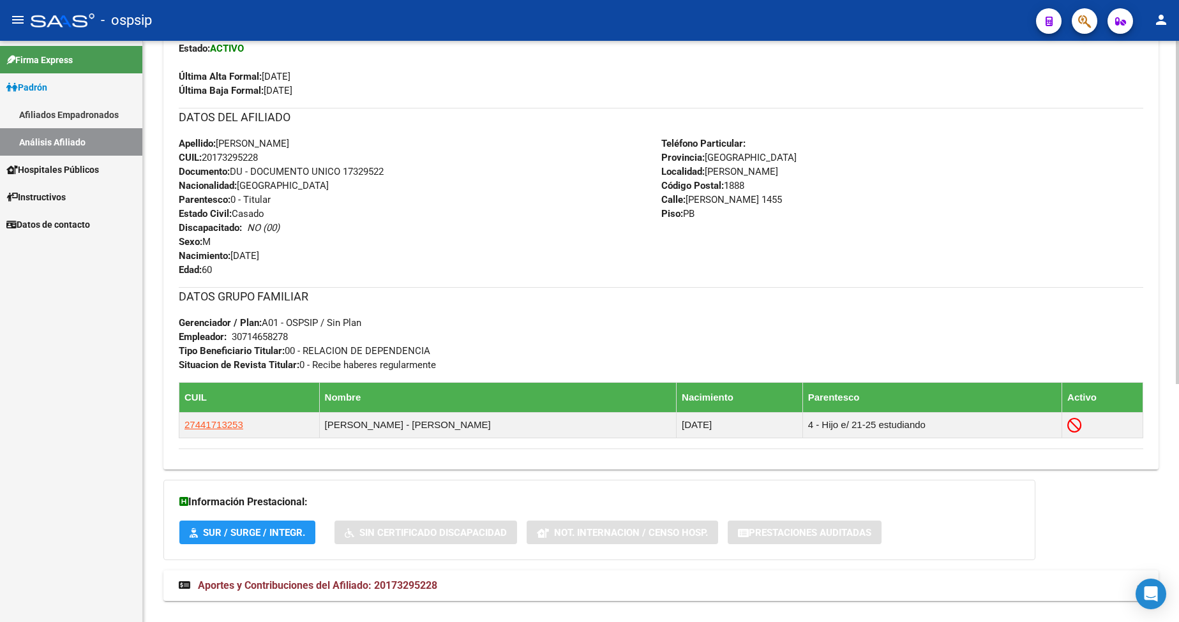
scroll to position [383, 0]
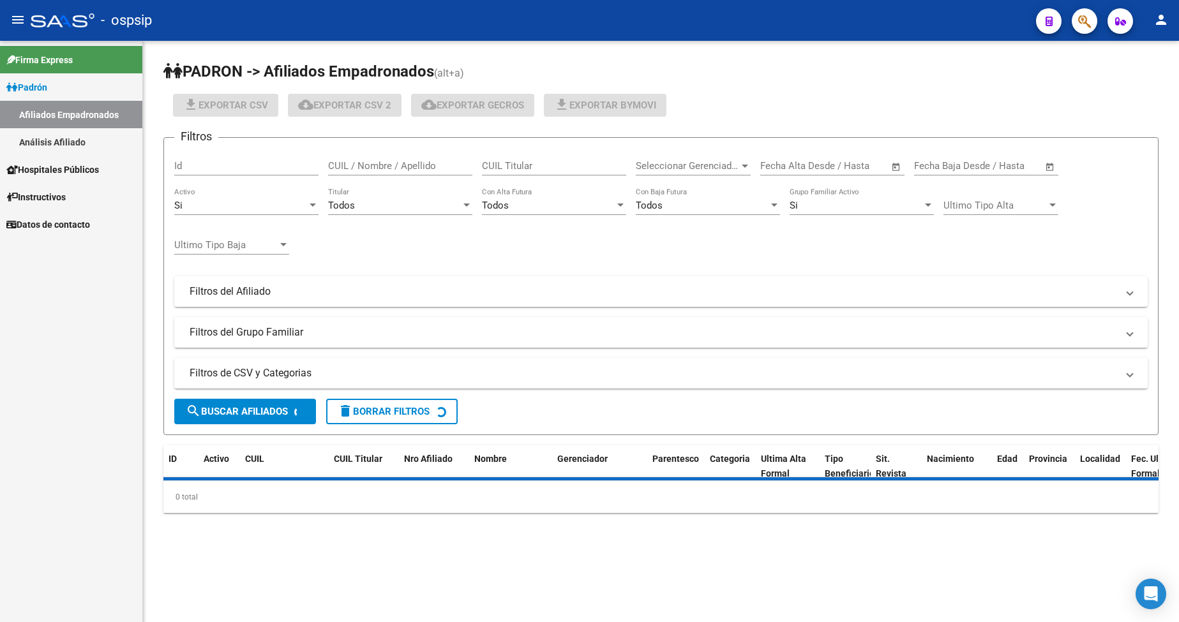
click at [47, 91] on span "Padrón" at bounding box center [26, 87] width 41 height 14
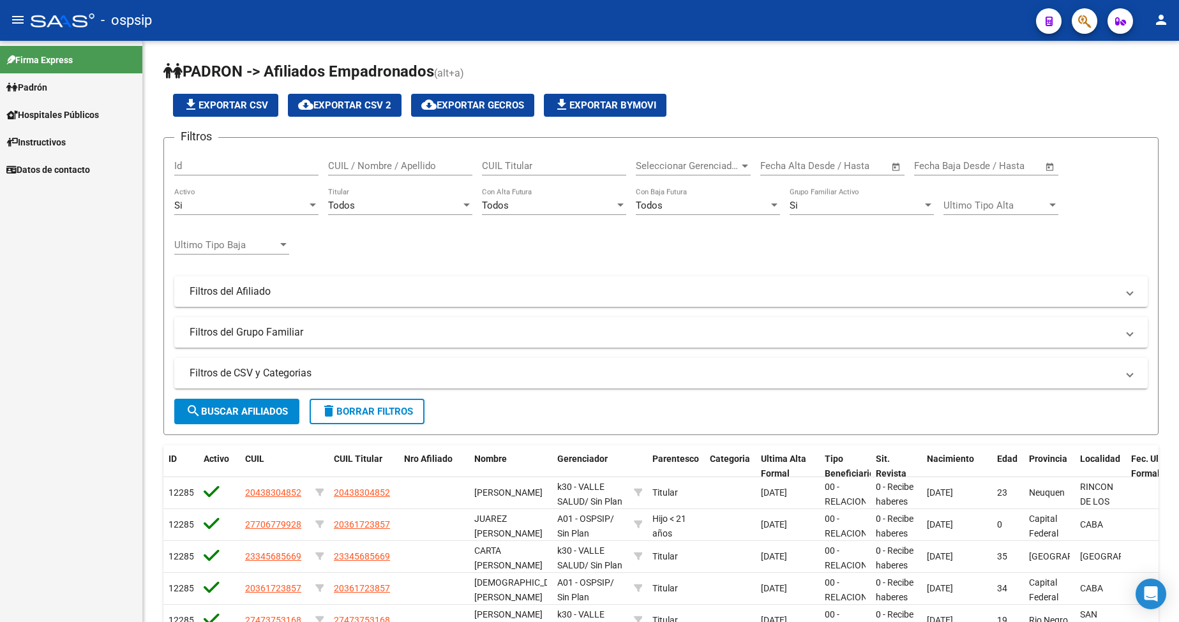
click at [47, 91] on span "Padrón" at bounding box center [26, 87] width 41 height 14
click at [57, 139] on link "Análisis Afiliado" at bounding box center [71, 141] width 142 height 27
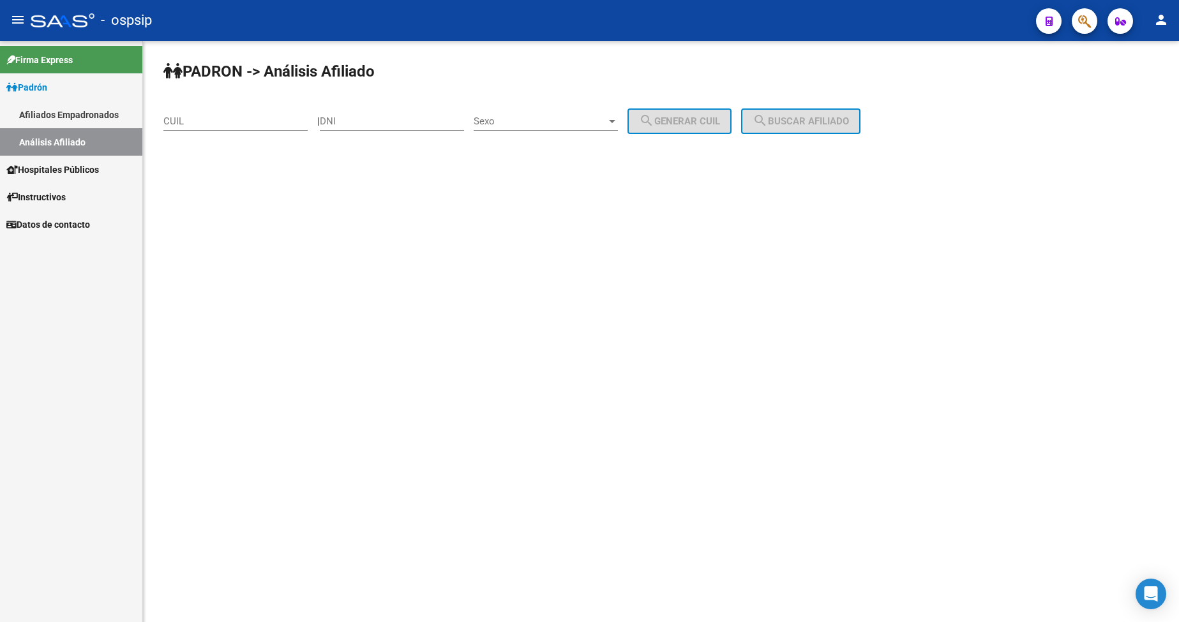
click at [436, 123] on input "DNI" at bounding box center [392, 121] width 144 height 11
type input "37984963"
click at [564, 107] on div "Sexo Sexo" at bounding box center [546, 116] width 144 height 27
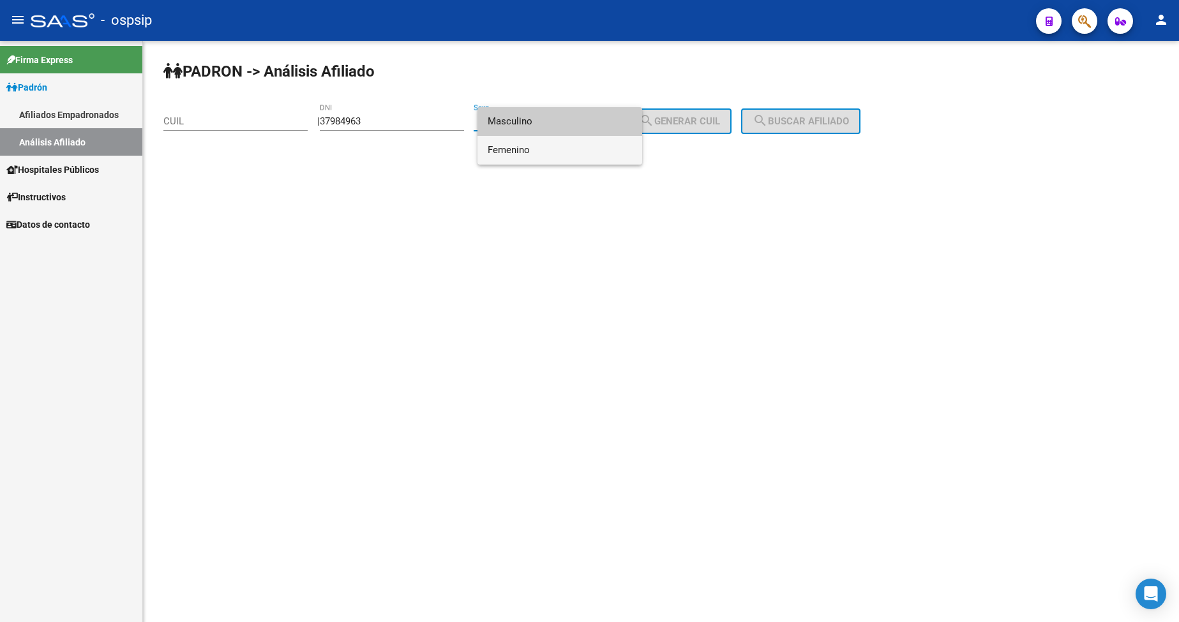
click at [561, 142] on span "Femenino" at bounding box center [560, 150] width 144 height 29
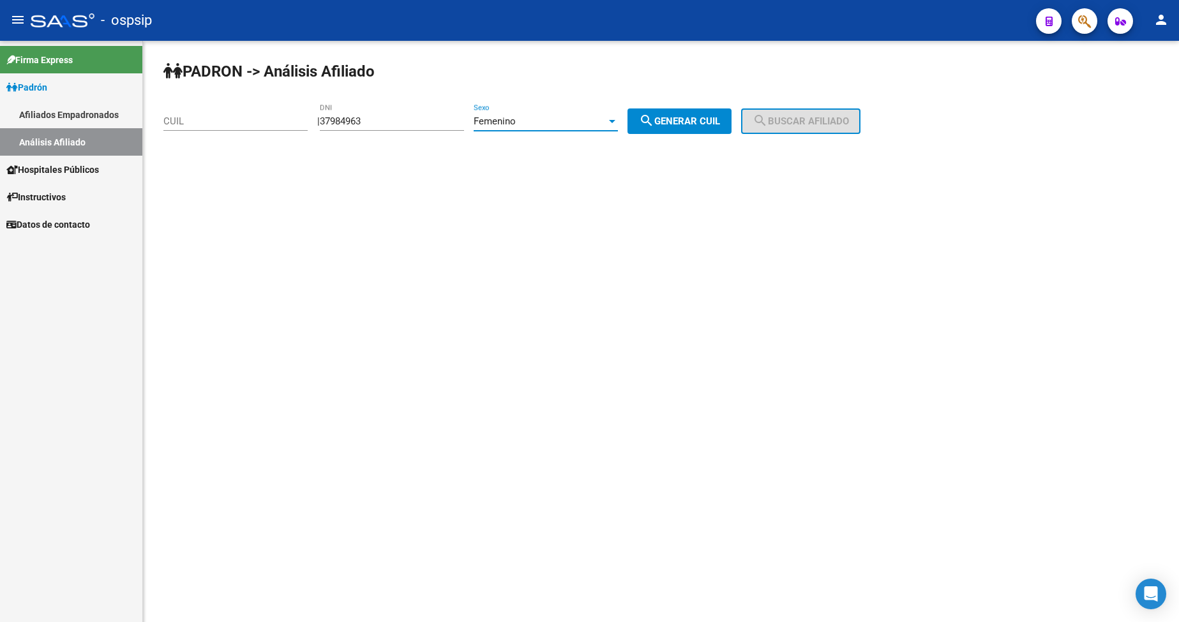
click at [684, 128] on button "search Generar CUIL" at bounding box center [680, 122] width 104 height 26
type input "27-37984963-1"
click at [795, 121] on span "search Buscar afiliado" at bounding box center [801, 121] width 96 height 11
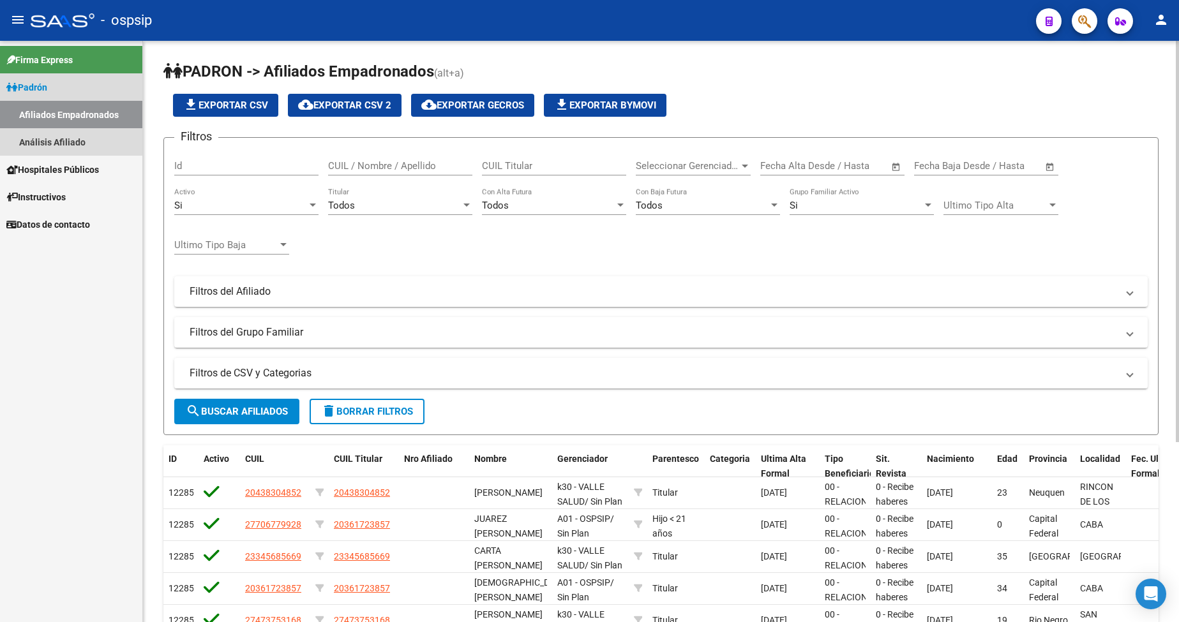
click at [34, 87] on span "Padrón" at bounding box center [26, 87] width 41 height 14
click at [44, 91] on span "Padrón" at bounding box center [26, 87] width 41 height 14
click at [63, 144] on link "Análisis Afiliado" at bounding box center [71, 141] width 142 height 27
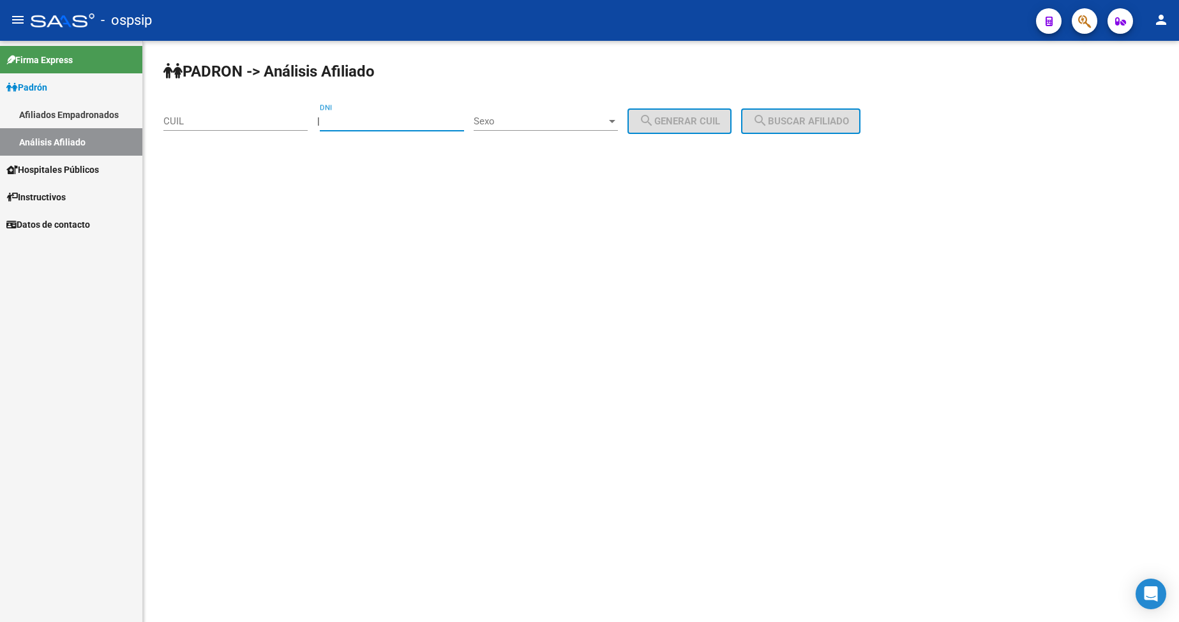
click at [367, 123] on input "DNI" at bounding box center [392, 121] width 144 height 11
type input "37984962"
click at [566, 104] on div "Sexo Sexo" at bounding box center [546, 116] width 144 height 27
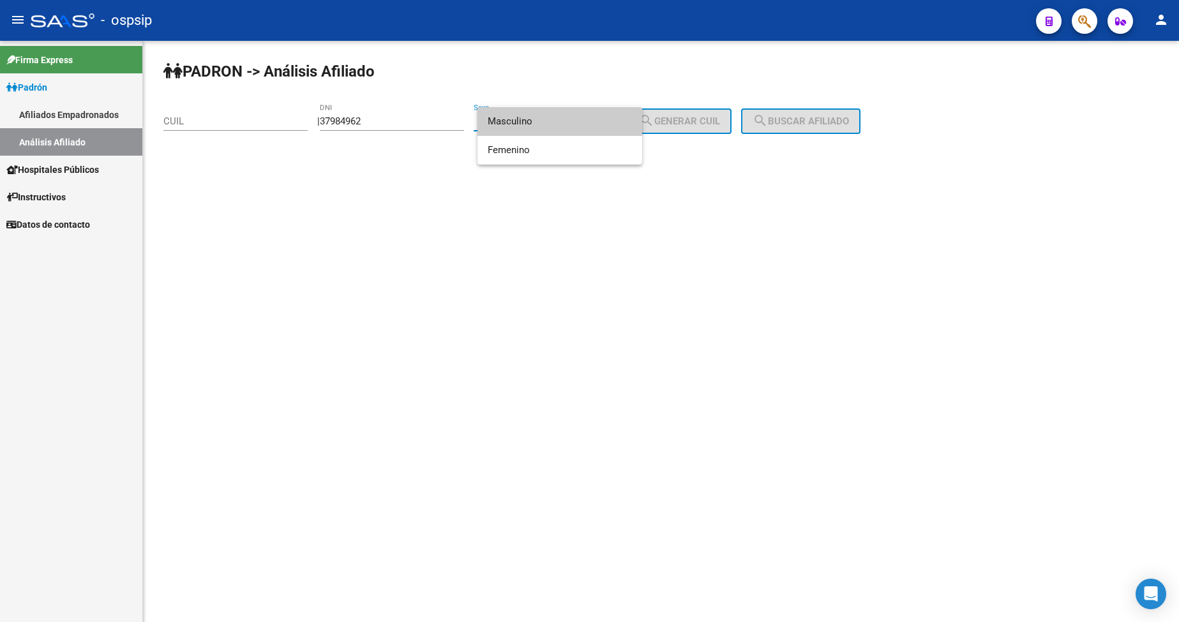
drag, startPoint x: 562, startPoint y: 117, endPoint x: 576, endPoint y: 119, distance: 14.7
click at [561, 119] on span "Masculino" at bounding box center [560, 121] width 144 height 29
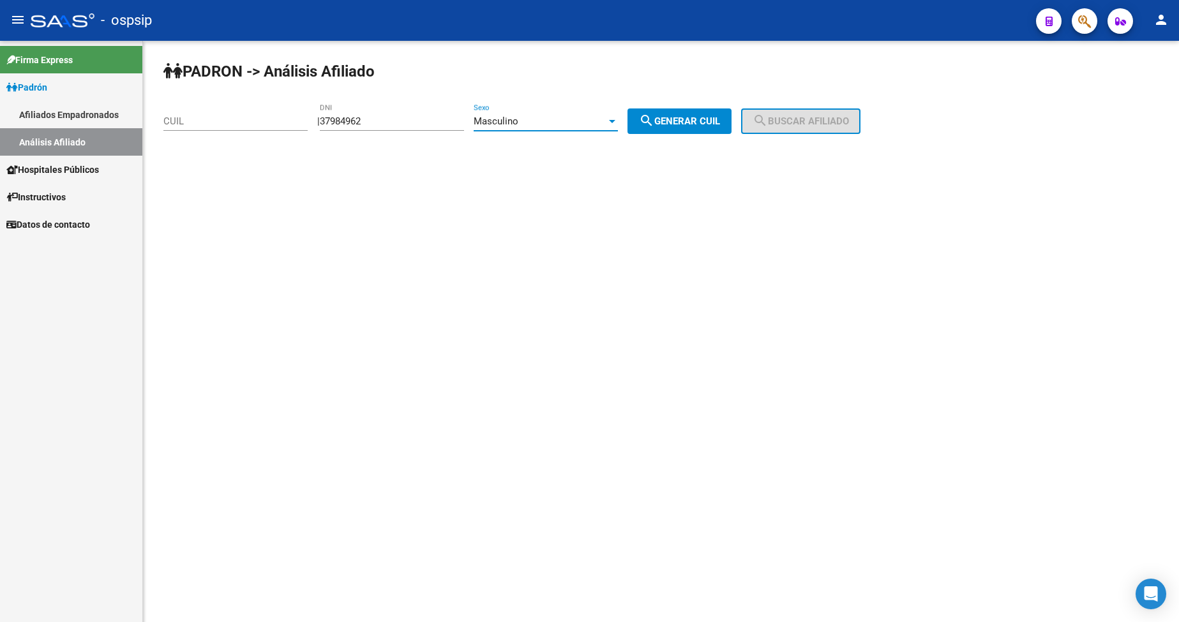
click at [681, 121] on span "search Generar CUIL" at bounding box center [679, 121] width 81 height 11
type input "20-37984962-9"
click at [764, 124] on button "search Buscar afiliado" at bounding box center [800, 122] width 119 height 26
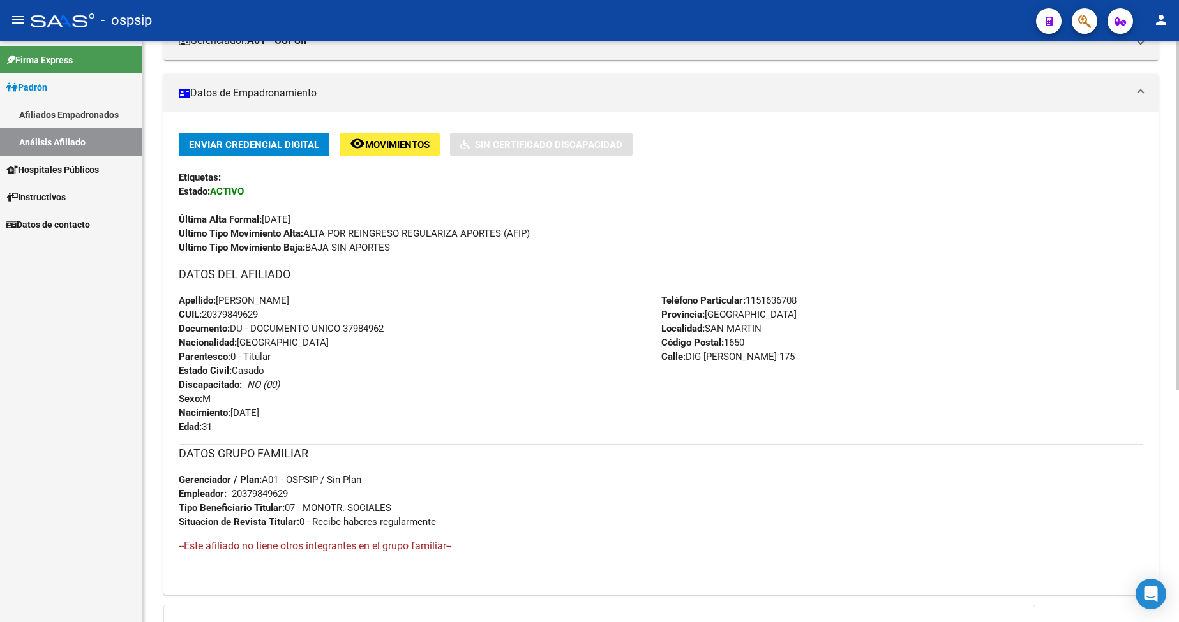
scroll to position [255, 0]
